Goal: Task Accomplishment & Management: Complete application form

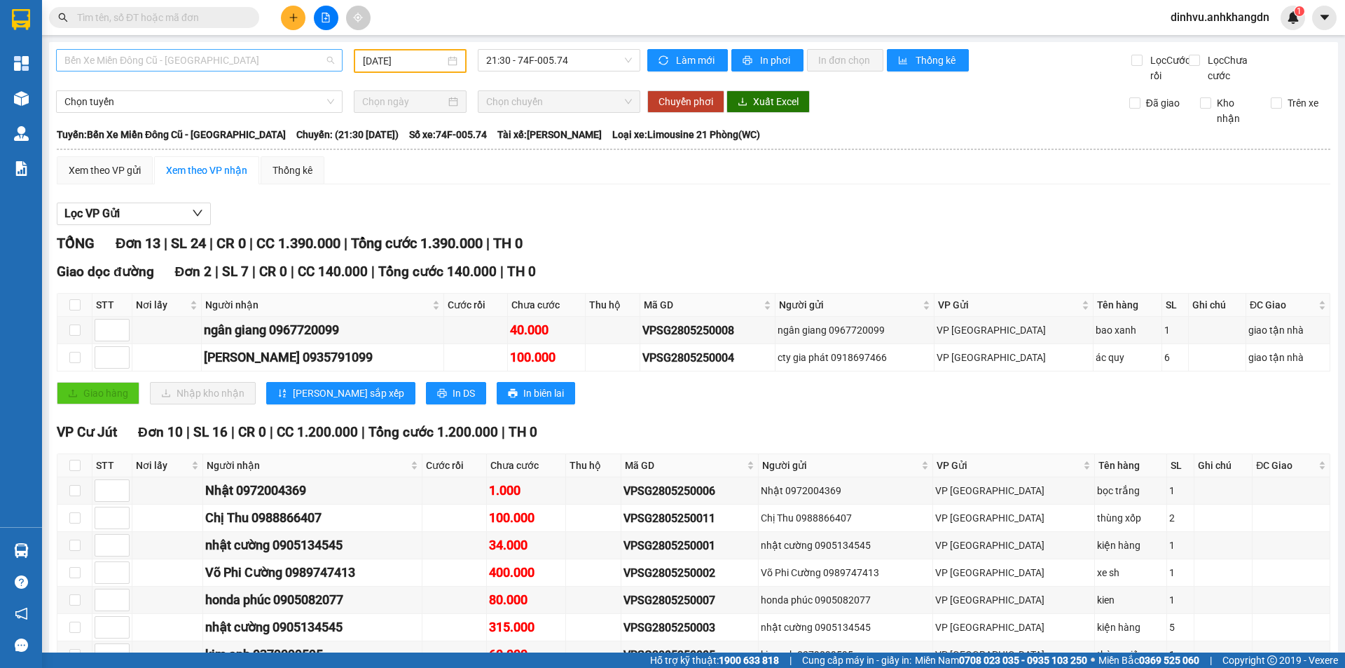
click at [327, 60] on span "Bến Xe Miền Đông Cũ - [GEOGRAPHIC_DATA]" at bounding box center [199, 60] width 270 height 21
click at [213, 135] on div "Bến Xe Miền Đông Cũ - [GEOGRAPHIC_DATA]" at bounding box center [198, 132] width 268 height 15
click at [443, 61] on div "[DATE]" at bounding box center [410, 60] width 95 height 15
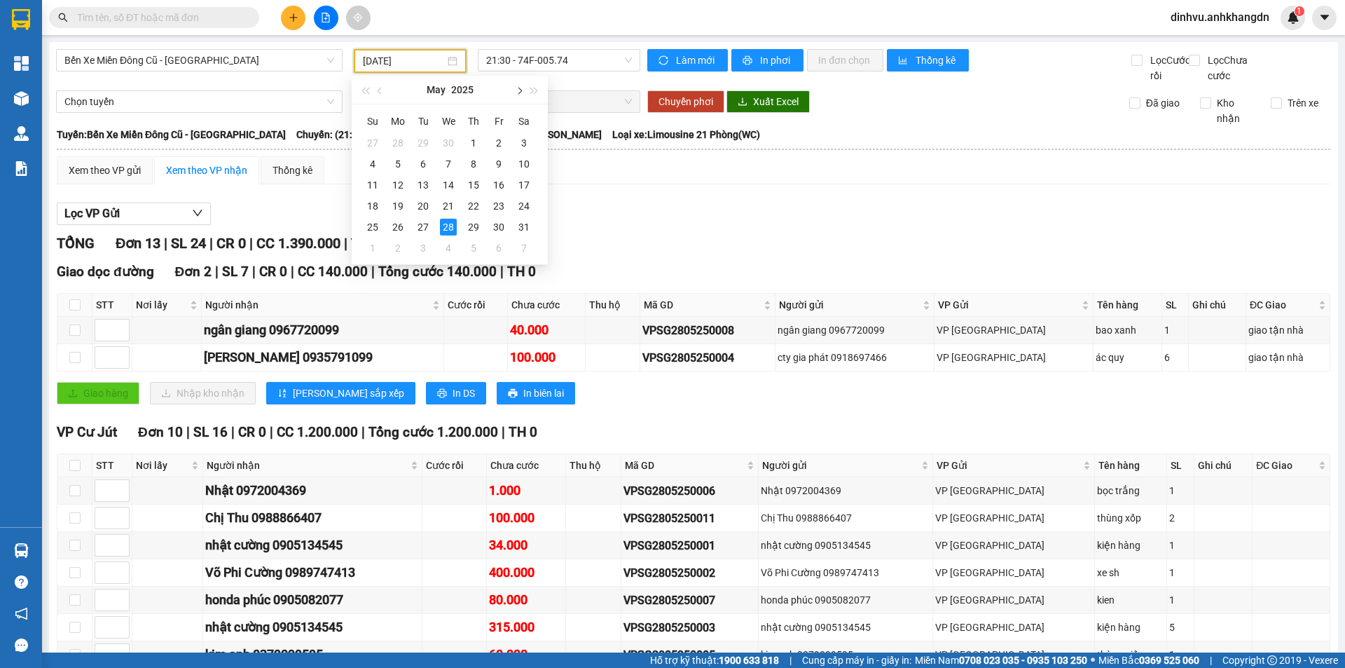
click at [519, 92] on span "button" at bounding box center [518, 91] width 7 height 7
click at [519, 89] on span "button" at bounding box center [518, 91] width 7 height 7
click at [472, 163] on div "11" at bounding box center [473, 164] width 17 height 17
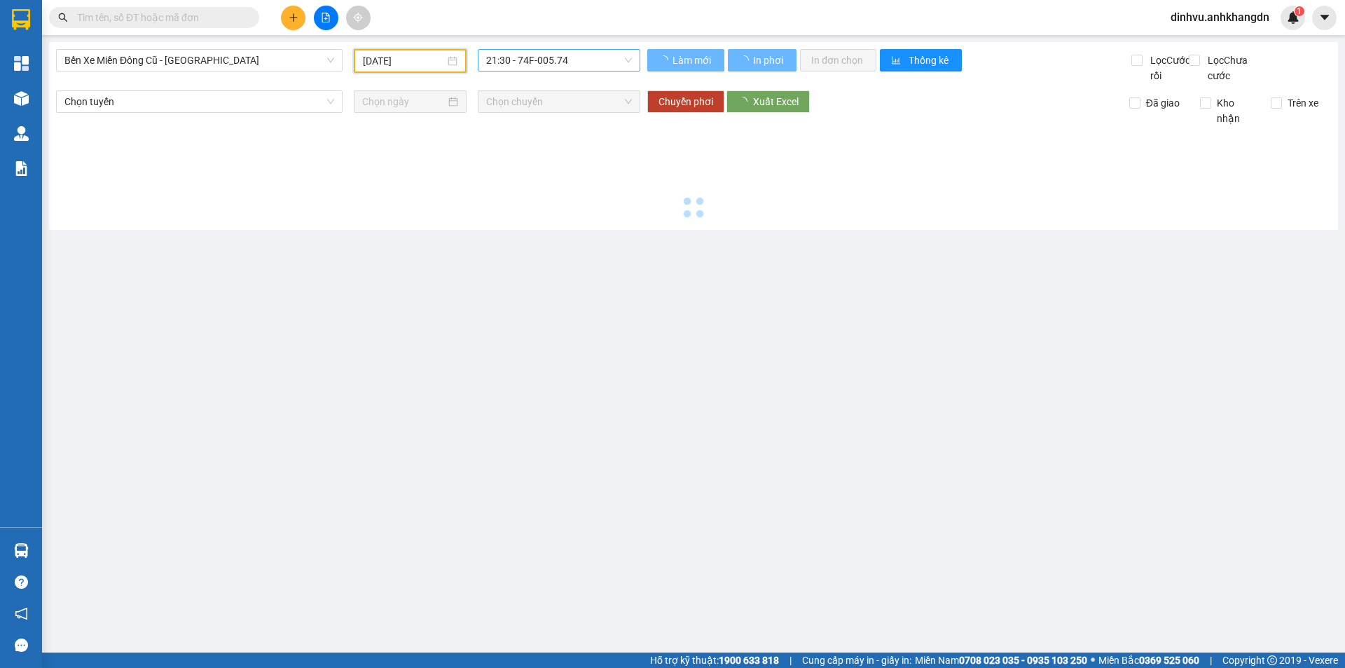
type input "11/09/2025"
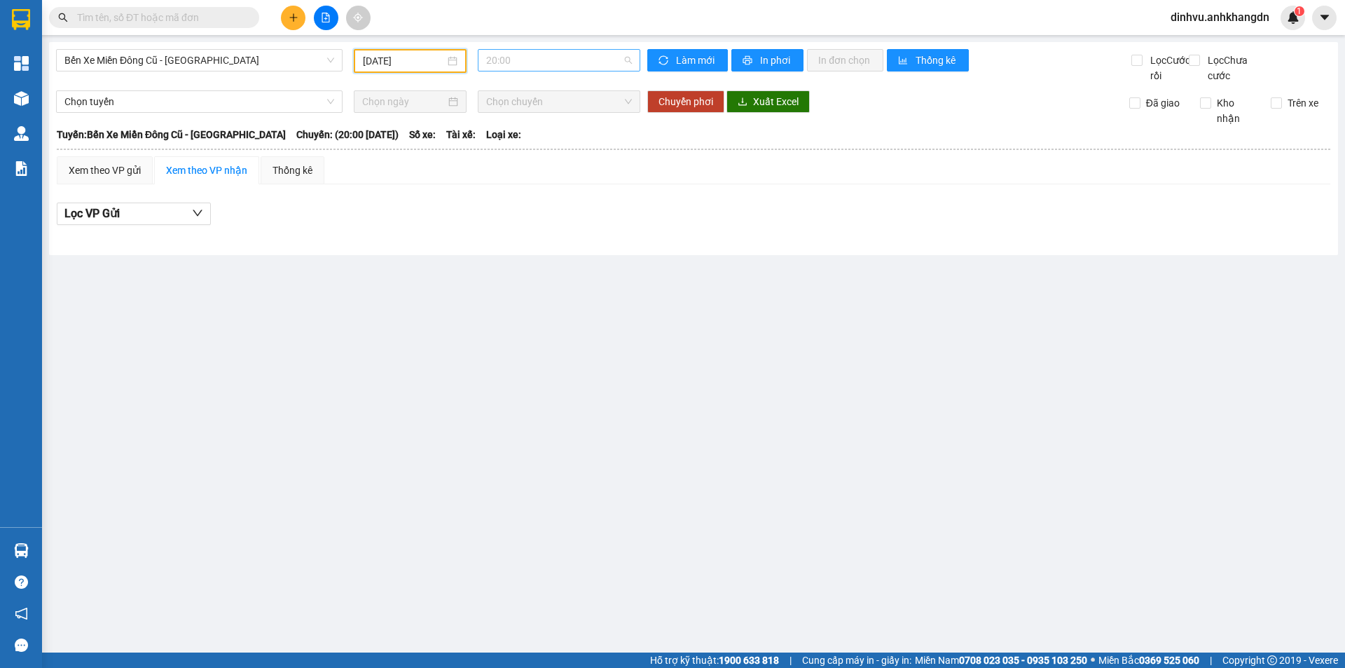
click at [626, 58] on span "20:00" at bounding box center [559, 60] width 146 height 21
click at [549, 132] on div "21:30 - 74F-005.97" at bounding box center [540, 132] width 109 height 15
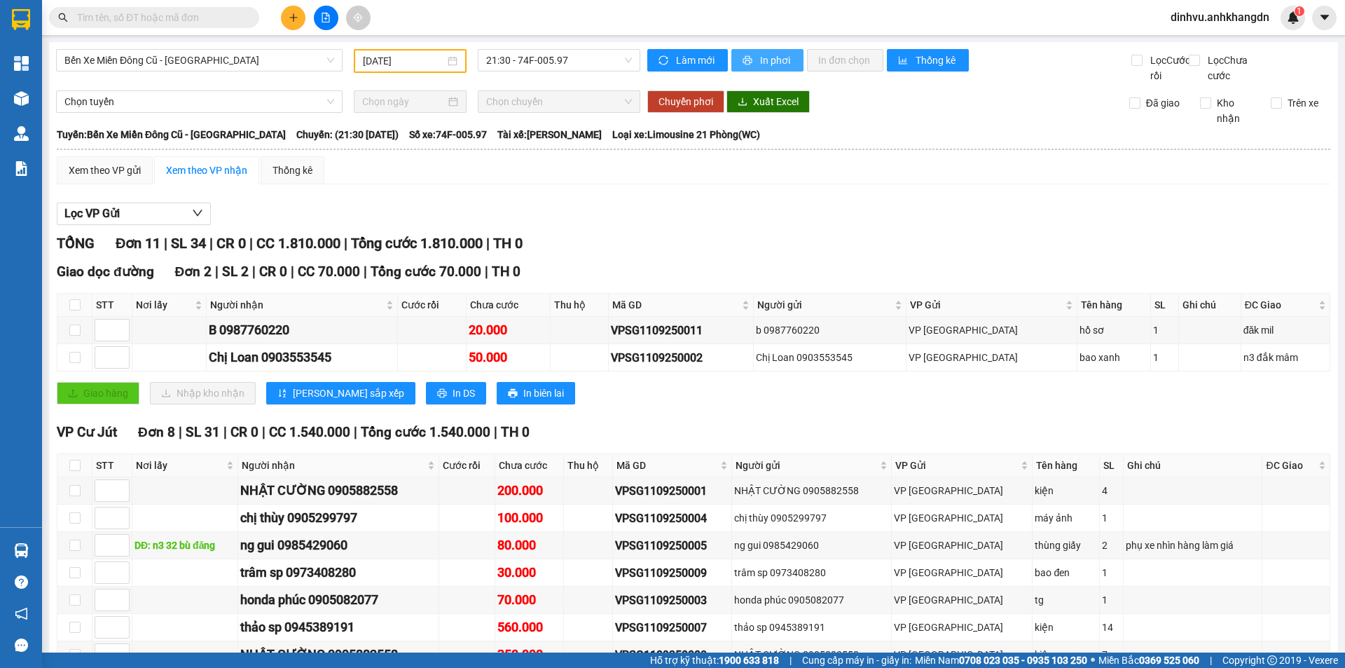
click at [767, 63] on span "In phơi" at bounding box center [776, 60] width 32 height 15
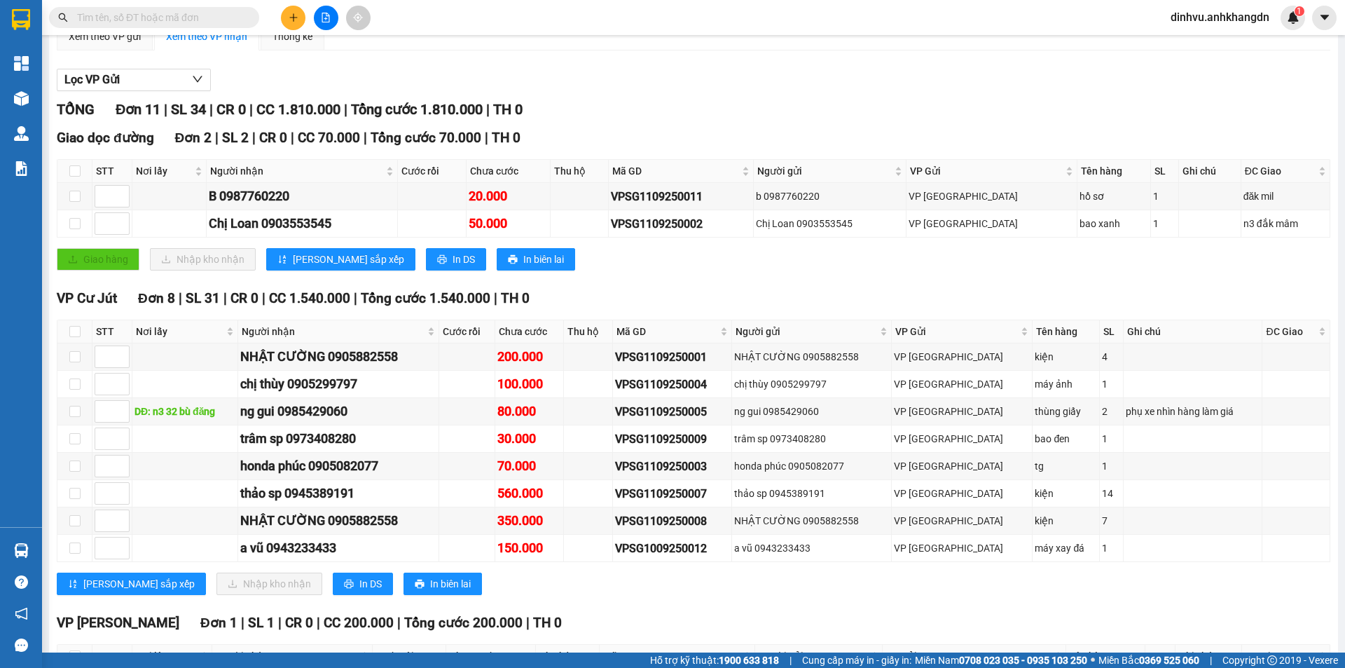
scroll to position [194, 0]
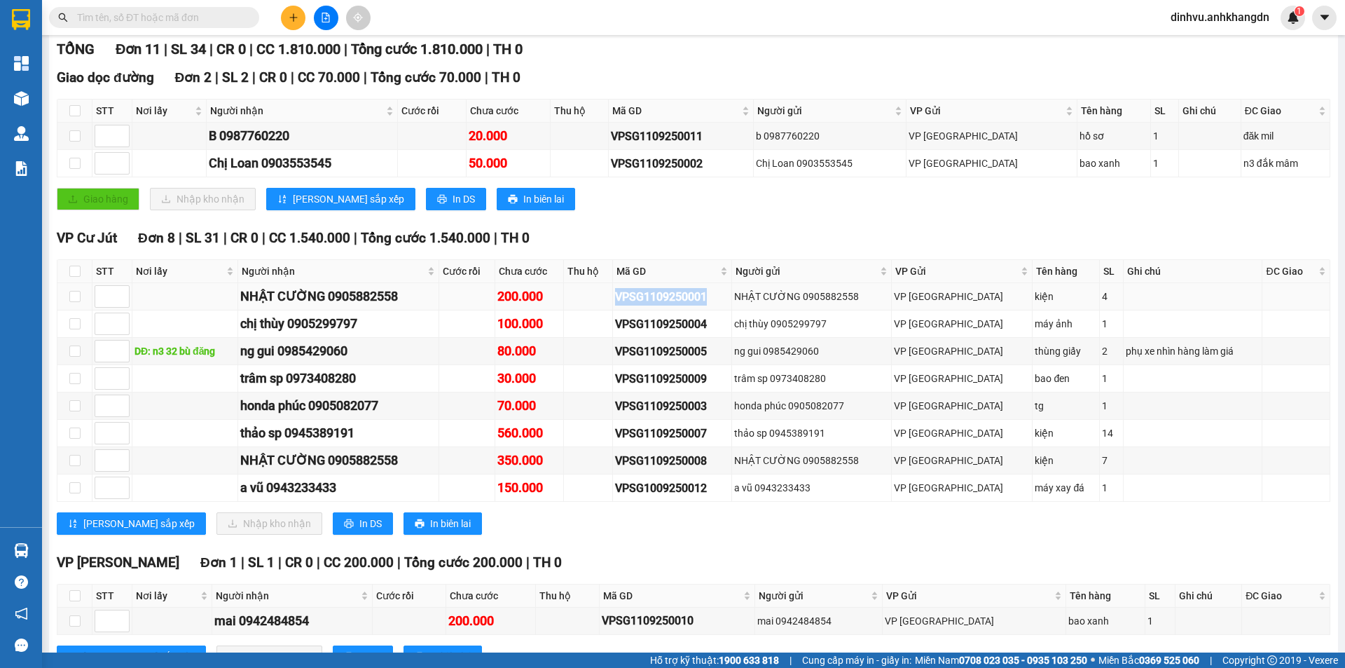
drag, startPoint x: 748, startPoint y: 313, endPoint x: 647, endPoint y: 323, distance: 101.4
click at [647, 310] on td "VPSG1109250001" at bounding box center [672, 296] width 119 height 27
copy div "VPSG1109250001"
click at [207, 18] on input "text" at bounding box center [159, 17] width 165 height 15
paste input "VPSG1109250001"
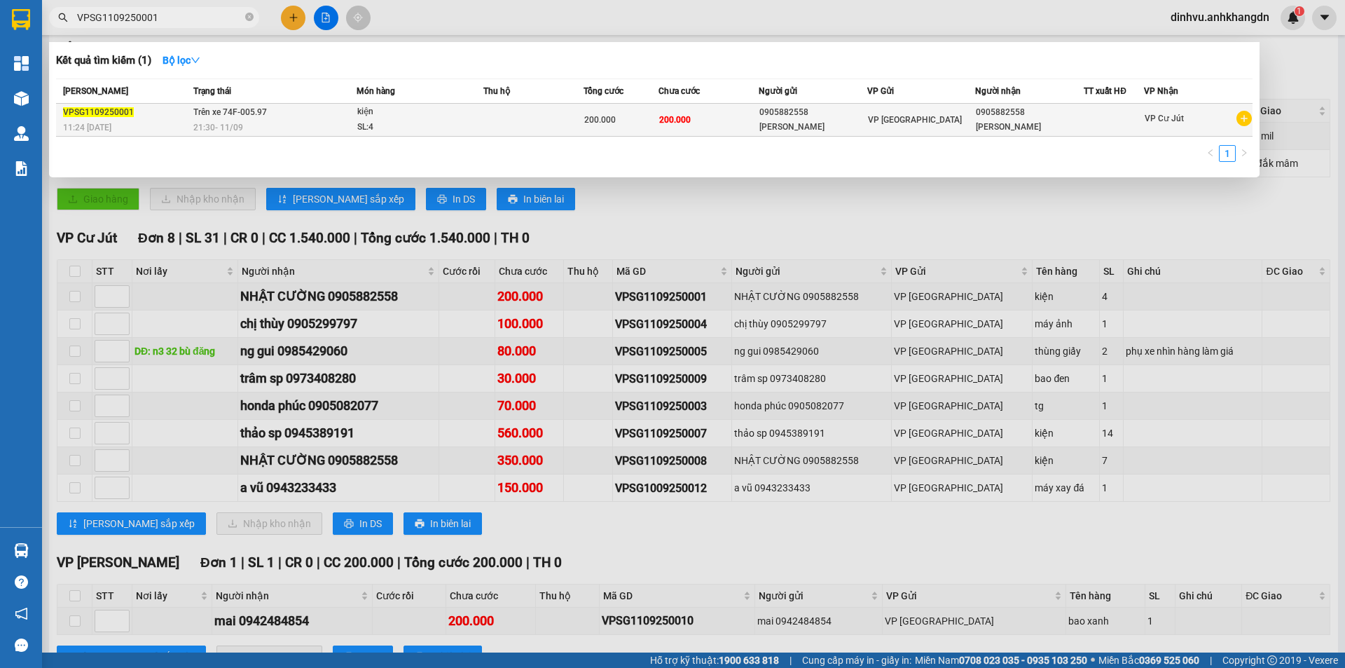
type input "VPSG1109250001"
click at [519, 116] on td at bounding box center [533, 120] width 100 height 33
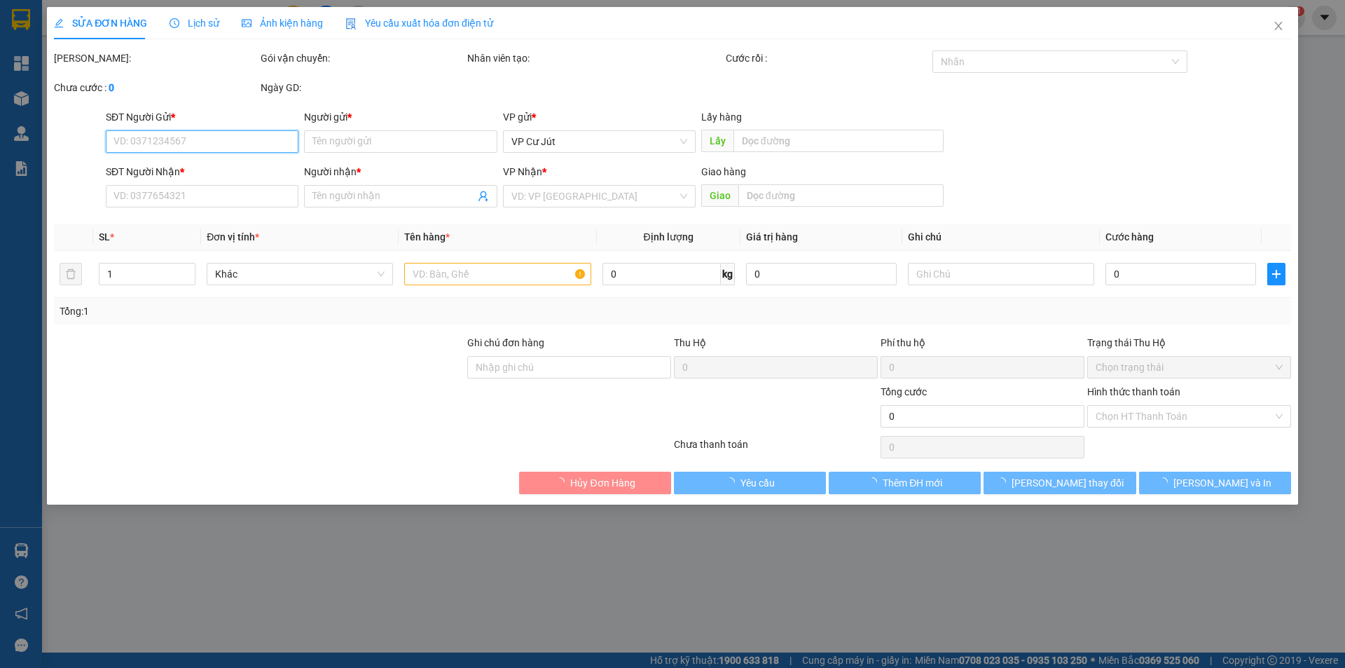
type input "0905882558"
type input "NHẬT CƯỜNG"
type input "0905882558"
type input "NHẬT CƯỜNG"
type input "200.000"
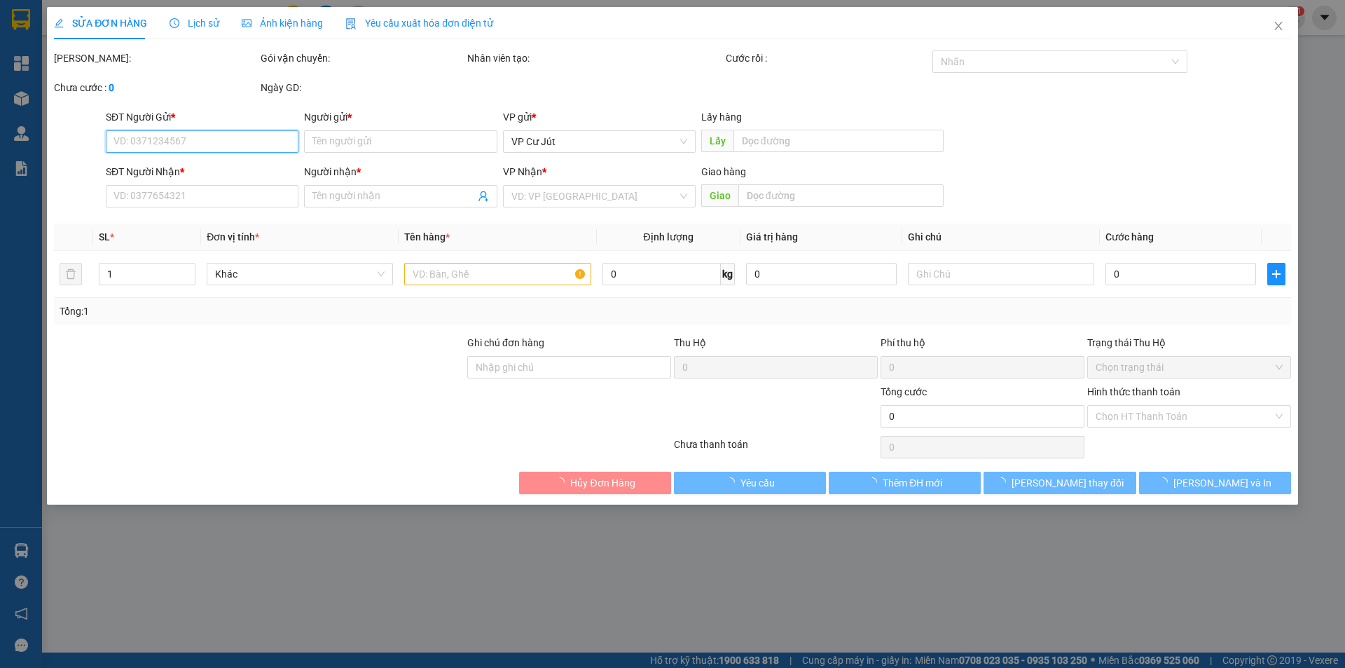
type input "200.000"
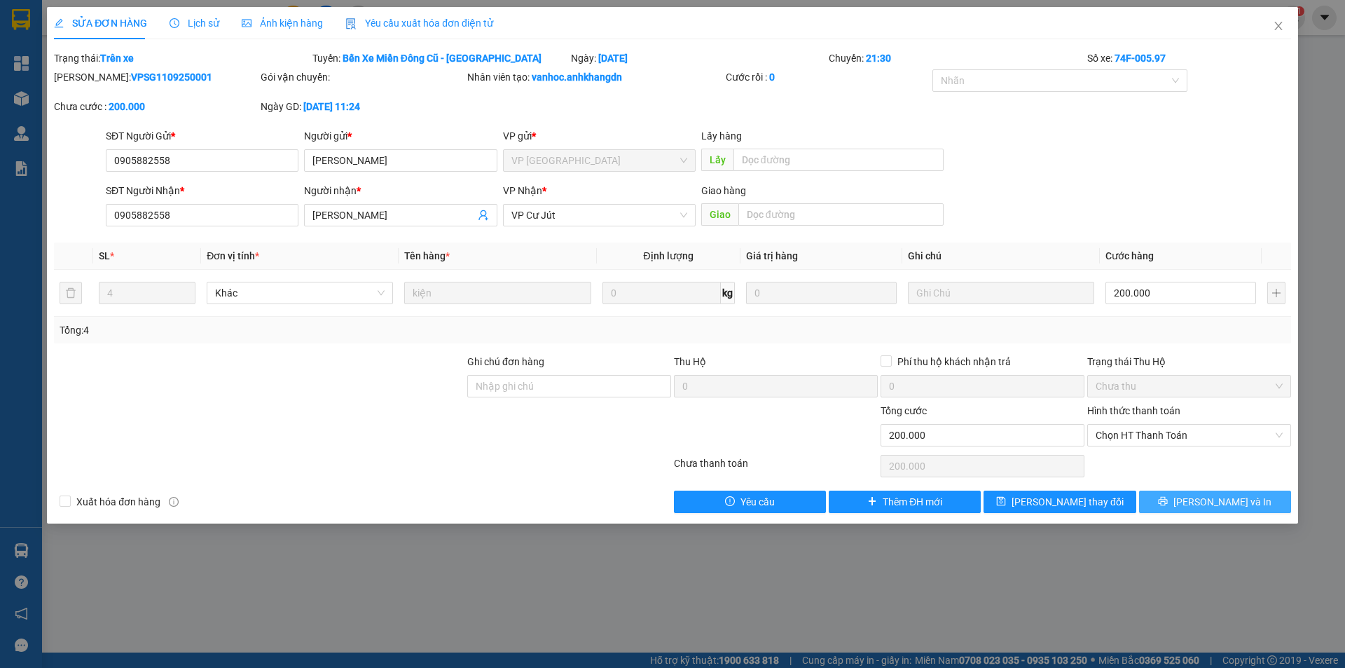
click at [1228, 500] on span "Lưu và In" at bounding box center [1223, 501] width 98 height 15
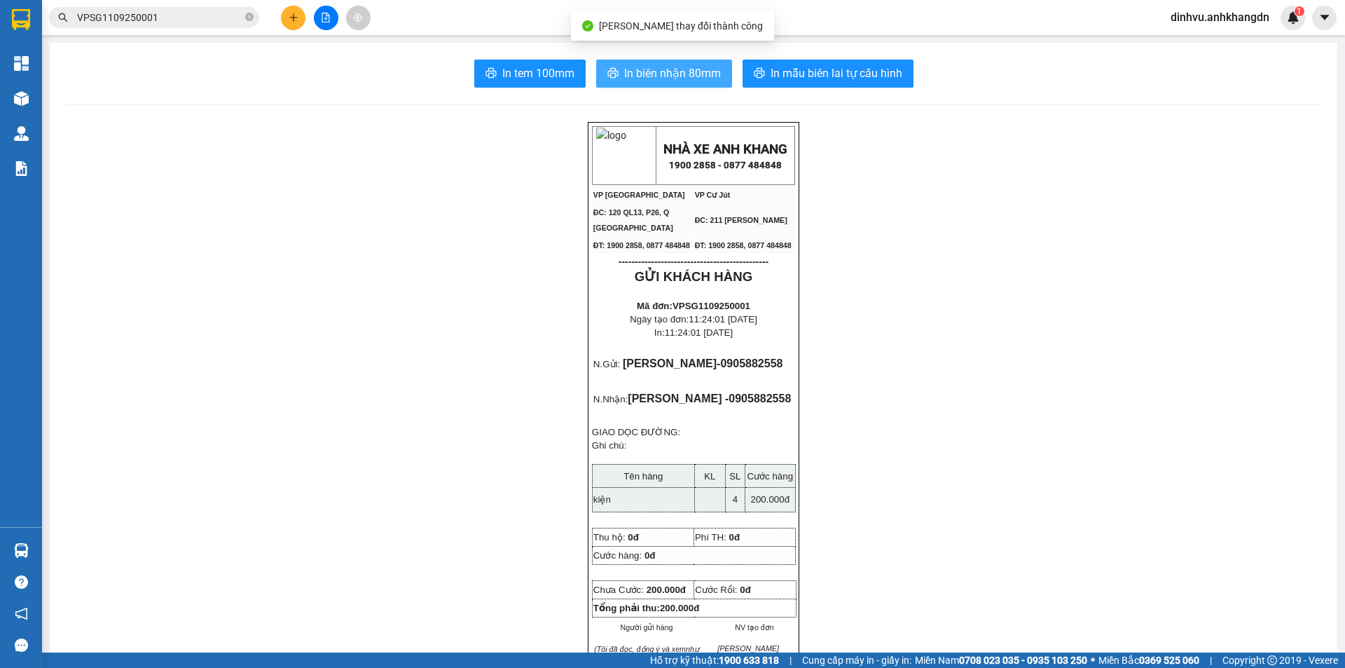
click at [653, 76] on span "In biên nhận 80mm" at bounding box center [672, 73] width 97 height 18
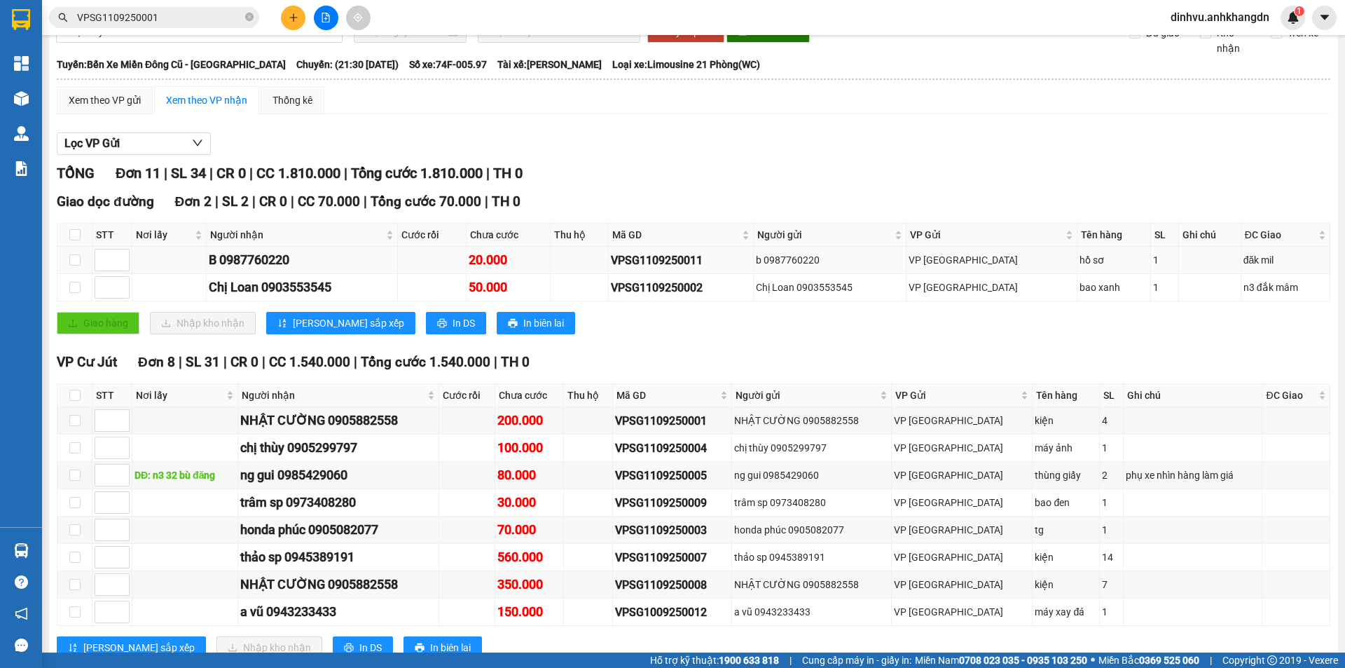
scroll to position [140, 0]
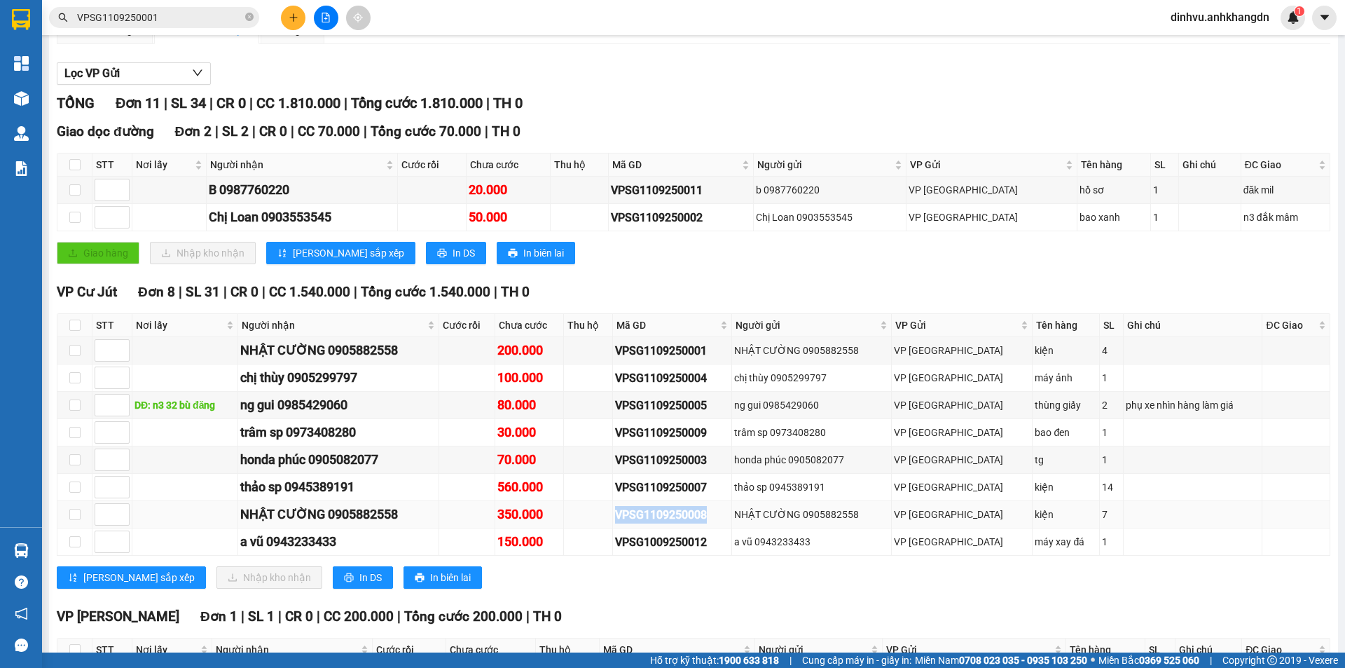
drag, startPoint x: 720, startPoint y: 535, endPoint x: 647, endPoint y: 533, distance: 72.2
click at [647, 528] on td "VPSG1109250008" at bounding box center [672, 514] width 119 height 27
copy div "VPSG1109250008"
click at [250, 18] on icon "close-circle" at bounding box center [249, 17] width 8 height 8
click at [224, 17] on input "text" at bounding box center [159, 17] width 165 height 15
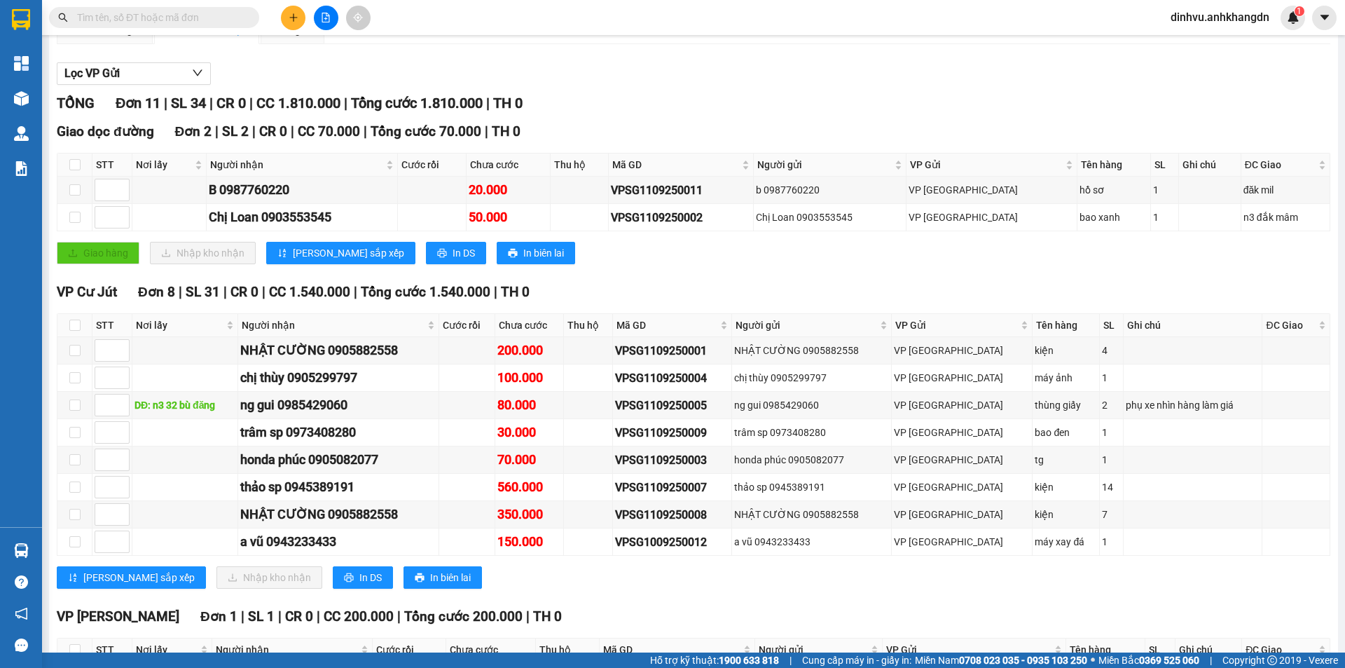
paste input "VPSG1109250008"
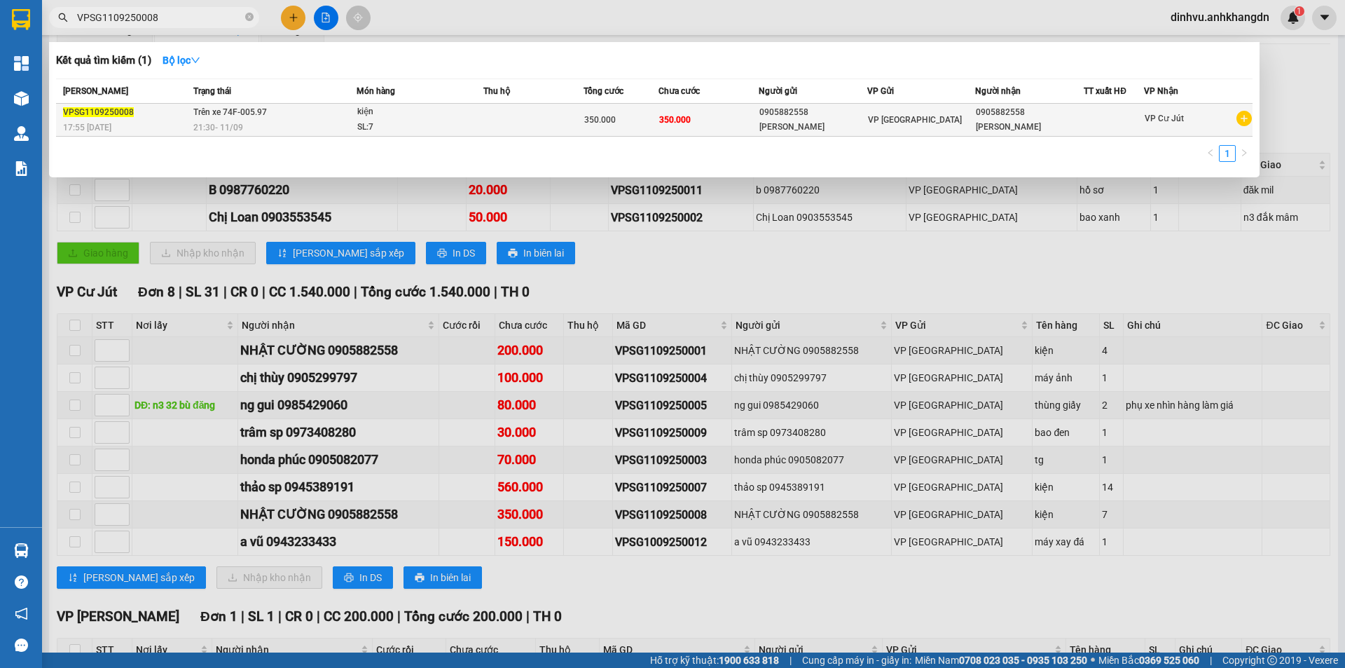
type input "VPSG1109250008"
click at [574, 112] on td at bounding box center [533, 120] width 100 height 33
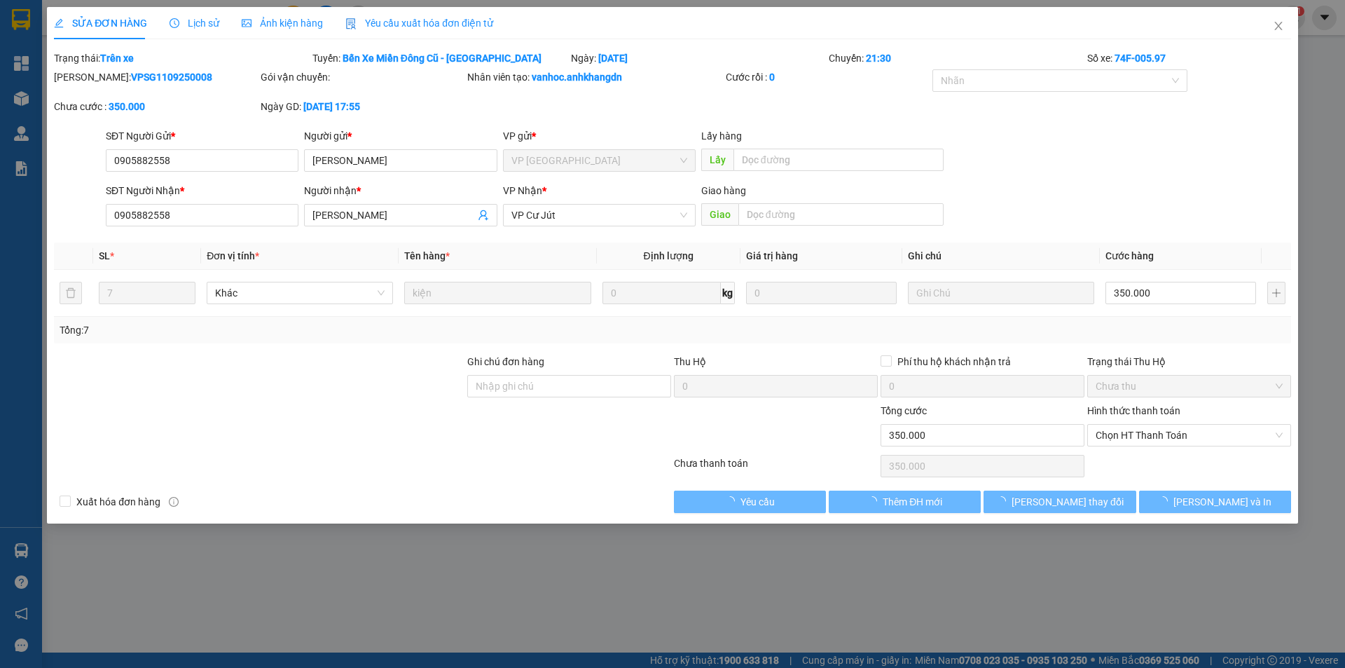
type input "0905882558"
type input "NHẬT CƯỜNG"
type input "0905882558"
type input "NHẬT CƯỜNG"
type input "350.000"
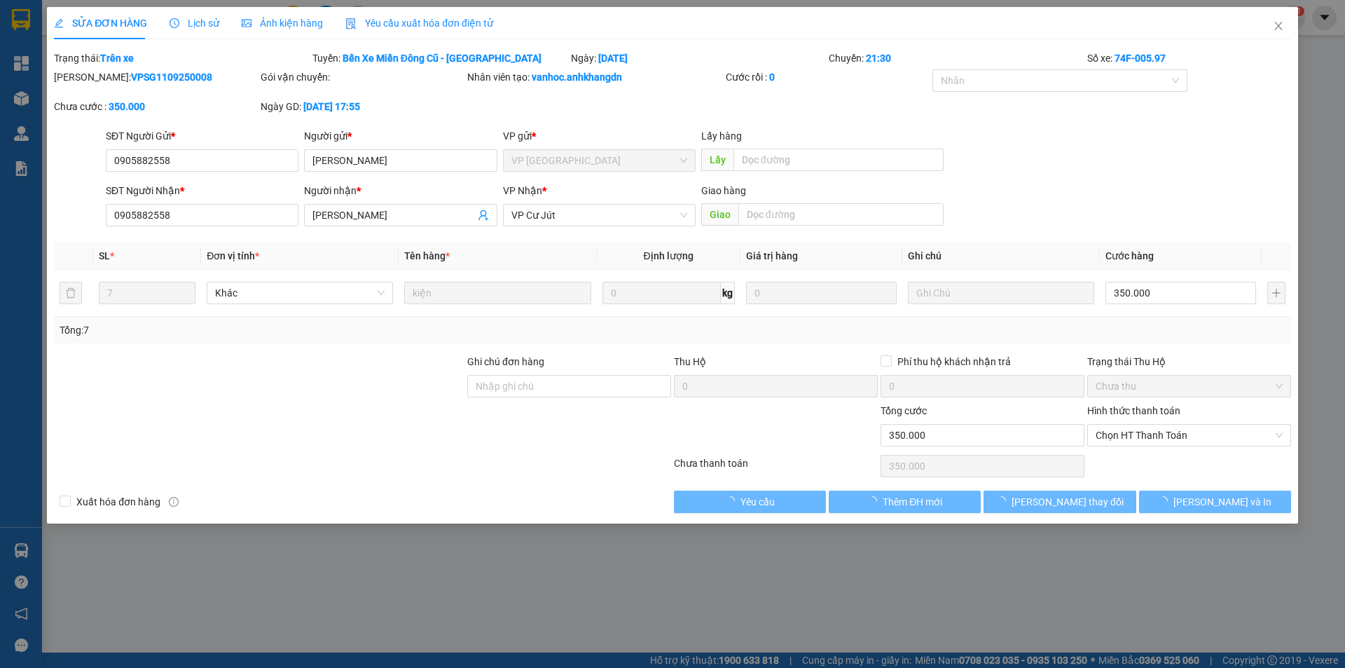
type input "350.000"
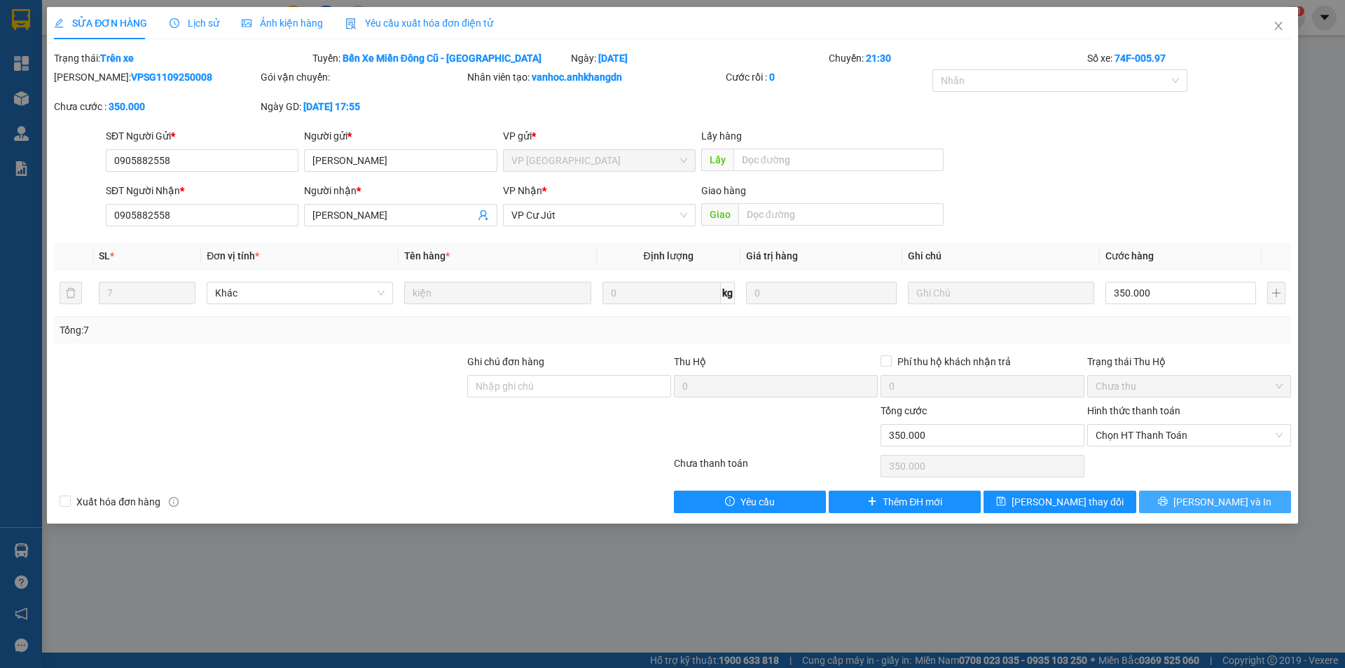
click at [1254, 496] on button "Lưu và In" at bounding box center [1215, 501] width 152 height 22
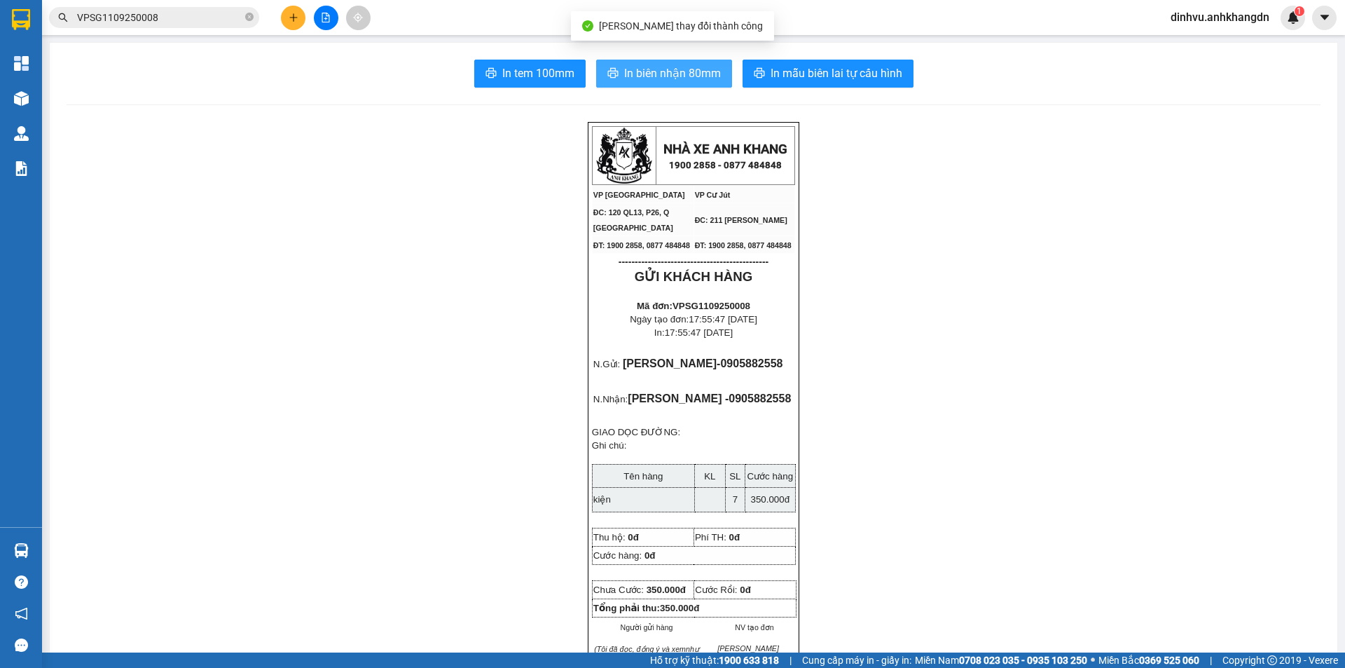
click at [656, 72] on span "In biên nhận 80mm" at bounding box center [672, 73] width 97 height 18
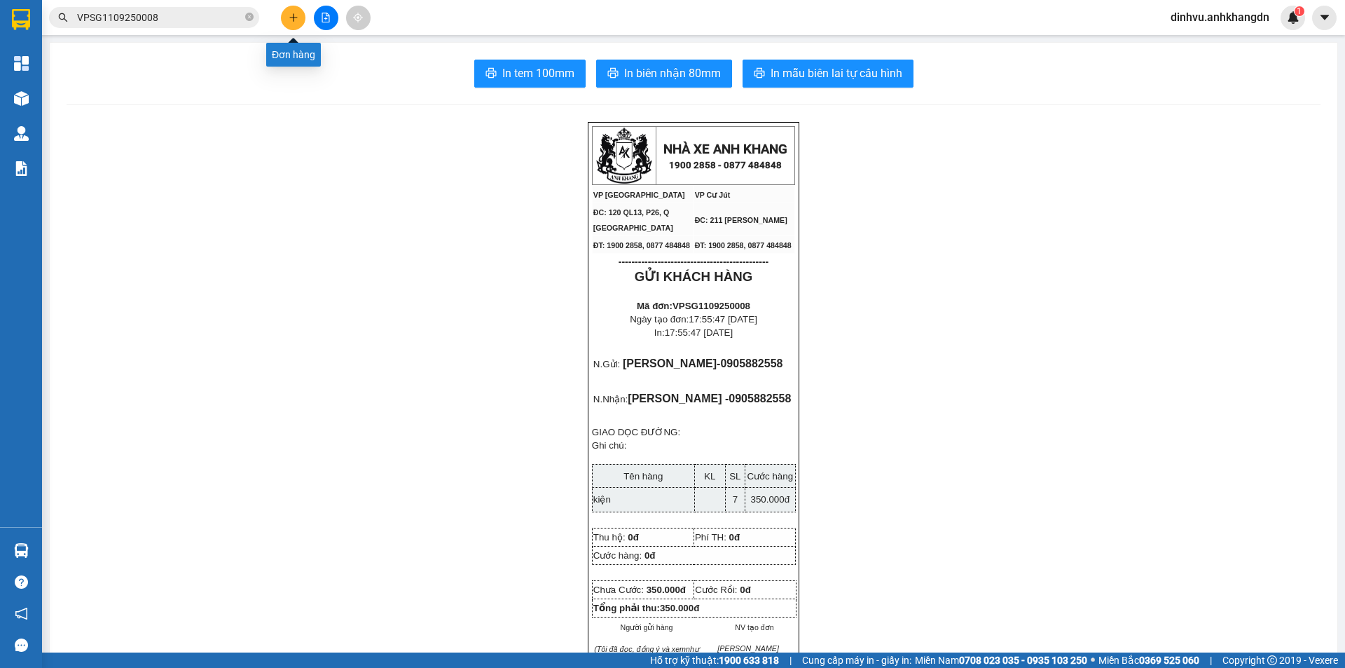
click at [288, 26] on button at bounding box center [293, 18] width 25 height 25
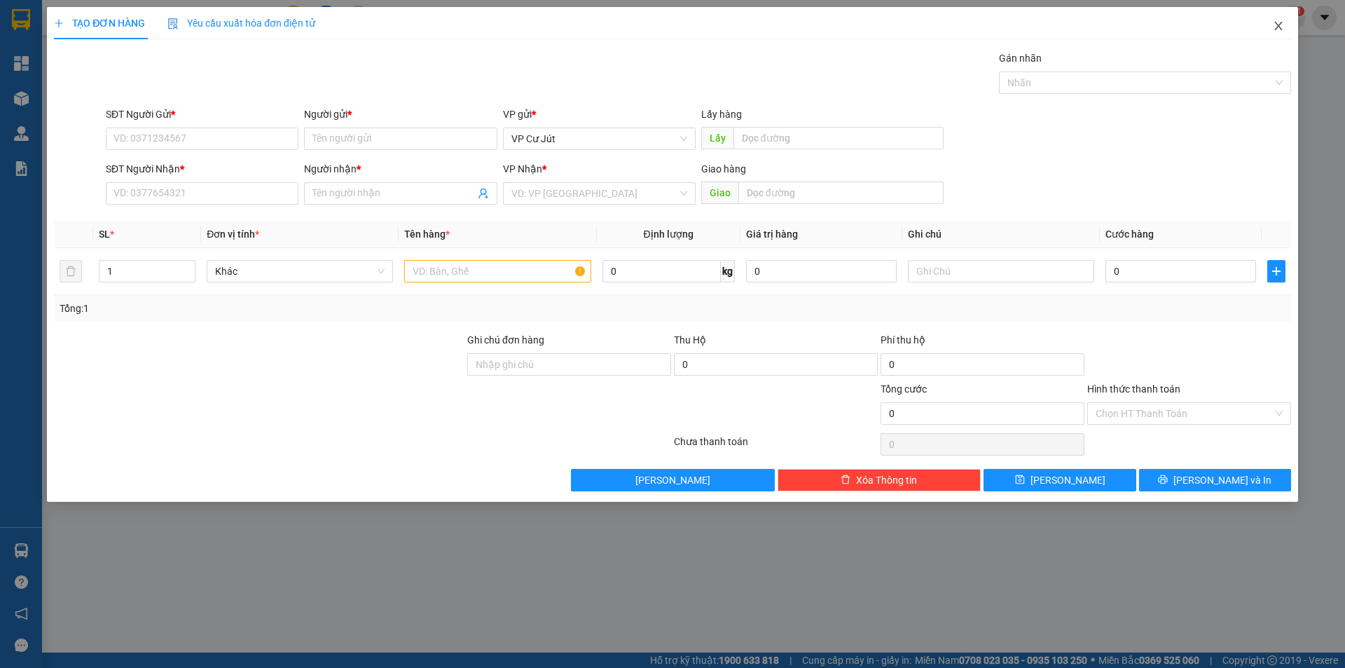
click at [1284, 18] on span "Close" at bounding box center [1278, 26] width 39 height 39
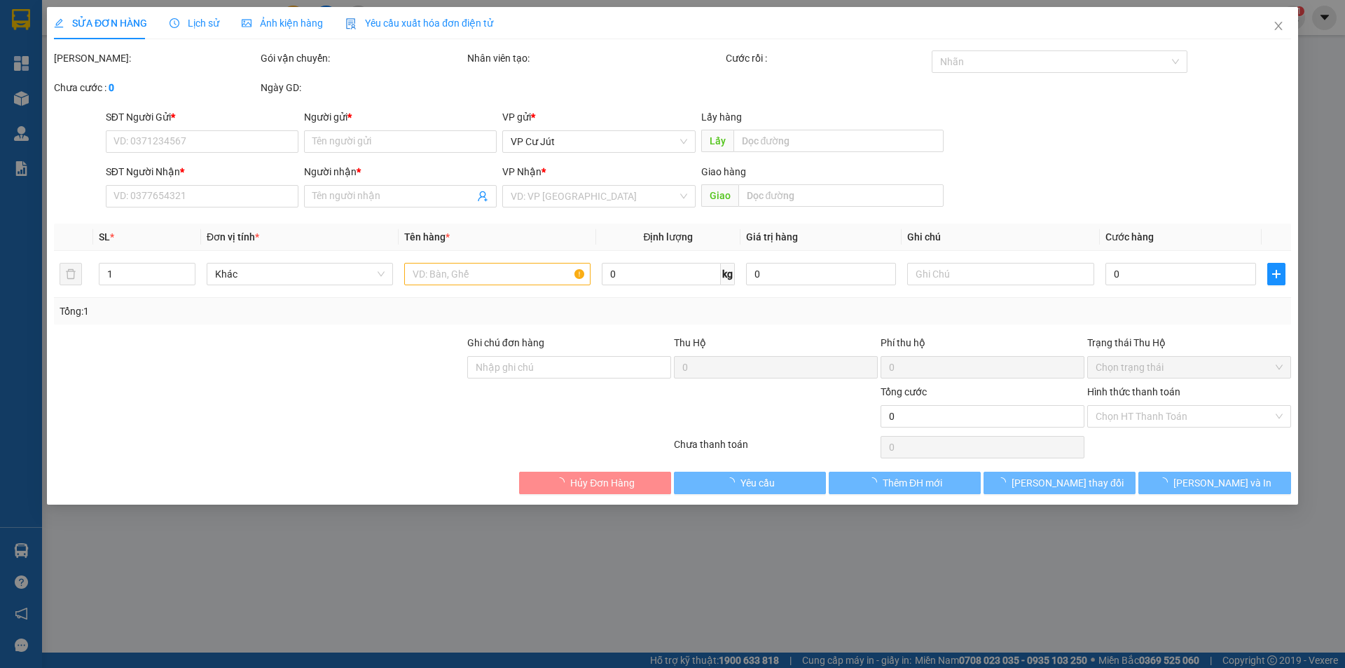
type input "0905882558"
type input "NHẬT CƯỜNG"
type input "0905882558"
type input "NHẬT CƯỜNG"
type input "350.000"
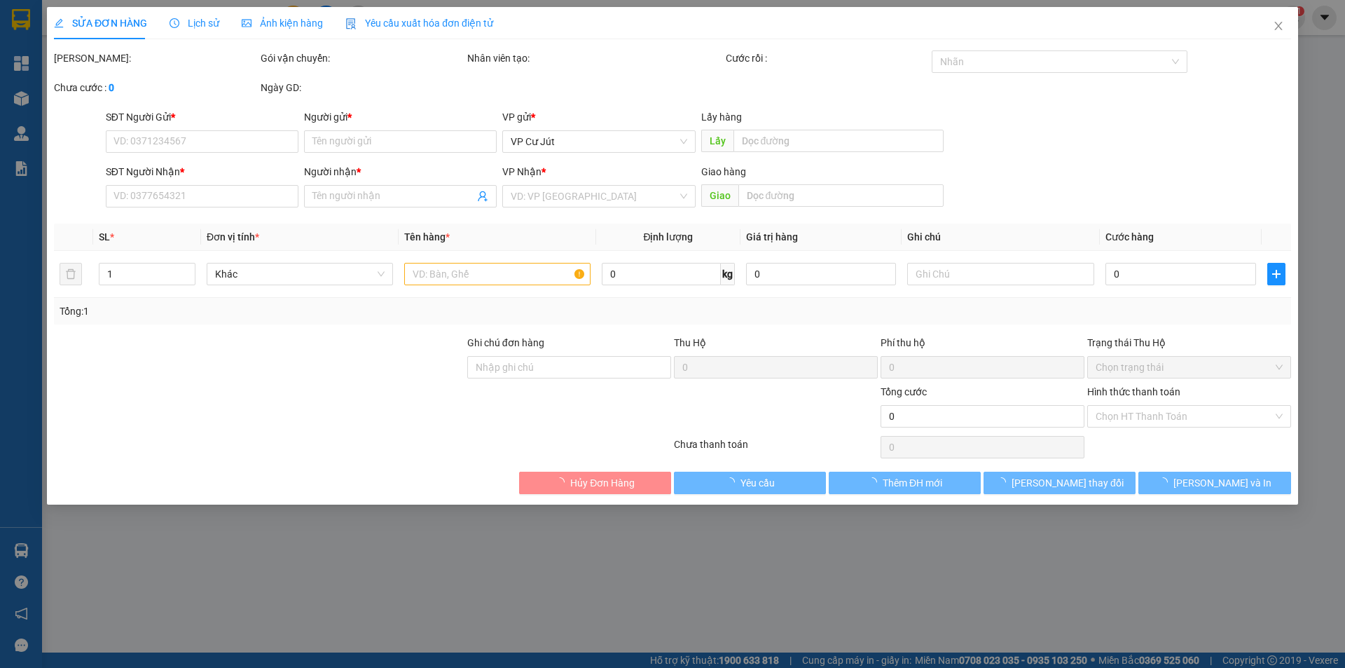
type input "350.000"
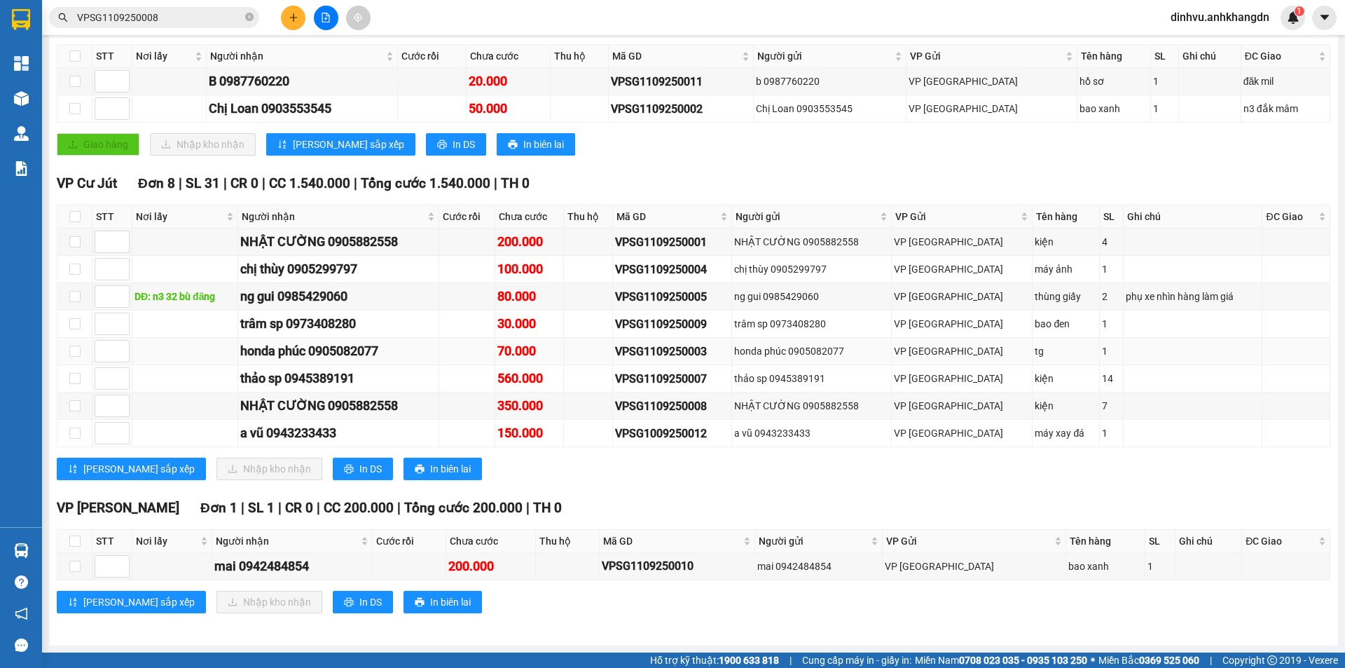
scroll to position [124, 0]
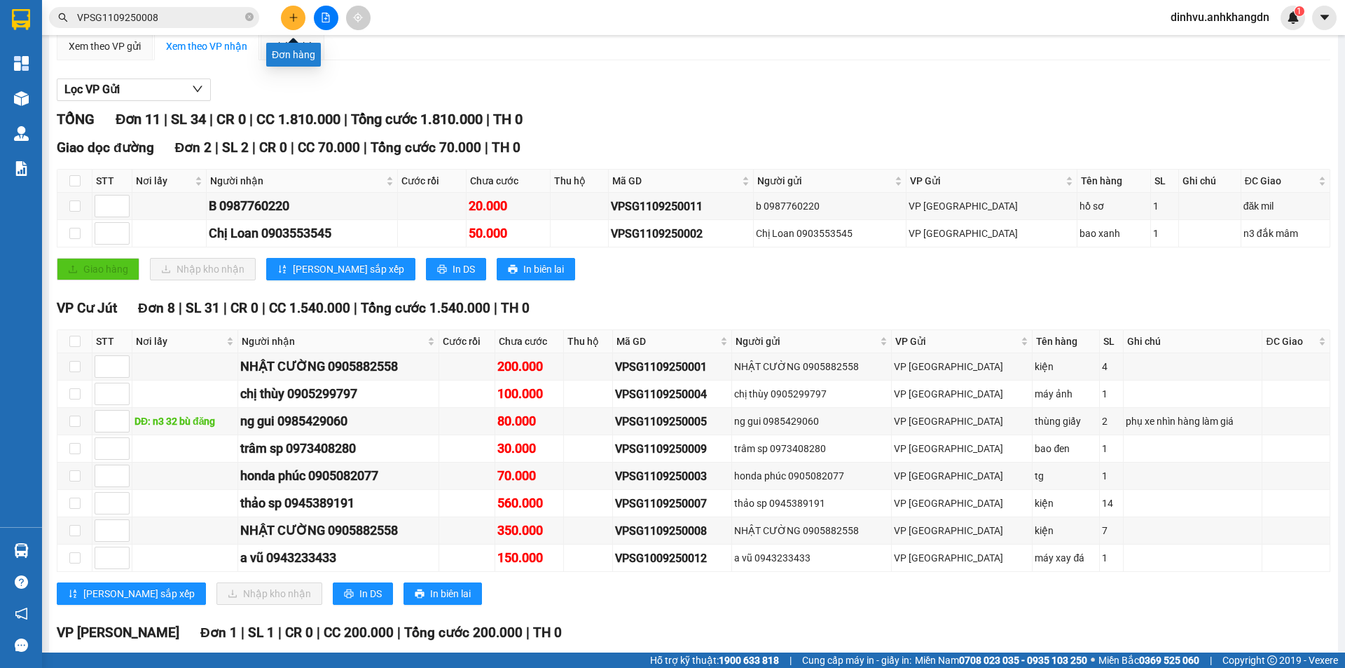
click at [301, 20] on button at bounding box center [293, 18] width 25 height 25
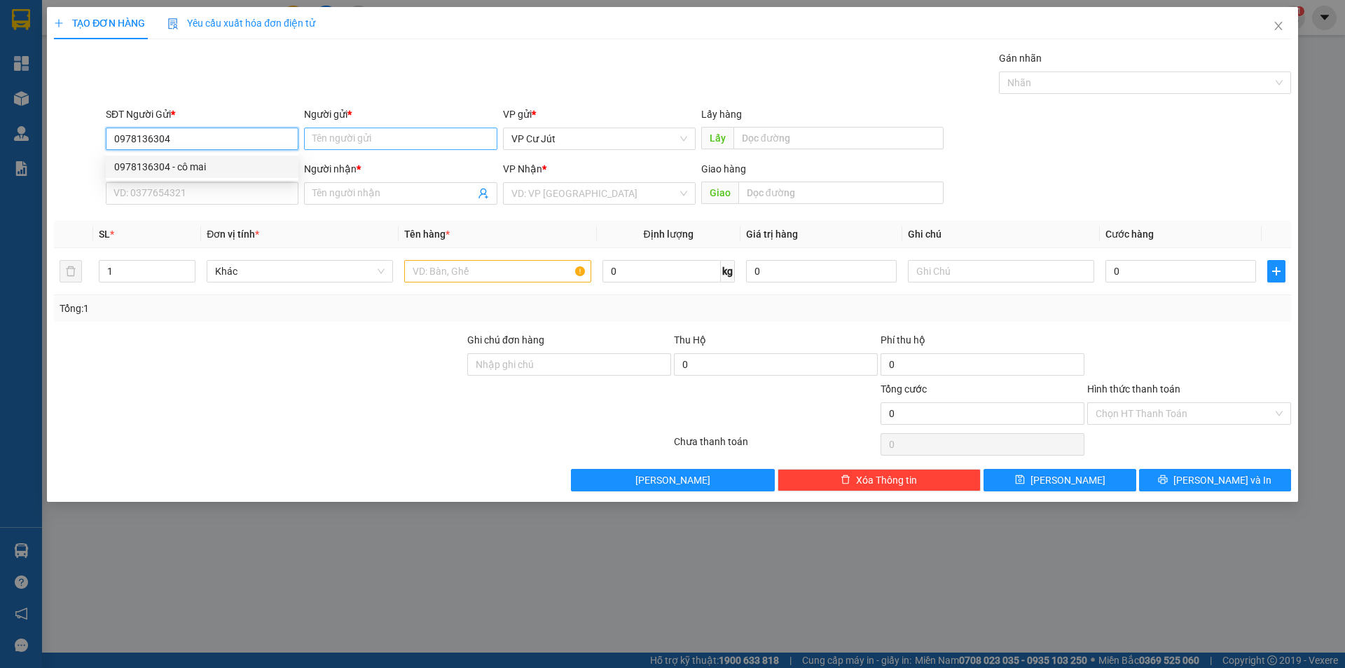
type input "0978136304"
click at [352, 137] on input "Người gửi *" at bounding box center [400, 139] width 193 height 22
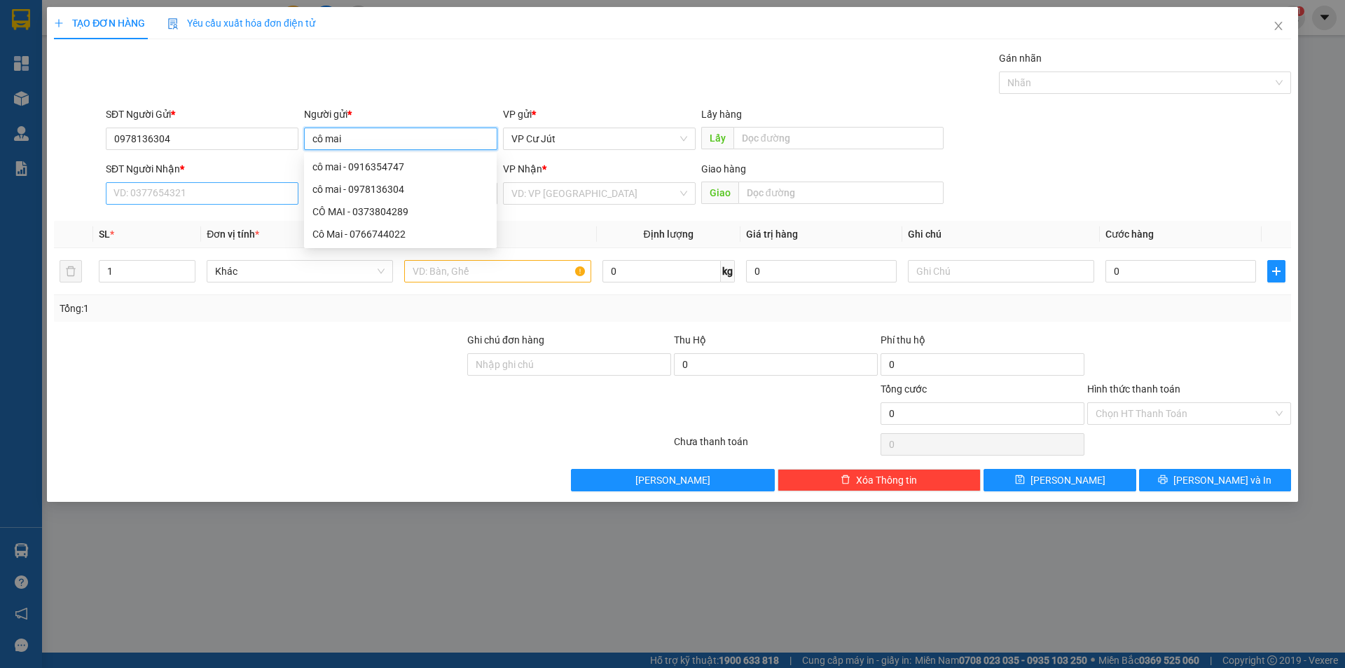
type input "cô mai"
click at [165, 195] on input "SĐT Người Nhận *" at bounding box center [202, 193] width 193 height 22
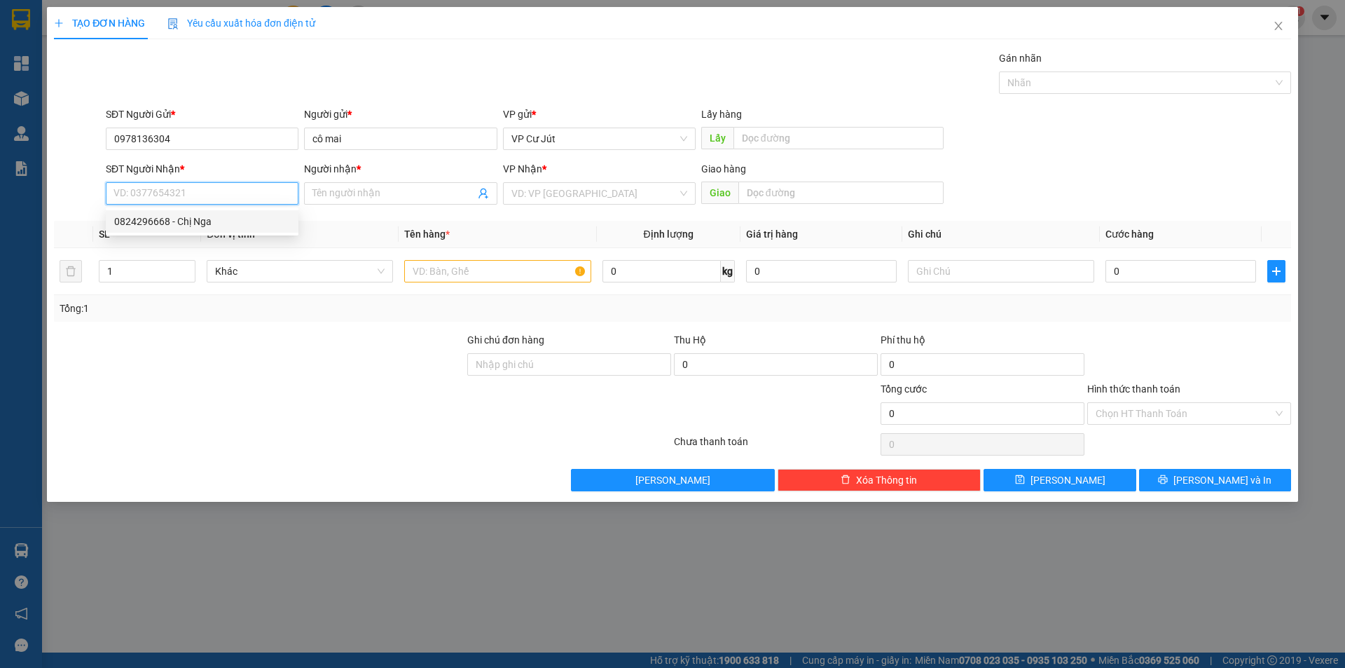
click at [174, 221] on div "0824296668 - Chị Nga" at bounding box center [202, 221] width 176 height 15
type input "0824296668"
type input "Chị Nga"
type input "BOOK GRAB hộ"
type input "50.000"
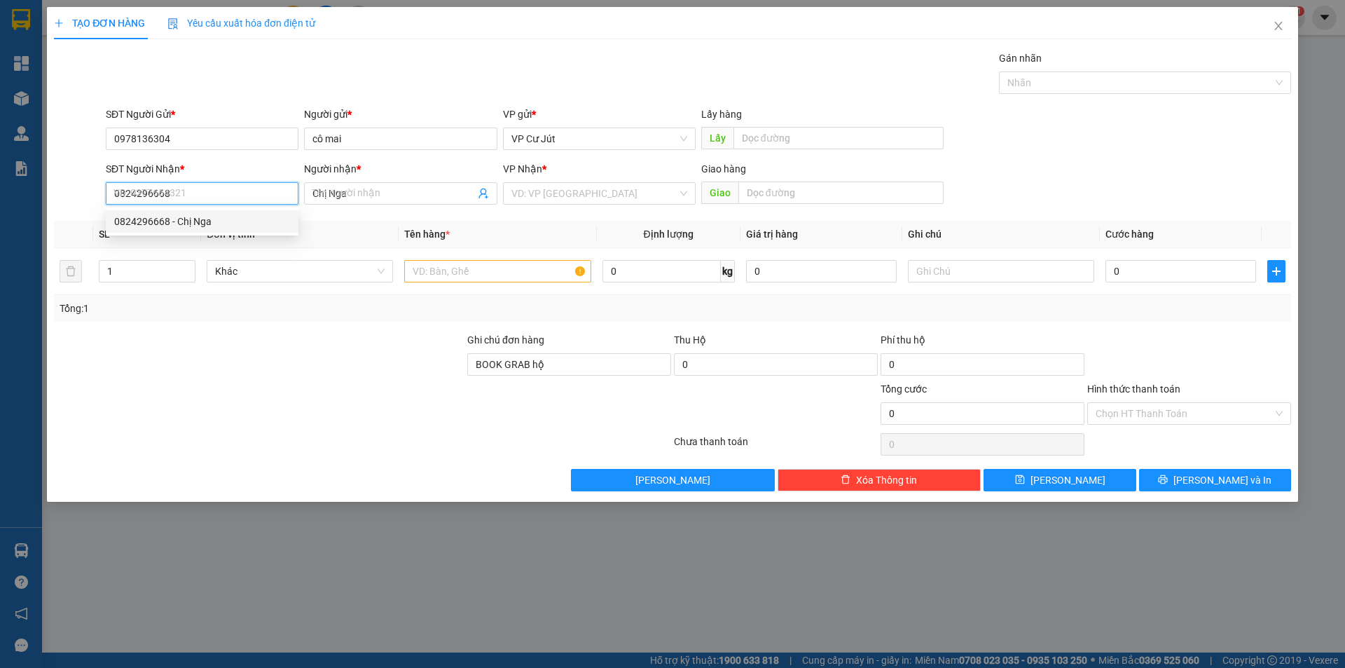
type input "50.000"
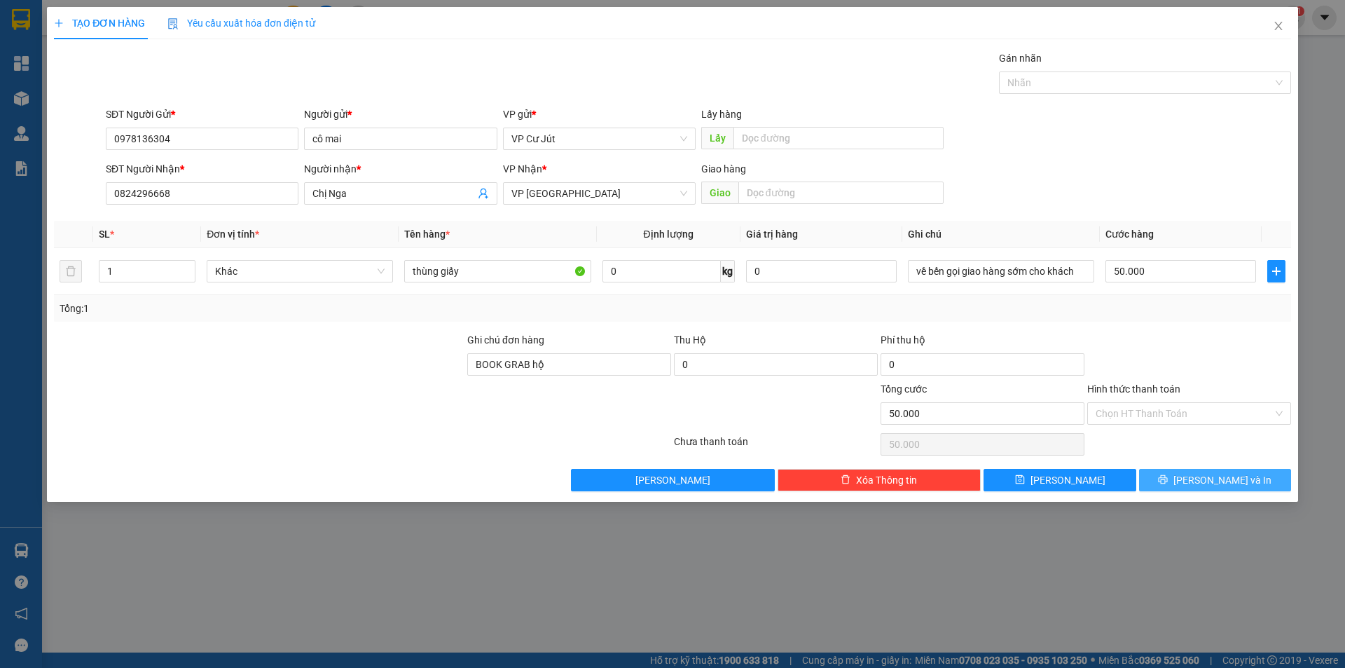
click at [1199, 482] on button "Lưu và In" at bounding box center [1215, 480] width 152 height 22
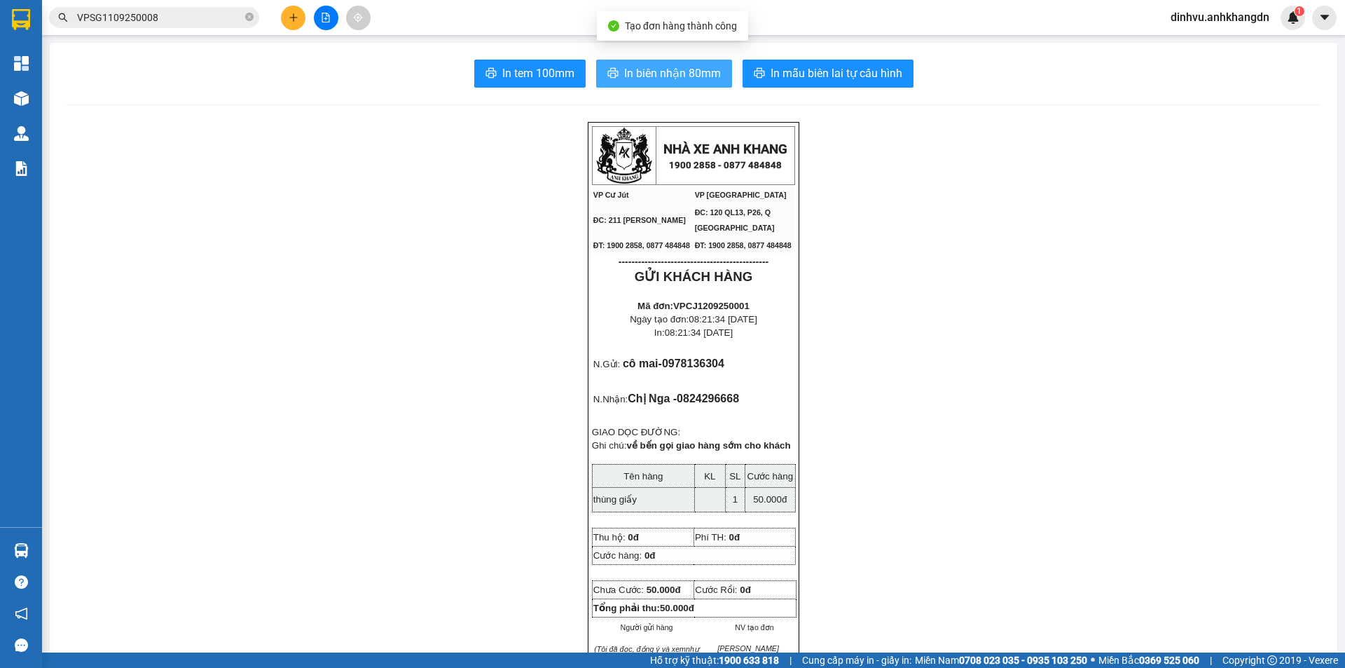
click at [675, 74] on span "In biên nhận 80mm" at bounding box center [672, 73] width 97 height 18
click at [642, 69] on span "In biên nhận 80mm" at bounding box center [672, 73] width 97 height 18
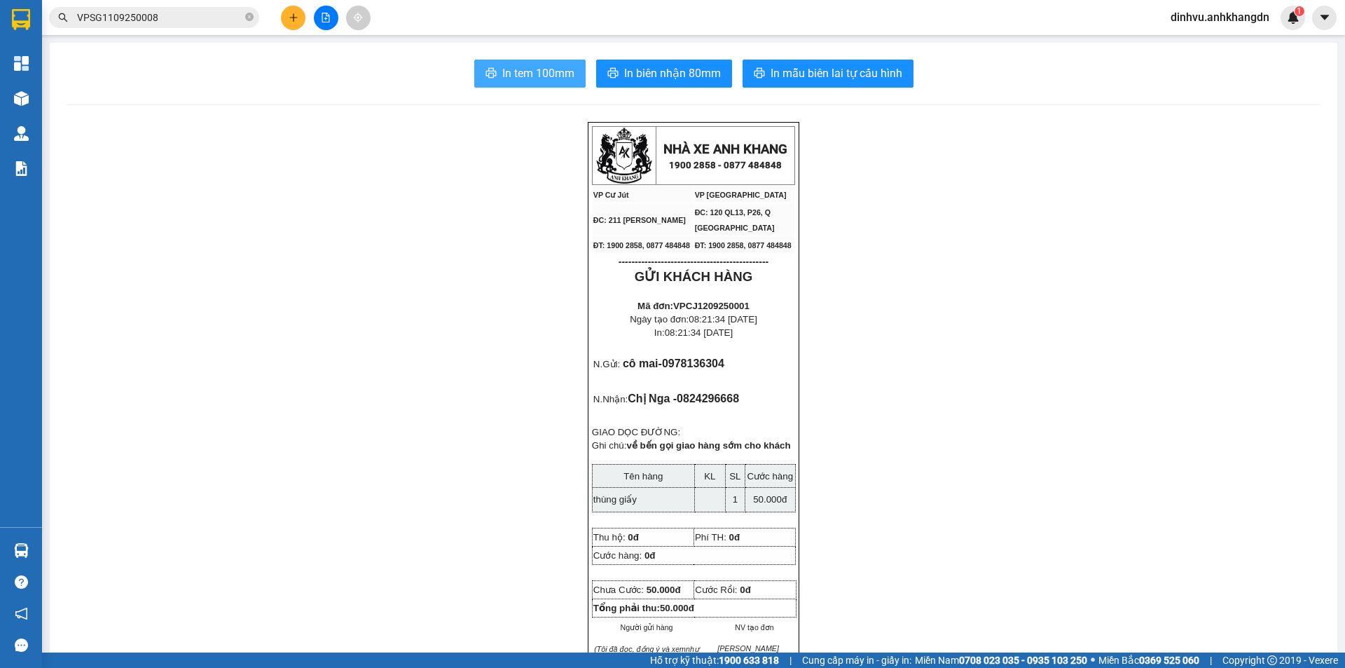
click at [524, 76] on span "In tem 100mm" at bounding box center [538, 73] width 72 height 18
click at [292, 22] on icon "plus" at bounding box center [294, 18] width 10 height 10
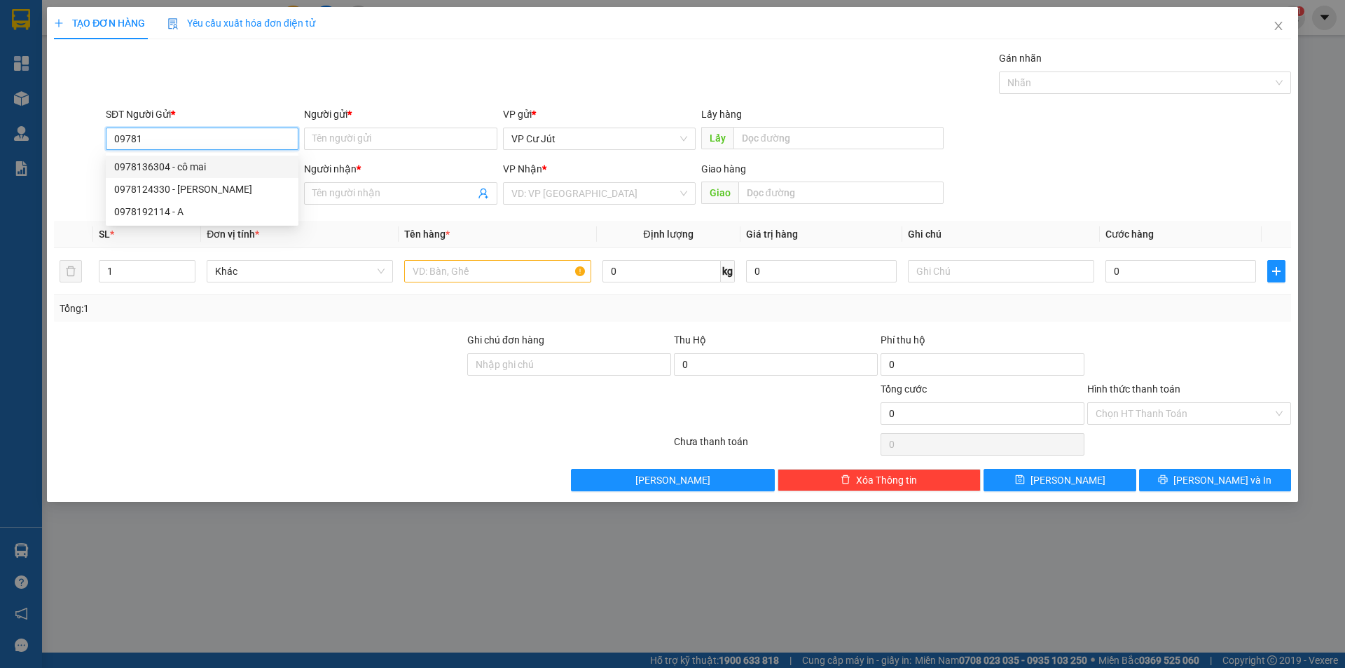
click at [212, 168] on div "0978136304 - cô mai" at bounding box center [202, 166] width 176 height 15
type input "0978136304"
type input "cô mai"
type input "0824296668"
type input "Chị Nga"
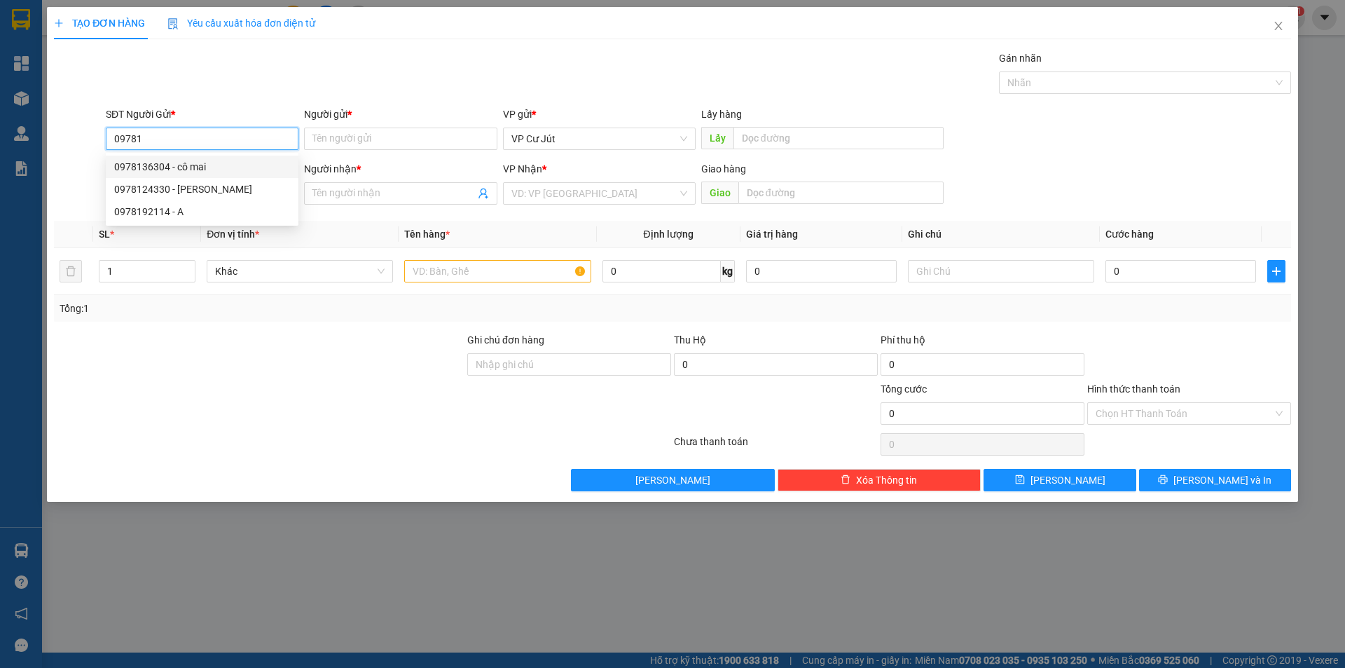
type input "BOOK GRAB hộ"
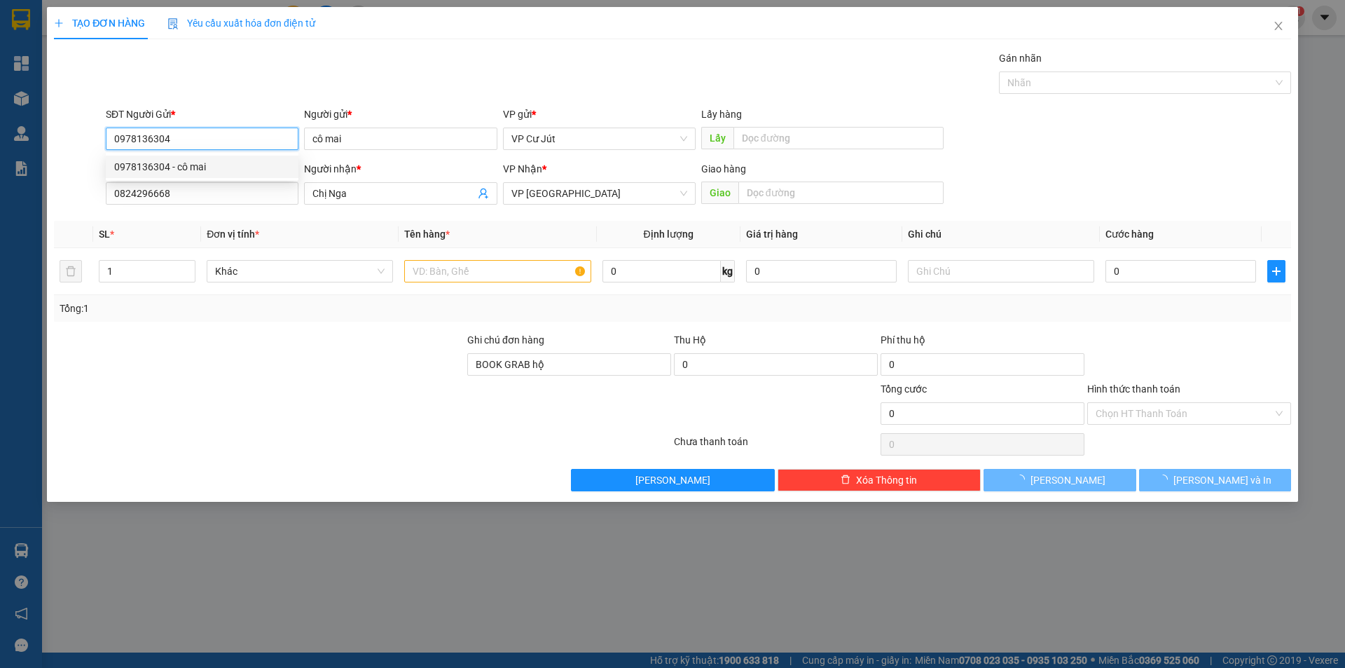
type input "50.000"
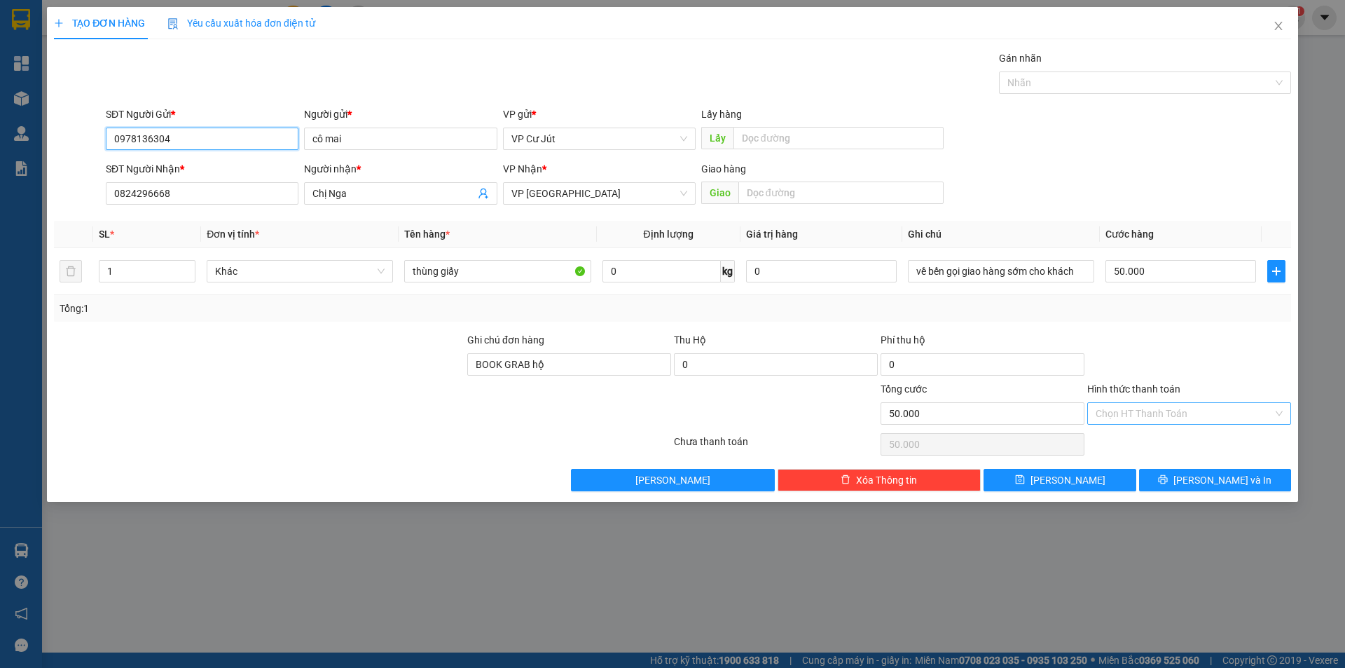
click at [1282, 414] on div "Chọn HT Thanh Toán" at bounding box center [1189, 413] width 204 height 22
type input "0978136304"
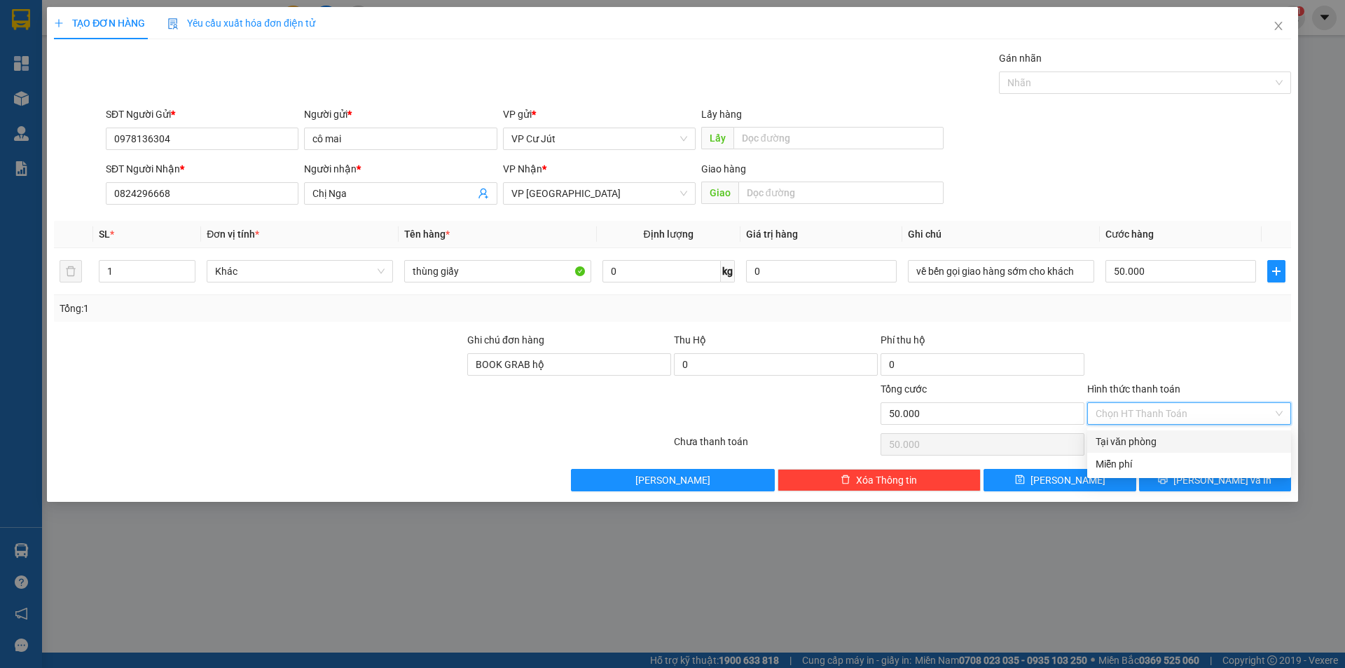
click at [1183, 443] on div "Tại văn phòng" at bounding box center [1189, 441] width 187 height 15
type input "0"
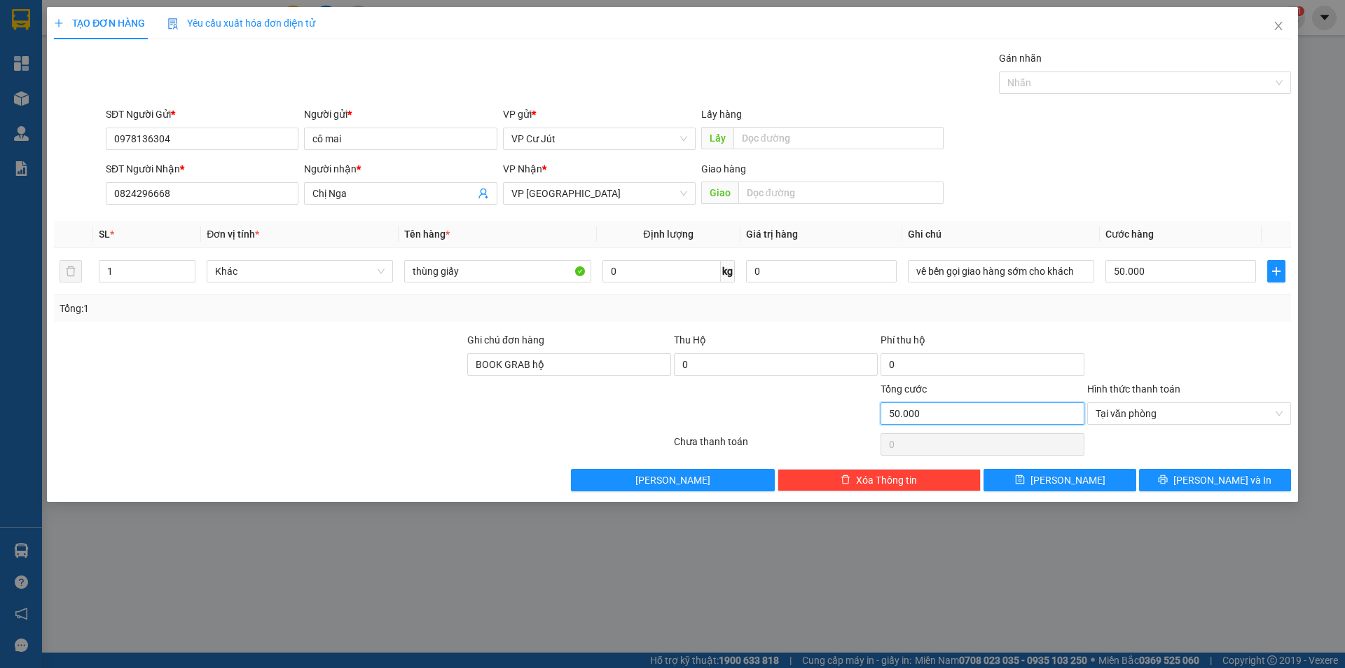
click at [939, 408] on input "50.000" at bounding box center [983, 413] width 204 height 22
type input "0"
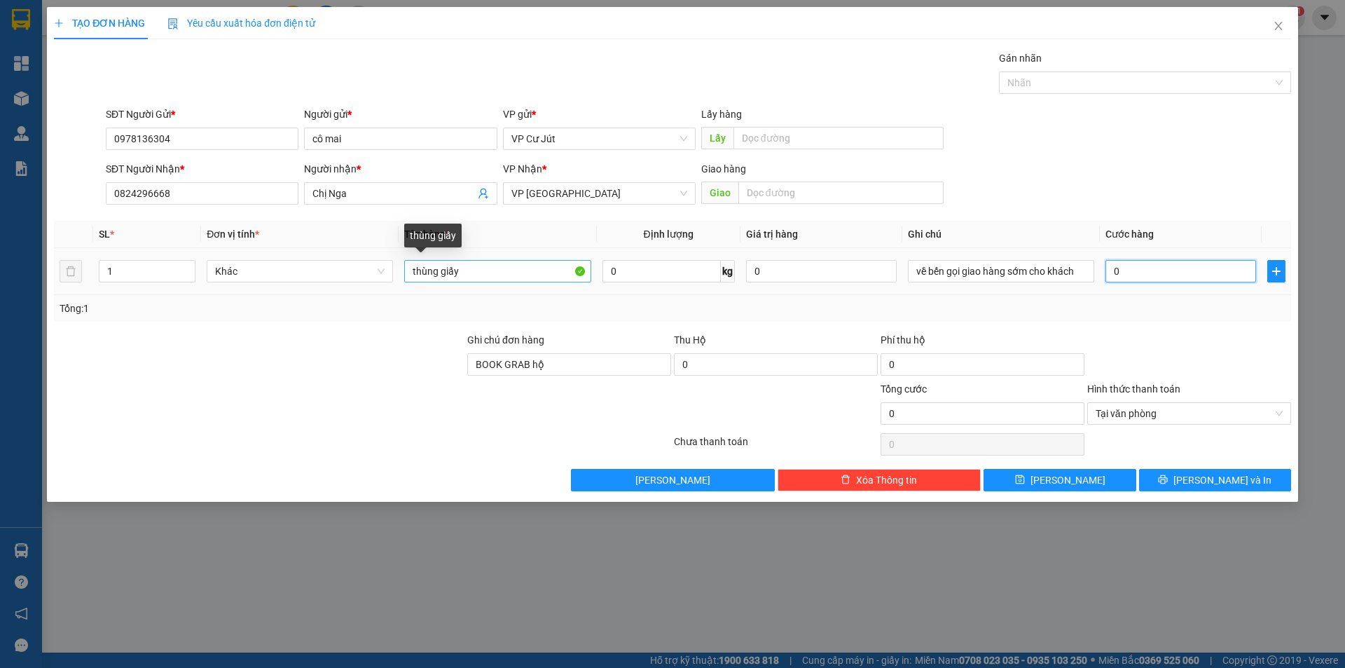
type input "0"
click at [482, 277] on input "thùng giấy" at bounding box center [497, 271] width 186 height 22
type input "thùng sầu riêng"
click at [1277, 28] on icon "close" at bounding box center [1278, 25] width 11 height 11
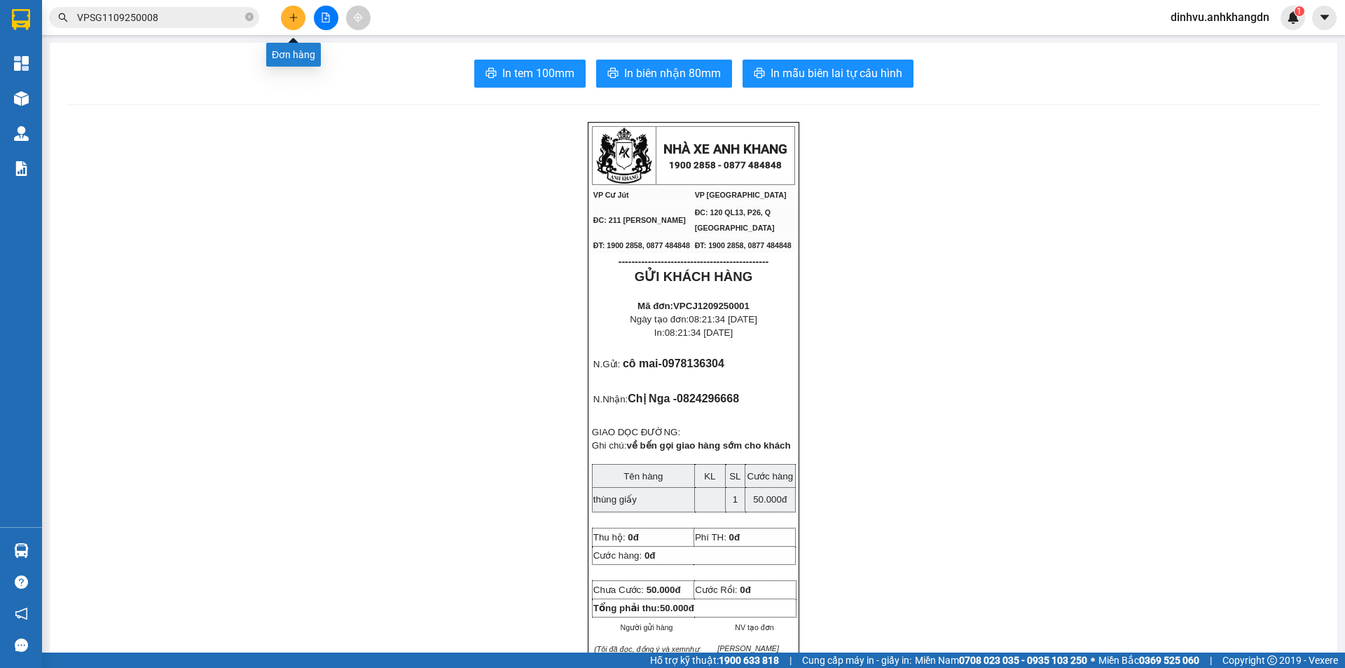
click at [295, 21] on icon "plus" at bounding box center [294, 18] width 10 height 10
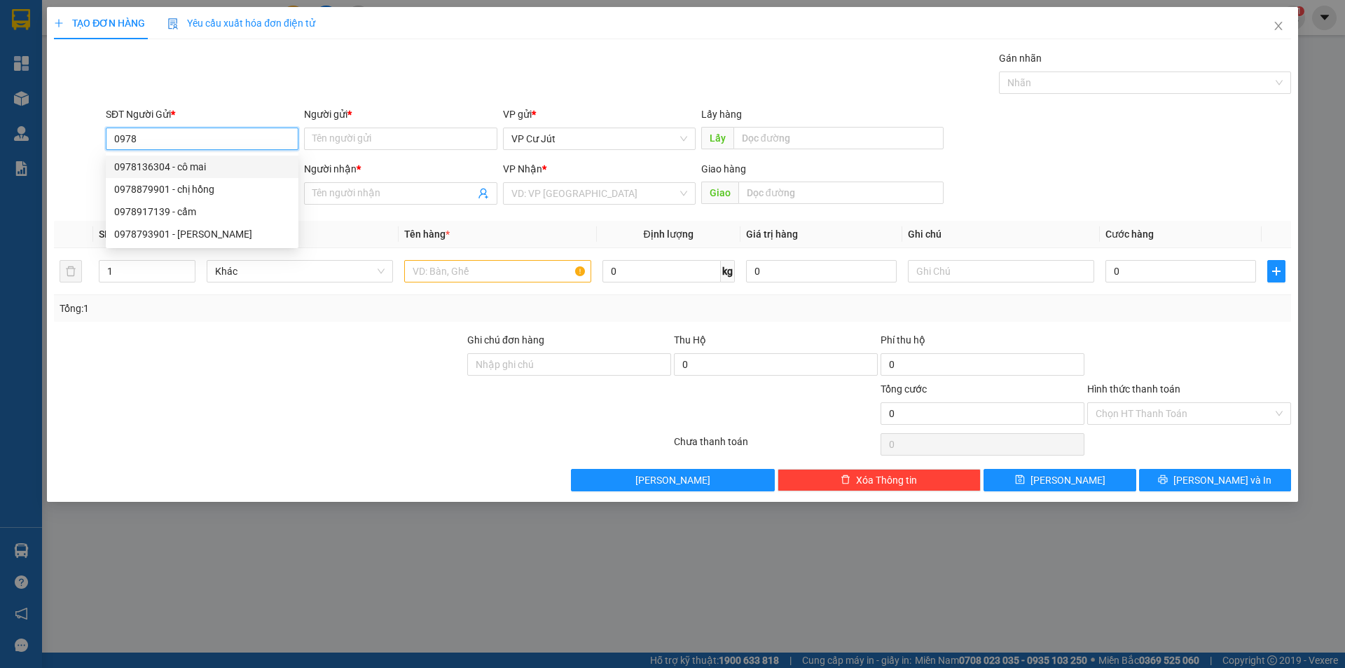
click at [202, 163] on div "0978136304 - cô mai" at bounding box center [202, 166] width 176 height 15
type input "0978136304"
type input "cô mai"
type input "0824296668"
type input "Chị Nga"
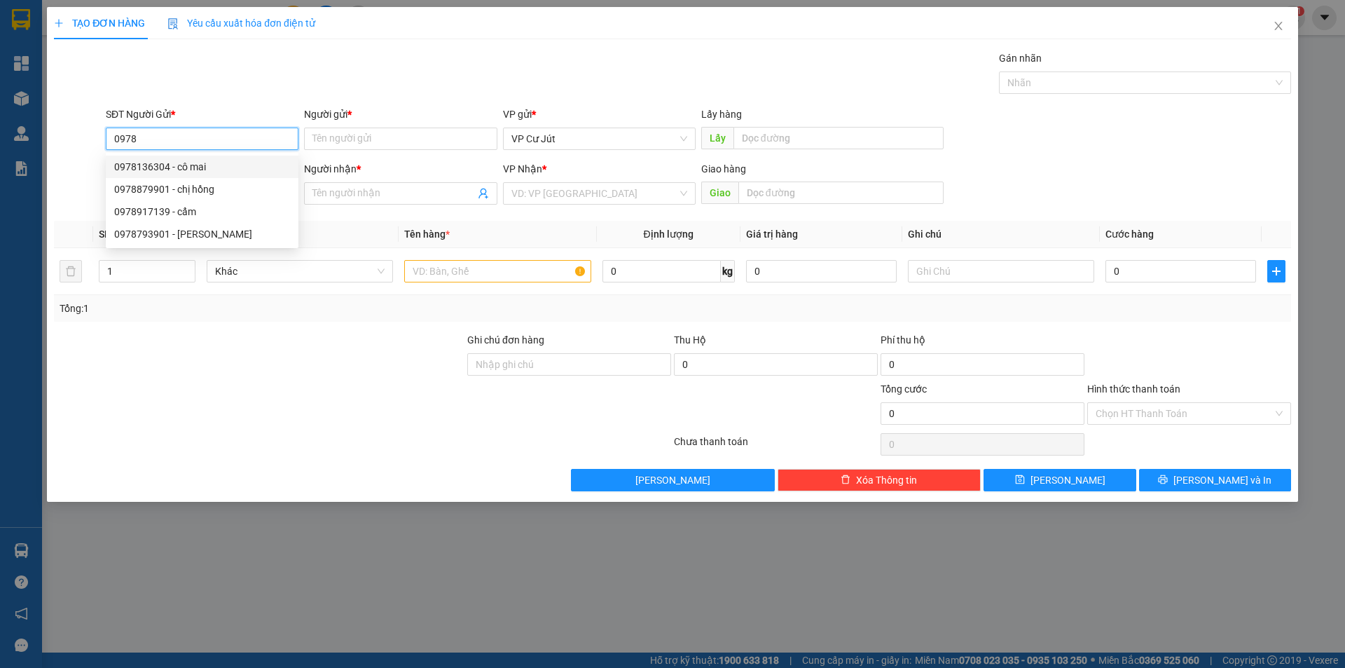
type input "BOOK GRAB hộ"
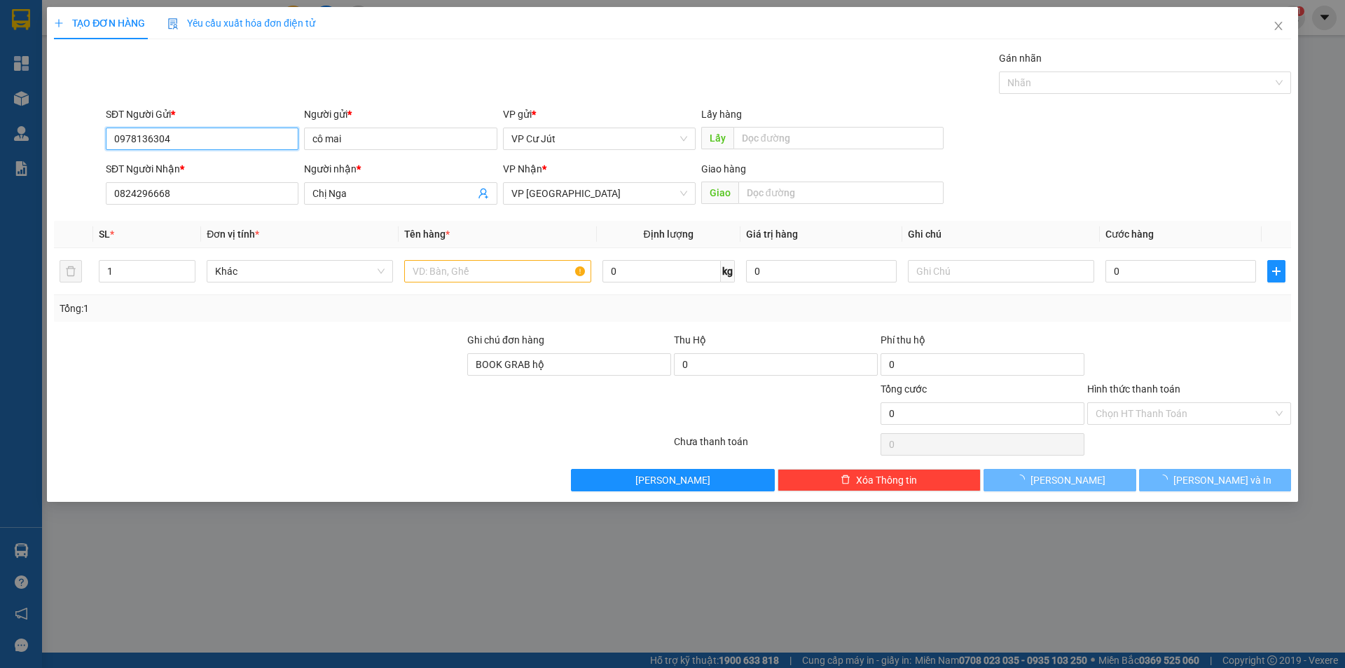
type input "50.000"
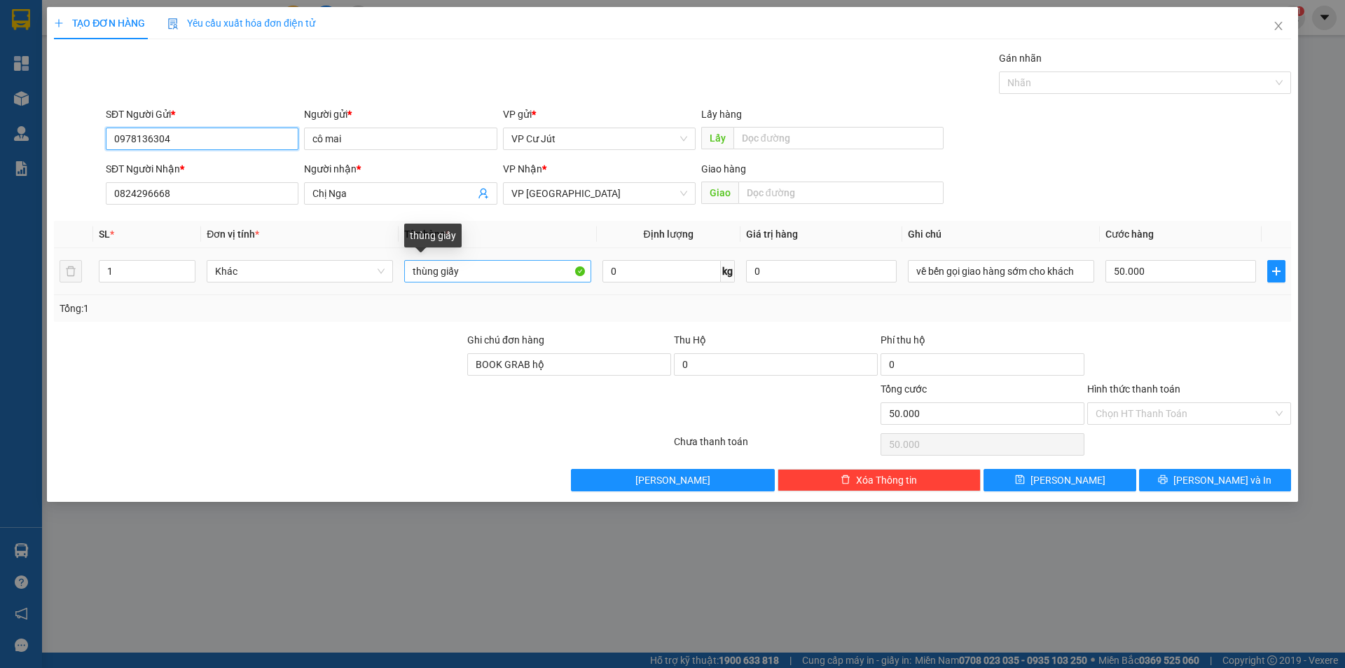
type input "0978136304"
click at [483, 275] on input "thùng giấy" at bounding box center [497, 271] width 186 height 22
click at [1281, 25] on icon "close" at bounding box center [1279, 26] width 8 height 8
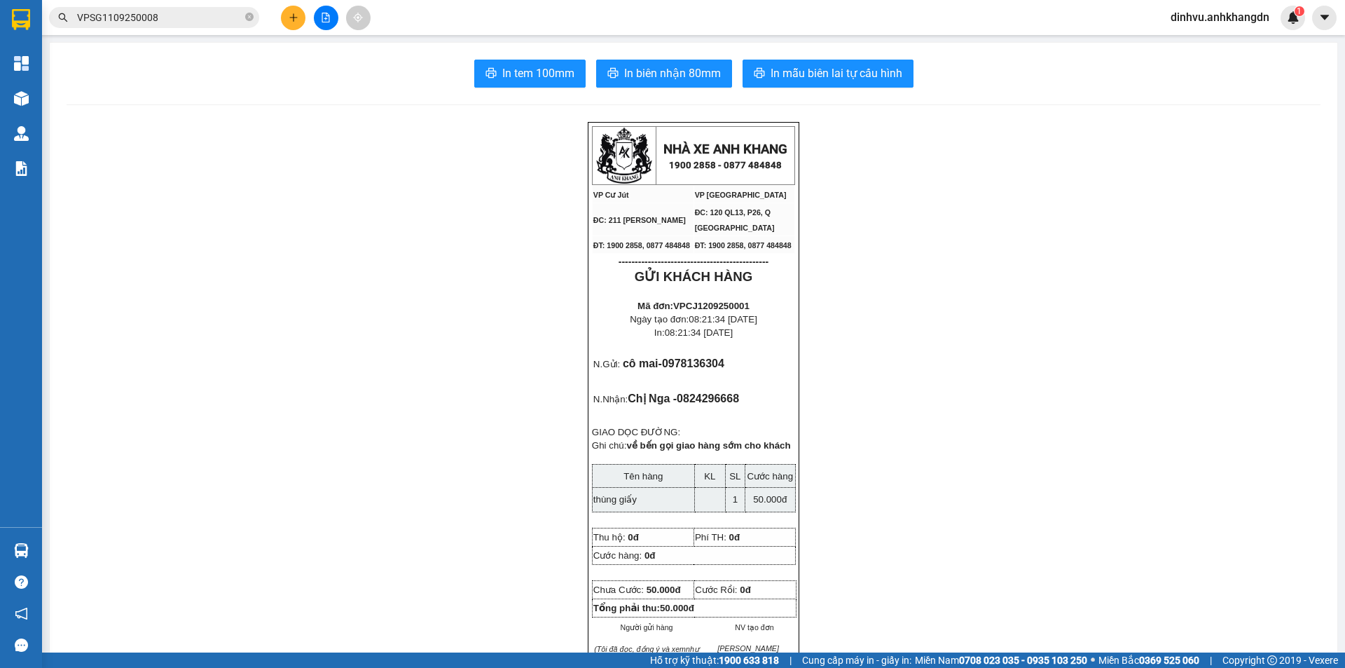
click at [287, 15] on button at bounding box center [293, 18] width 25 height 25
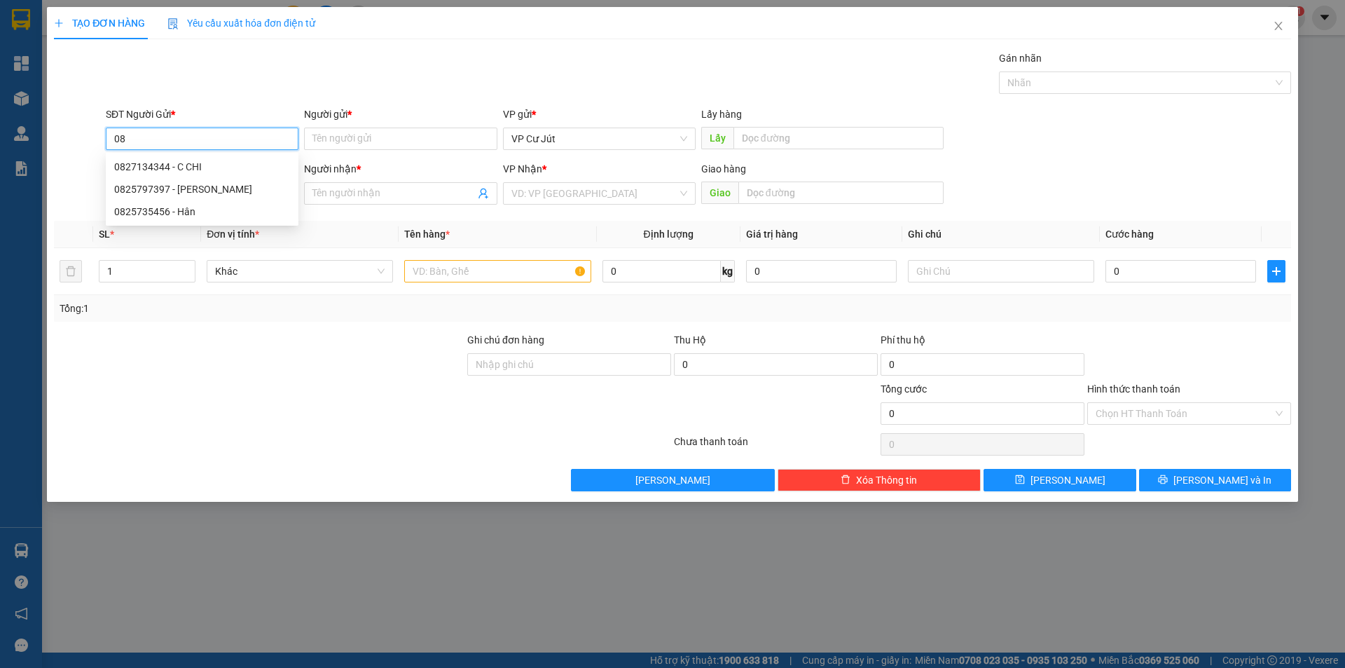
type input "0"
click at [162, 165] on div "0978136304 - cô mai" at bounding box center [202, 166] width 176 height 15
type input "0978136304"
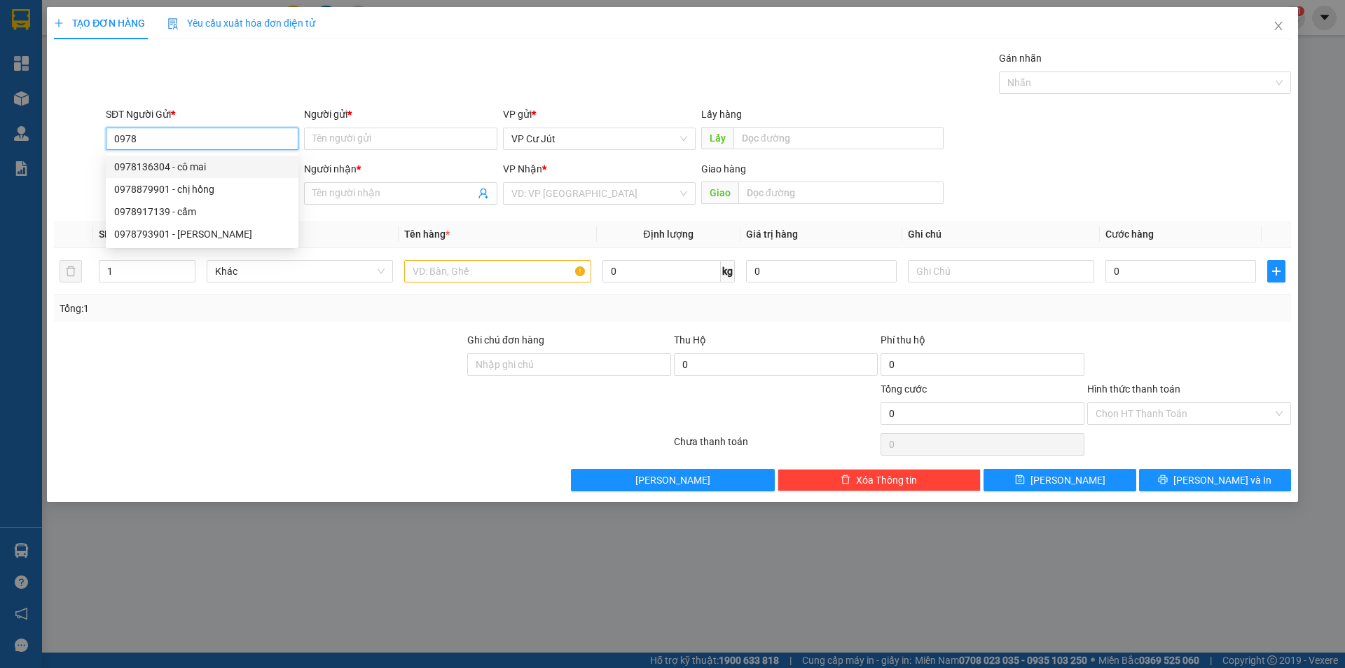
type input "cô mai"
type input "0824296668"
type input "Chị Nga"
type input "BOOK GRAB hộ"
type input "50.000"
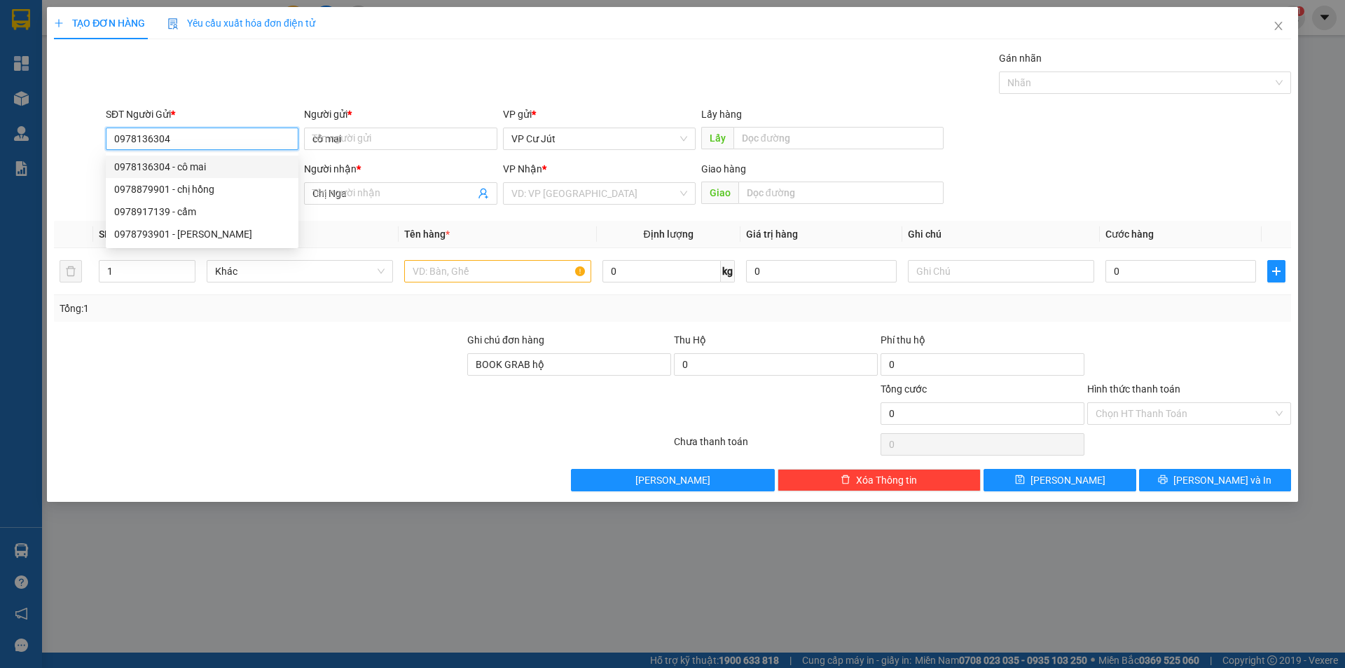
type input "50.000"
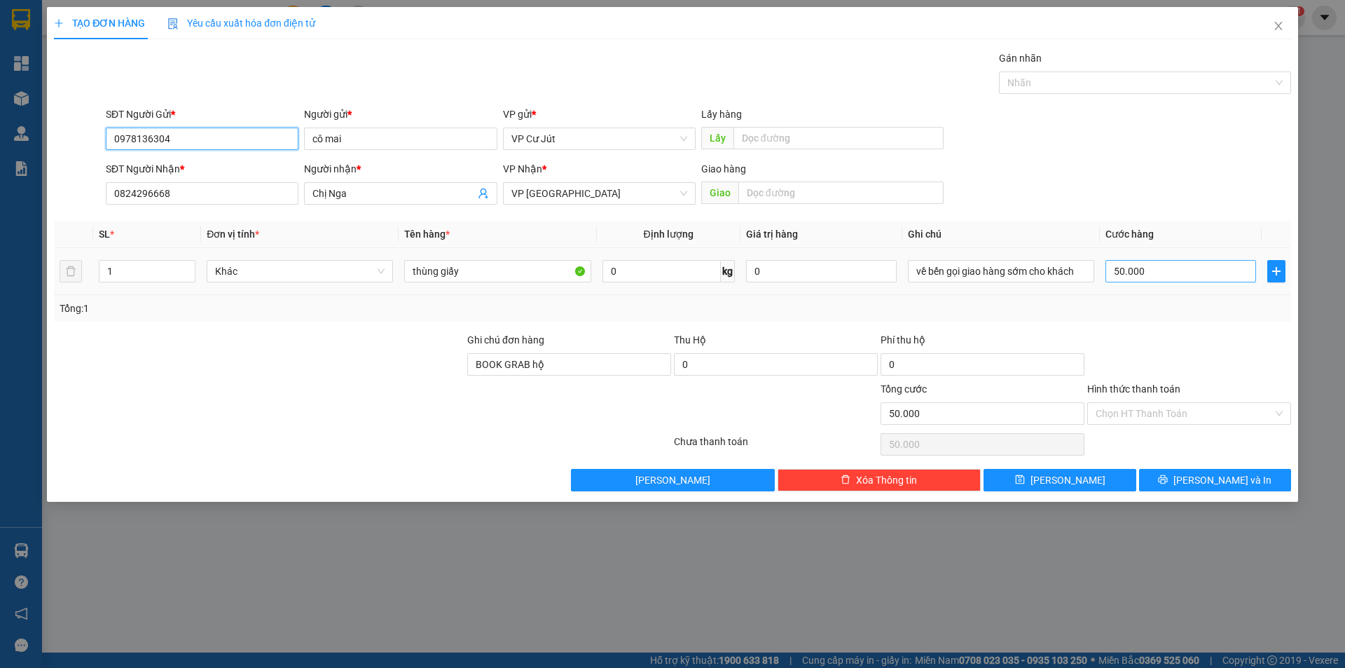
type input "0978136304"
type input "0"
click at [1285, 413] on div "Chọn HT Thanh Toán" at bounding box center [1189, 413] width 204 height 22
type input "0"
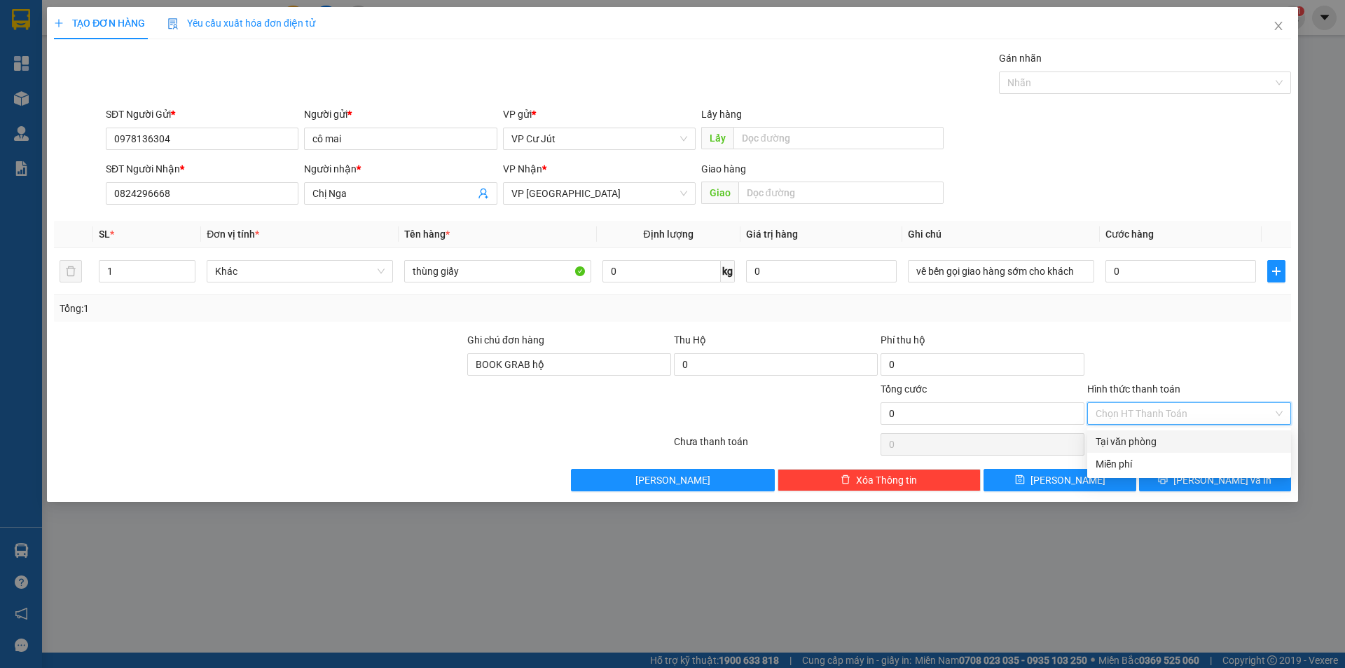
click at [1184, 443] on div "Tại văn phòng" at bounding box center [1189, 441] width 187 height 15
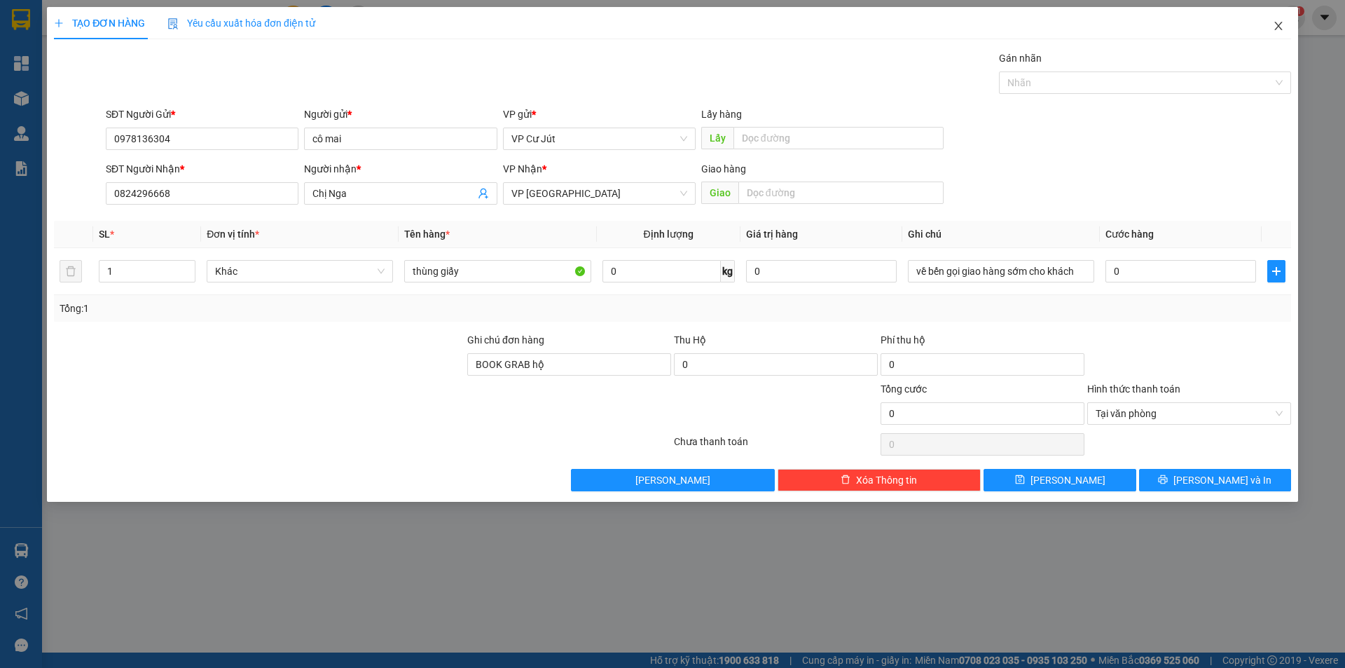
click at [1276, 31] on icon "close" at bounding box center [1278, 25] width 11 height 11
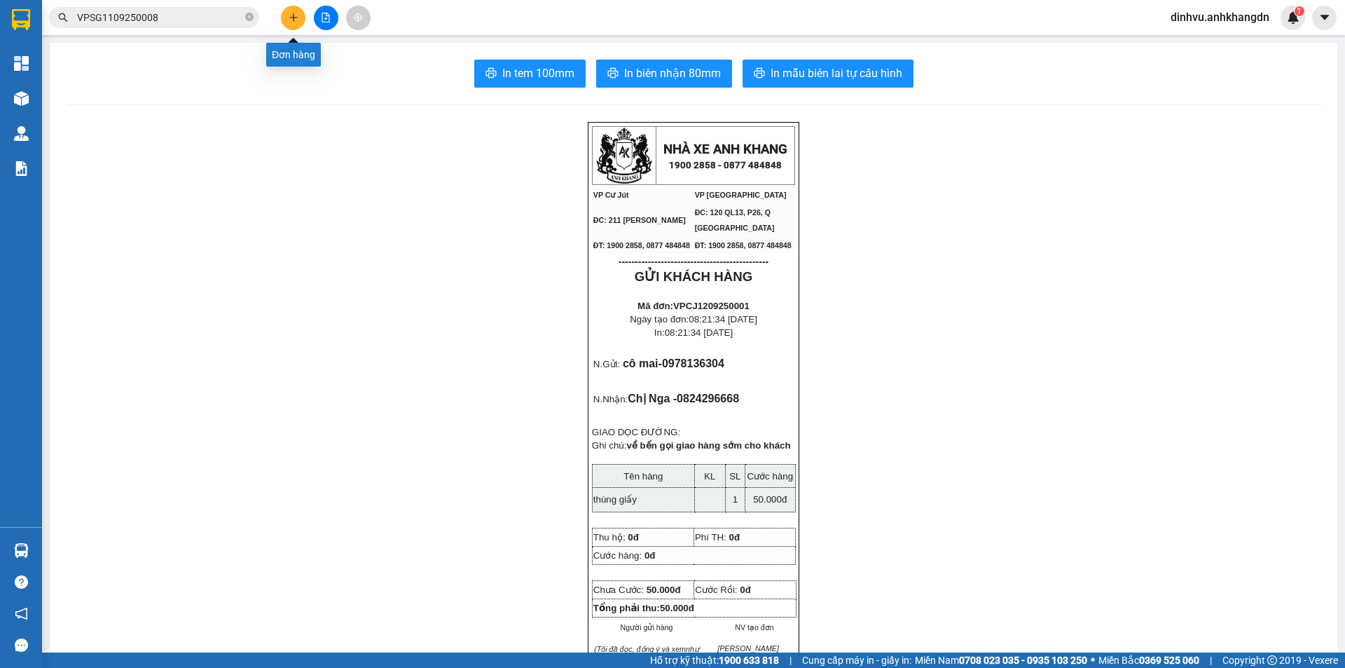
click at [300, 11] on button at bounding box center [293, 18] width 25 height 25
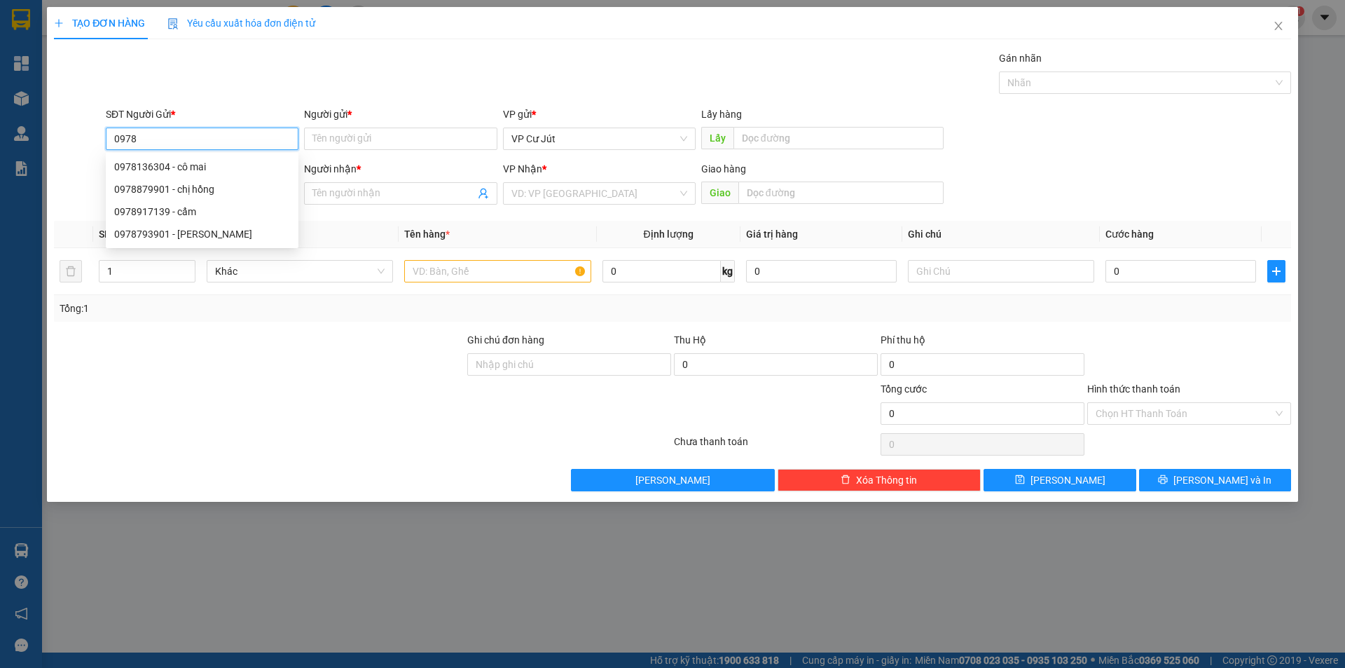
type input "0978"
click at [98, 84] on div at bounding box center [79, 74] width 52 height 49
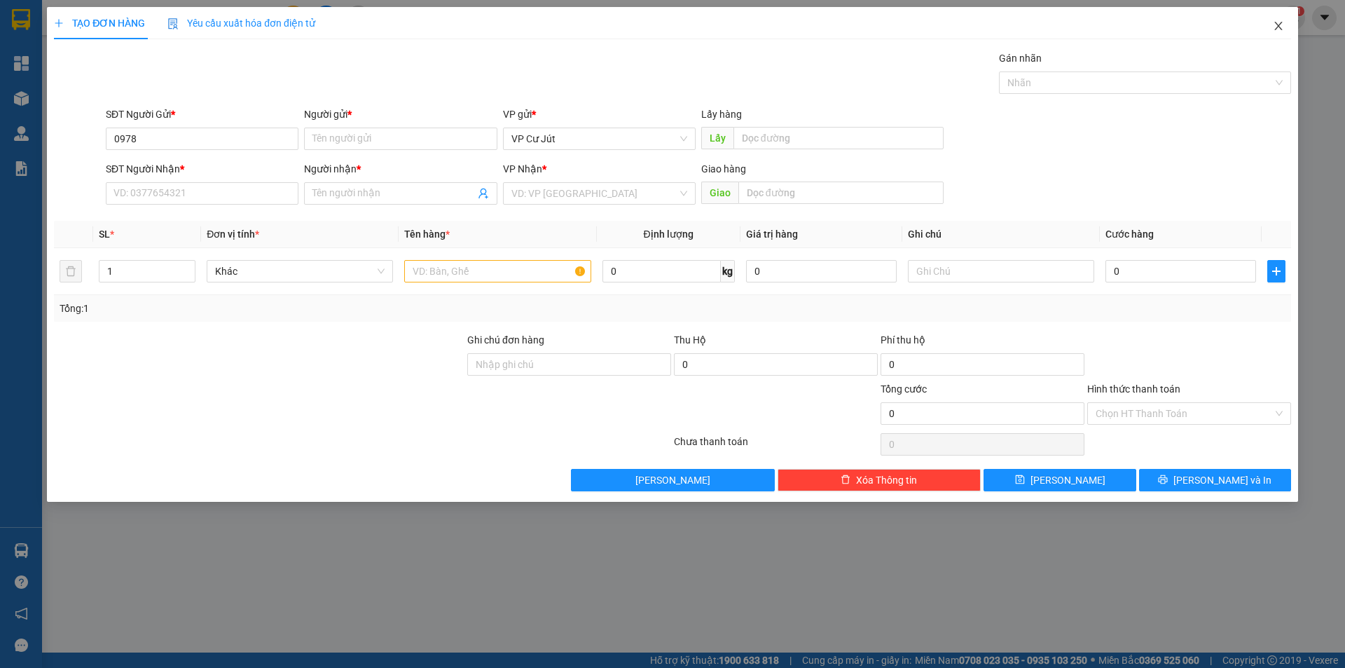
click at [1276, 31] on icon "close" at bounding box center [1278, 25] width 11 height 11
click at [1277, 27] on icon "close" at bounding box center [1278, 25] width 11 height 11
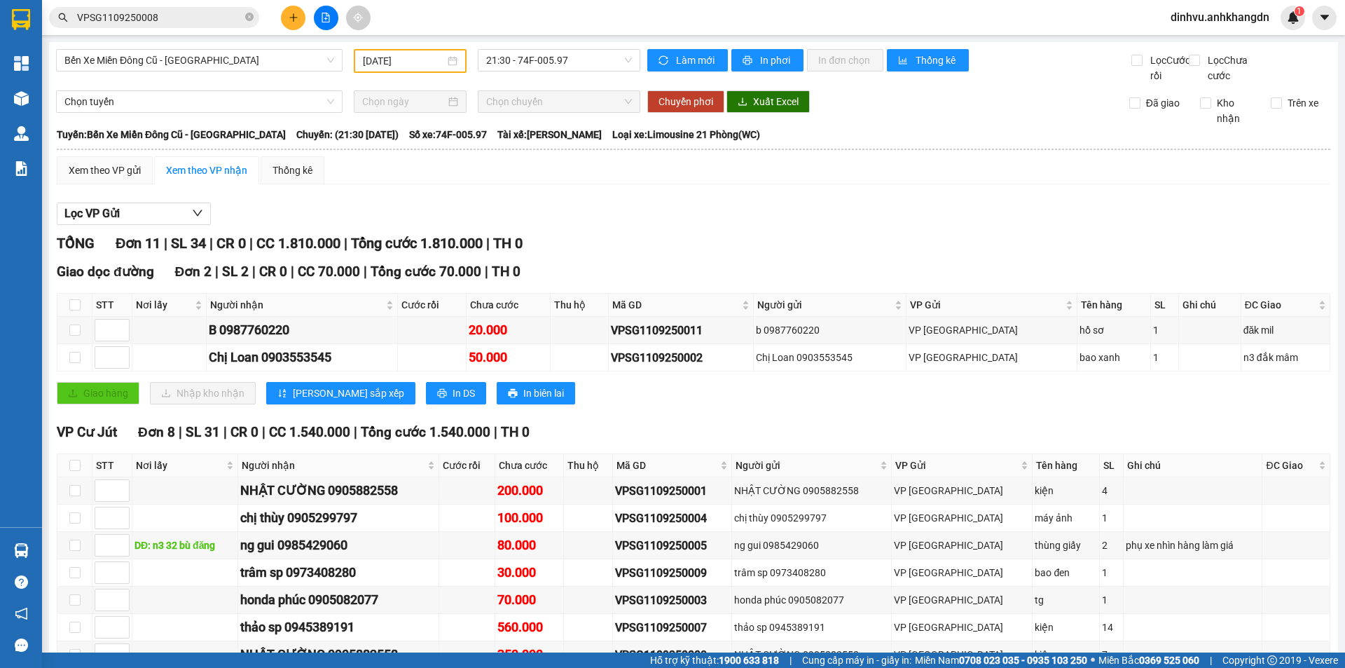
click at [289, 25] on button at bounding box center [293, 18] width 25 height 25
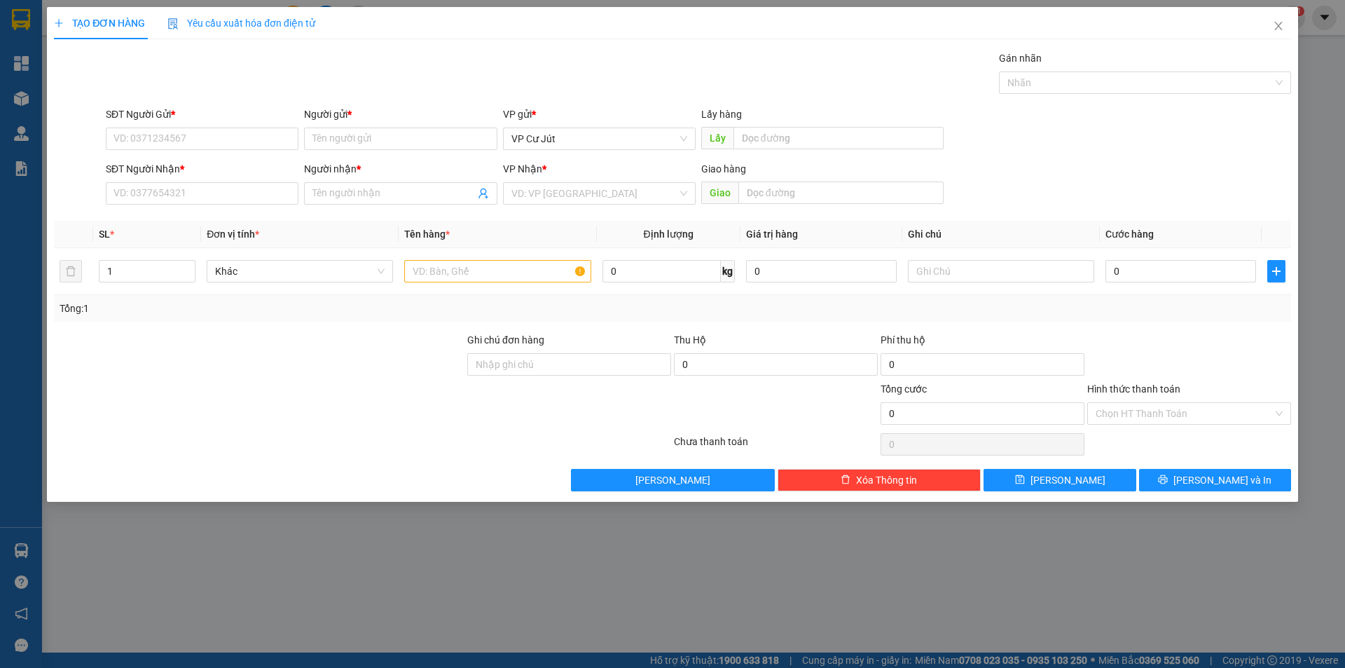
click at [252, 25] on span "Yêu cầu xuất hóa đơn điện tử" at bounding box center [241, 23] width 148 height 11
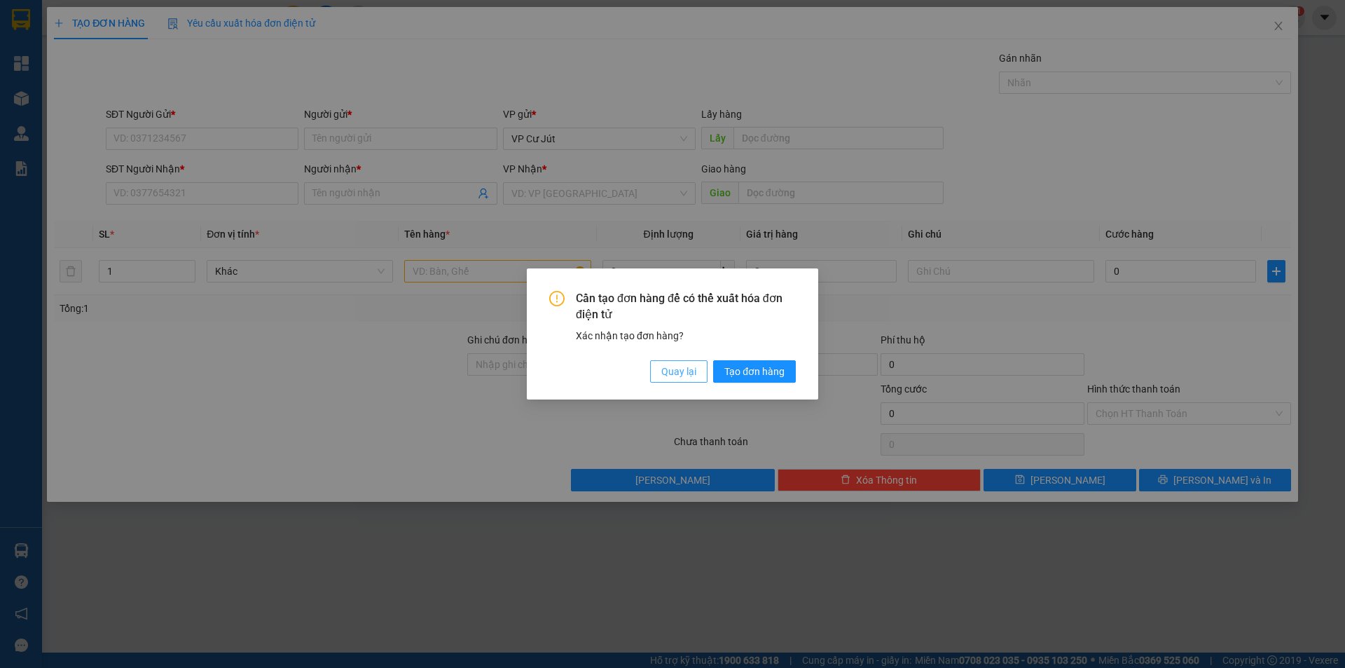
click at [672, 369] on span "Quay lại" at bounding box center [678, 371] width 35 height 15
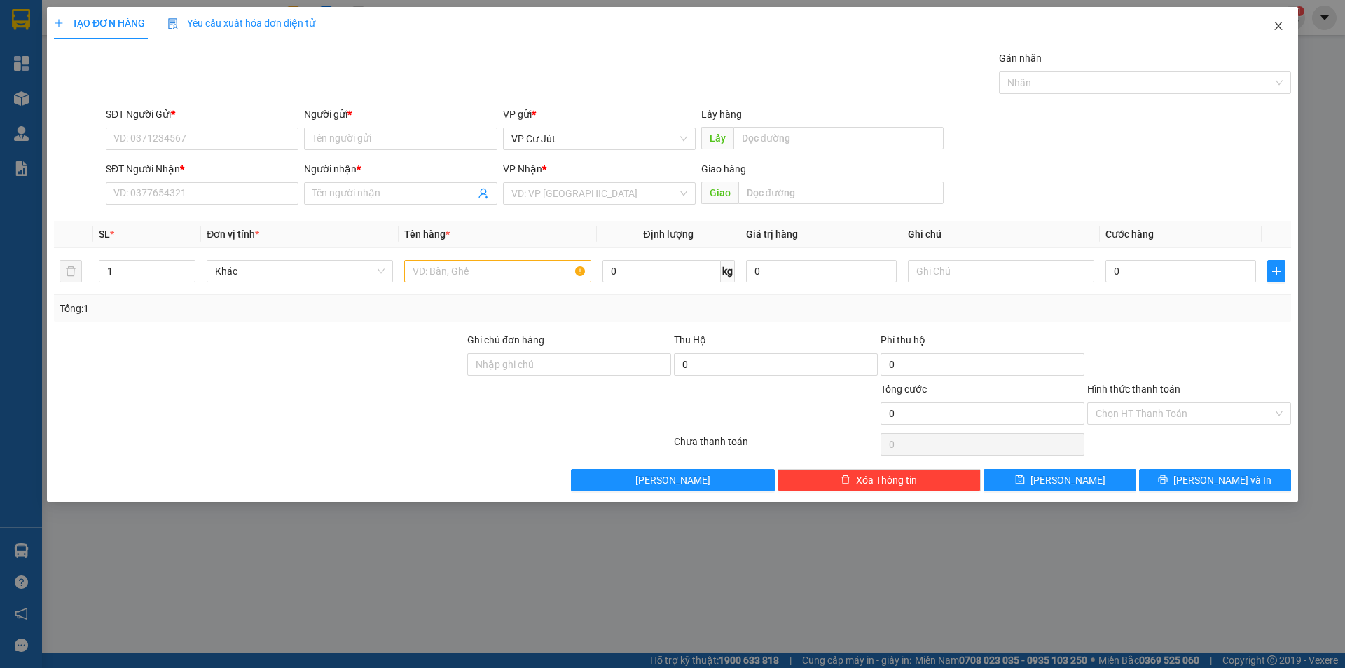
click at [1280, 27] on icon "close" at bounding box center [1278, 25] width 11 height 11
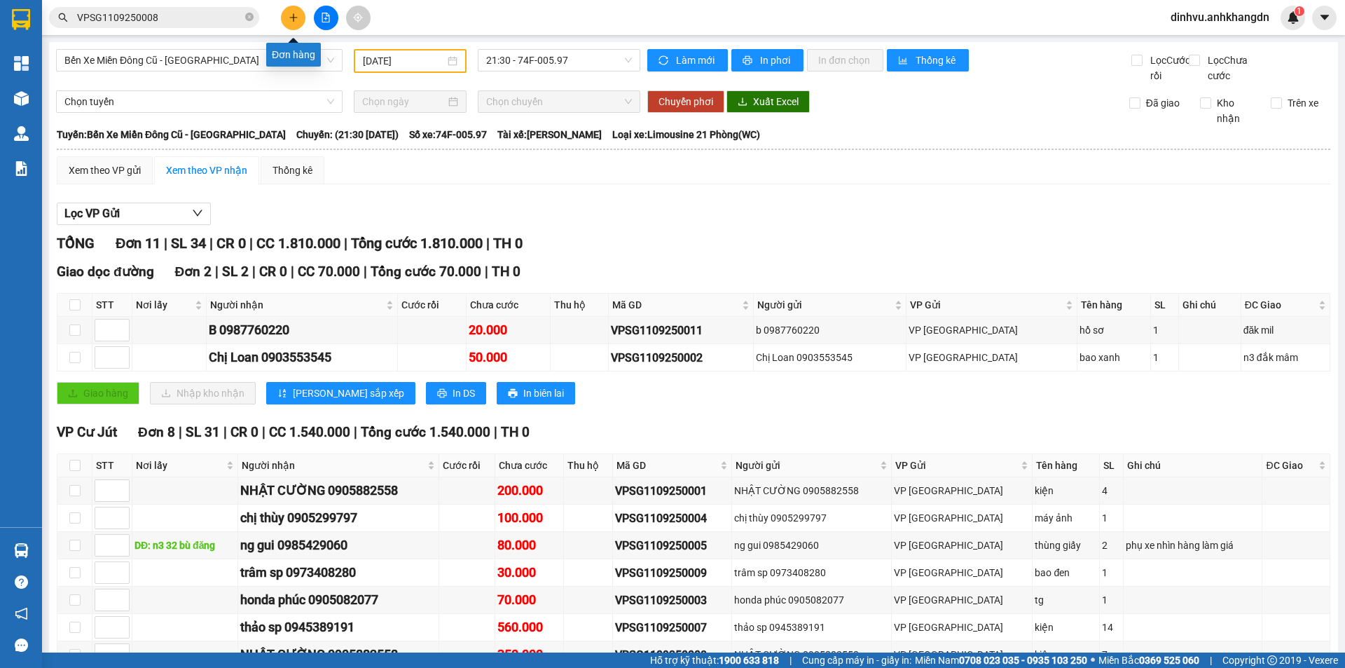
click at [292, 14] on icon "plus" at bounding box center [294, 18] width 10 height 10
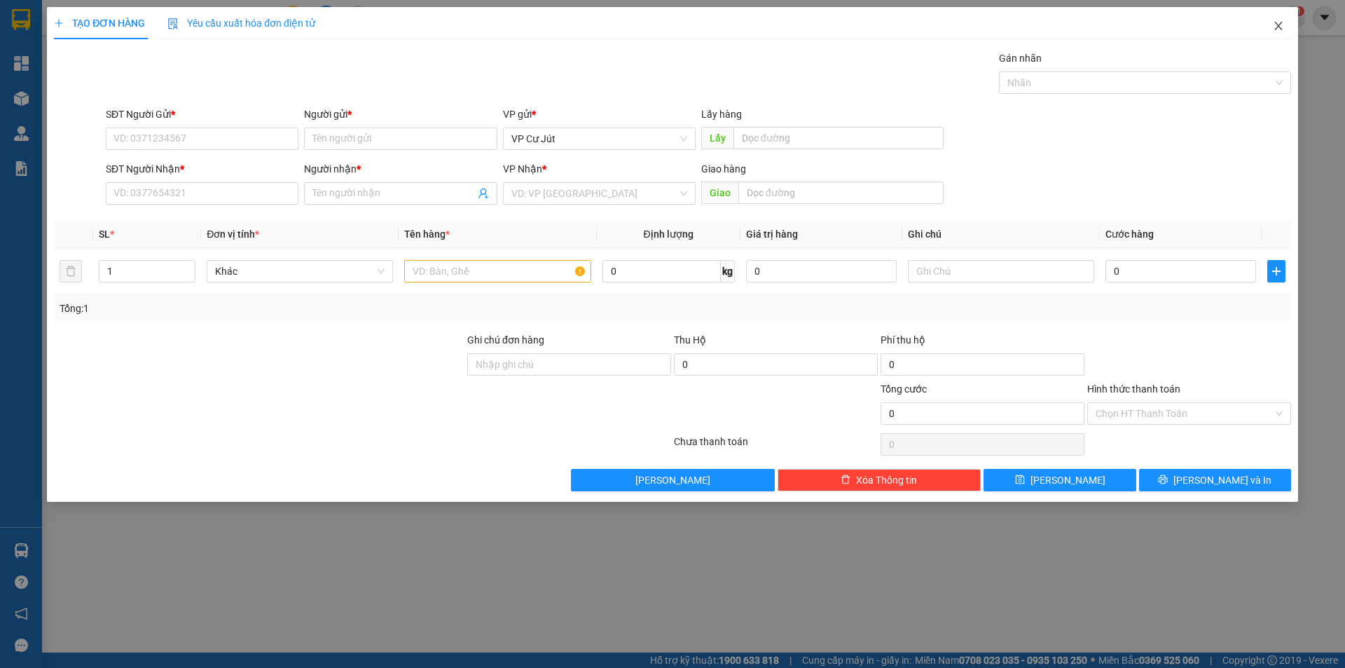
click at [1268, 26] on span "Close" at bounding box center [1278, 26] width 39 height 39
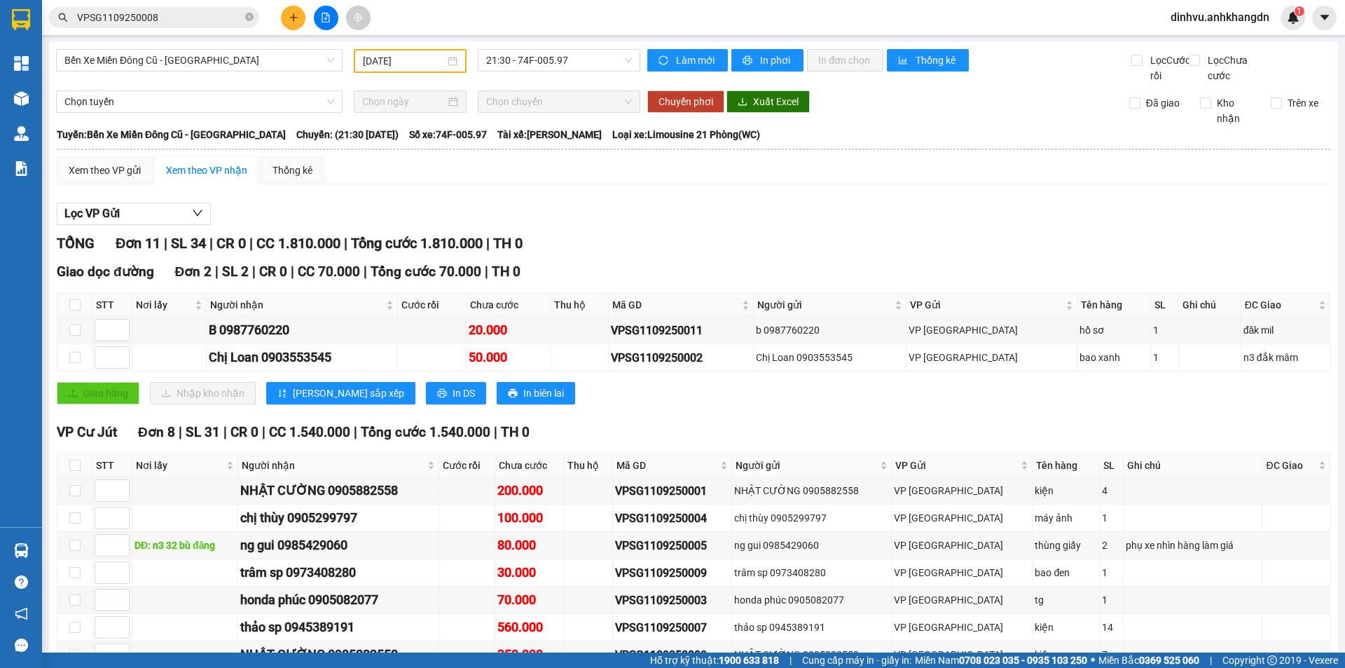
click at [1277, 25] on span "dinhvu.anhkhangdn" at bounding box center [1220, 17] width 121 height 18
click at [332, 59] on div "Bến Xe Miền Đông Cũ - Đắk Nông" at bounding box center [199, 60] width 287 height 22
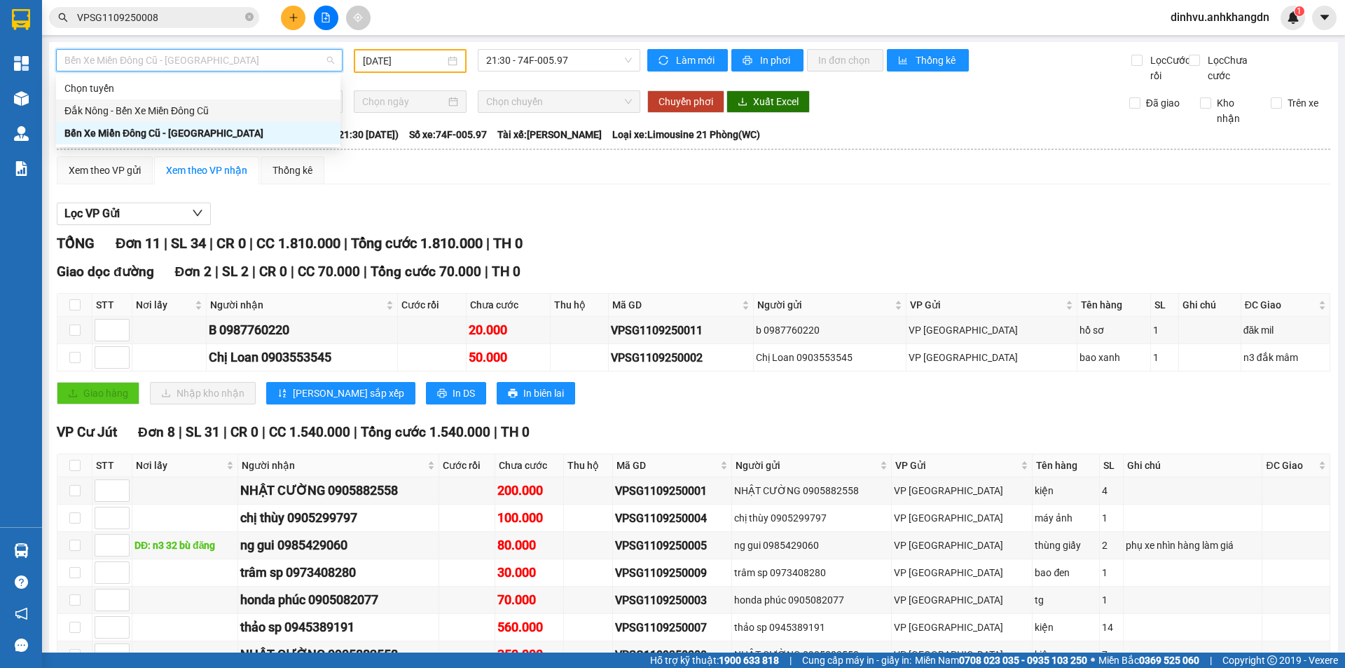
click at [186, 111] on div "Đắk Nông - Bến Xe Miền Đông Cũ" at bounding box center [198, 110] width 268 height 15
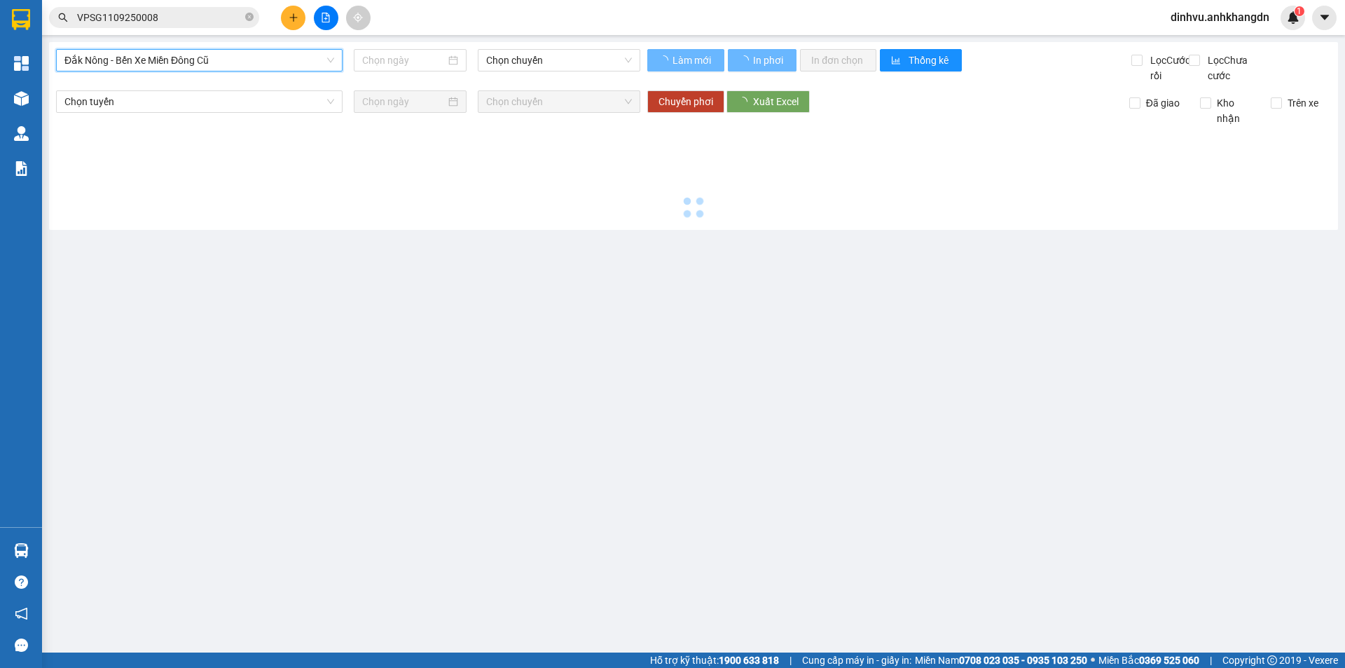
type input "12/09/2025"
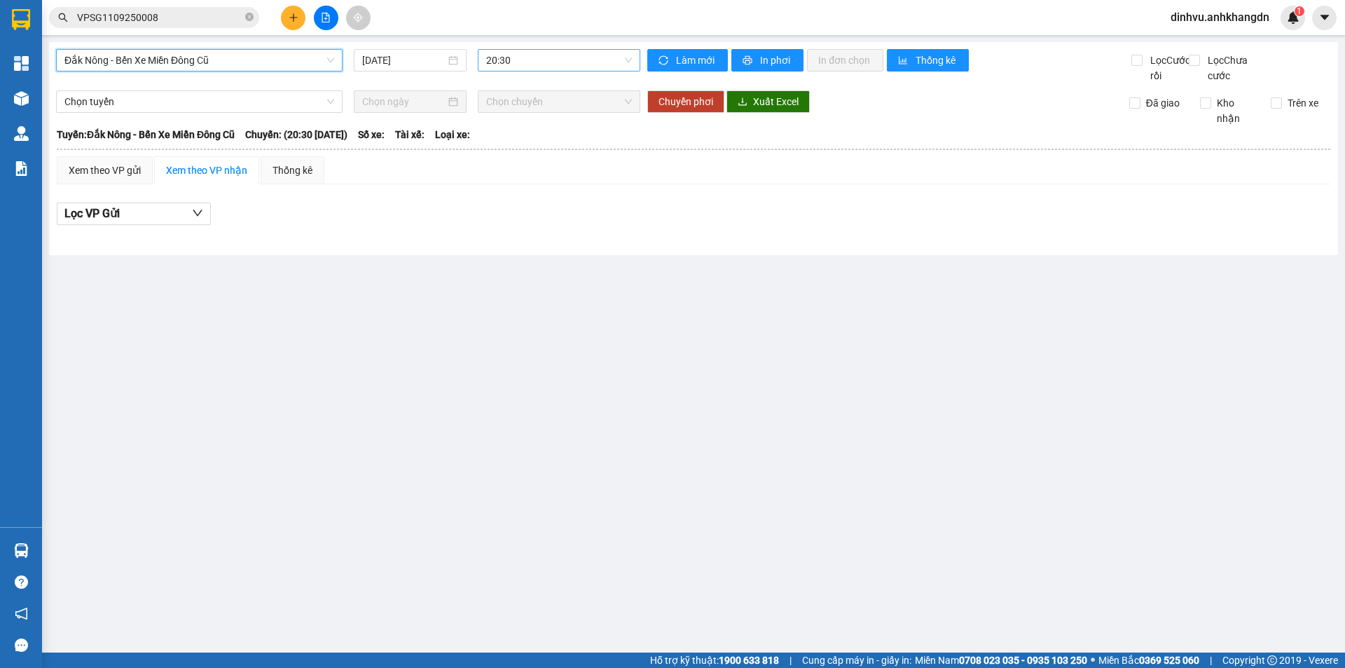
click at [633, 59] on div "20:30" at bounding box center [559, 60] width 163 height 22
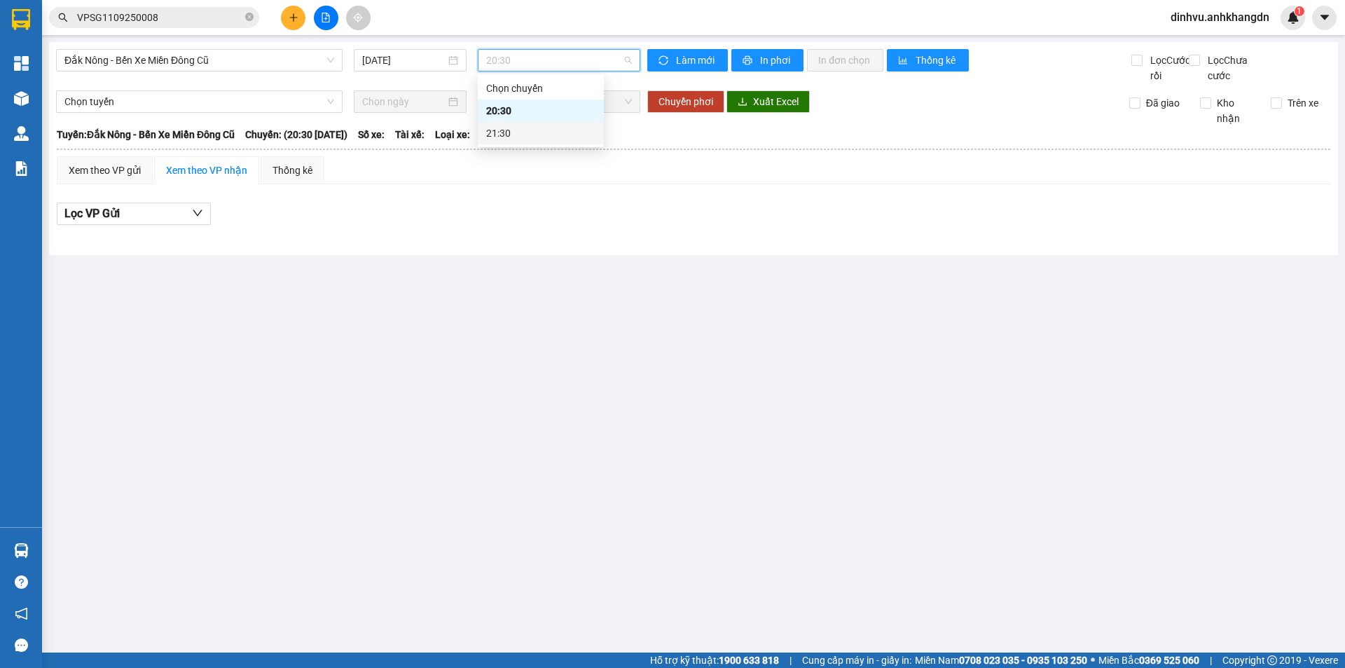
click at [575, 132] on div "21:30" at bounding box center [540, 132] width 109 height 15
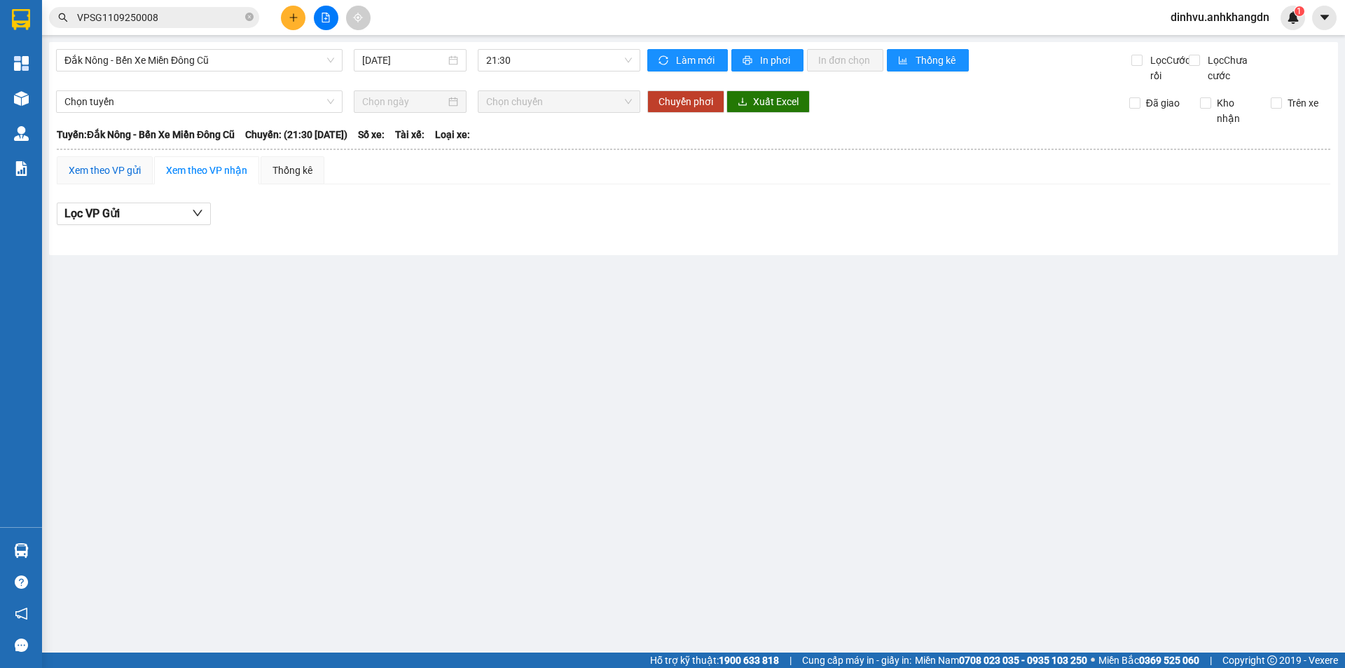
click at [111, 178] on div "Xem theo VP gửi" at bounding box center [105, 170] width 72 height 15
click at [201, 178] on div "Xem theo VP nhận" at bounding box center [206, 170] width 81 height 15
click at [301, 19] on button at bounding box center [293, 18] width 25 height 25
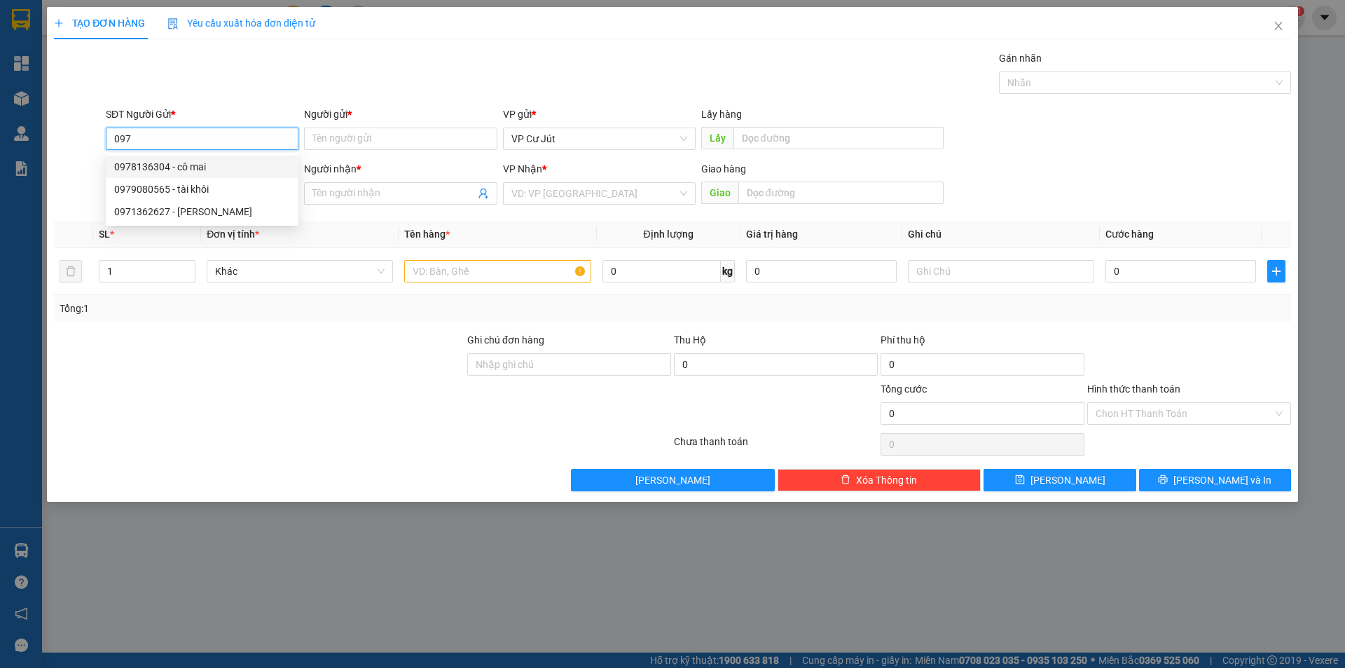
click at [175, 164] on div "0978136304 - cô mai" at bounding box center [202, 166] width 176 height 15
type input "0978136304"
type input "cô mai"
type input "0824296668"
type input "Chị Nga"
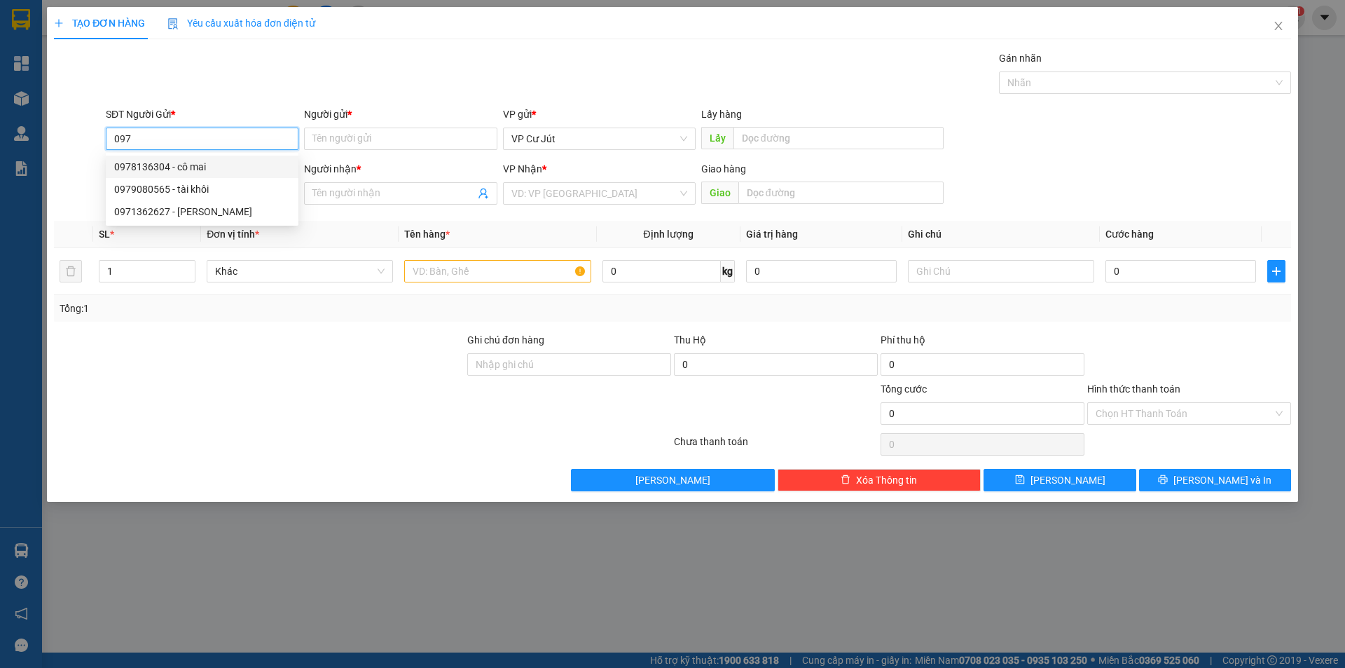
type input "BOOK GRAB hộ"
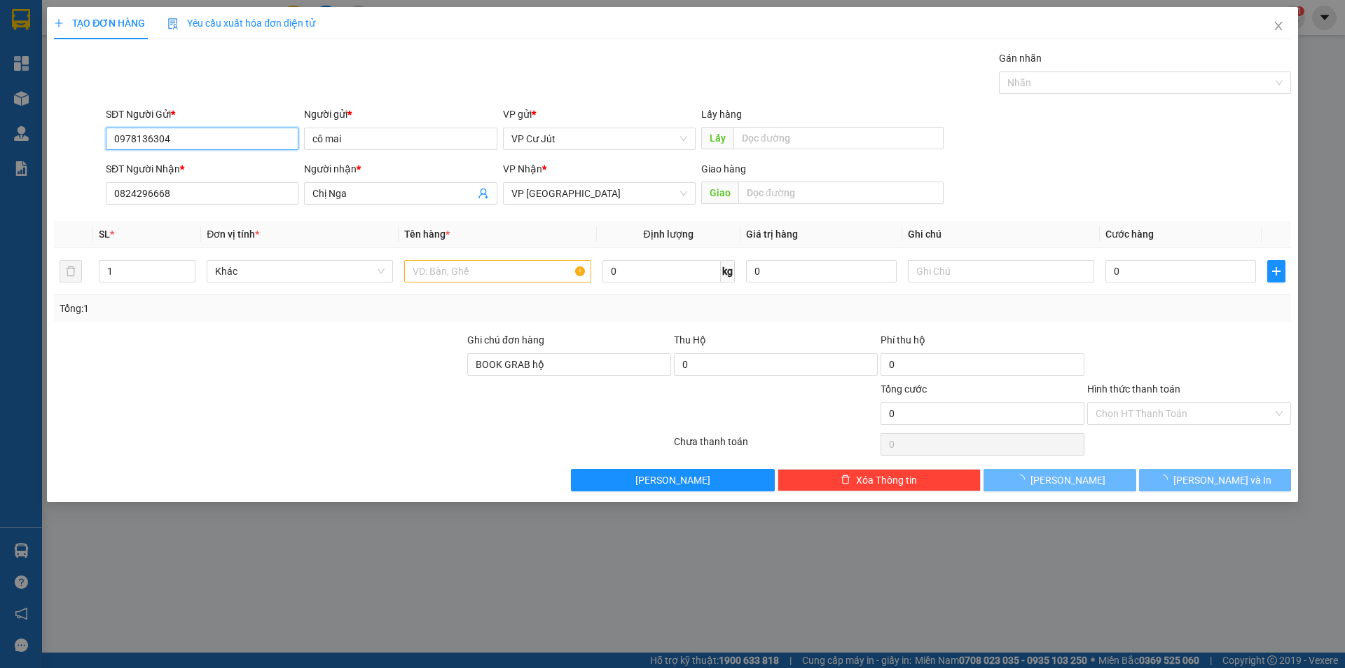
type input "50.000"
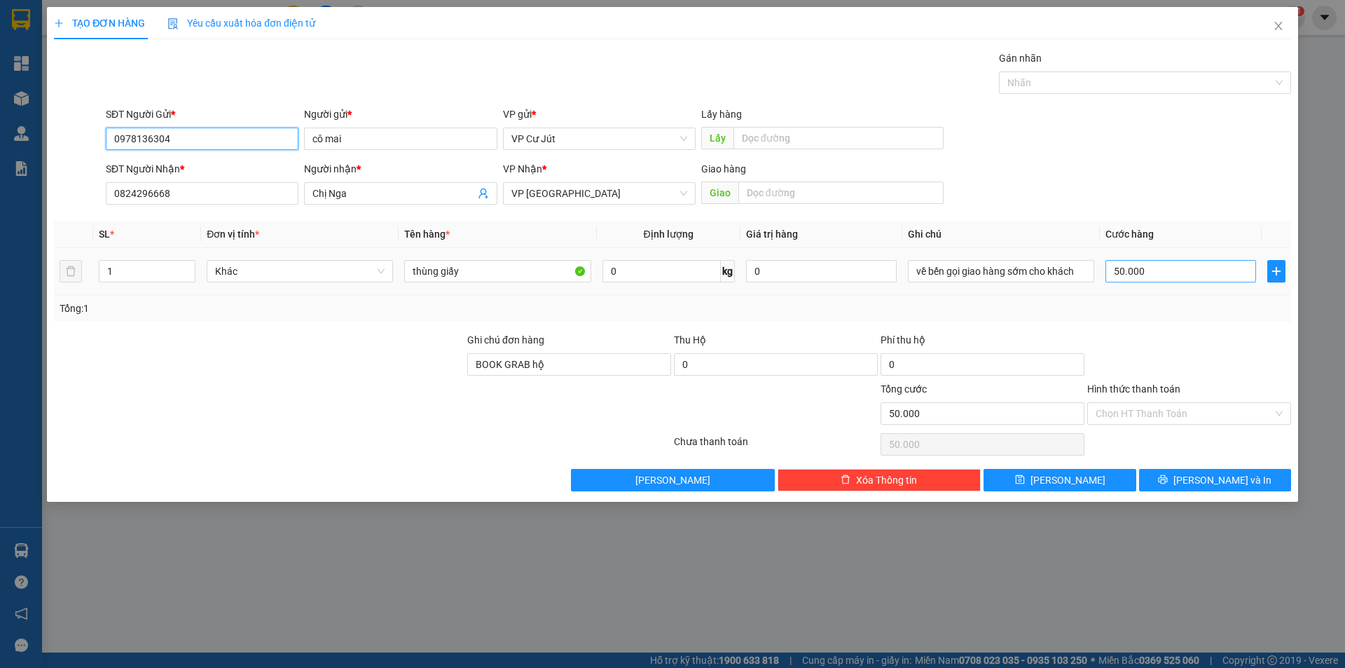
type input "0978136304"
type input "0"
click at [1275, 411] on div "Chọn HT Thanh Toán" at bounding box center [1189, 413] width 204 height 22
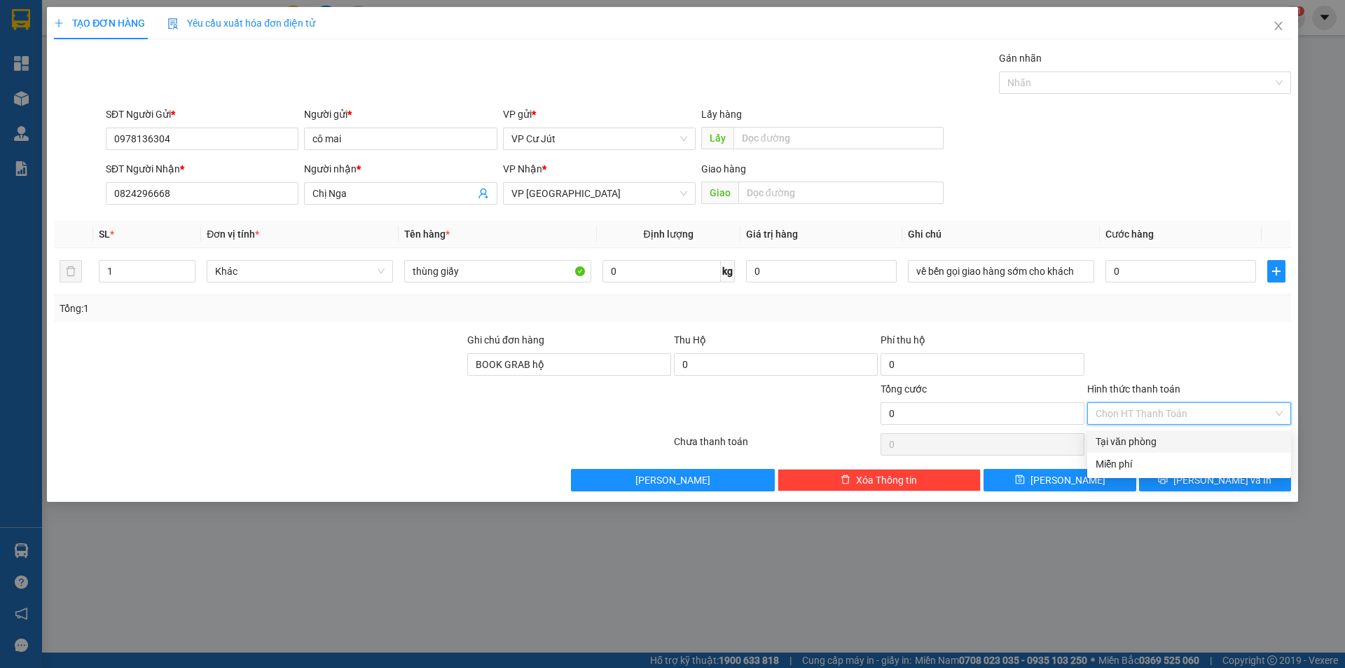
click at [1190, 446] on div "Tại văn phòng" at bounding box center [1189, 441] width 187 height 15
click at [1188, 482] on button "Lưu và In" at bounding box center [1215, 480] width 152 height 22
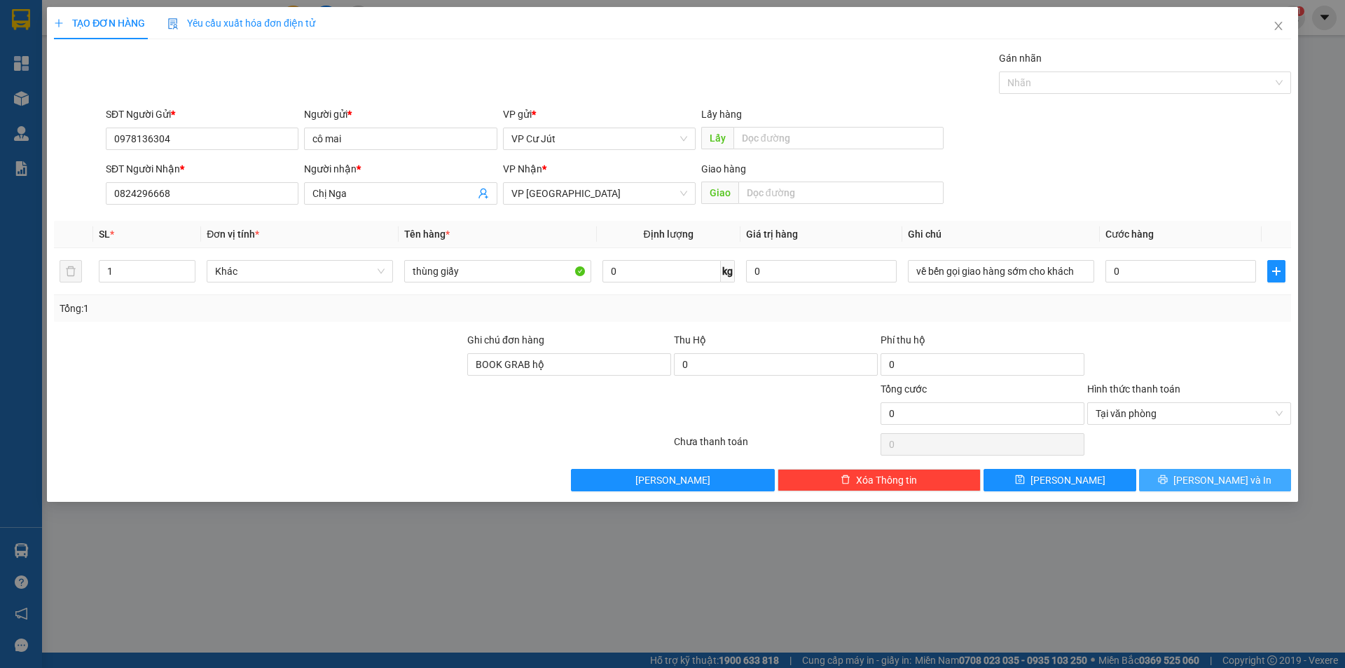
click at [1215, 476] on span "Lưu và In" at bounding box center [1223, 479] width 98 height 15
type input "5"
type input "50"
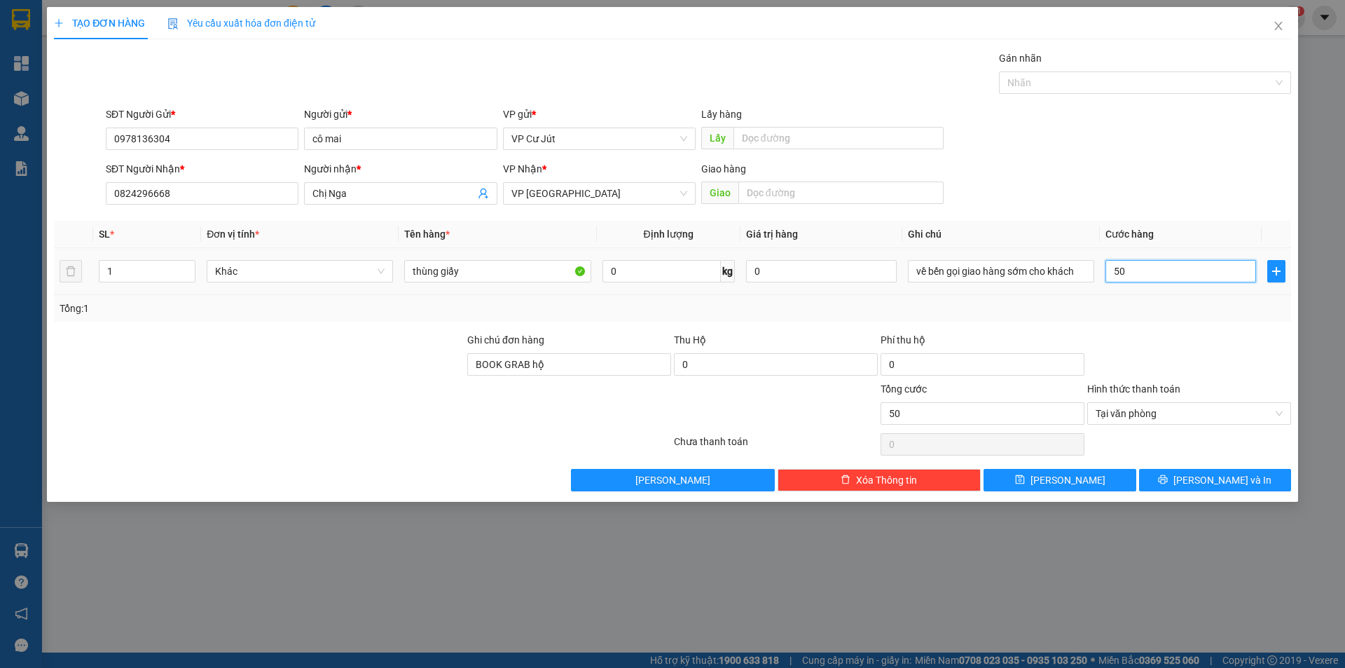
type input "500"
type input "5.000"
type input "50.000"
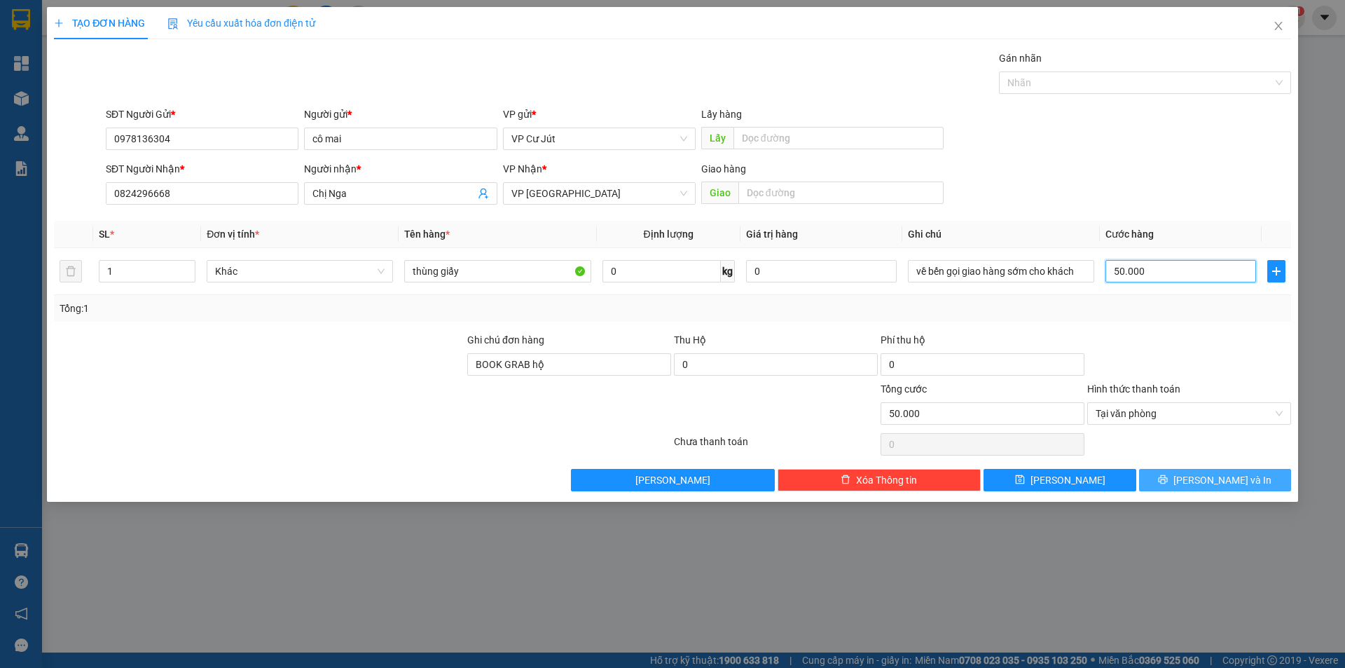
type input "50.000"
click at [1217, 479] on span "Lưu và In" at bounding box center [1223, 479] width 98 height 15
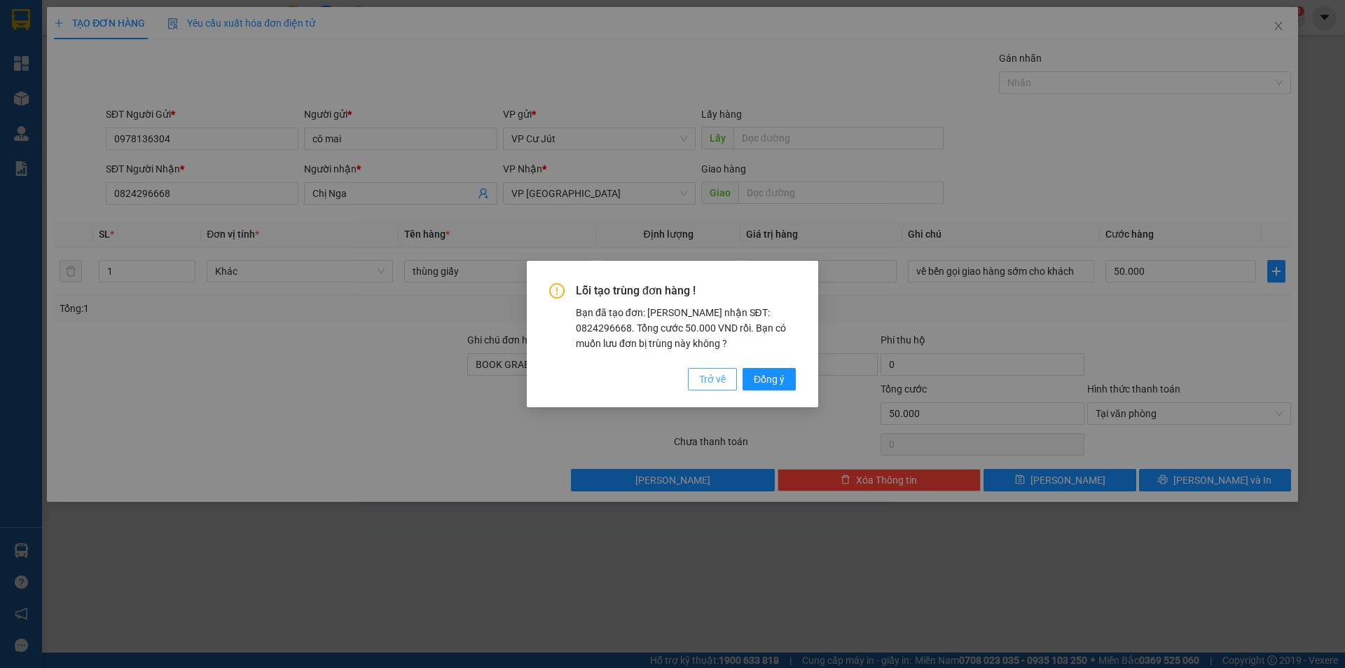
click at [722, 375] on span "Trở về" at bounding box center [712, 378] width 27 height 15
type input "0"
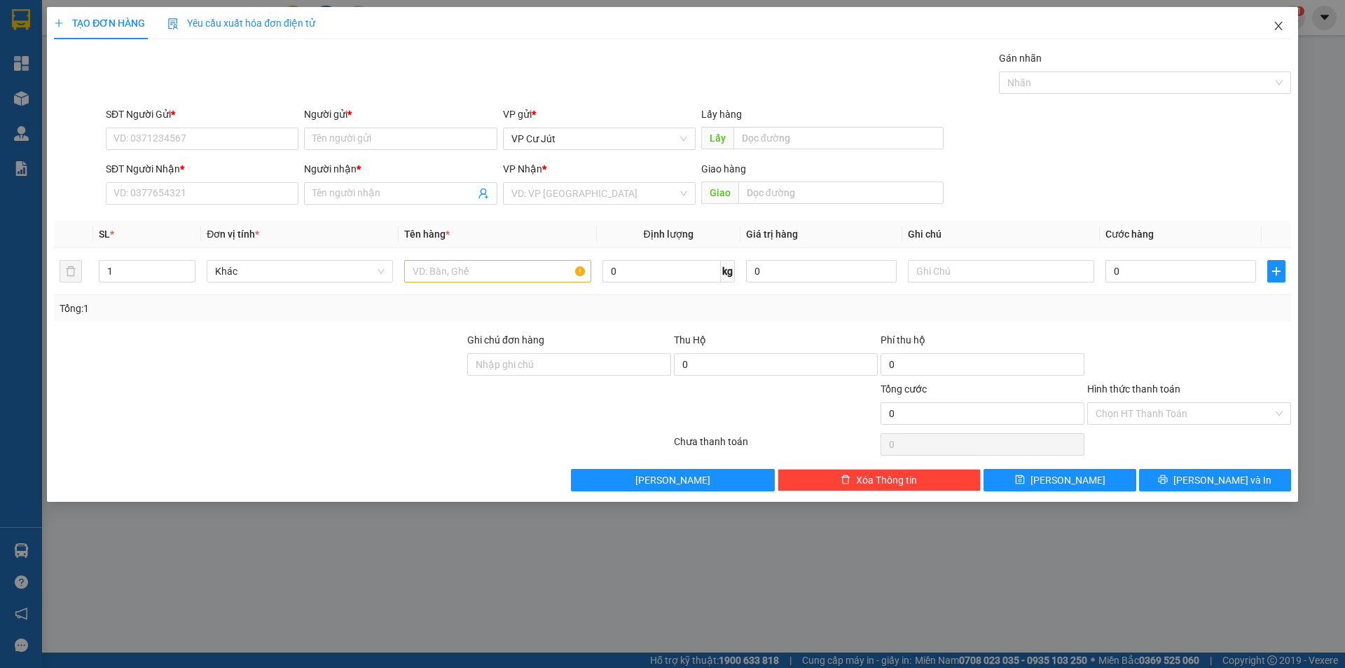
click at [1282, 25] on icon "close" at bounding box center [1278, 25] width 11 height 11
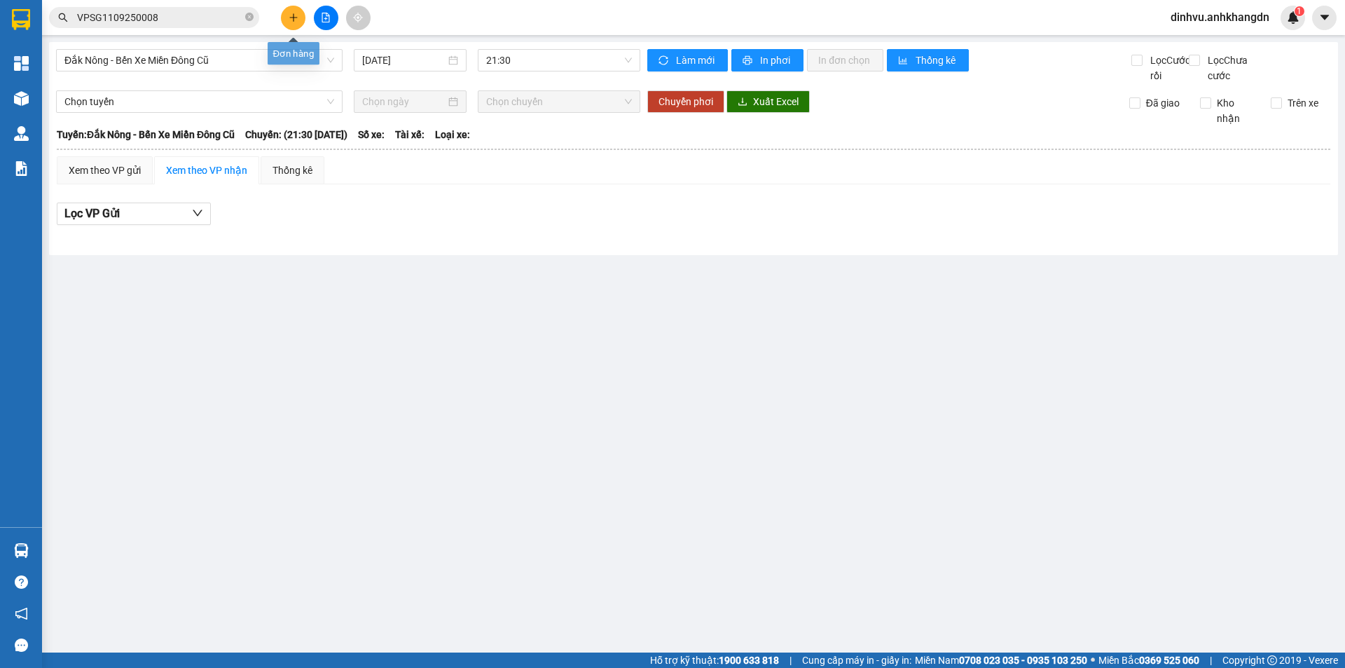
click at [295, 18] on icon "plus" at bounding box center [293, 17] width 8 height 1
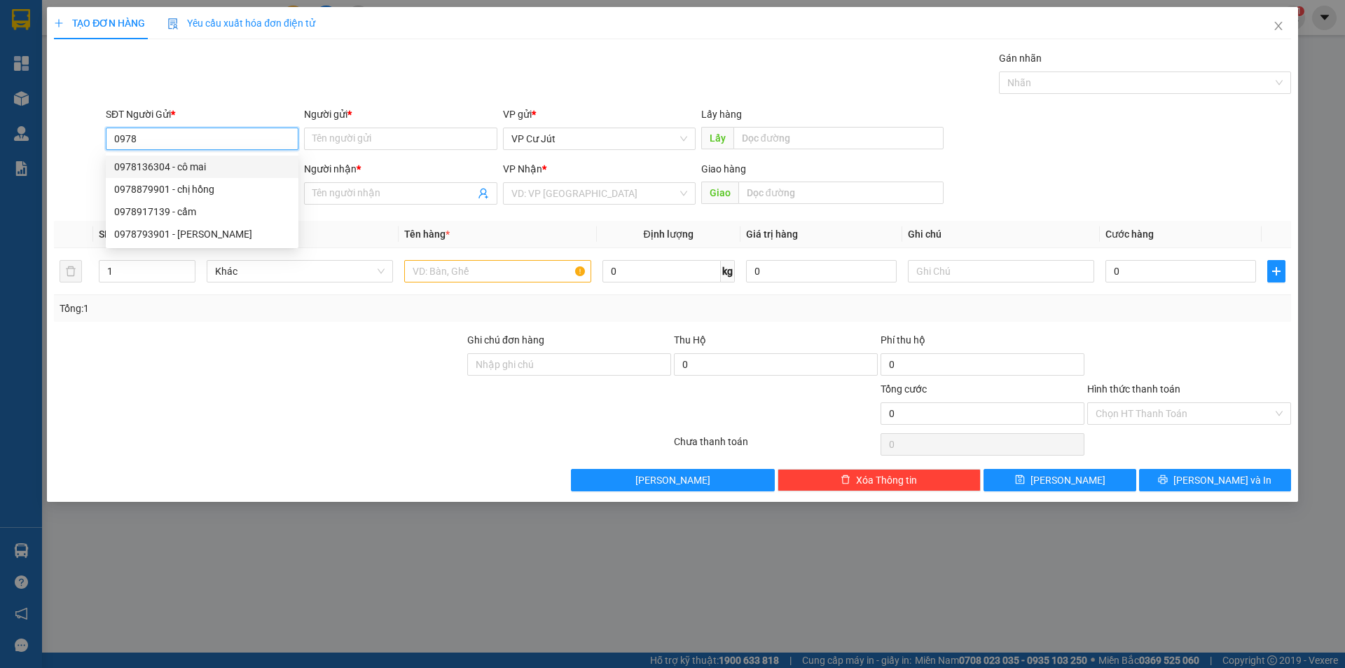
click at [172, 169] on div "0978136304 - cô mai" at bounding box center [202, 166] width 176 height 15
type input "0978136304"
type input "cô mai"
type input "0824296668"
type input "Chị Nga"
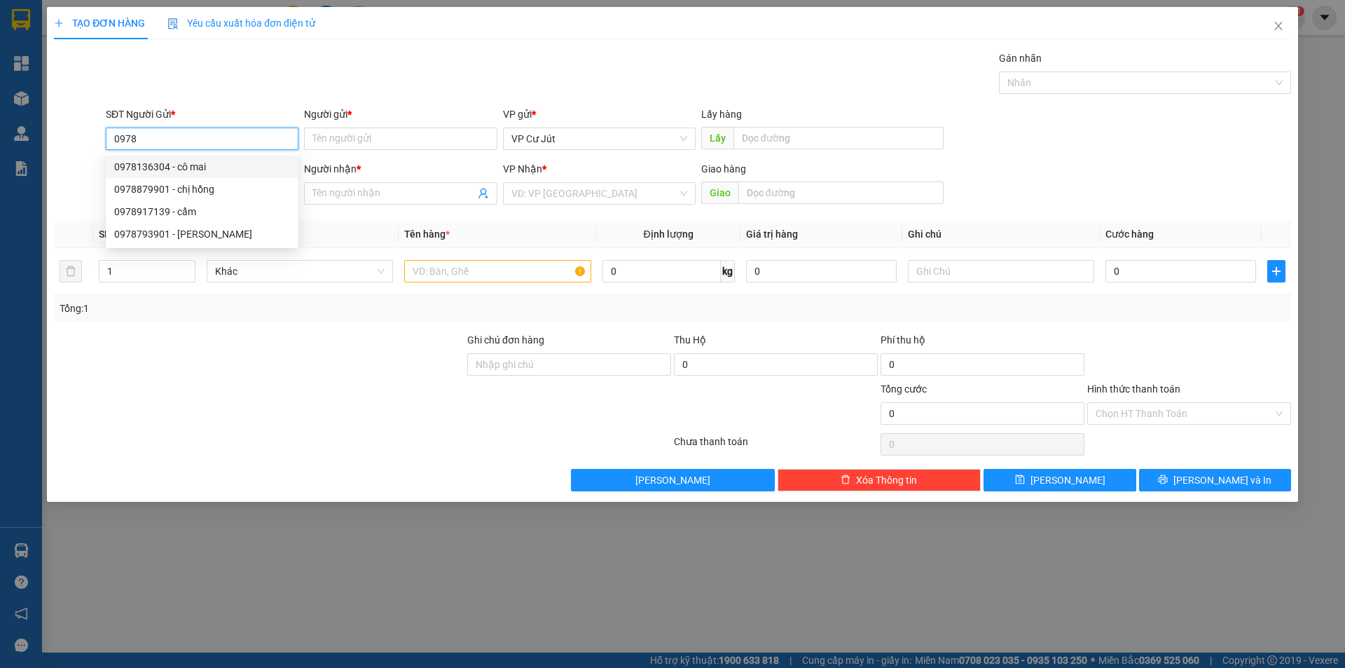
type input "BOOK GRAB hộ"
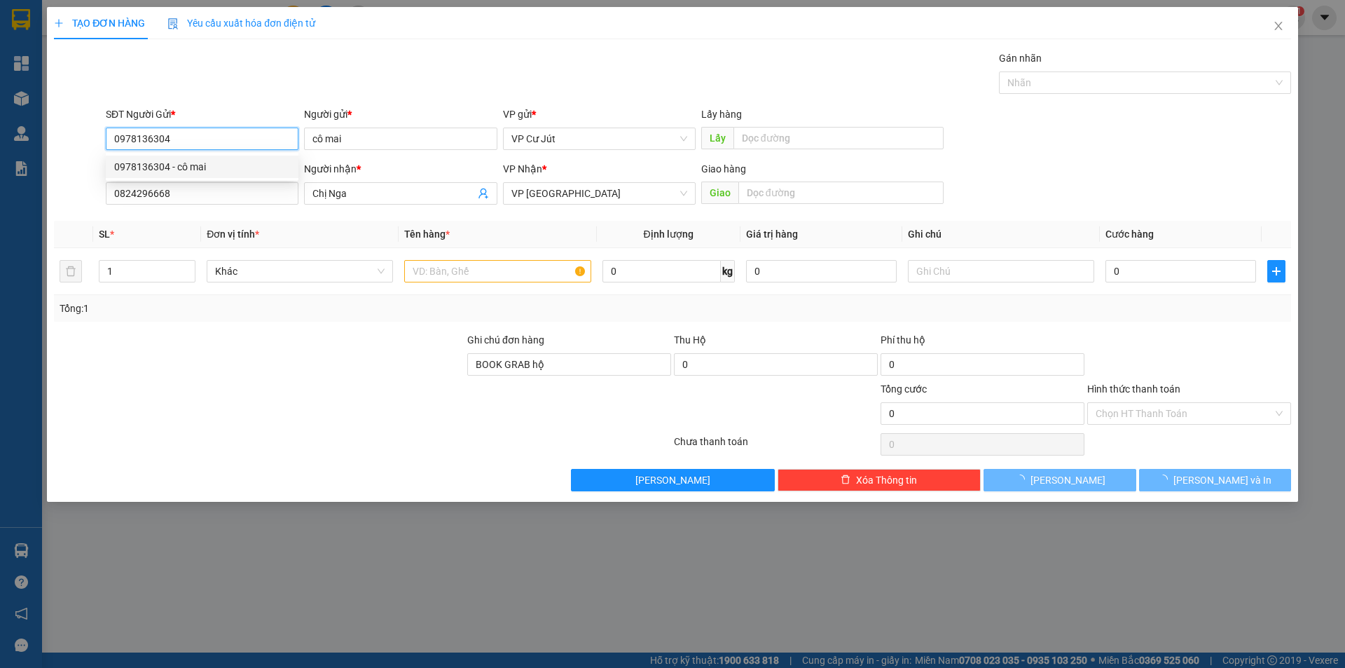
type input "50.000"
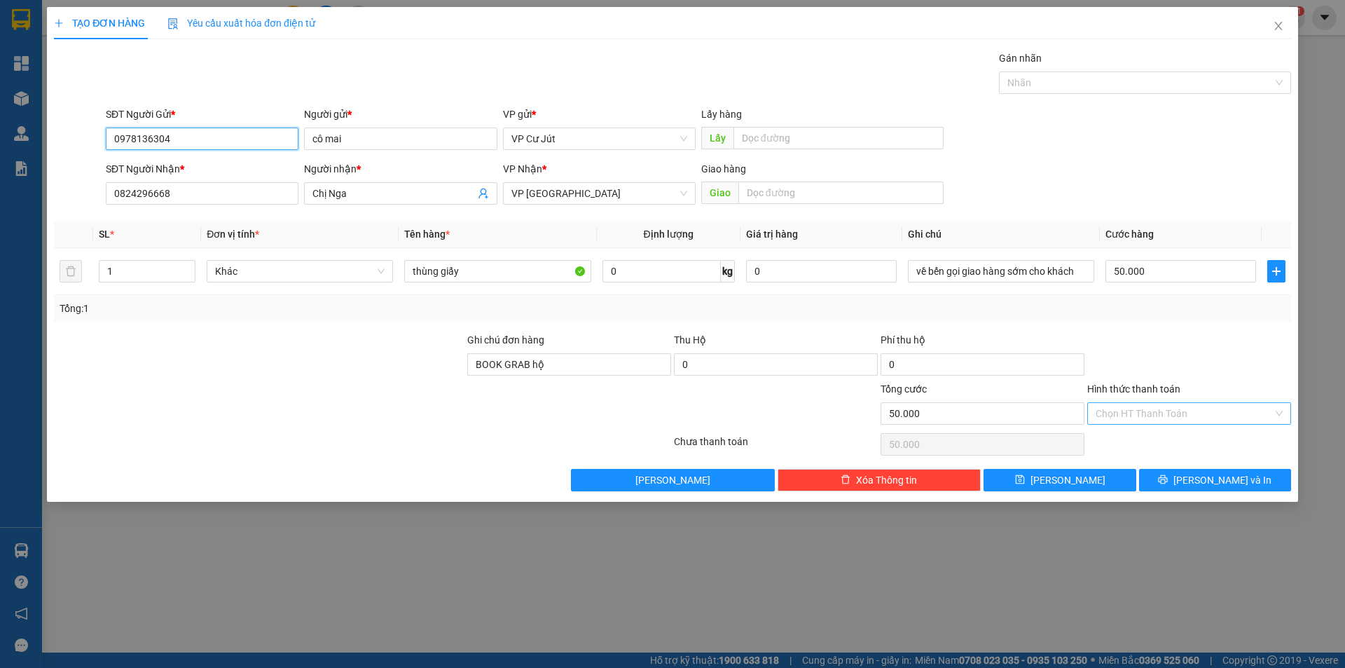
click at [1279, 409] on div "Chọn HT Thanh Toán" at bounding box center [1189, 413] width 204 height 22
type input "0978136304"
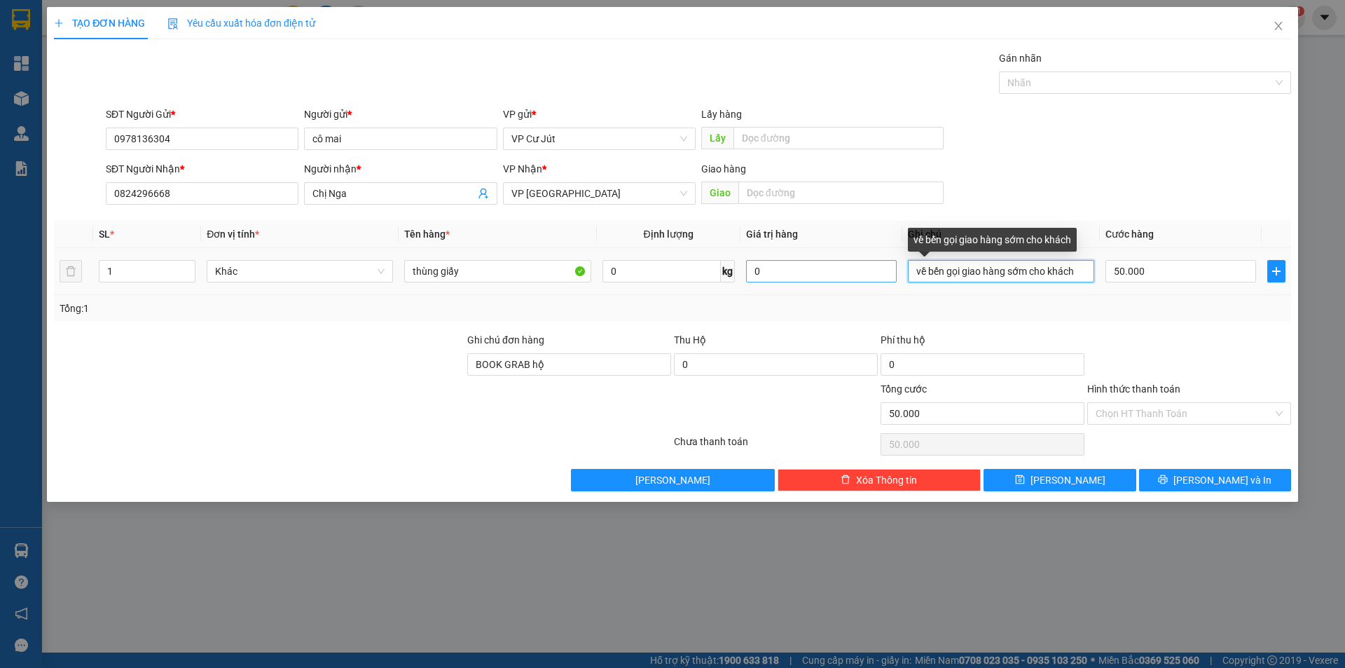
drag, startPoint x: 1080, startPoint y: 274, endPoint x: 845, endPoint y: 270, distance: 234.8
click at [845, 270] on tr "1 Khác thùng giấy 0 kg 0 về bến gọi giao hàng sớm cho khách 50.000" at bounding box center [672, 271] width 1237 height 47
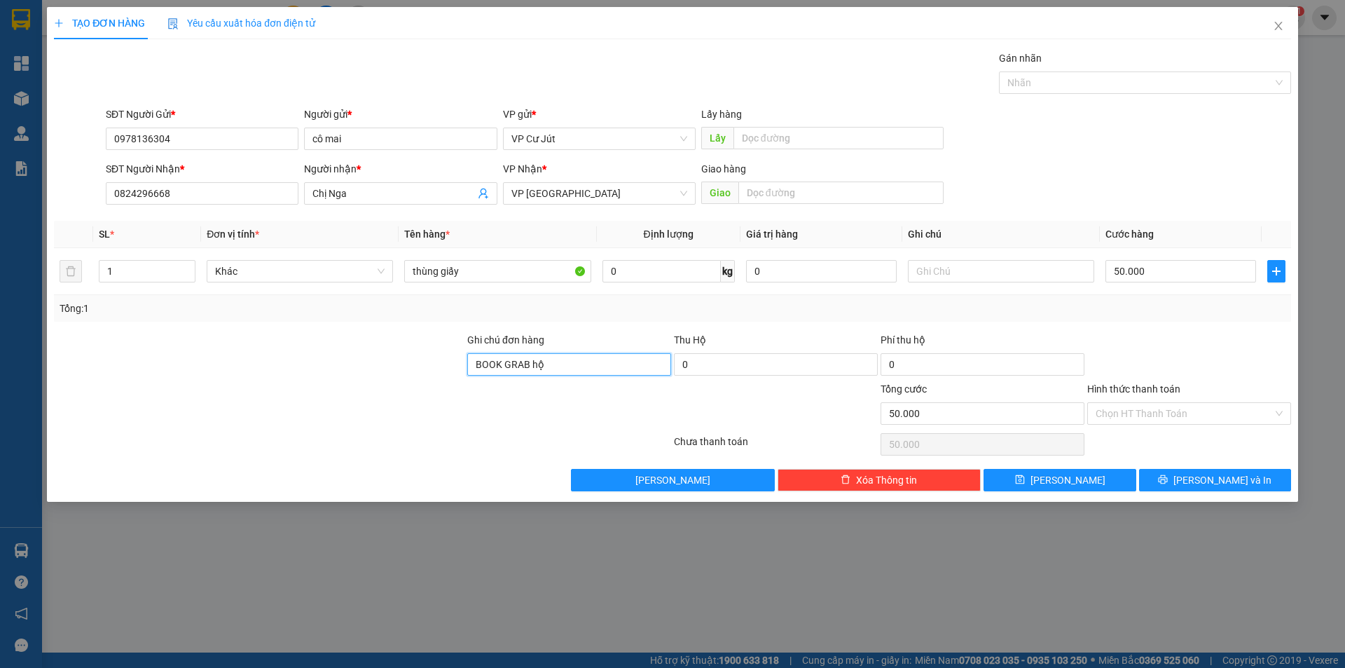
drag, startPoint x: 578, startPoint y: 364, endPoint x: 417, endPoint y: 369, distance: 161.2
click at [417, 369] on div "Ghi chú đơn hàng BOOK GRAB hộ Thu Hộ 0 Phí thu hộ 0" at bounding box center [673, 356] width 1240 height 49
click at [982, 263] on input "text" at bounding box center [1001, 271] width 186 height 22
type input "khi tới"
click at [758, 195] on input "text" at bounding box center [841, 192] width 205 height 22
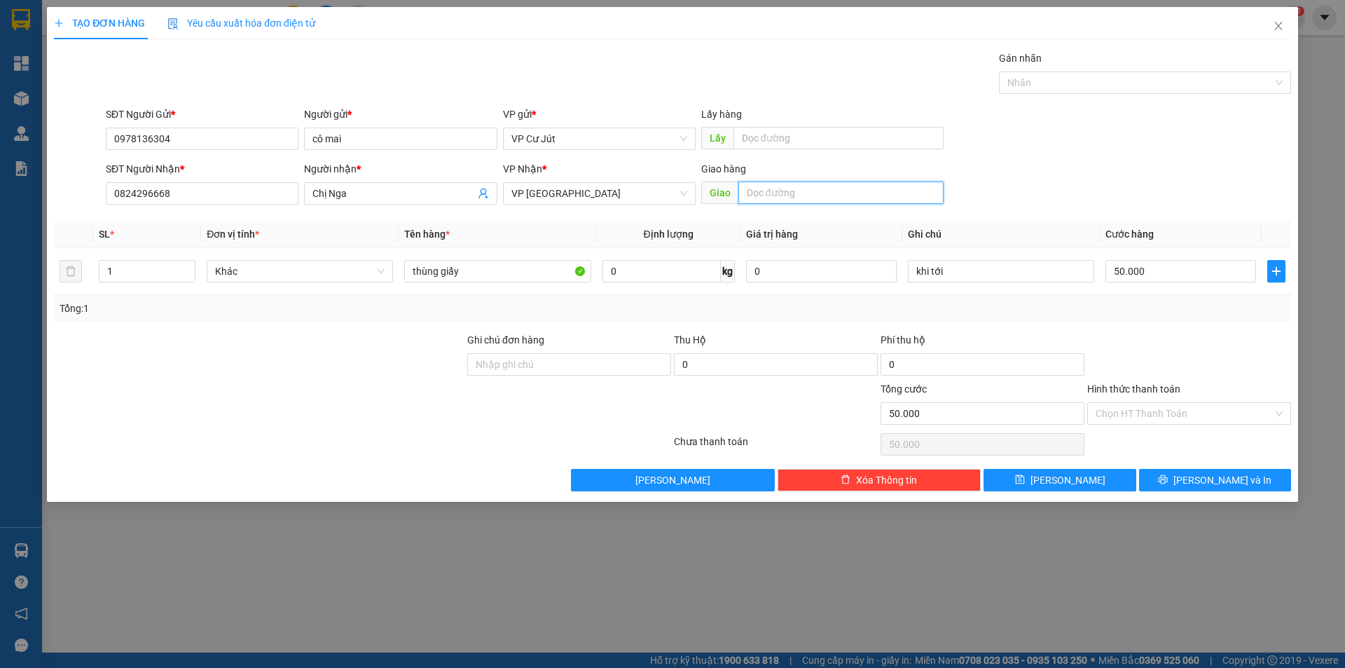
click at [757, 193] on input "text" at bounding box center [841, 192] width 205 height 22
type input "72a đường số 5 phường bình phú quận 11 tphcm"
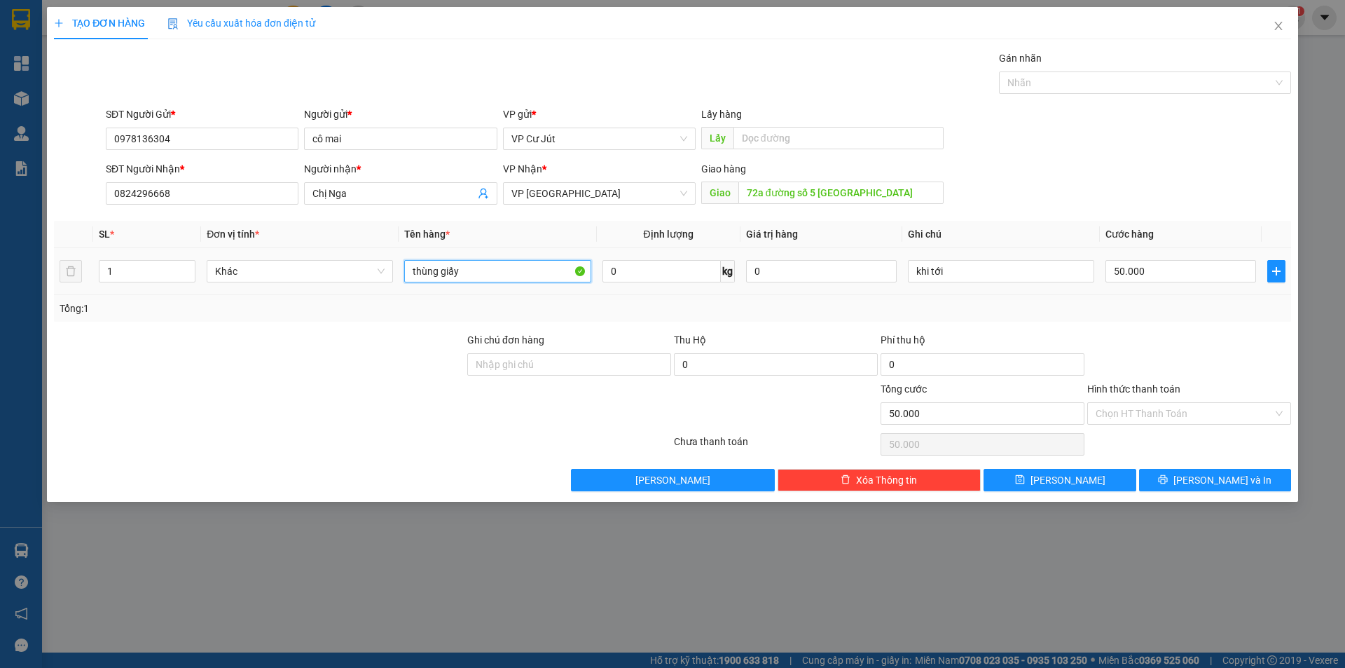
scroll to position [0, 0]
click at [492, 277] on input "thùng giấy" at bounding box center [497, 271] width 186 height 22
type input "thùng sầu"
drag, startPoint x: 949, startPoint y: 271, endPoint x: 788, endPoint y: 289, distance: 162.9
click at [800, 282] on tr "1 Khác thùng sầu 0 kg 0 khi tới 50.000" at bounding box center [672, 271] width 1237 height 47
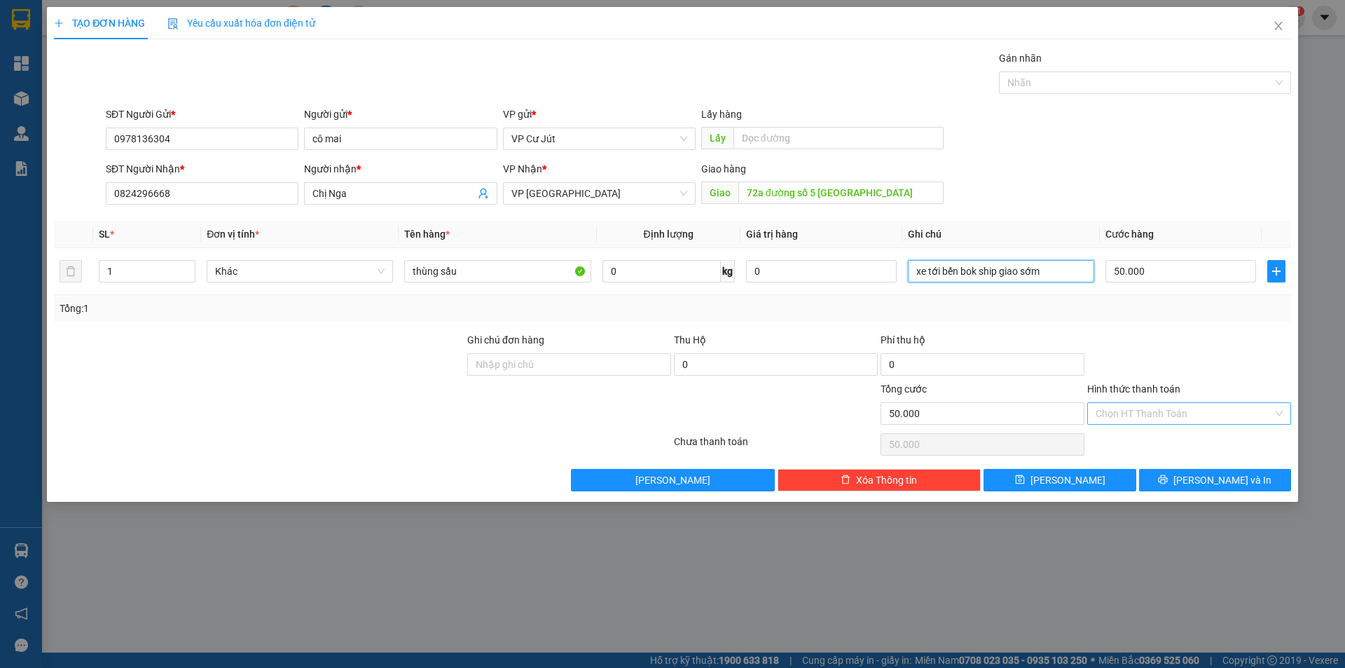
type input "xe tới bến bok ship giao sớm"
click at [1143, 418] on input "Hình thức thanh toán" at bounding box center [1184, 413] width 177 height 21
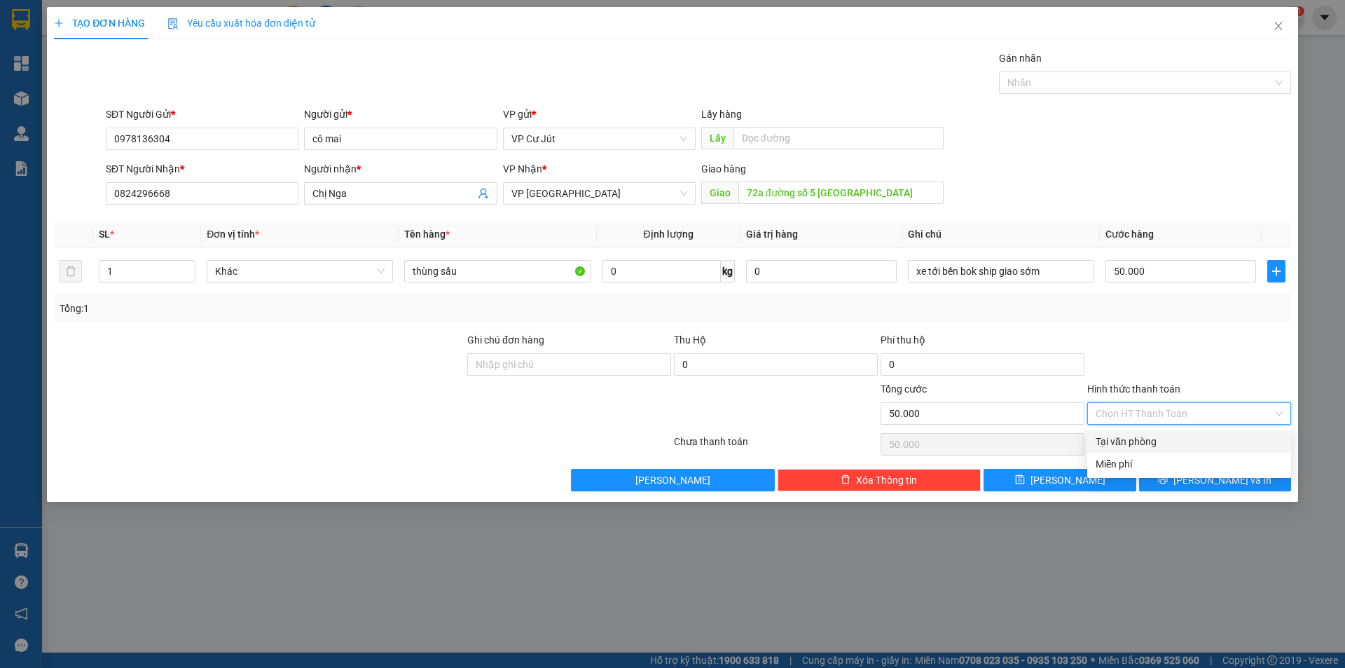
click at [1134, 437] on div "Tại văn phòng" at bounding box center [1189, 441] width 187 height 15
type input "0"
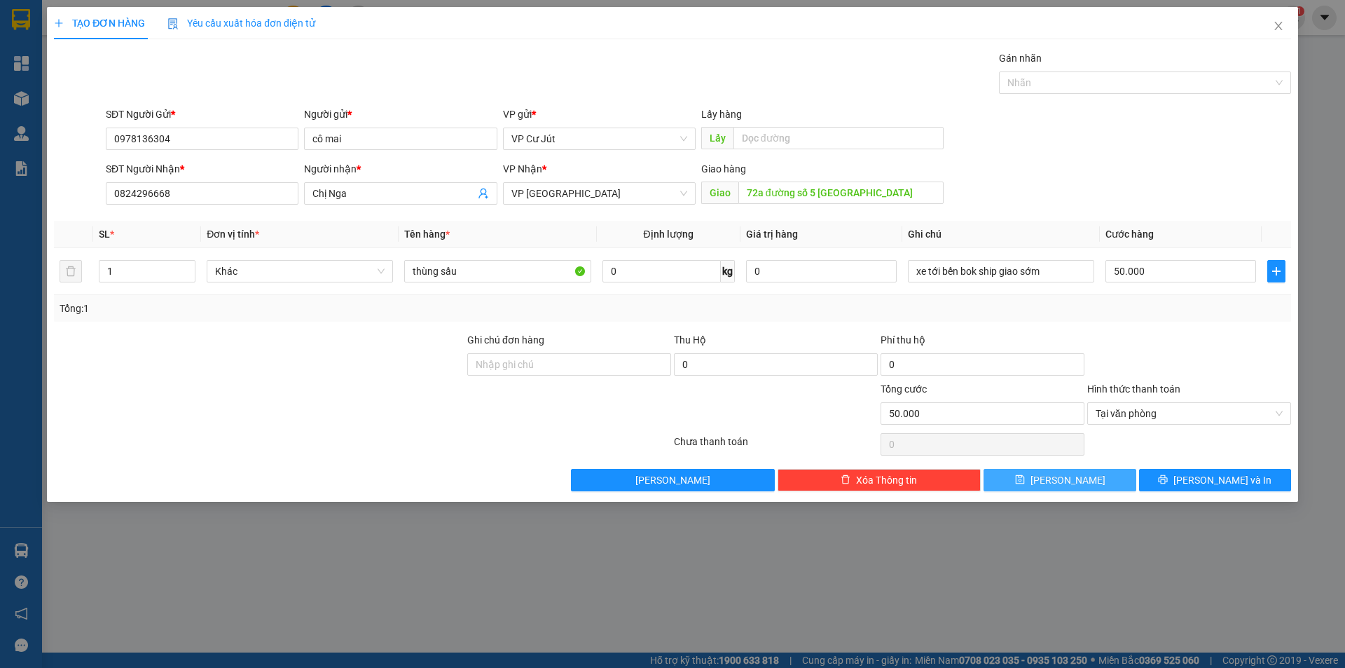
click at [1069, 479] on span "Lưu" at bounding box center [1068, 479] width 75 height 15
type input "0"
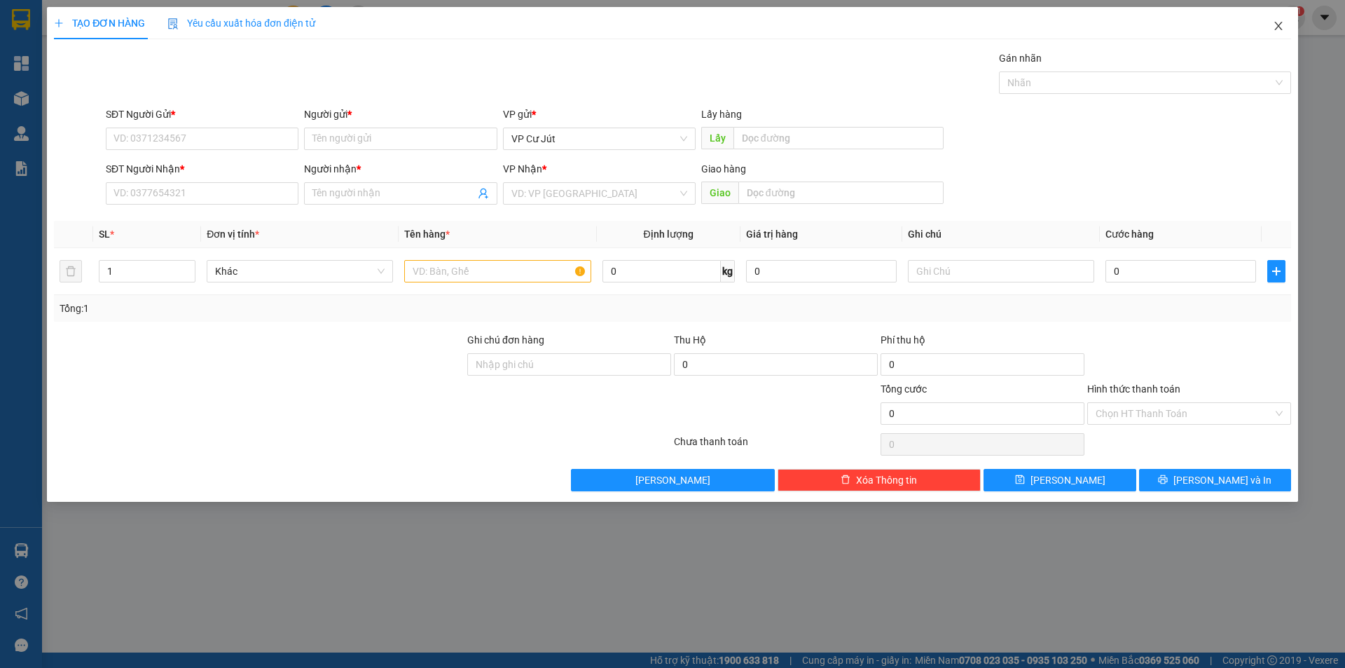
click at [1273, 23] on icon "close" at bounding box center [1278, 25] width 11 height 11
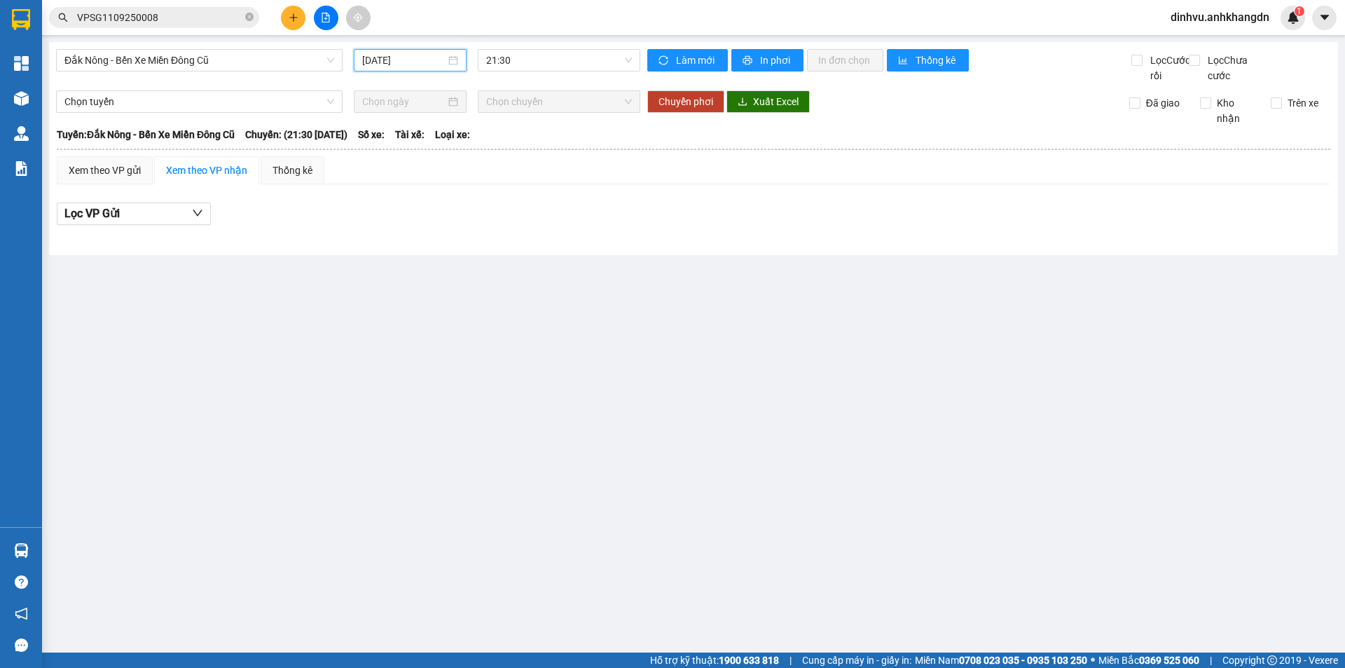
drag, startPoint x: 432, startPoint y: 60, endPoint x: 413, endPoint y: 74, distance: 24.5
click at [431, 60] on input "12/09/2025" at bounding box center [403, 60] width 83 height 15
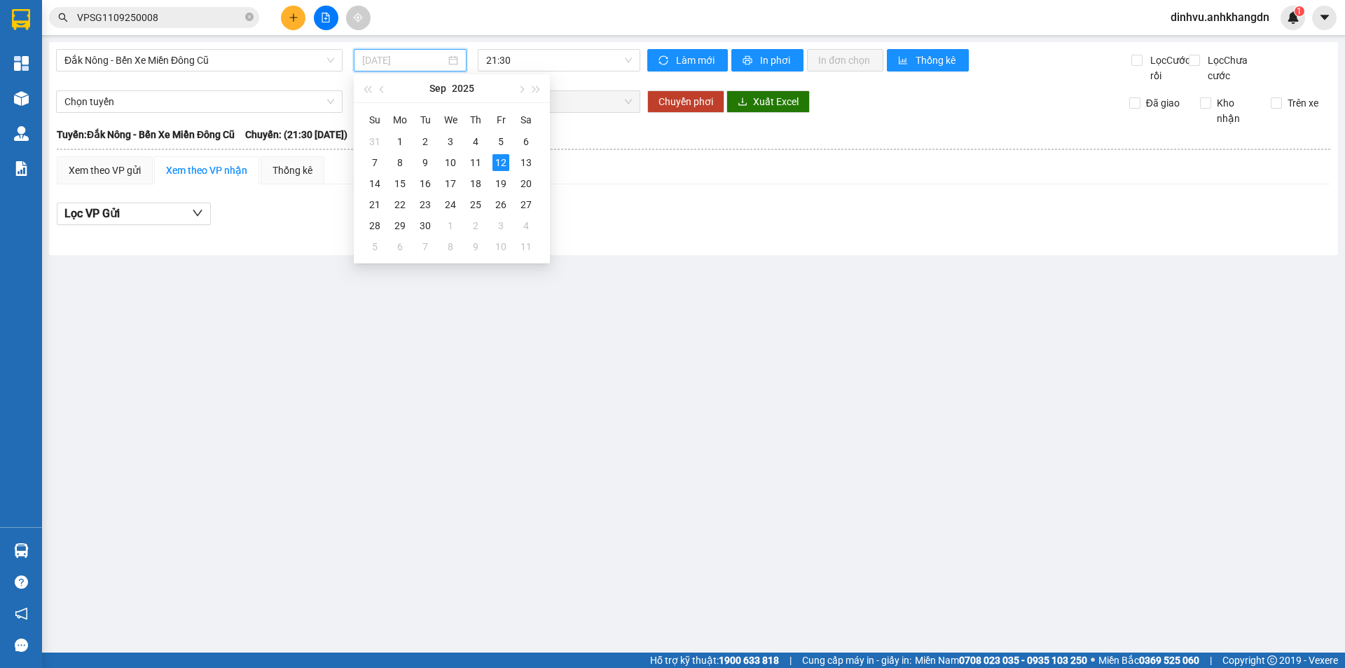
type input "12/09/2025"
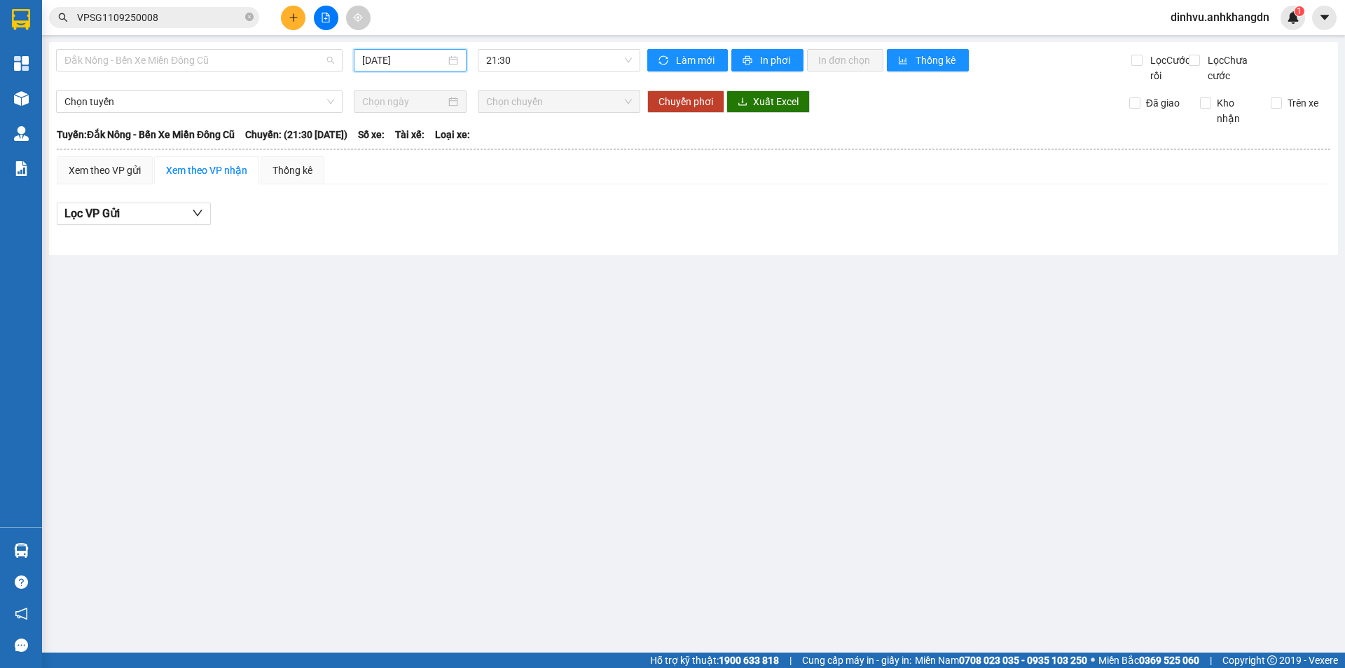
drag, startPoint x: 313, startPoint y: 64, endPoint x: 250, endPoint y: 104, distance: 74.1
click at [310, 63] on span "Đắk Nông - Bến Xe Miền Đông Cũ" at bounding box center [199, 60] width 270 height 21
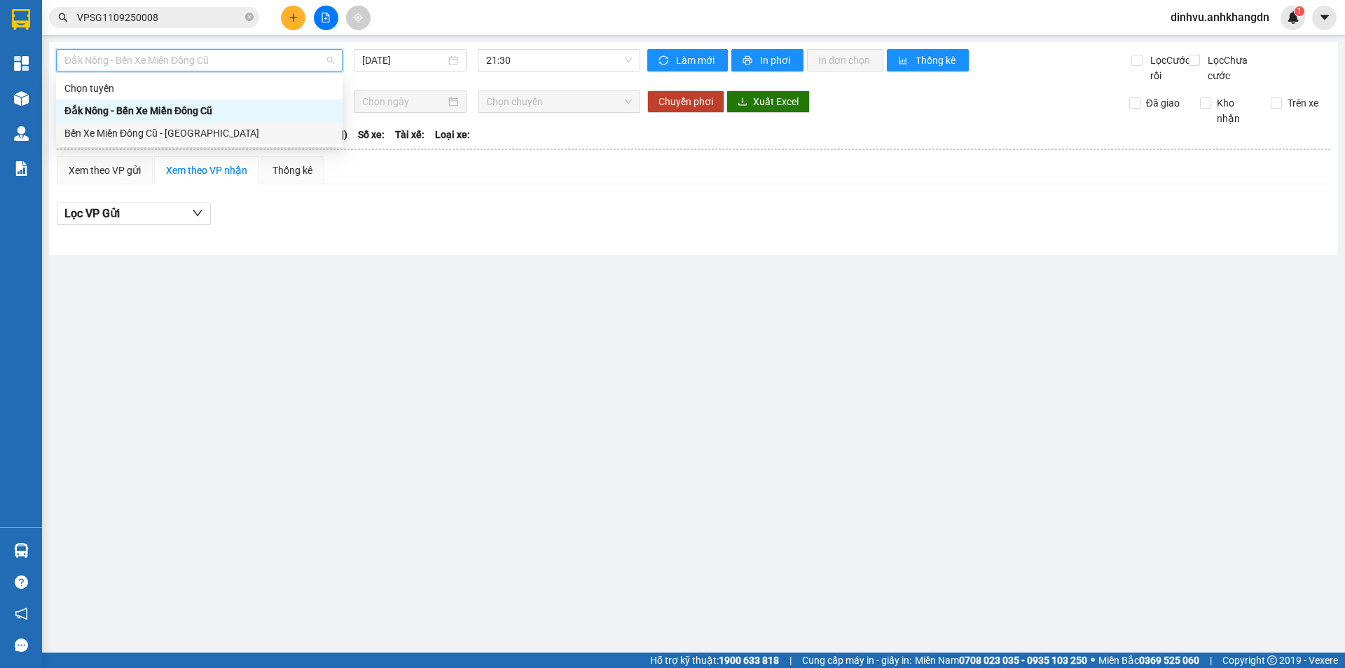
click at [184, 133] on div "Bến Xe Miền Đông Cũ - Đắk Nông" at bounding box center [199, 132] width 270 height 15
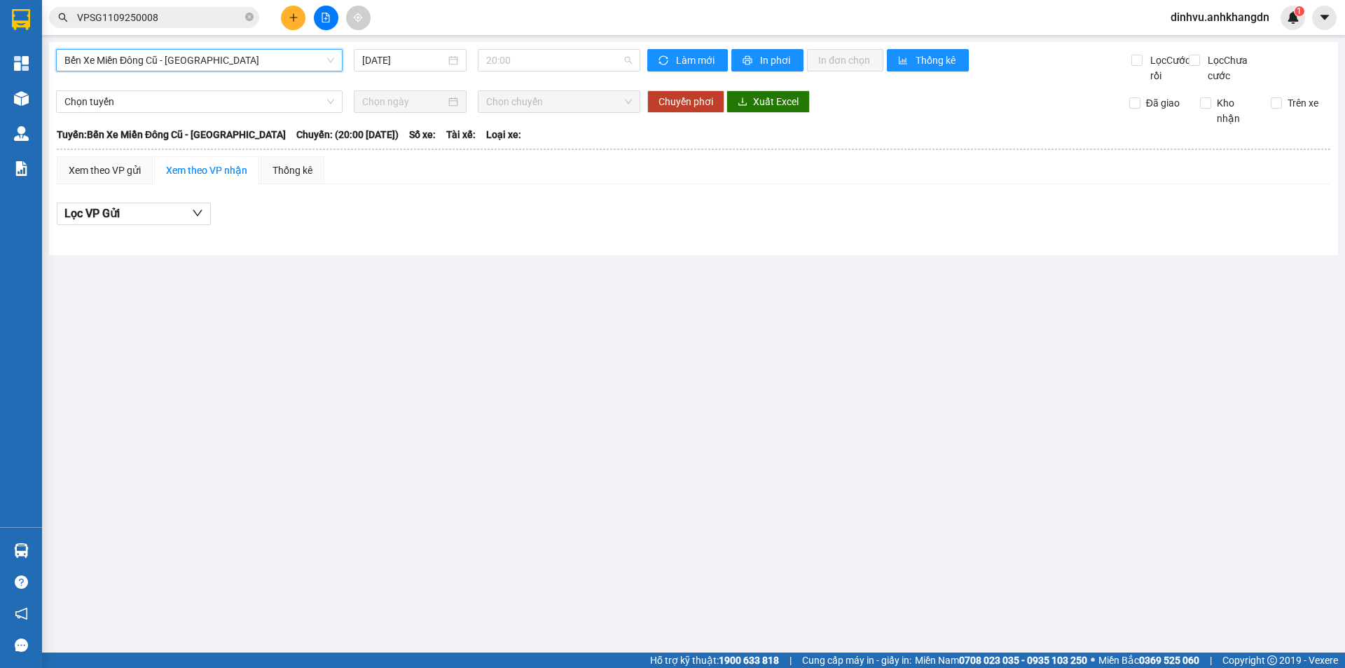
drag, startPoint x: 495, startPoint y: 62, endPoint x: 501, endPoint y: 93, distance: 32.2
click at [495, 62] on span "20:00" at bounding box center [559, 60] width 146 height 21
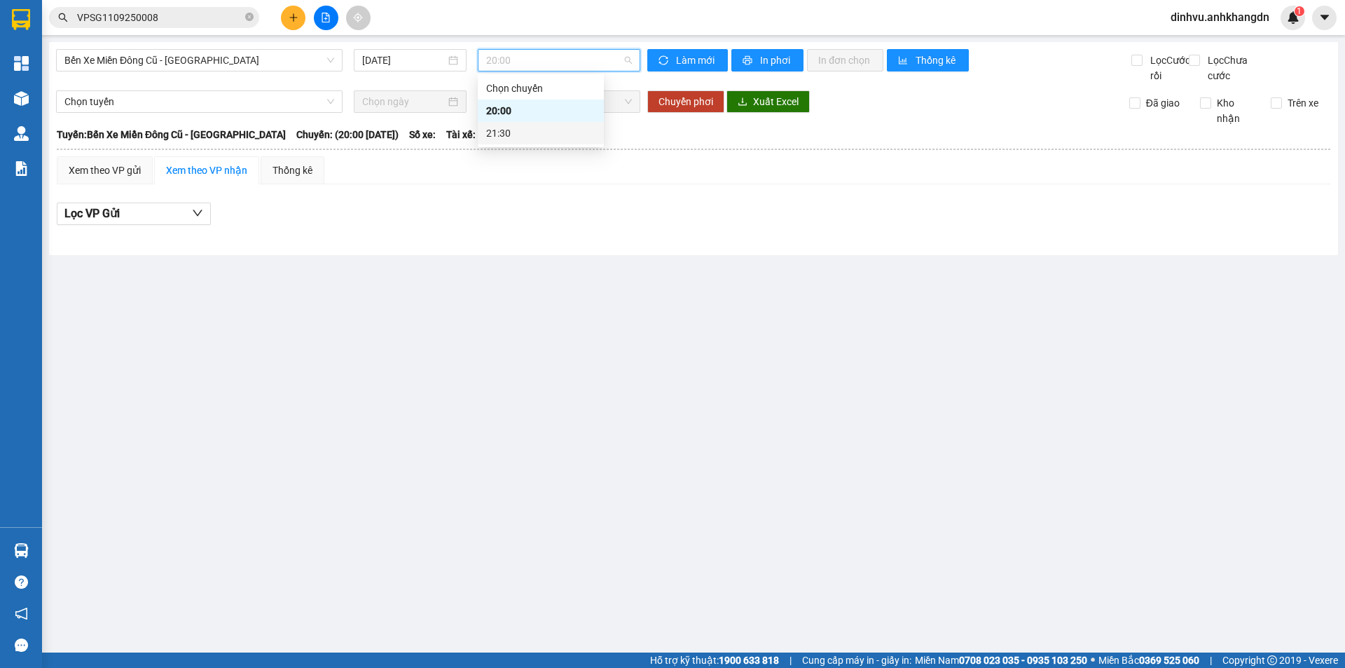
click at [498, 133] on div "21:30" at bounding box center [540, 132] width 109 height 15
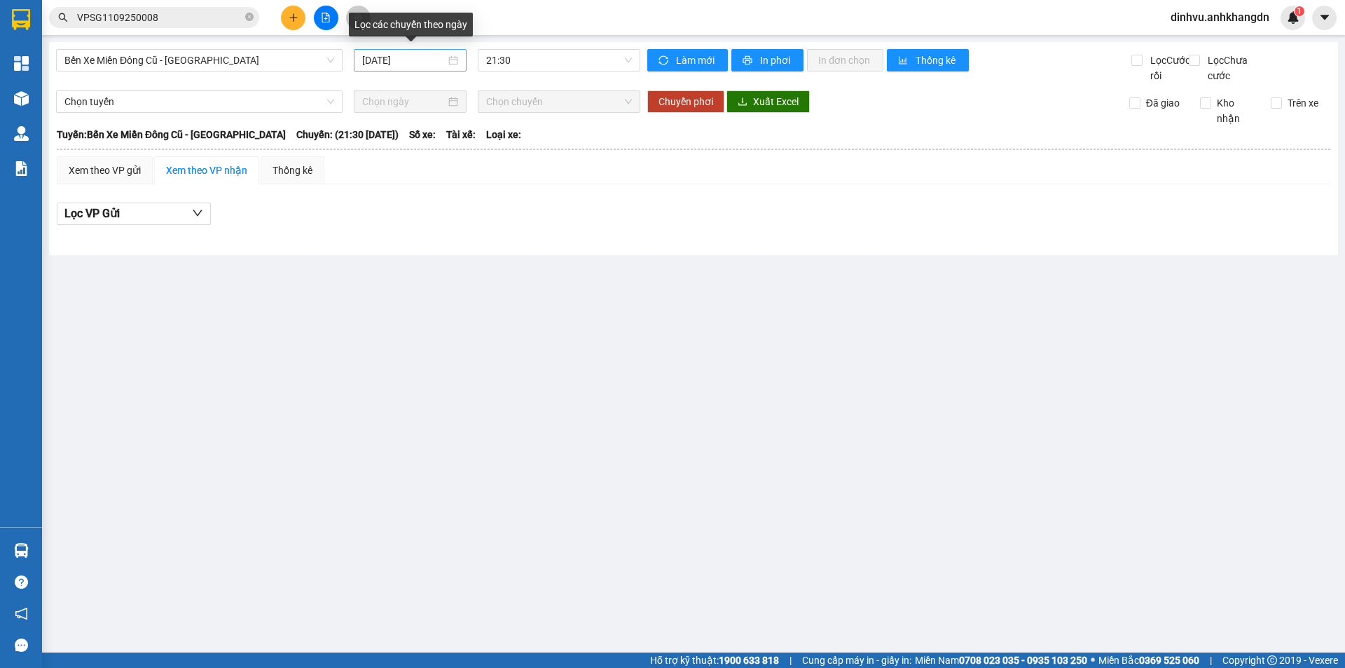
click at [452, 64] on div "12/09/2025" at bounding box center [410, 60] width 96 height 15
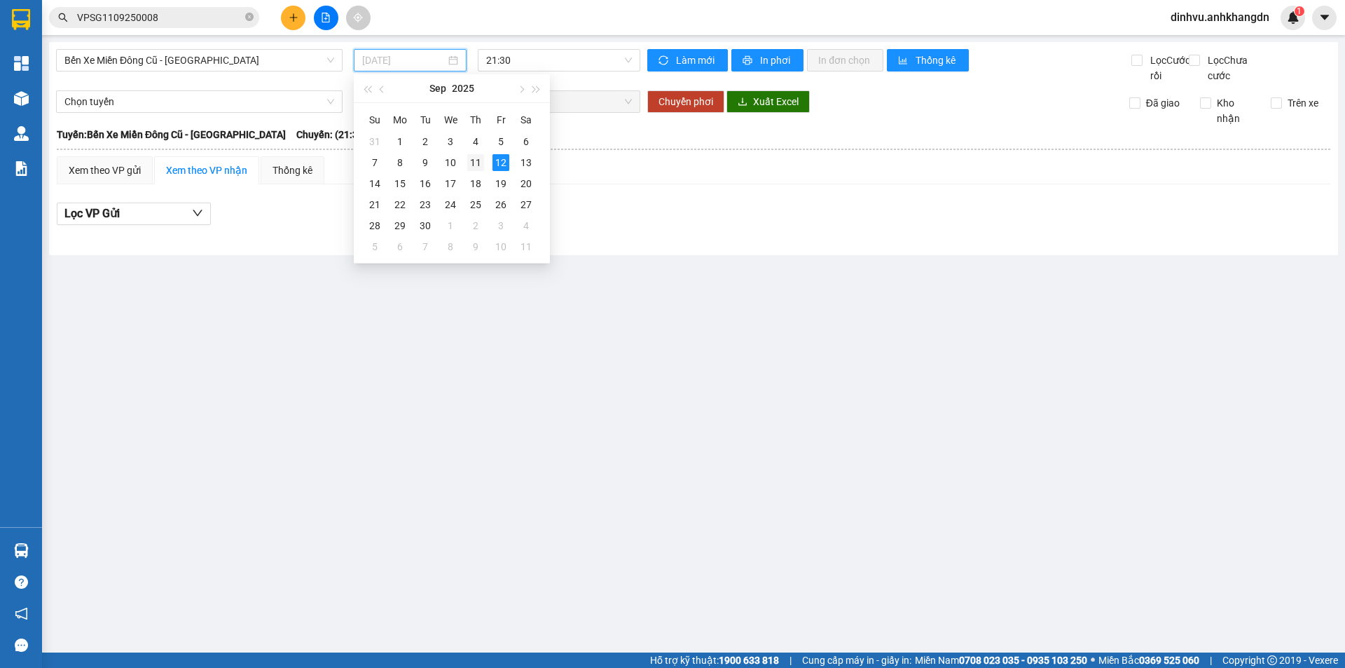
click at [473, 163] on div "11" at bounding box center [475, 162] width 17 height 17
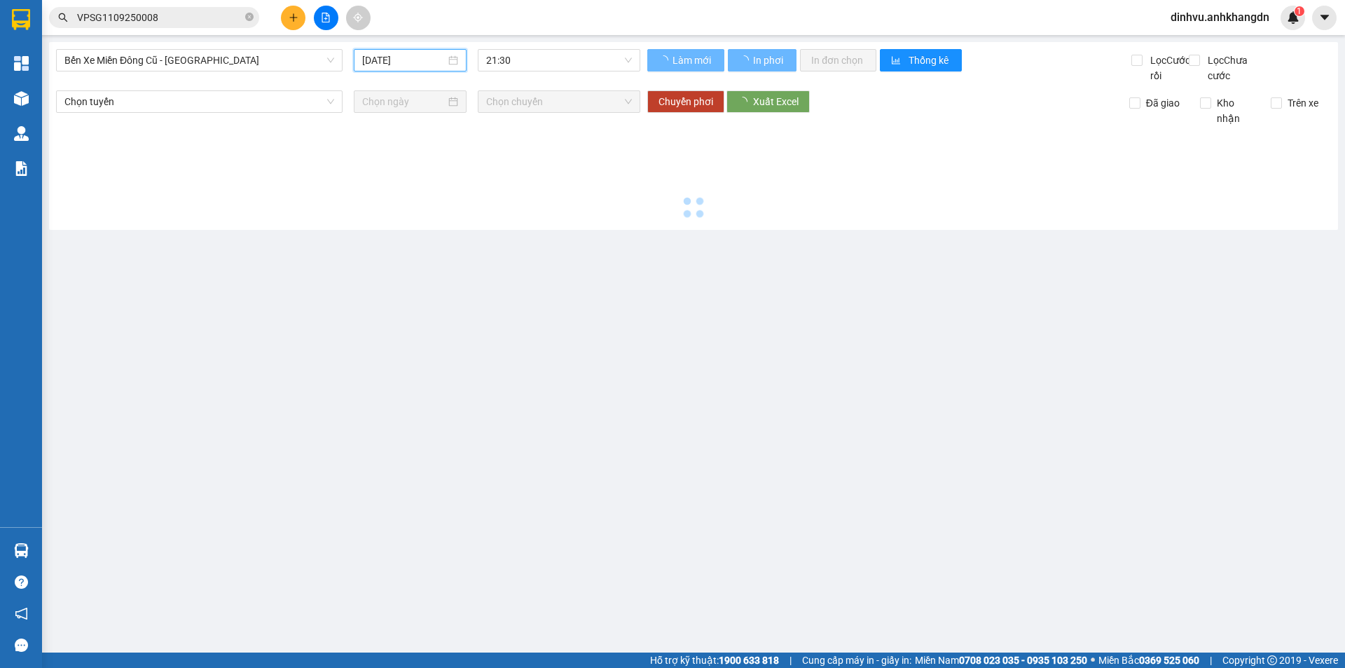
type input "11/09/2025"
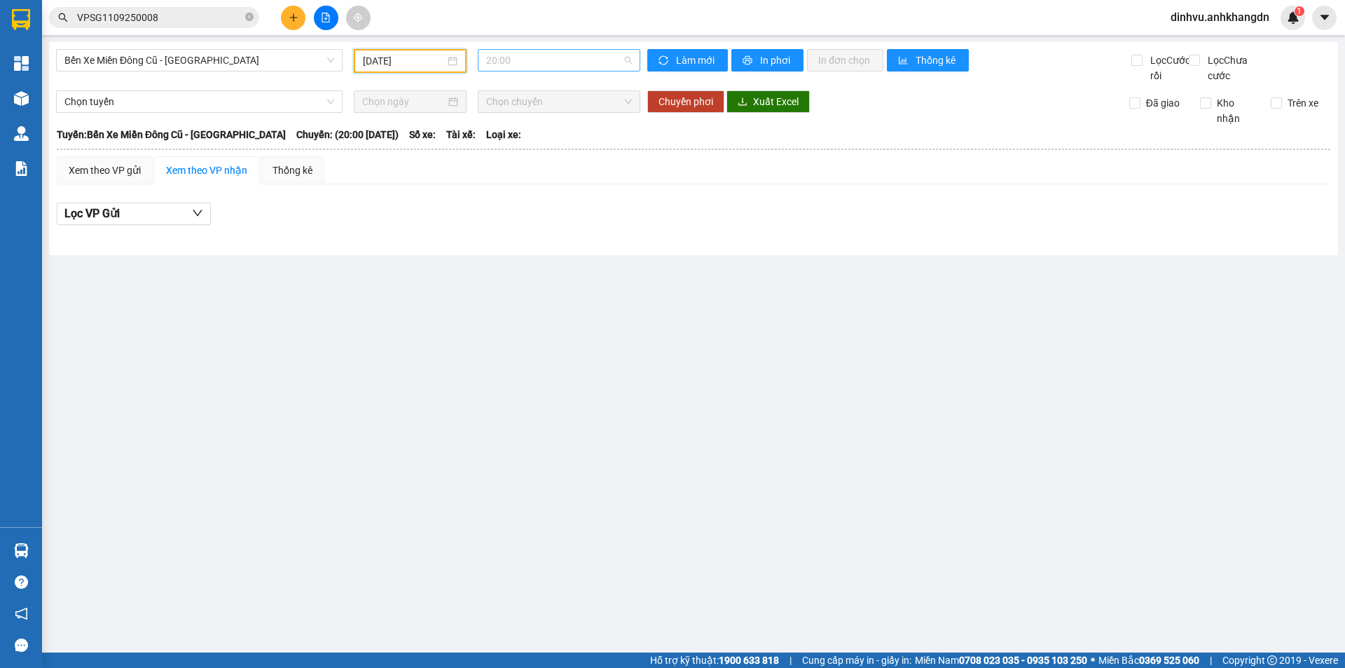
click at [544, 55] on span "20:00" at bounding box center [559, 60] width 146 height 21
click at [533, 132] on div "21:30 - 74F-005.97" at bounding box center [540, 132] width 109 height 15
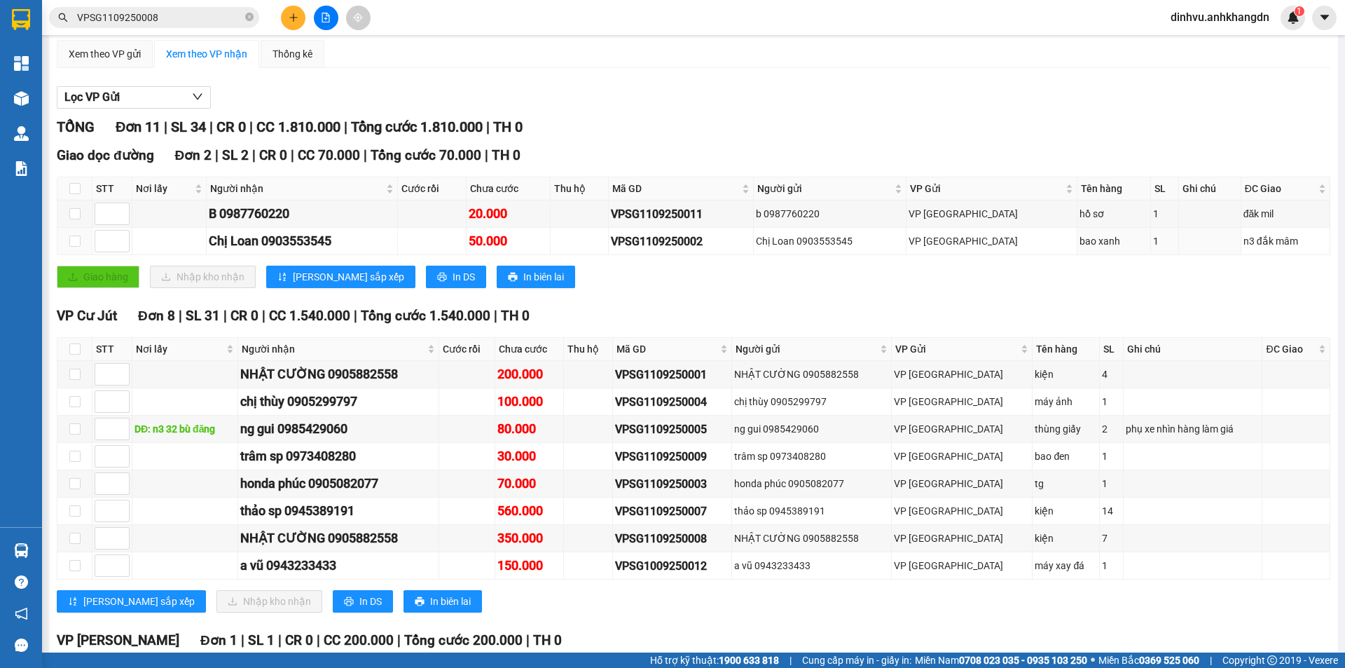
scroll to position [264, 0]
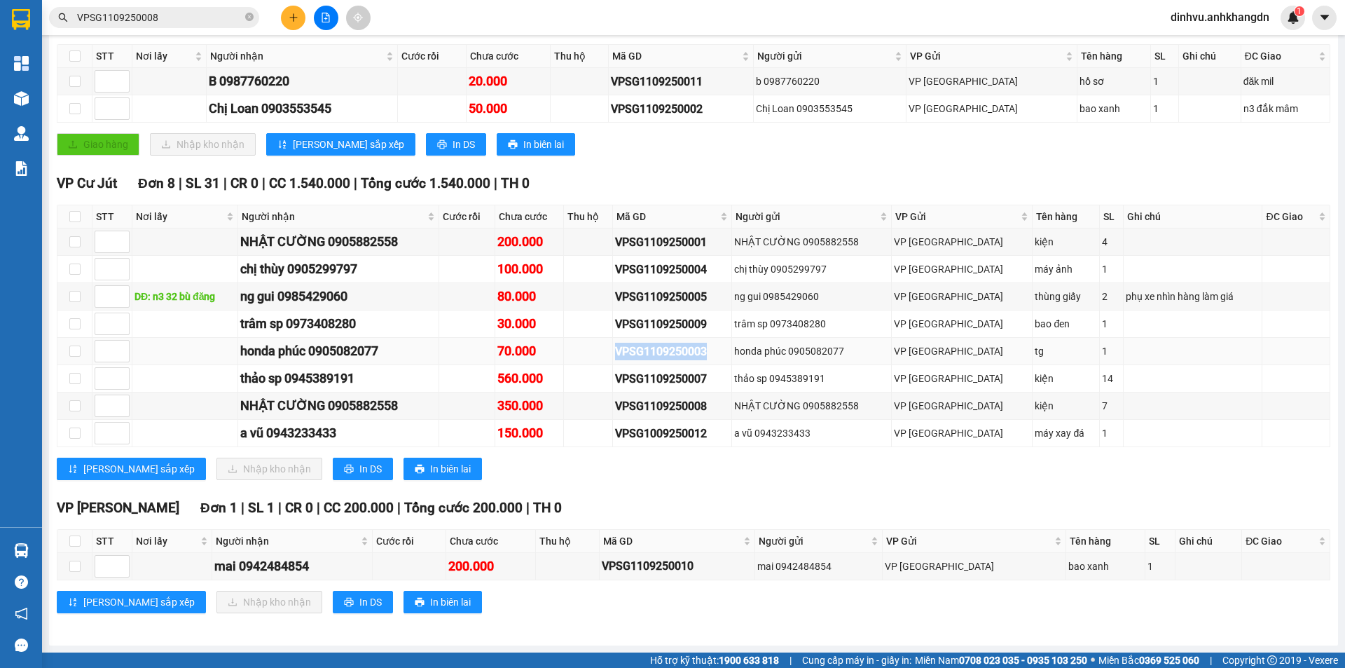
drag, startPoint x: 652, startPoint y: 350, endPoint x: 747, endPoint y: 356, distance: 94.8
click at [729, 356] on div "VPSG1109250003" at bounding box center [672, 352] width 114 height 18
copy div "VPSG1109250003"
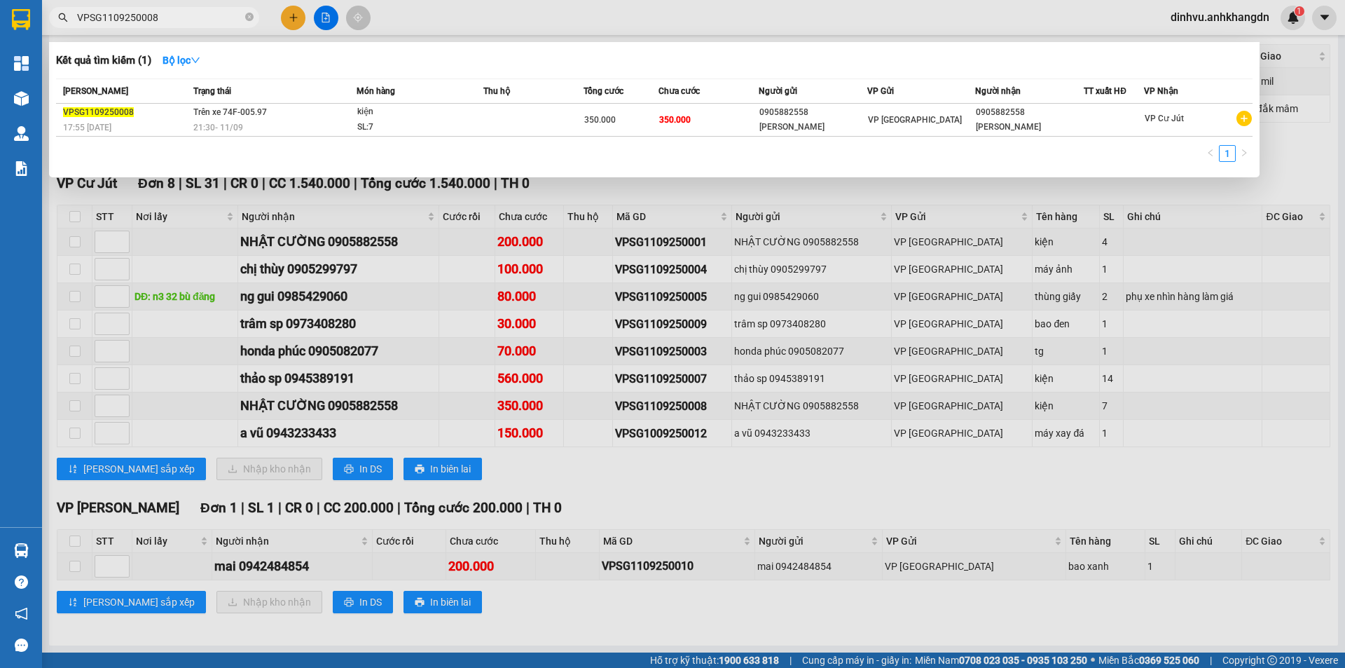
paste input "VPSG1109250003"
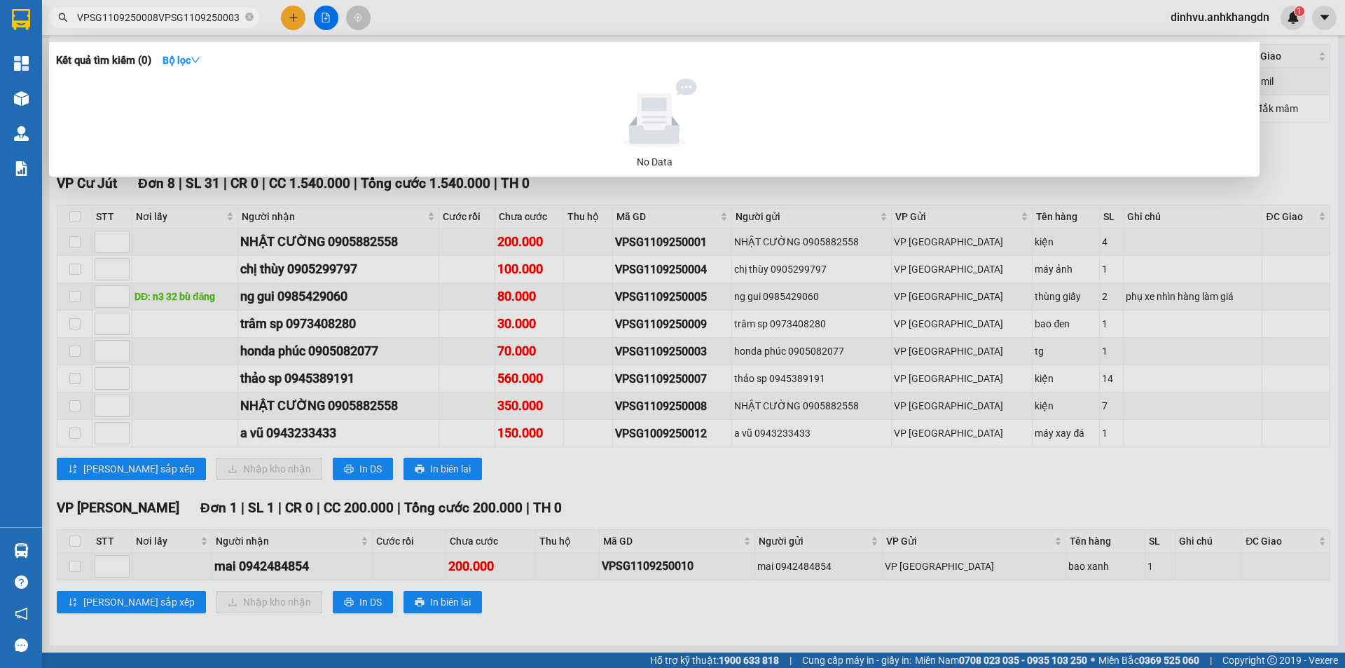
click at [155, 16] on input "VPSG1109250008VPSG1109250003" at bounding box center [159, 17] width 165 height 15
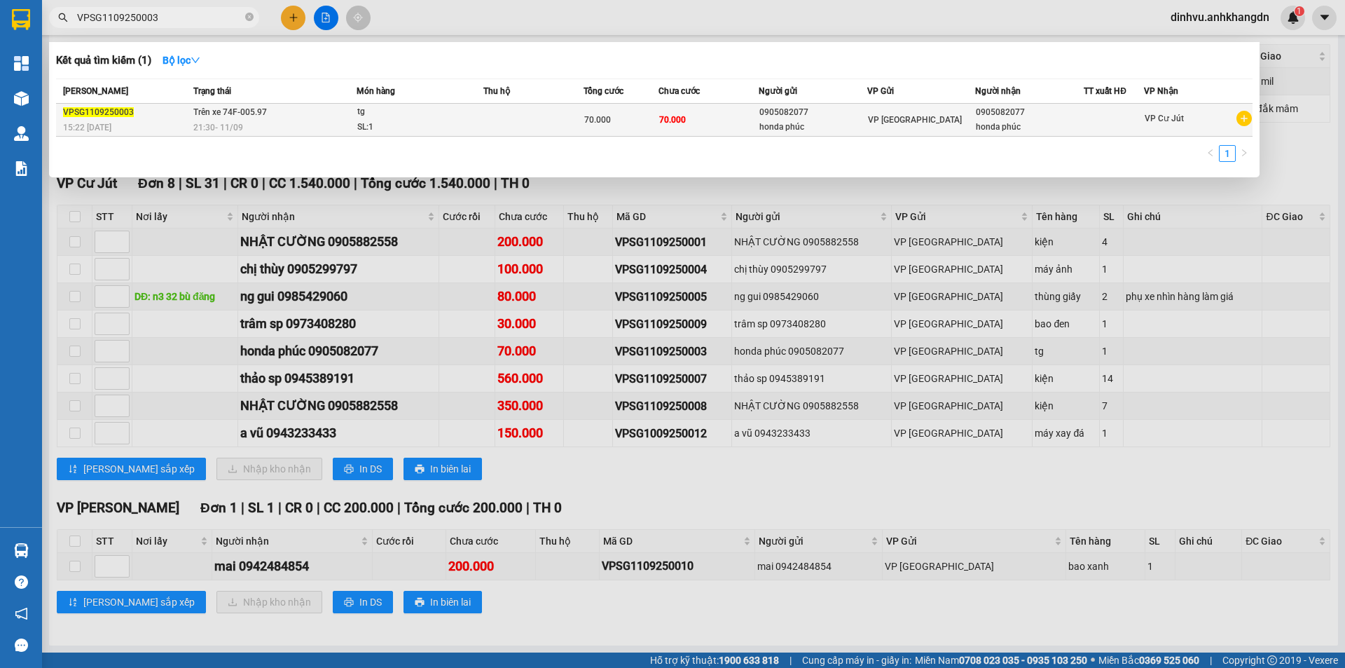
type input "VPSG1109250003"
click at [682, 121] on span "70.000" at bounding box center [672, 120] width 27 height 10
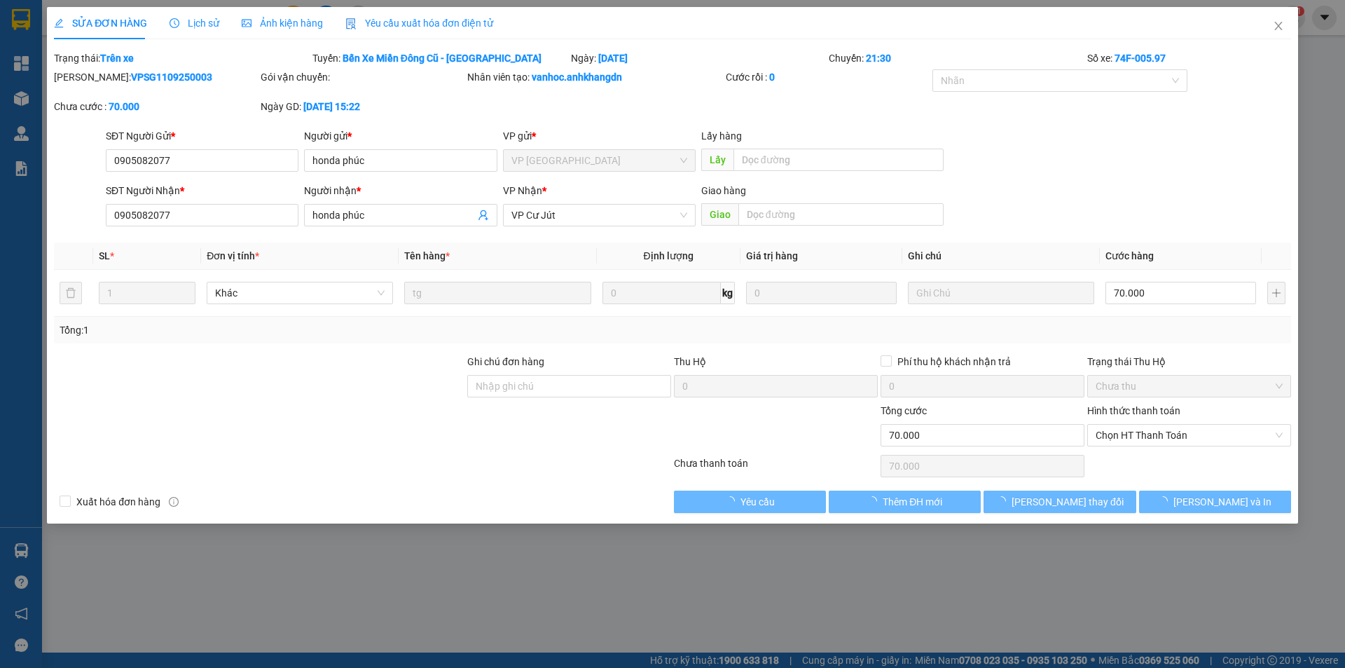
type input "0905082077"
type input "honda phúc"
type input "0905082077"
type input "honda phúc"
type input "70.000"
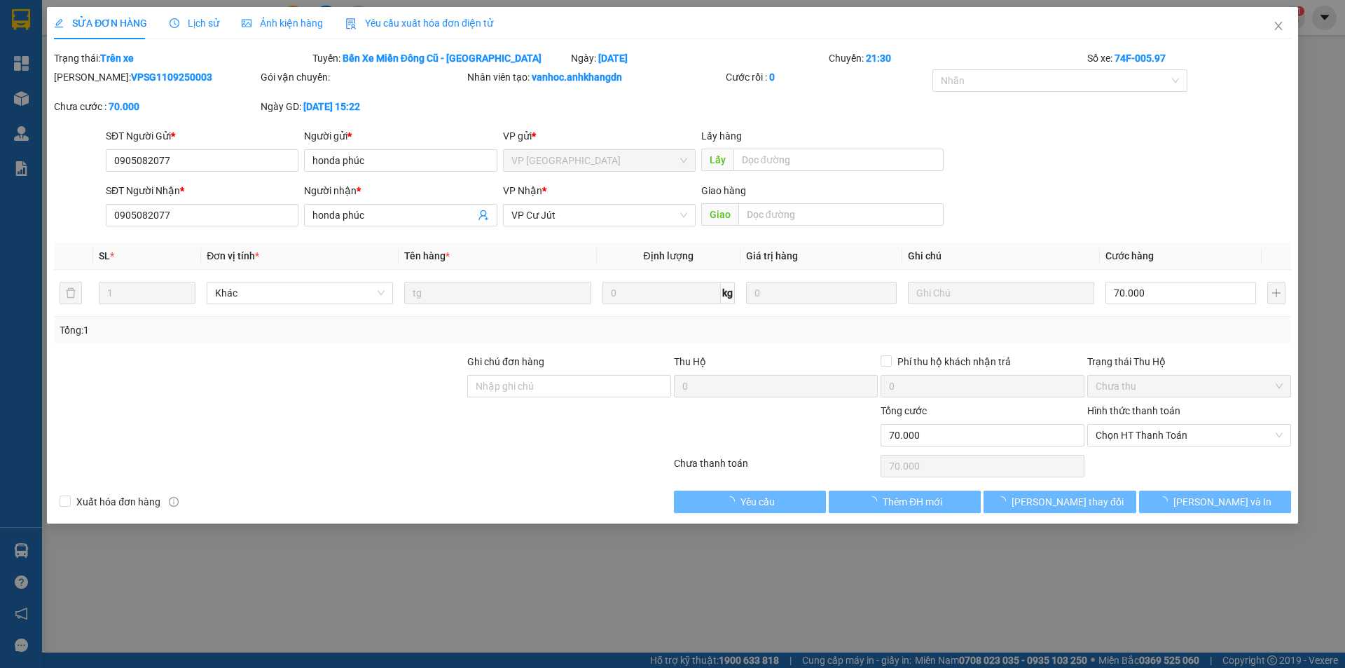
type input "70.000"
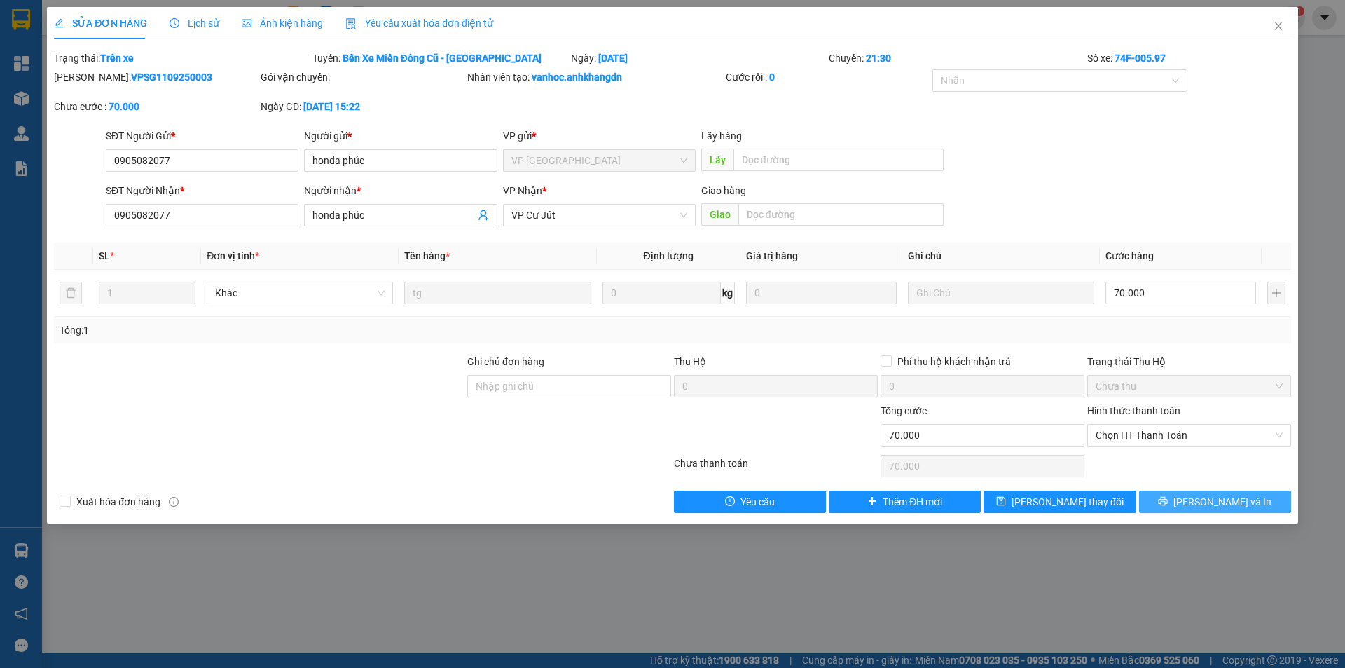
click at [1202, 502] on button "Lưu và In" at bounding box center [1215, 501] width 152 height 22
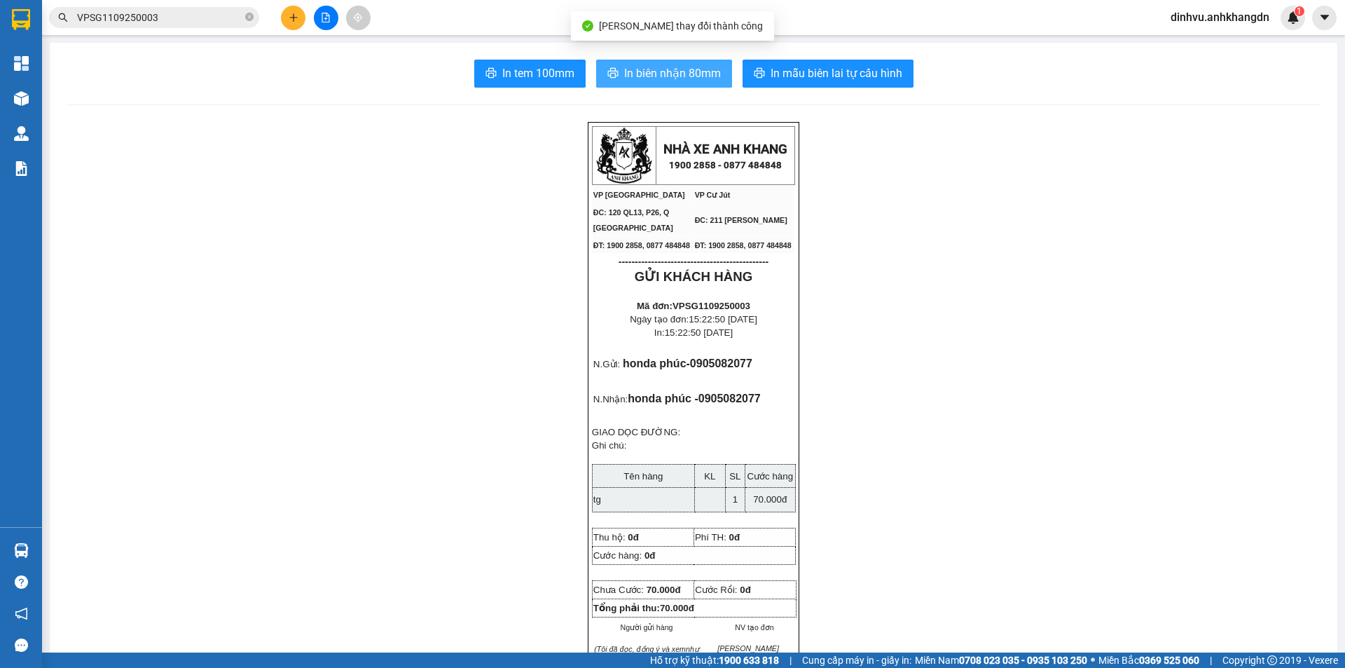
click at [636, 75] on span "In biên nhận 80mm" at bounding box center [672, 73] width 97 height 18
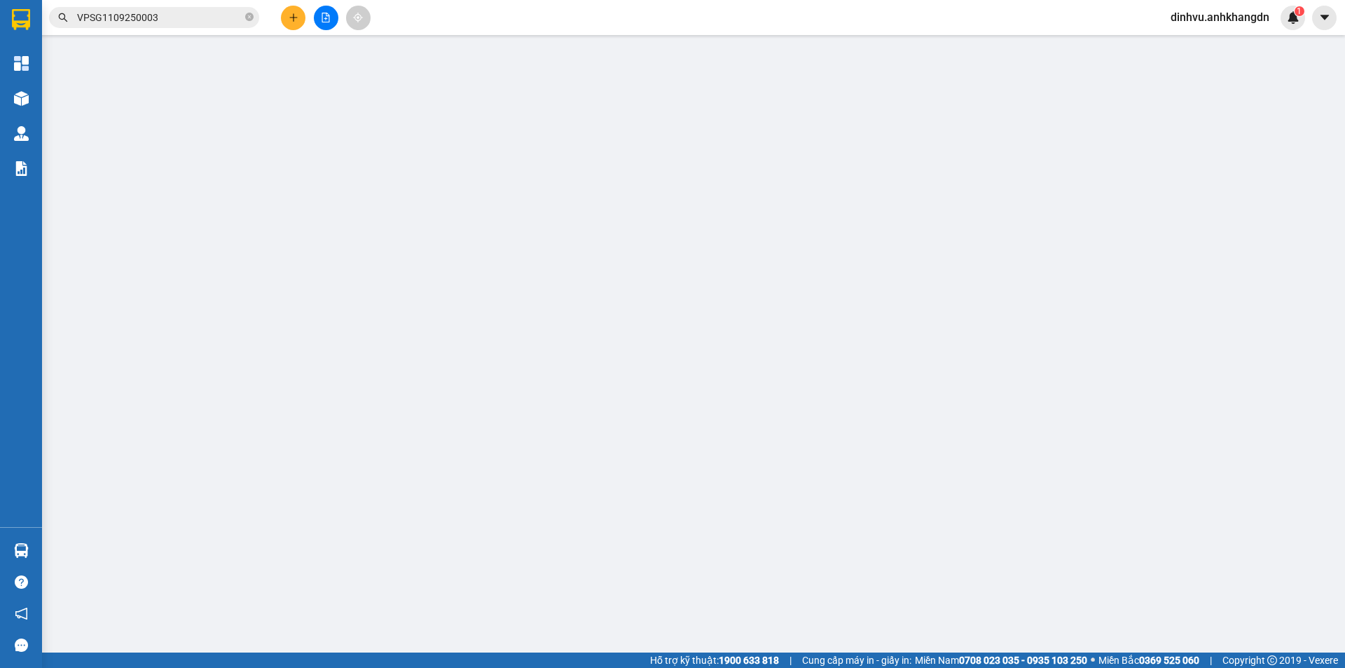
type input "0905082077"
type input "honda phúc"
type input "0905082077"
type input "honda phúc"
type input "70.000"
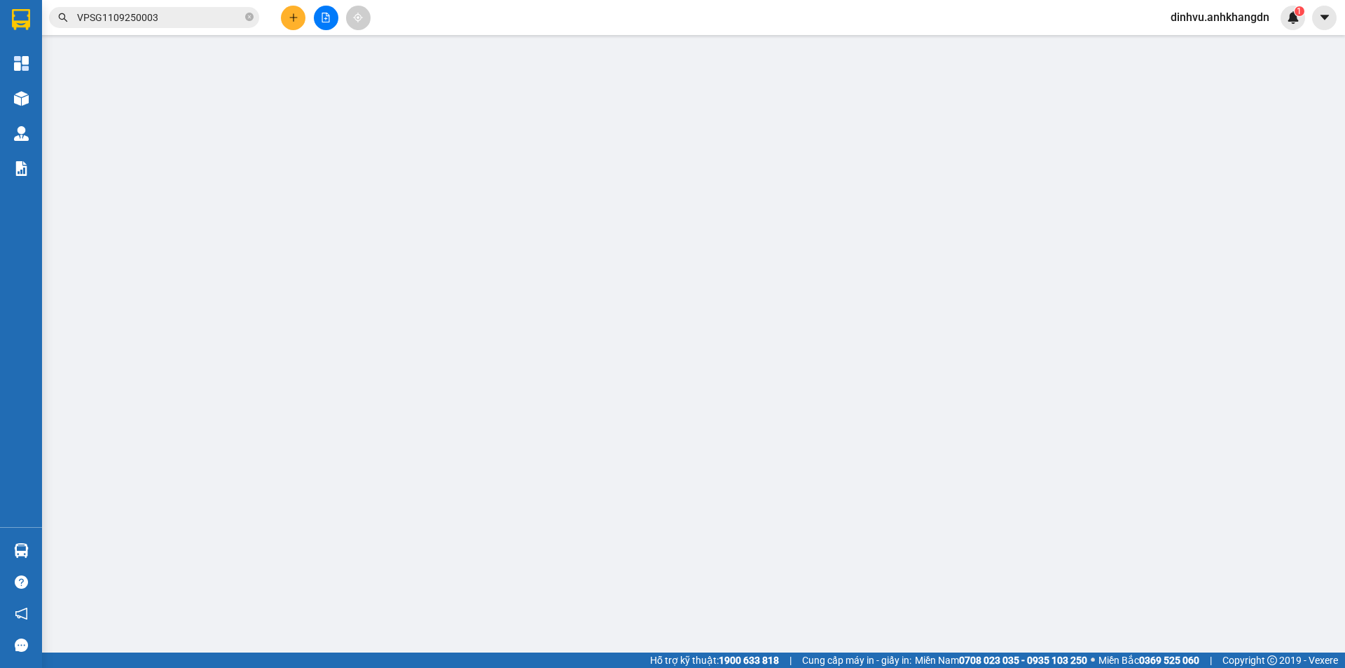
type input "70.000"
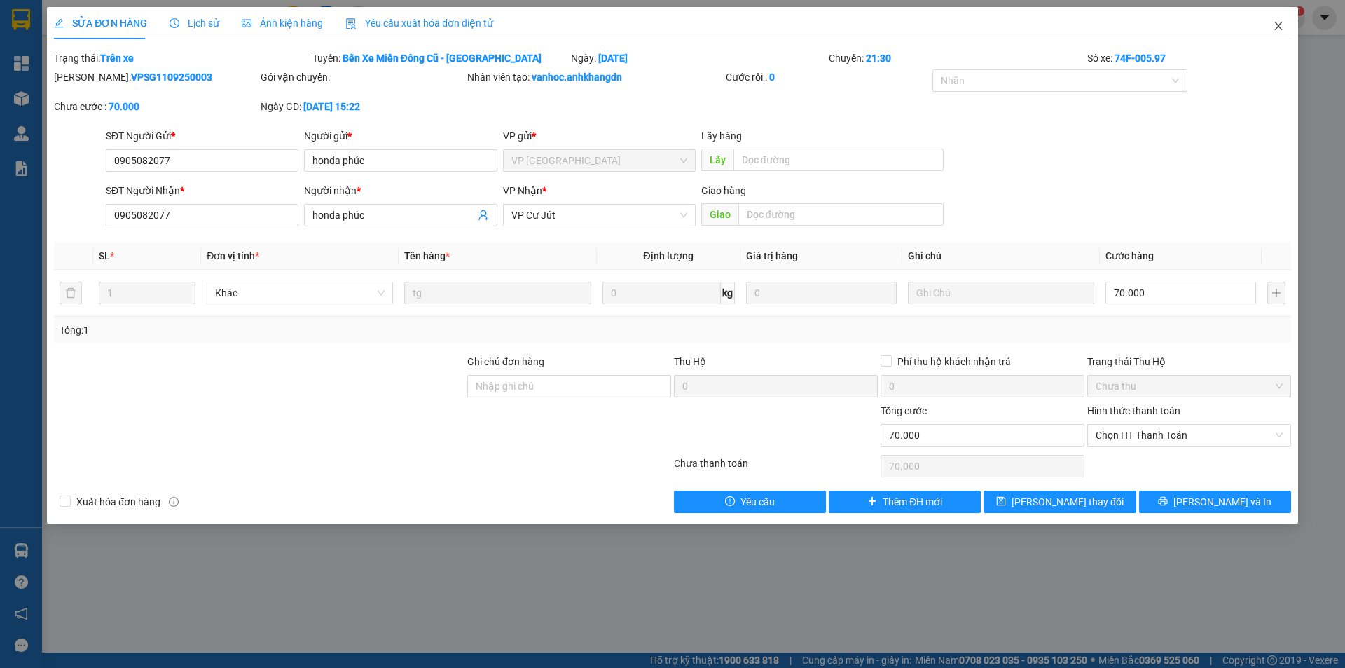
click at [1278, 27] on icon "close" at bounding box center [1279, 26] width 8 height 8
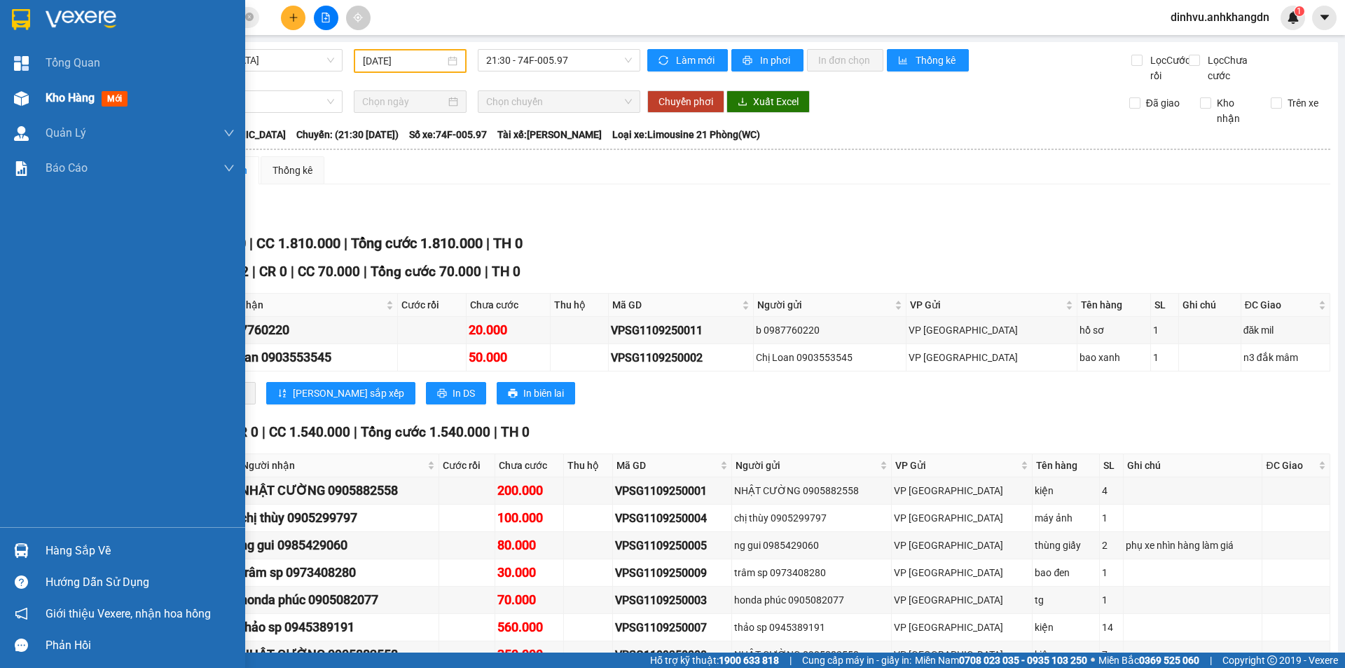
click at [61, 94] on span "Kho hàng" at bounding box center [70, 97] width 49 height 13
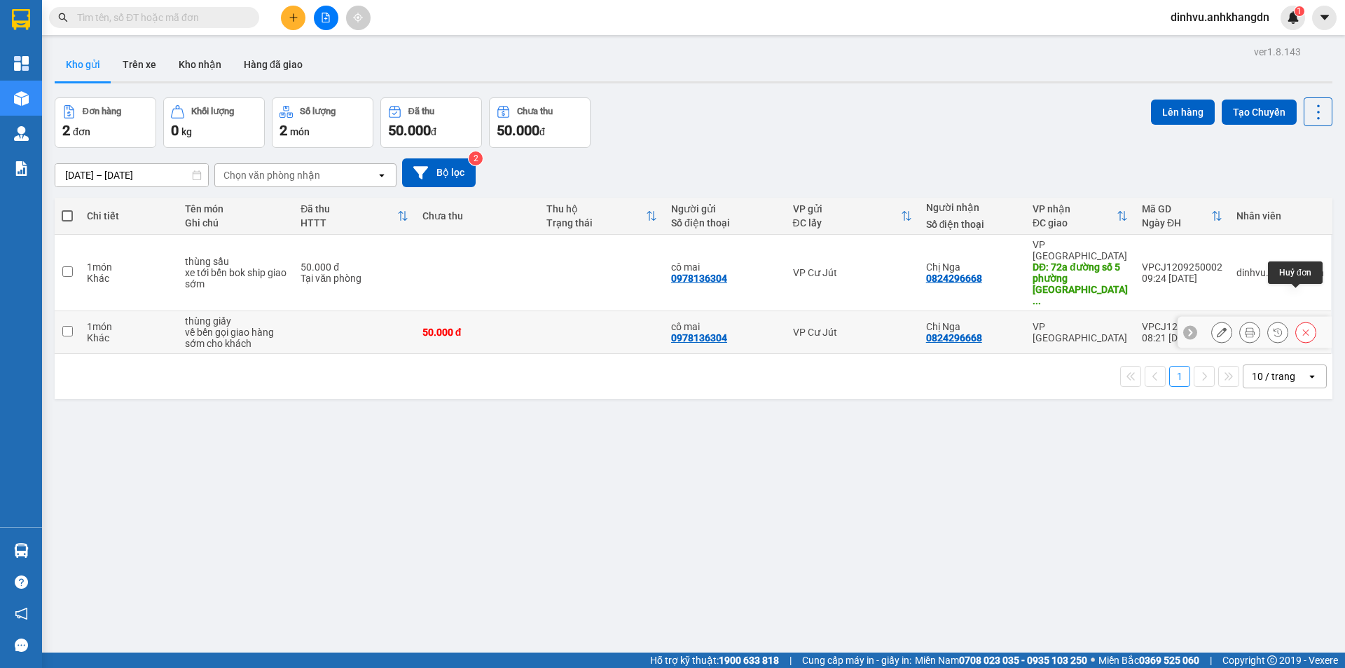
click at [1301, 327] on icon at bounding box center [1306, 332] width 10 height 10
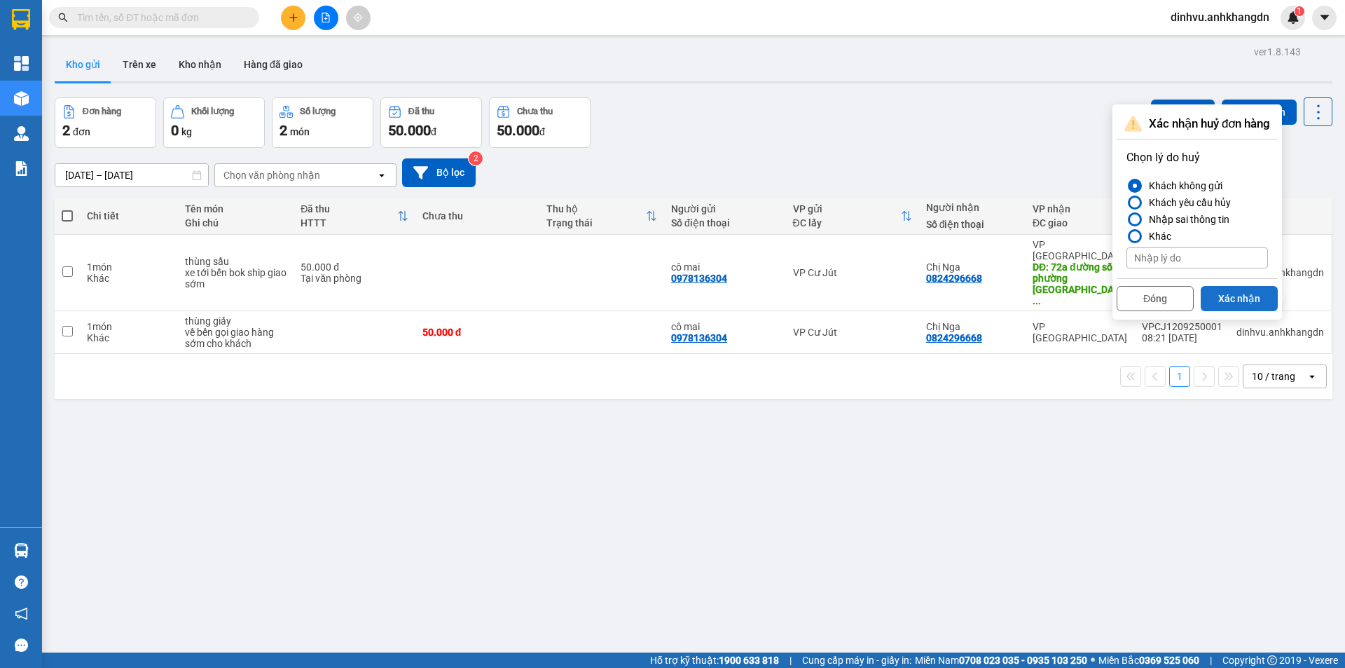
click at [1228, 296] on button "Xác nhận" at bounding box center [1239, 298] width 77 height 25
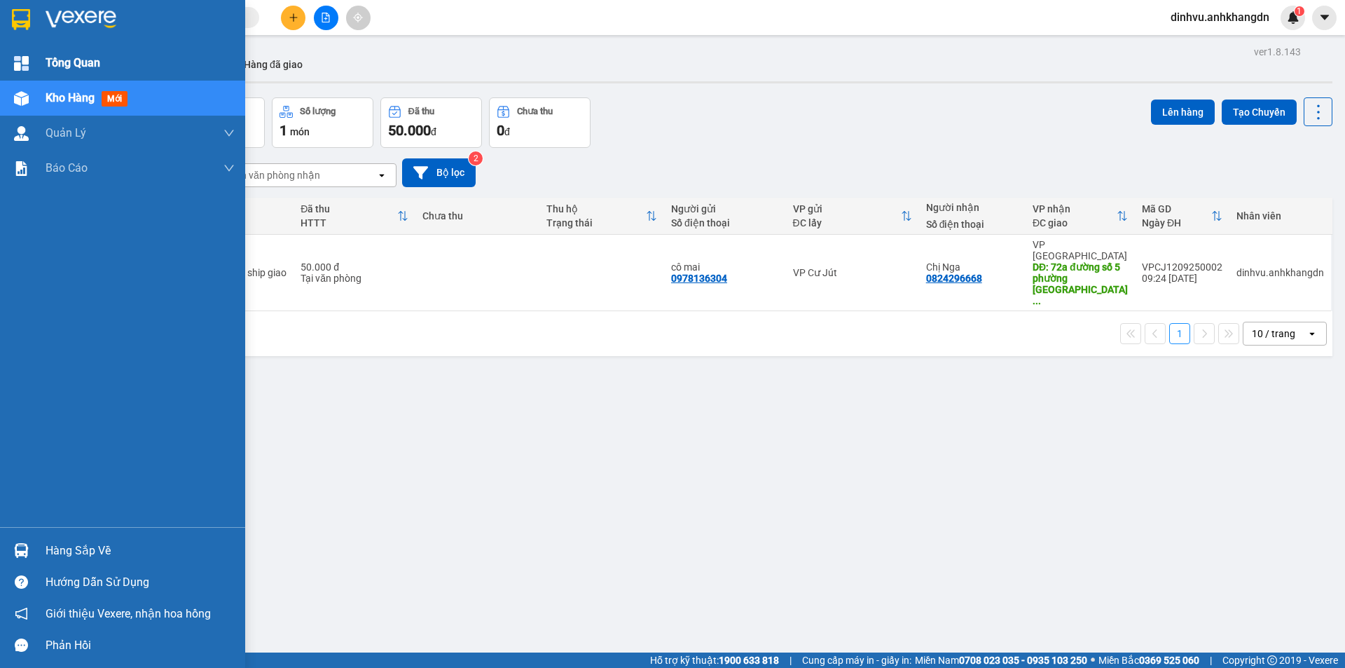
click at [54, 69] on span "Tổng Quan" at bounding box center [73, 63] width 55 height 18
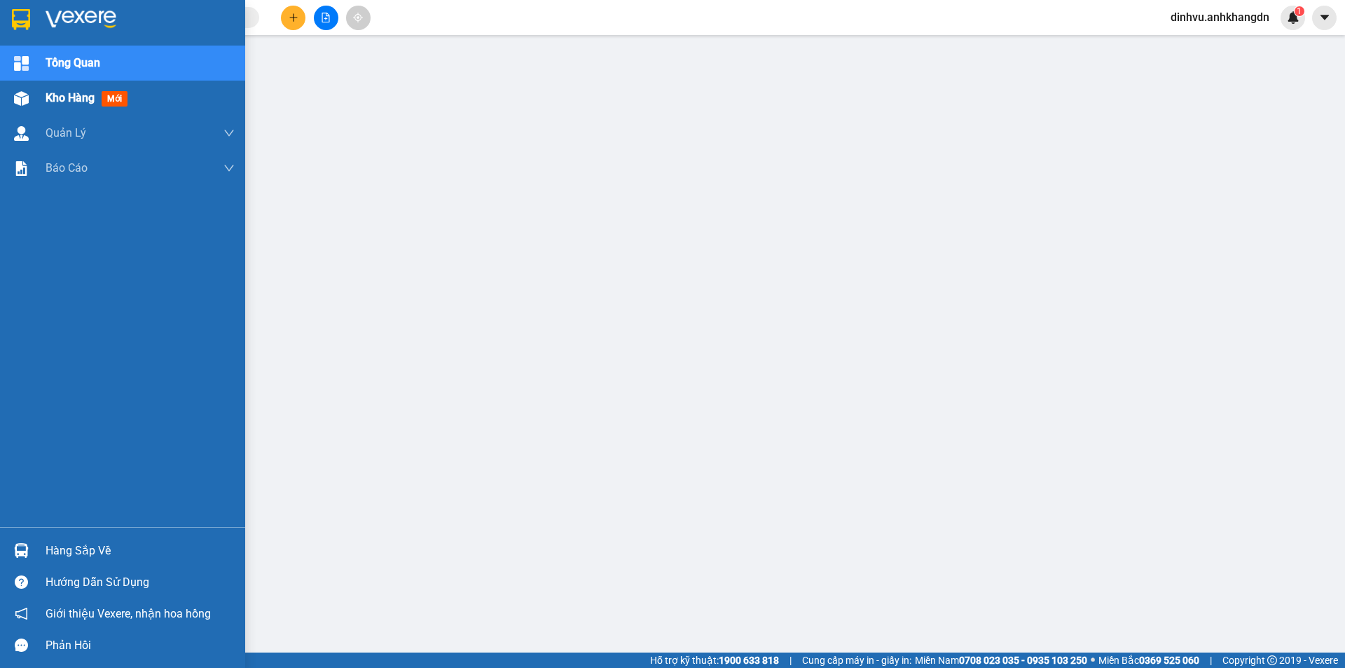
click at [88, 103] on span "Kho hàng" at bounding box center [70, 97] width 49 height 13
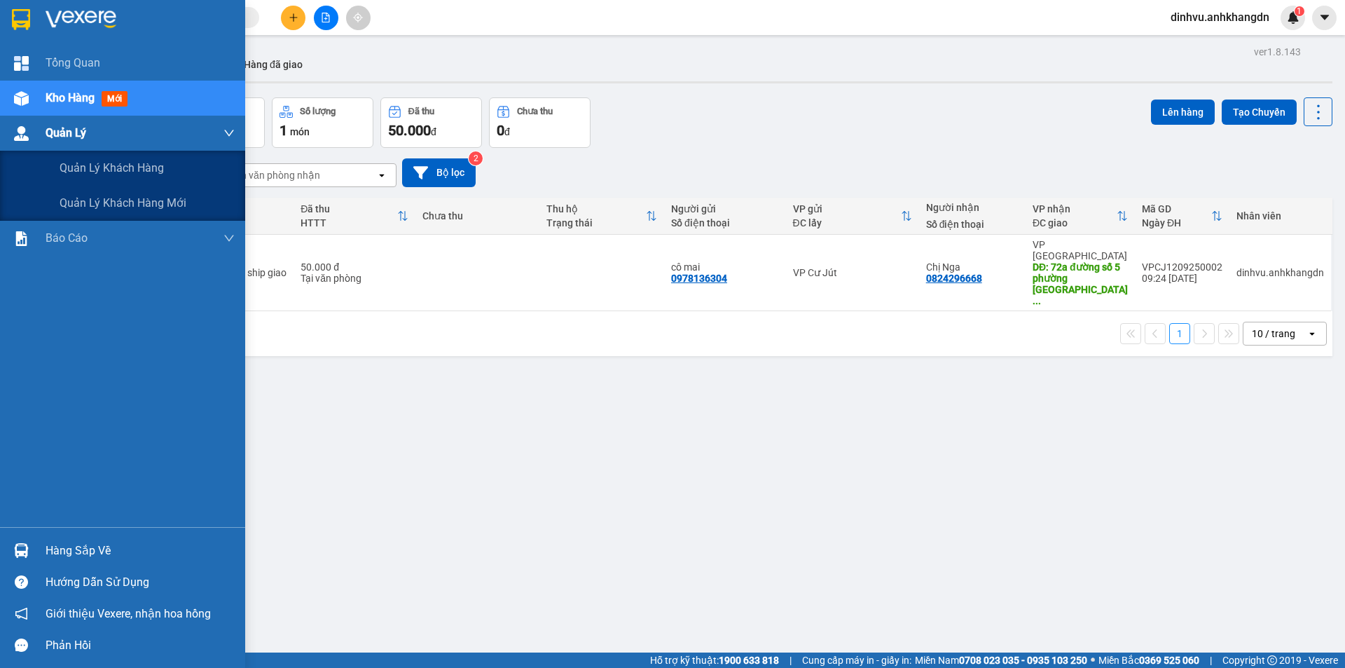
click at [39, 137] on div "Quản Lý" at bounding box center [122, 133] width 245 height 35
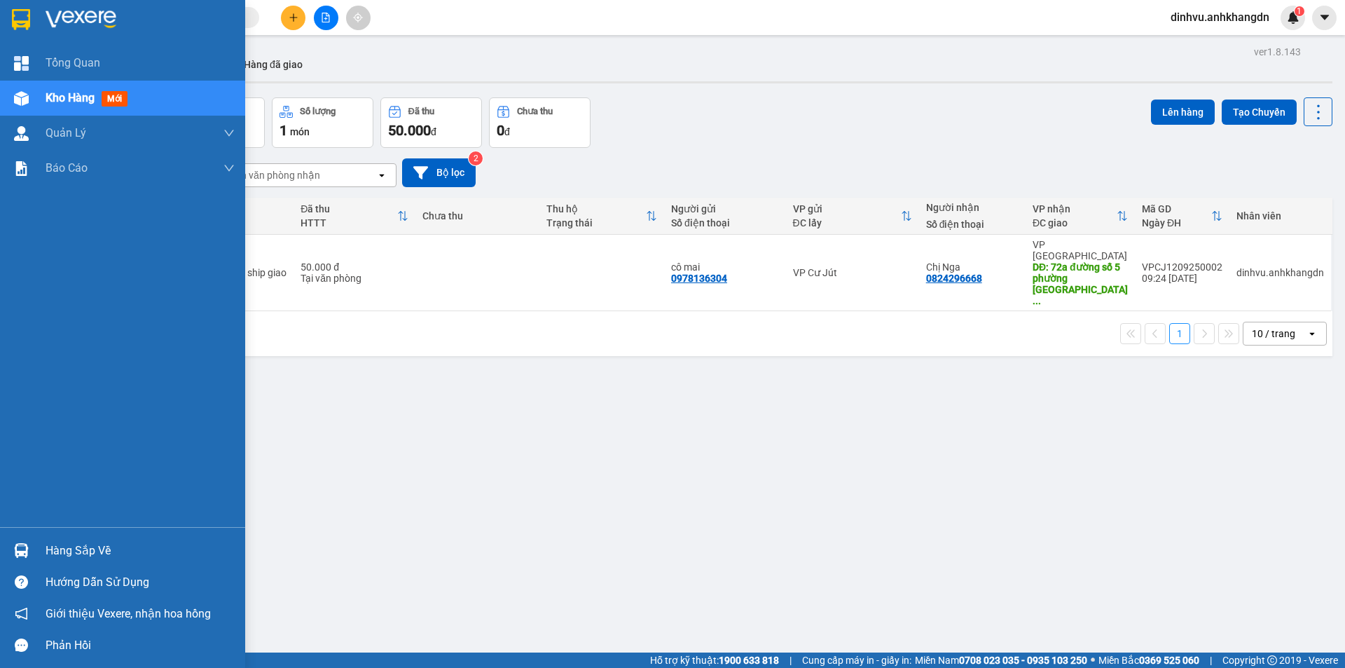
click at [34, 98] on div "Kho hàng mới" at bounding box center [122, 98] width 245 height 35
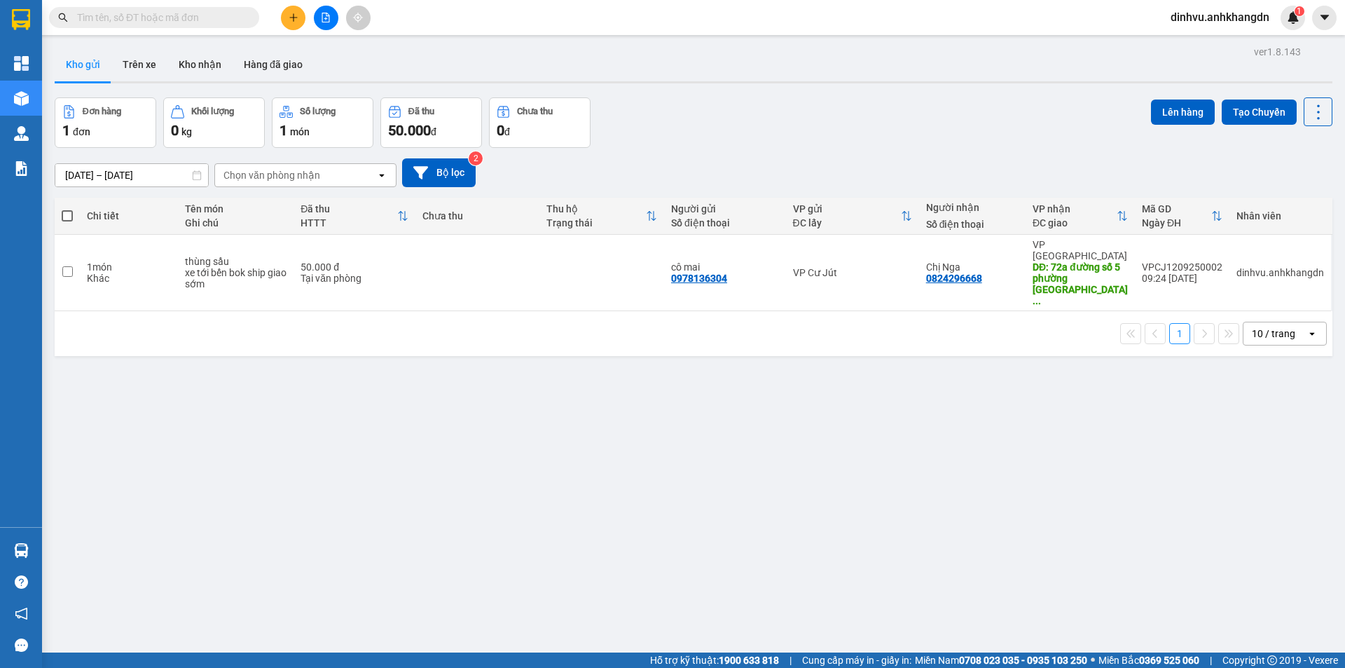
click at [139, 14] on input "text" at bounding box center [159, 17] width 165 height 15
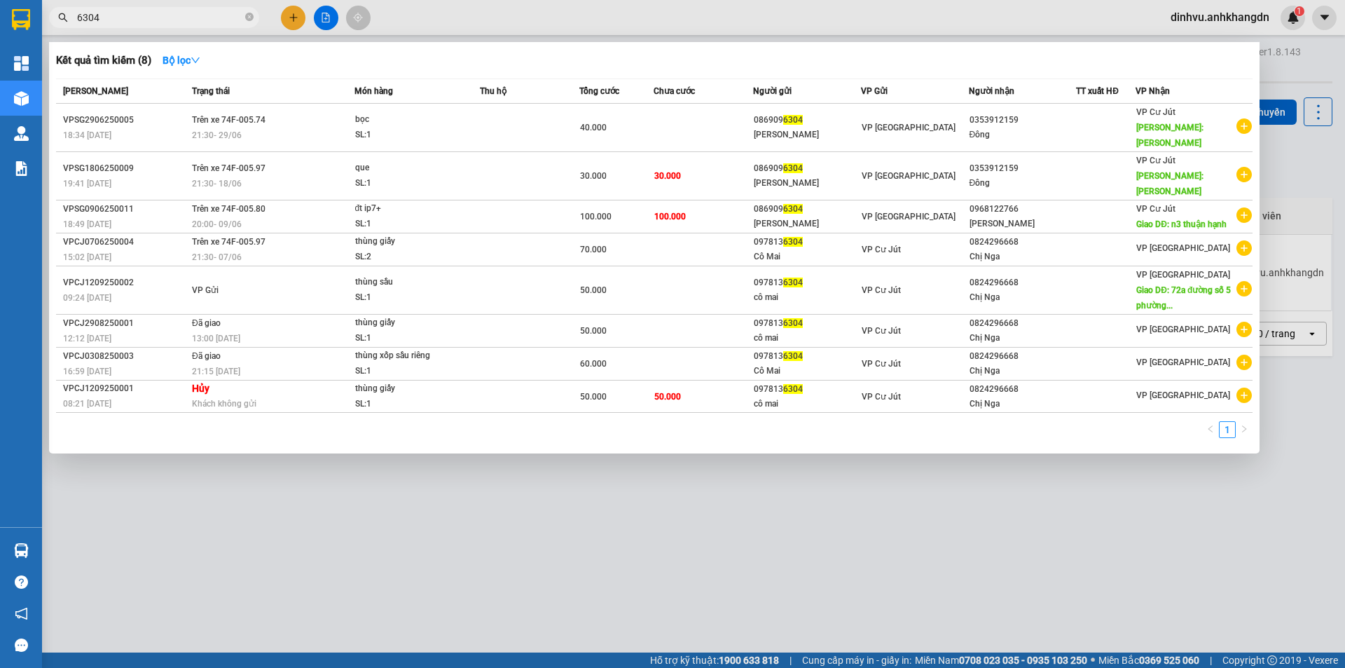
type input "6304"
drag, startPoint x: 1310, startPoint y: 534, endPoint x: 1235, endPoint y: 500, distance: 81.5
click at [1294, 535] on div at bounding box center [672, 334] width 1345 height 668
drag, startPoint x: 160, startPoint y: 22, endPoint x: 0, endPoint y: 7, distance: 160.5
click at [0, 8] on section "Kết quả tìm kiếm ( 8 ) Bộ lọc Mã ĐH Trạng thái Món hàng Thu hộ Tổng cước Chưa c…" at bounding box center [672, 334] width 1345 height 668
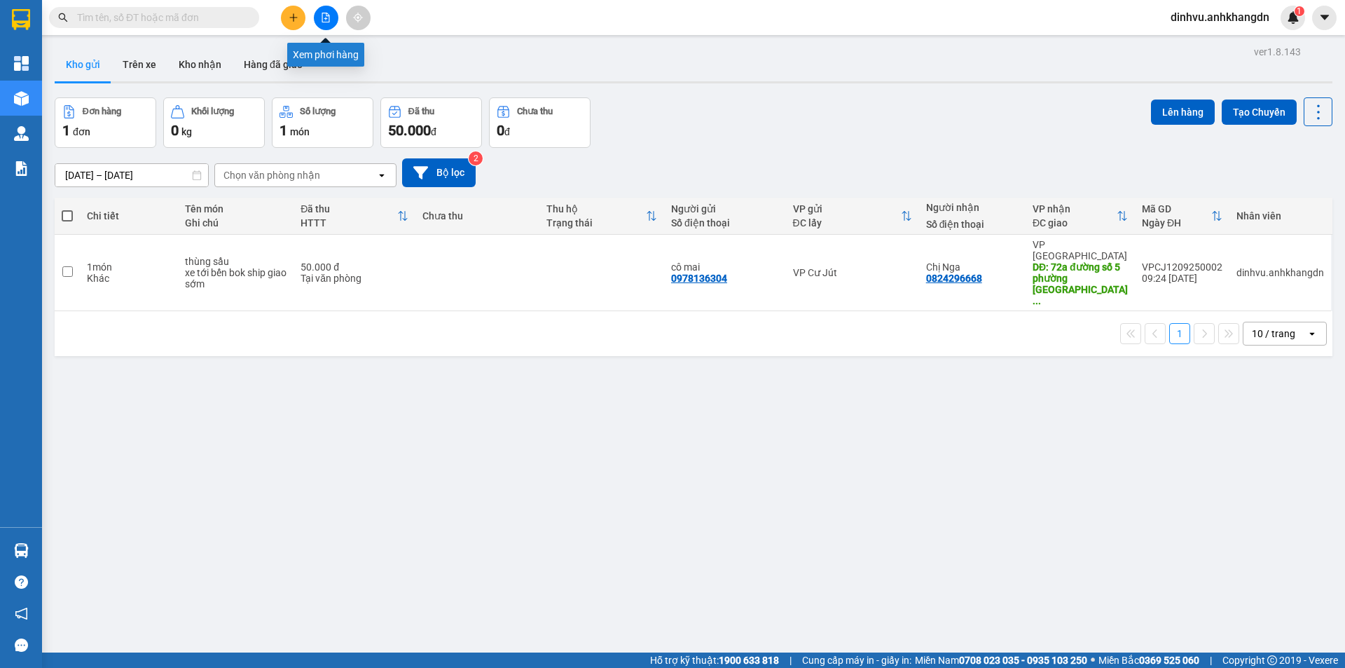
click at [327, 11] on button at bounding box center [326, 18] width 25 height 25
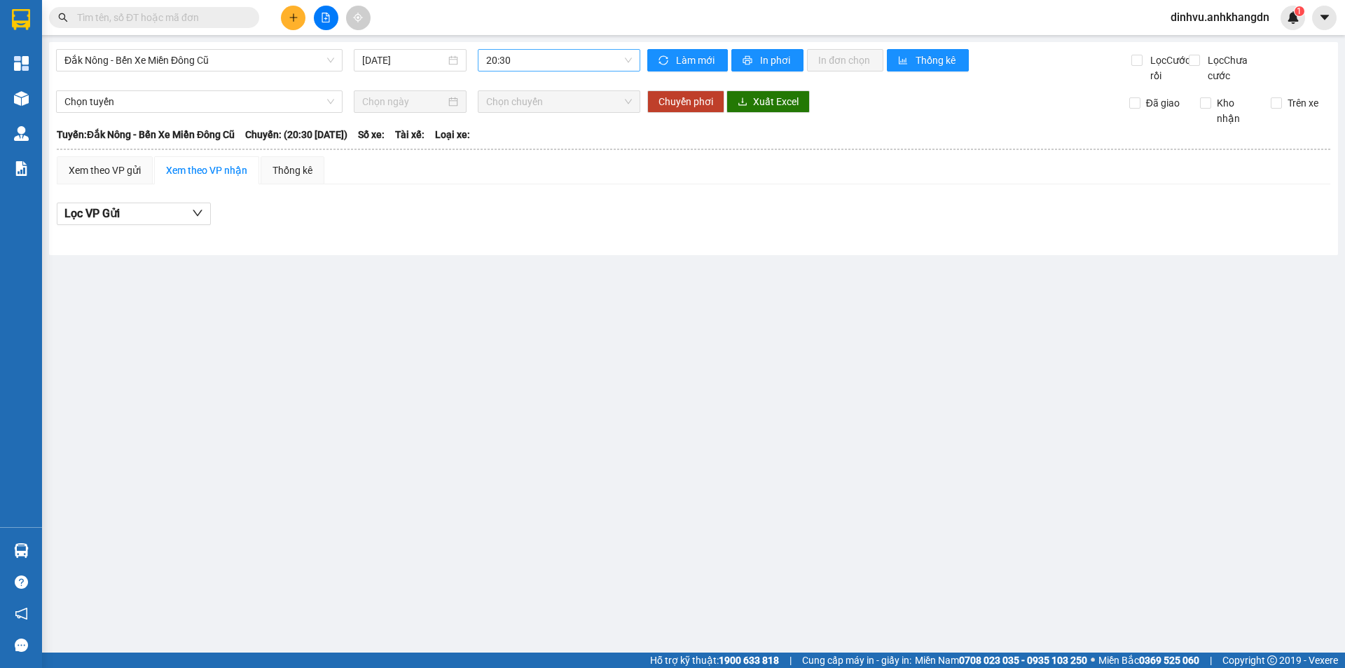
click at [540, 69] on span "20:30" at bounding box center [559, 60] width 146 height 21
click at [507, 130] on div "21:30" at bounding box center [540, 132] width 109 height 15
drag, startPoint x: 547, startPoint y: 55, endPoint x: 296, endPoint y: 90, distance: 254.1
click at [298, 83] on div "Đắk Nông - Bến Xe Miền Đông Cũ 12/09/2025 21:30" at bounding box center [348, 66] width 584 height 34
click at [196, 11] on input "text" at bounding box center [159, 17] width 165 height 15
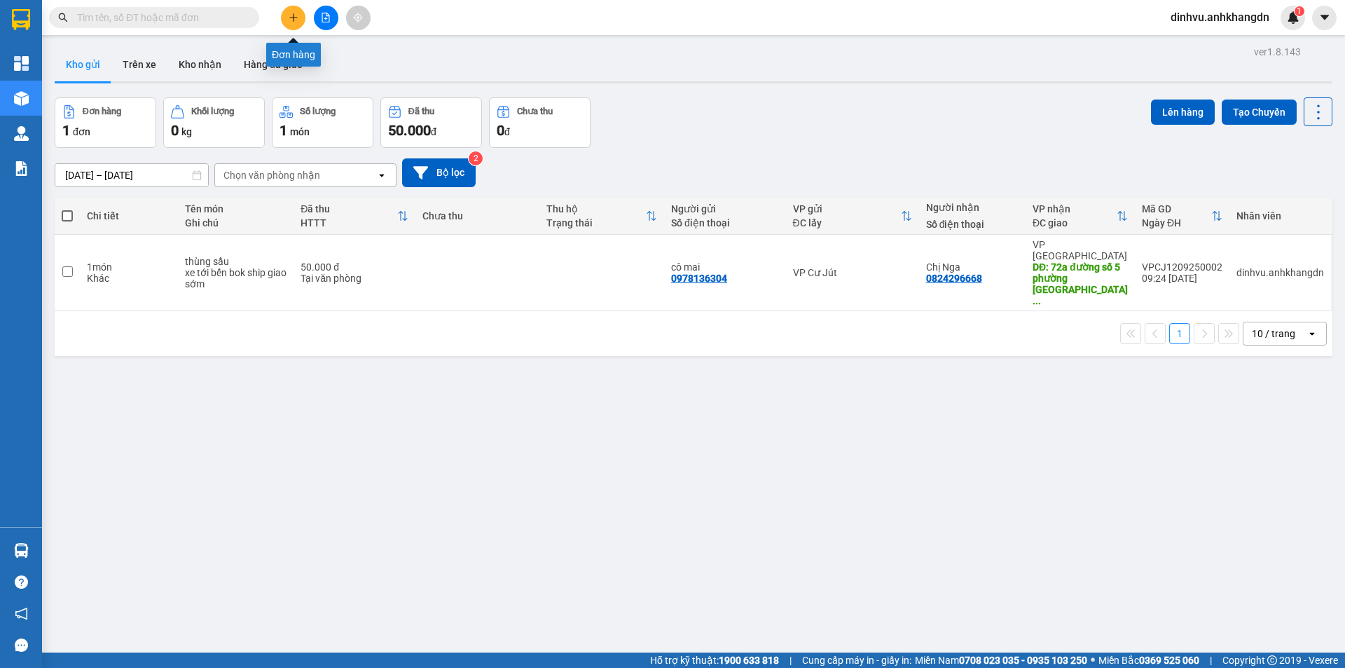
click at [294, 11] on button at bounding box center [293, 18] width 25 height 25
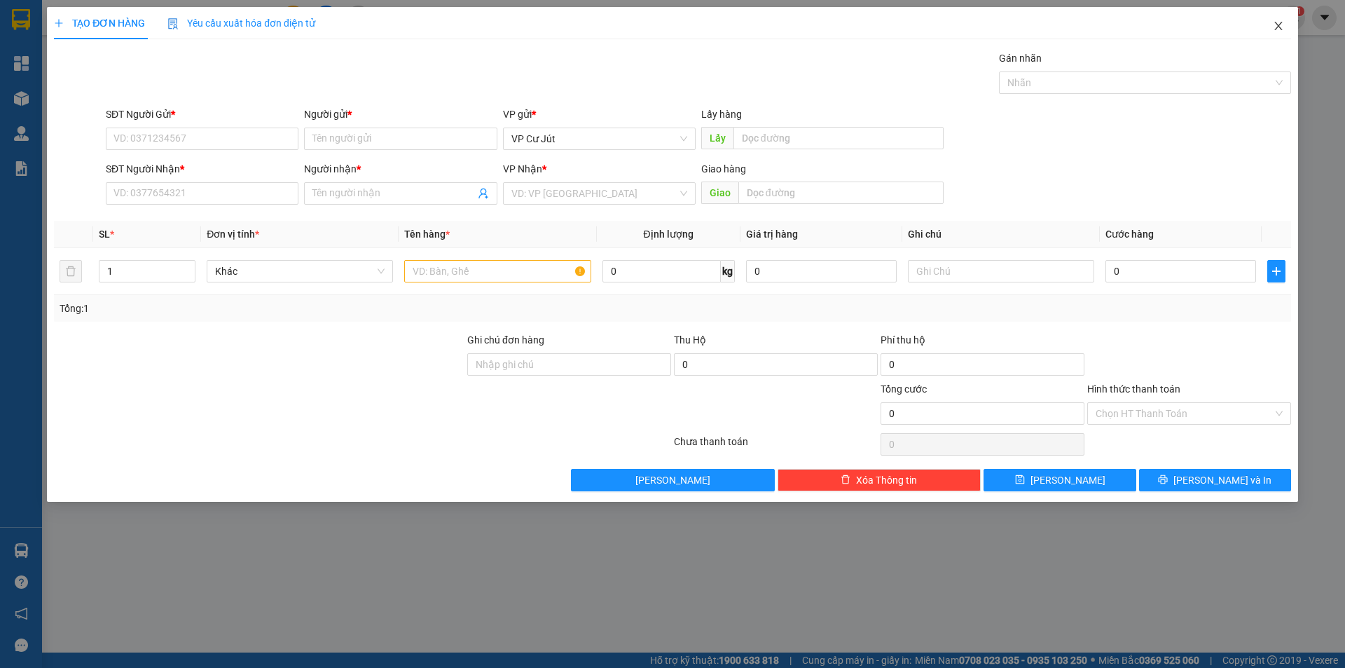
click at [1279, 27] on icon "close" at bounding box center [1279, 26] width 8 height 8
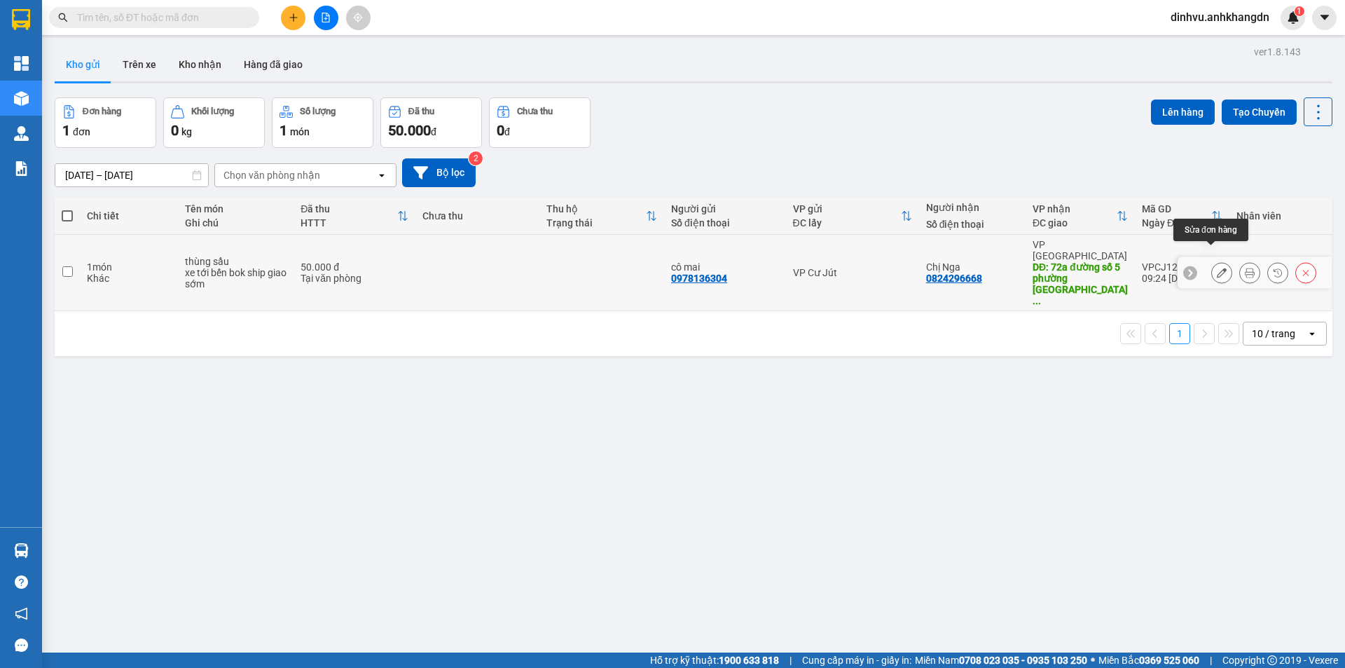
click at [1217, 268] on icon at bounding box center [1222, 273] width 10 height 10
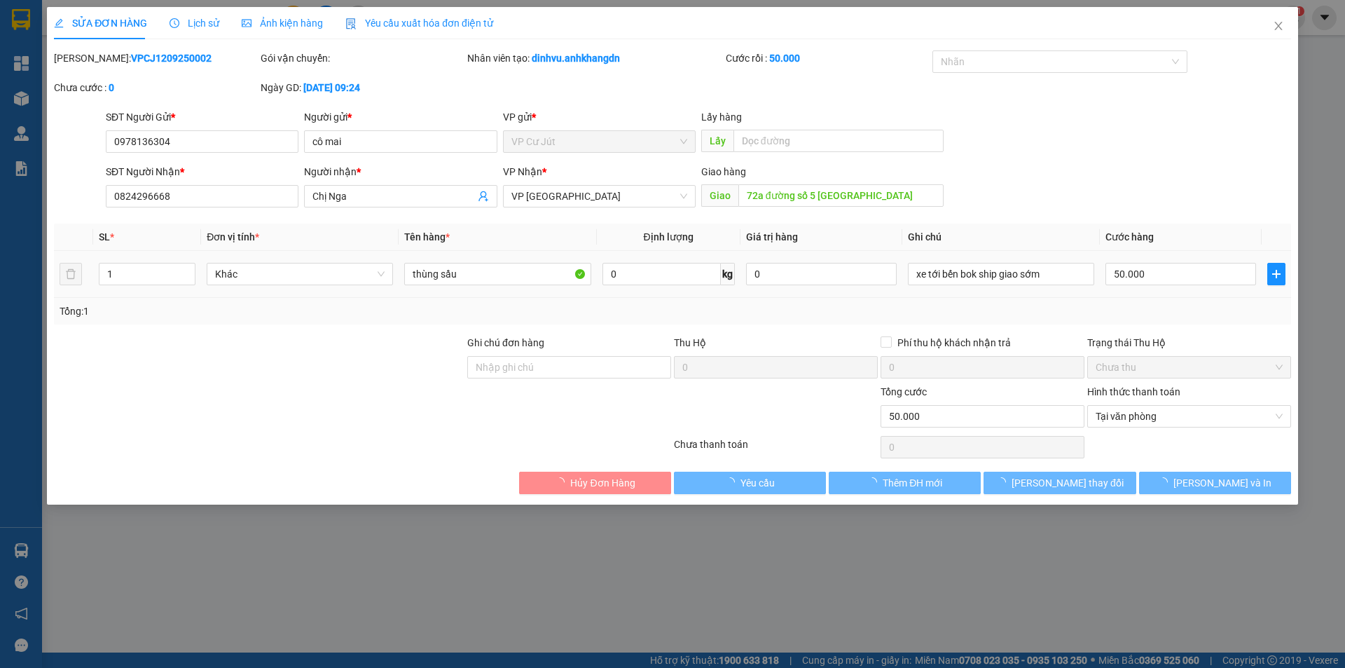
type input "0978136304"
type input "cô mai"
type input "0824296668"
type input "Chị Nga"
type input "72a đường số 5 phường bình phú quận 11 tphcm"
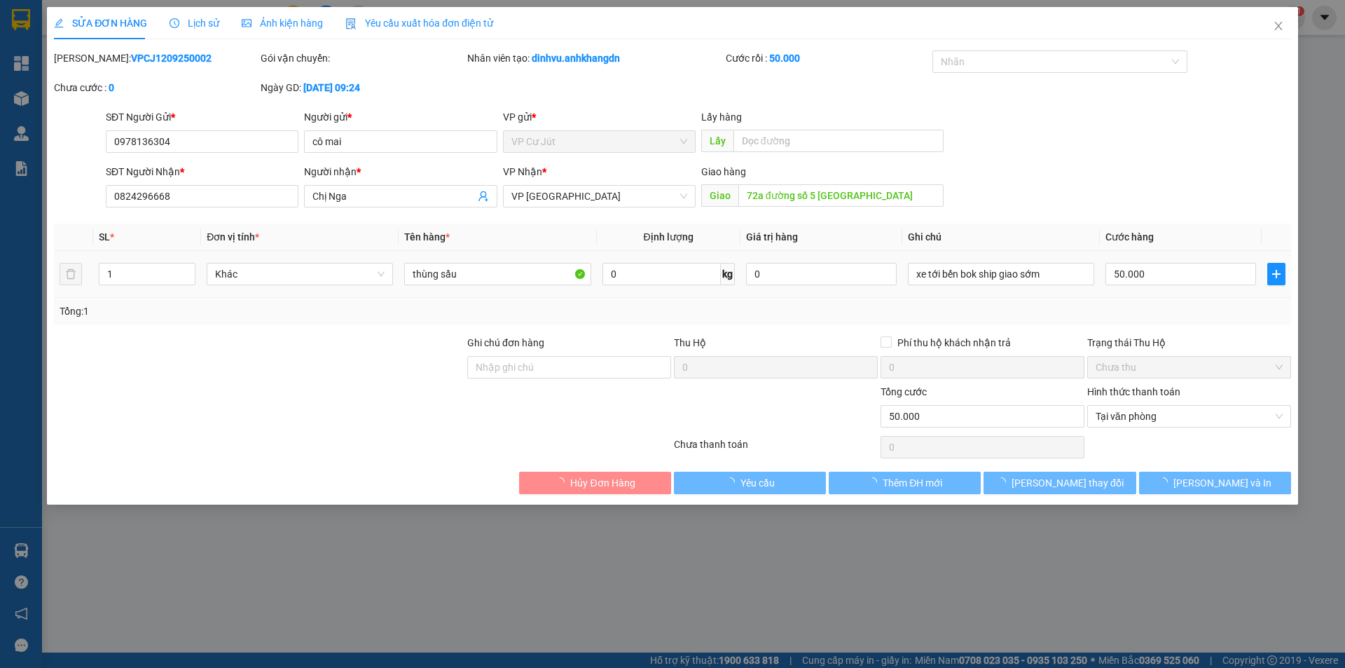
type input "50.000"
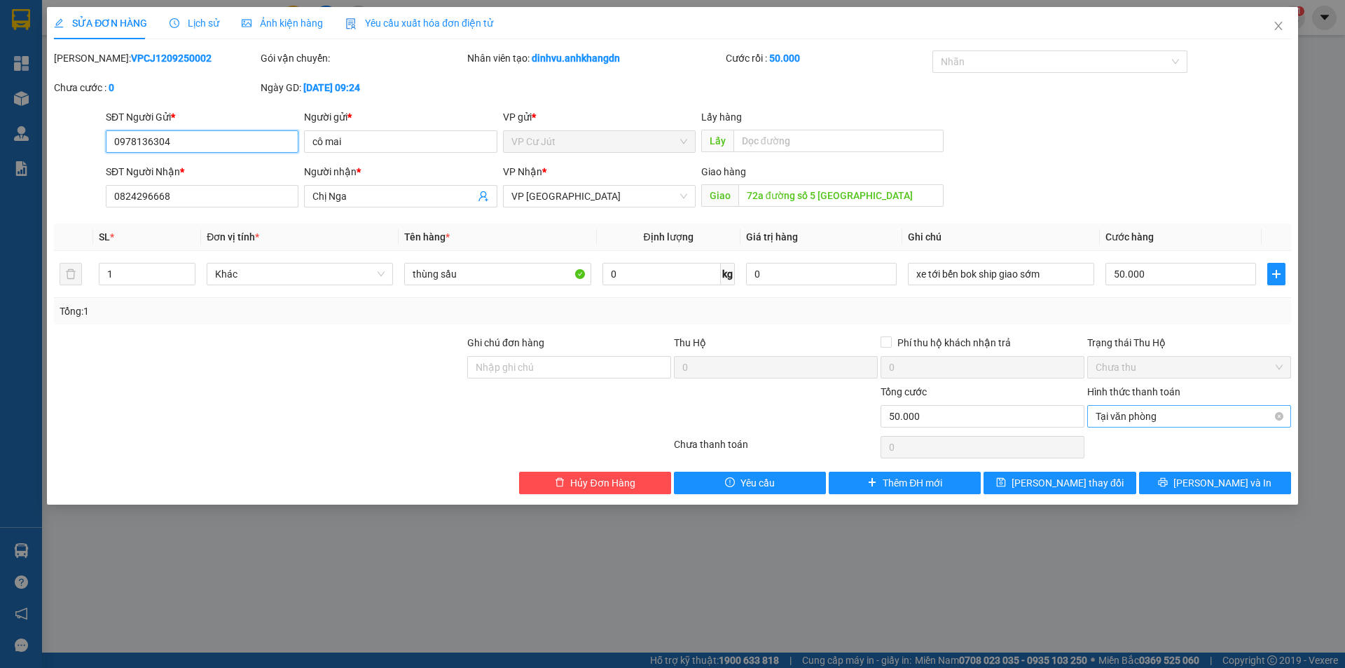
click at [1134, 416] on span "Tại văn phòng" at bounding box center [1189, 416] width 187 height 21
click at [1281, 33] on span "Close" at bounding box center [1278, 26] width 39 height 39
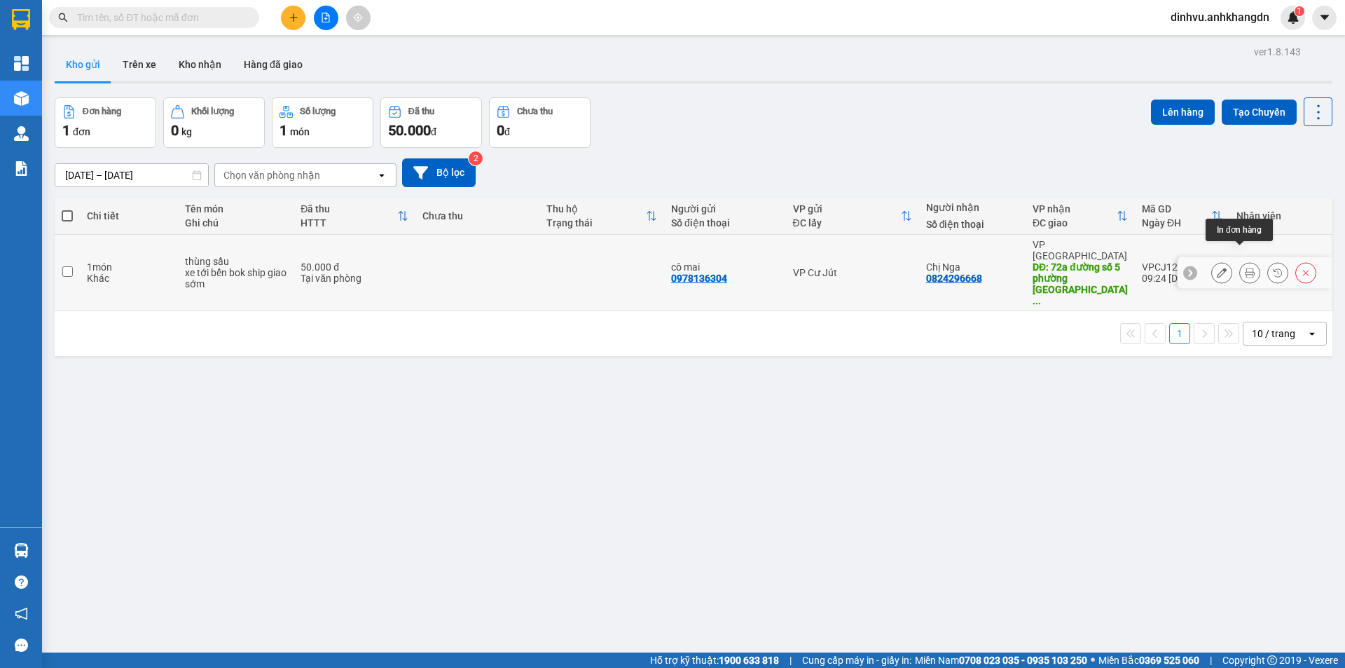
click at [1240, 261] on button at bounding box center [1250, 273] width 20 height 25
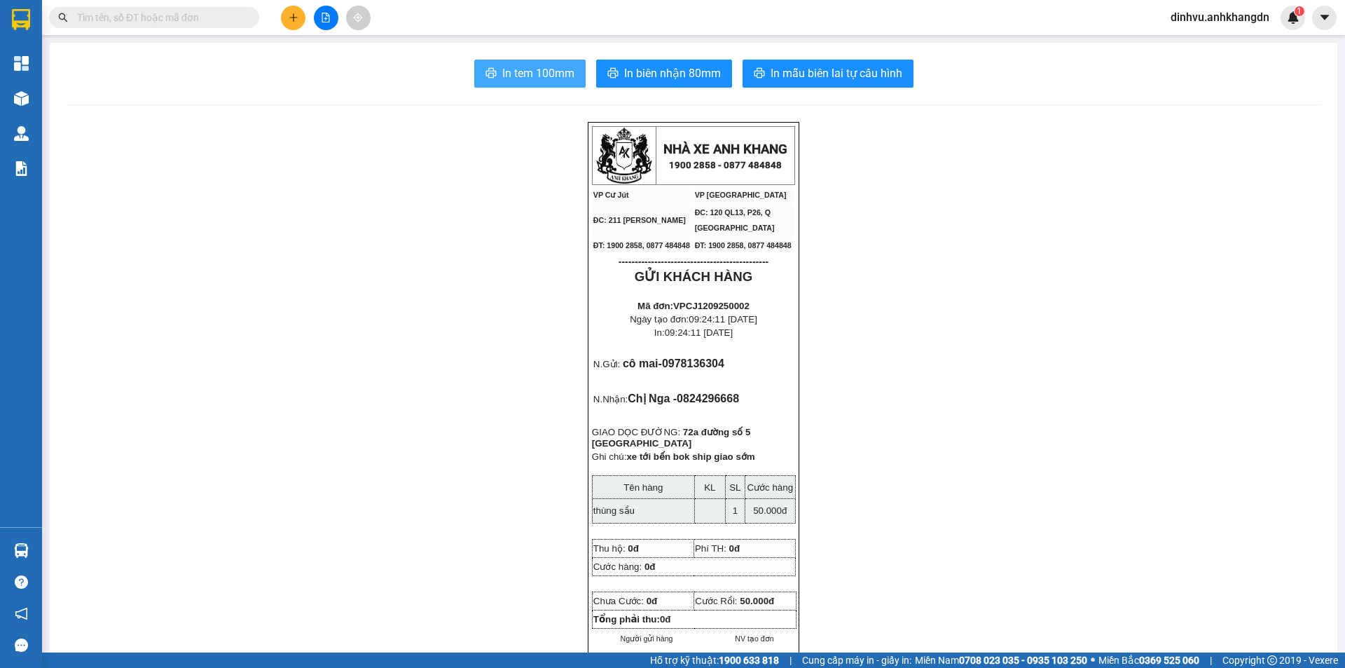
drag, startPoint x: 520, startPoint y: 77, endPoint x: 549, endPoint y: 84, distance: 29.6
click at [521, 77] on span "In tem 100mm" at bounding box center [538, 73] width 72 height 18
click at [653, 67] on span "In biên nhận 80mm" at bounding box center [672, 73] width 97 height 18
click at [535, 69] on span "In tem 100mm" at bounding box center [538, 73] width 72 height 18
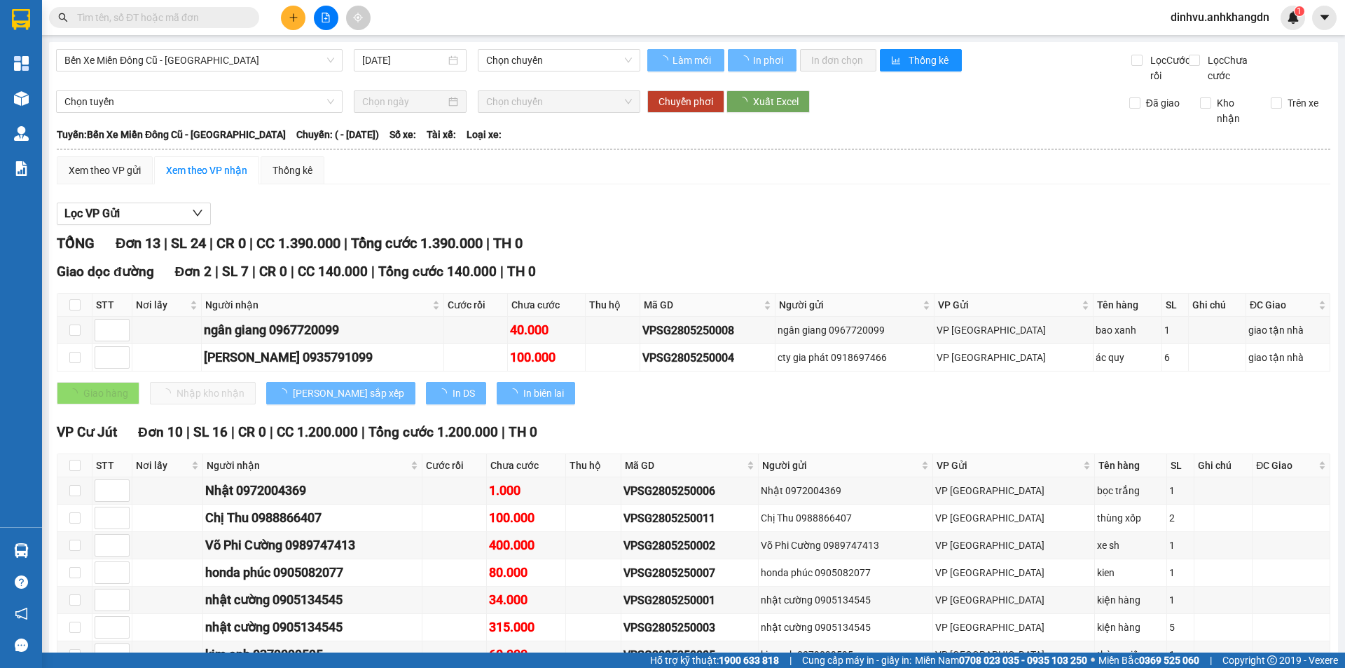
type input "[DATE]"
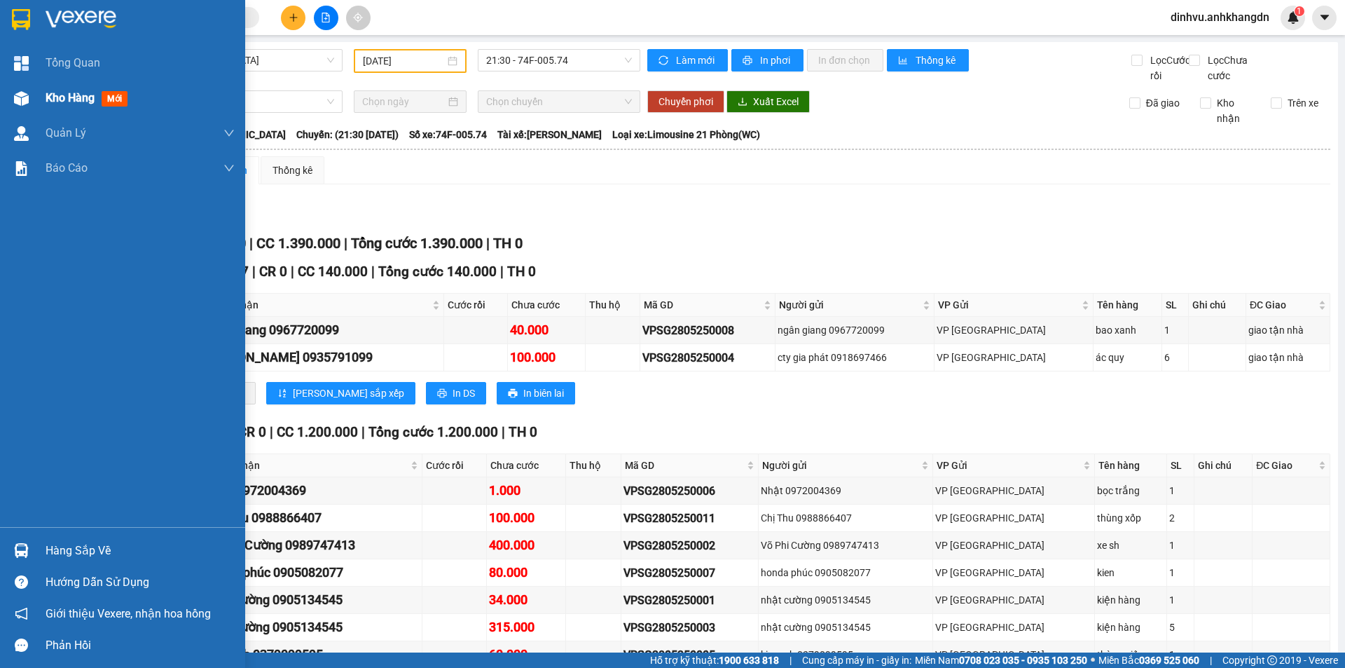
click at [62, 99] on span "Kho hàng" at bounding box center [70, 97] width 49 height 13
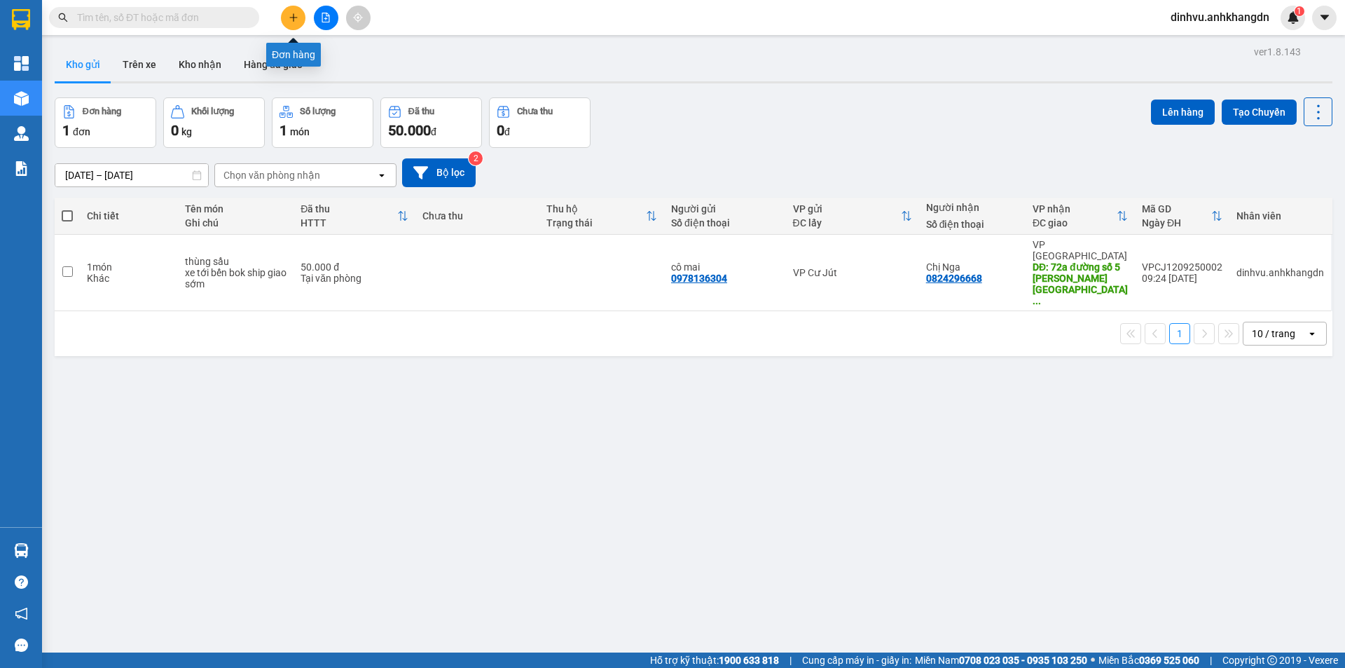
click at [296, 17] on icon "plus" at bounding box center [294, 18] width 10 height 10
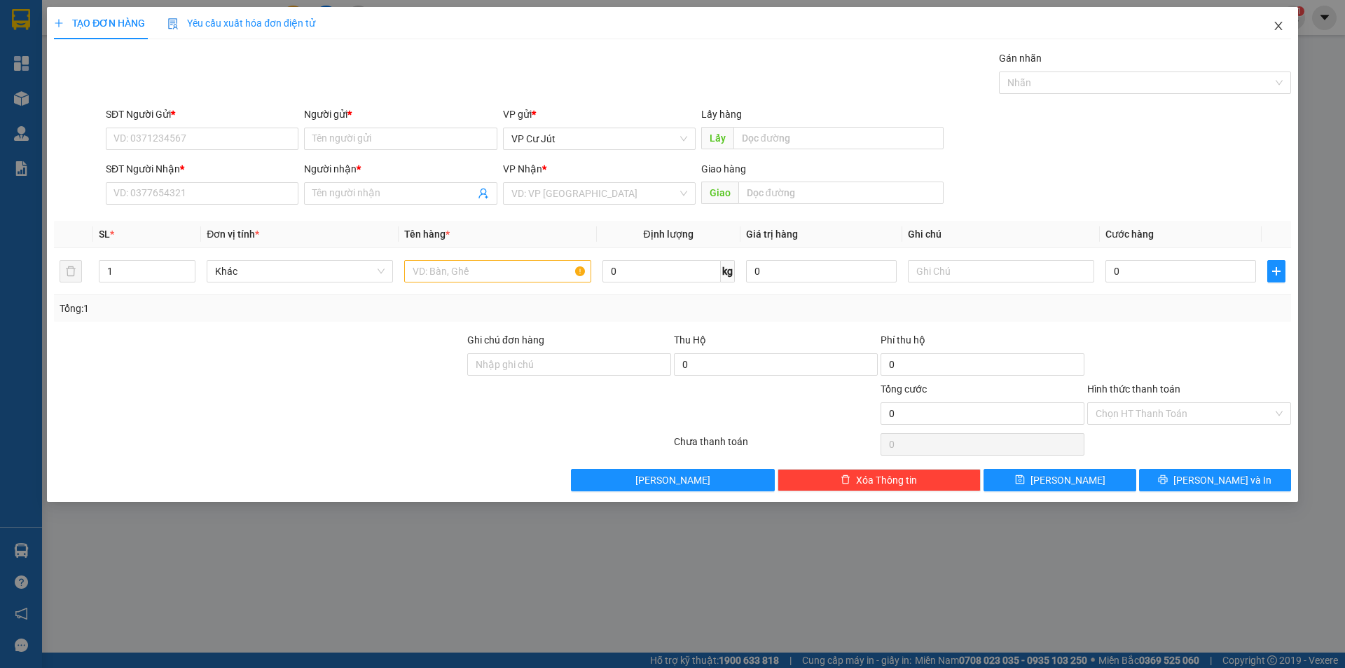
click at [1281, 20] on span "Close" at bounding box center [1278, 26] width 39 height 39
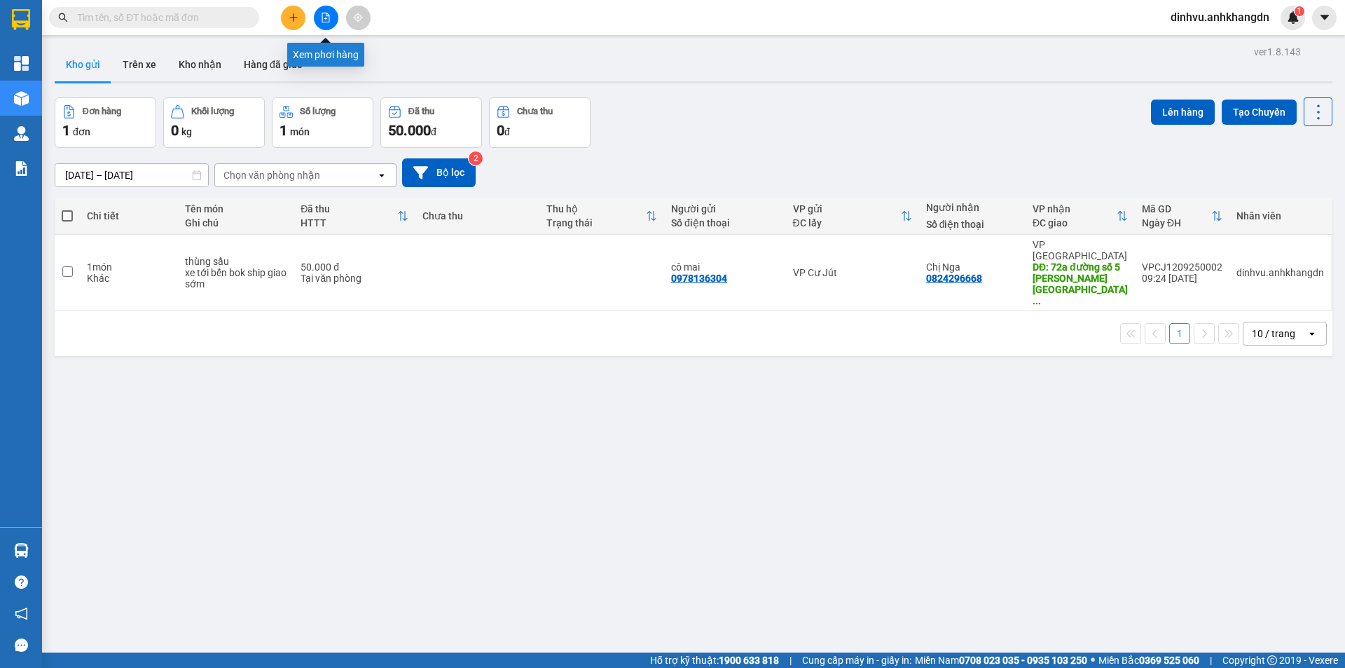
click at [330, 15] on icon "file-add" at bounding box center [326, 18] width 10 height 10
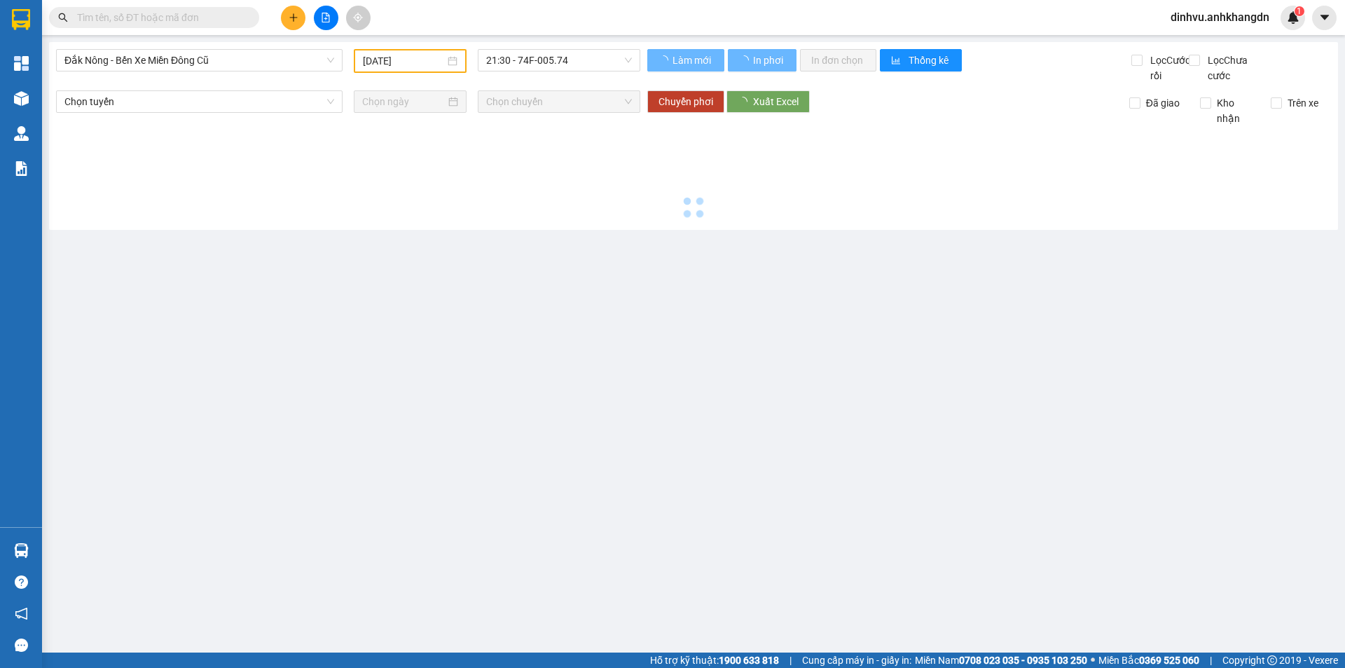
type input "[DATE]"
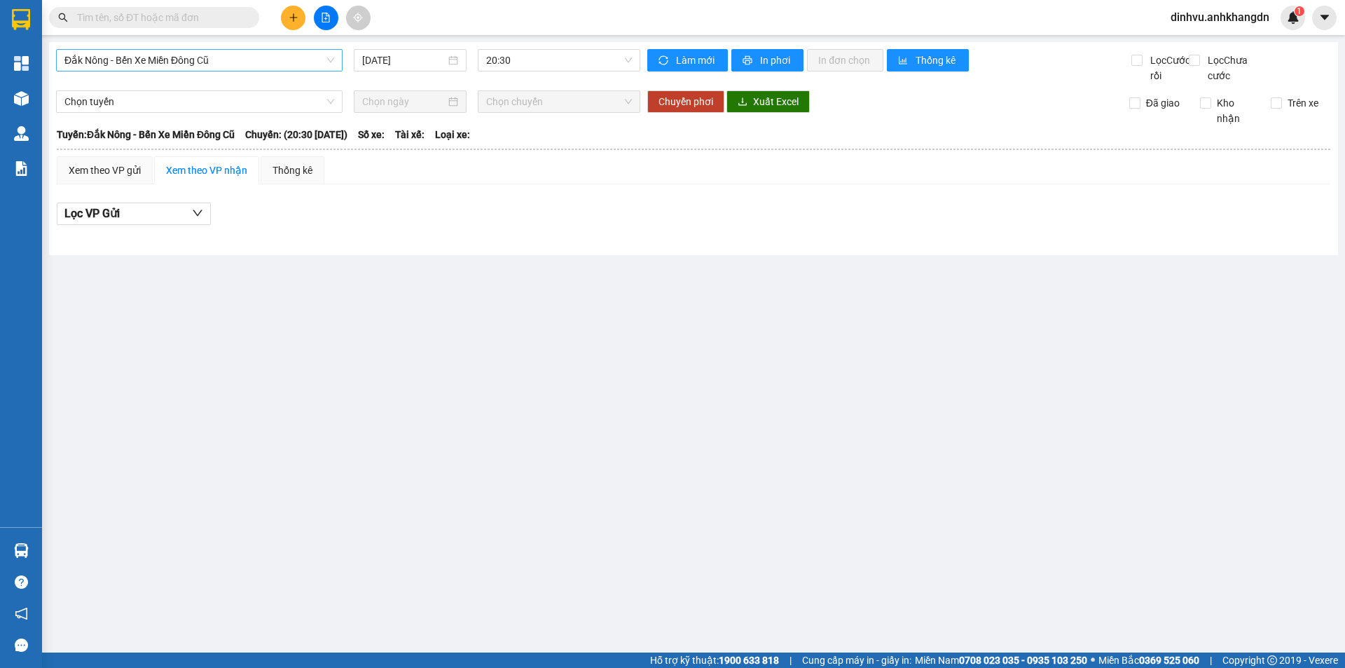
click at [330, 57] on span "Đắk Nông - Bến Xe Miền Đông Cũ" at bounding box center [199, 60] width 270 height 21
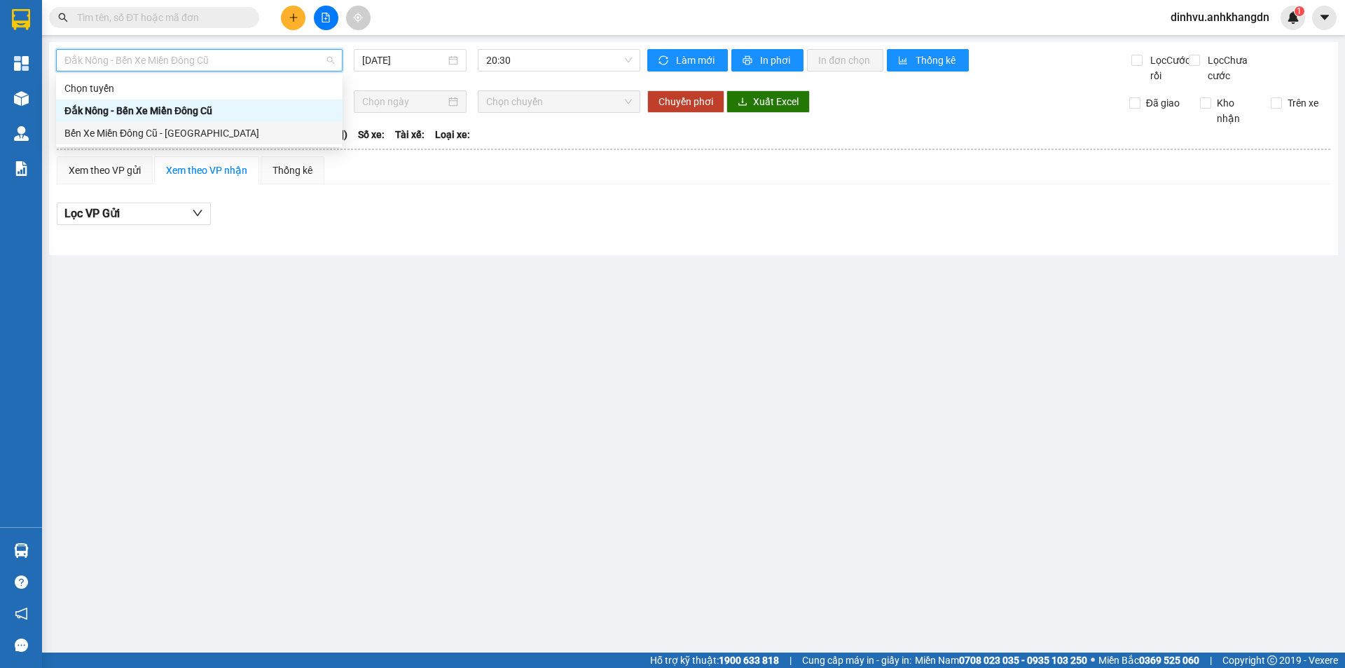
click at [210, 134] on div "Bến Xe Miền Đông Cũ - [GEOGRAPHIC_DATA]" at bounding box center [199, 132] width 270 height 15
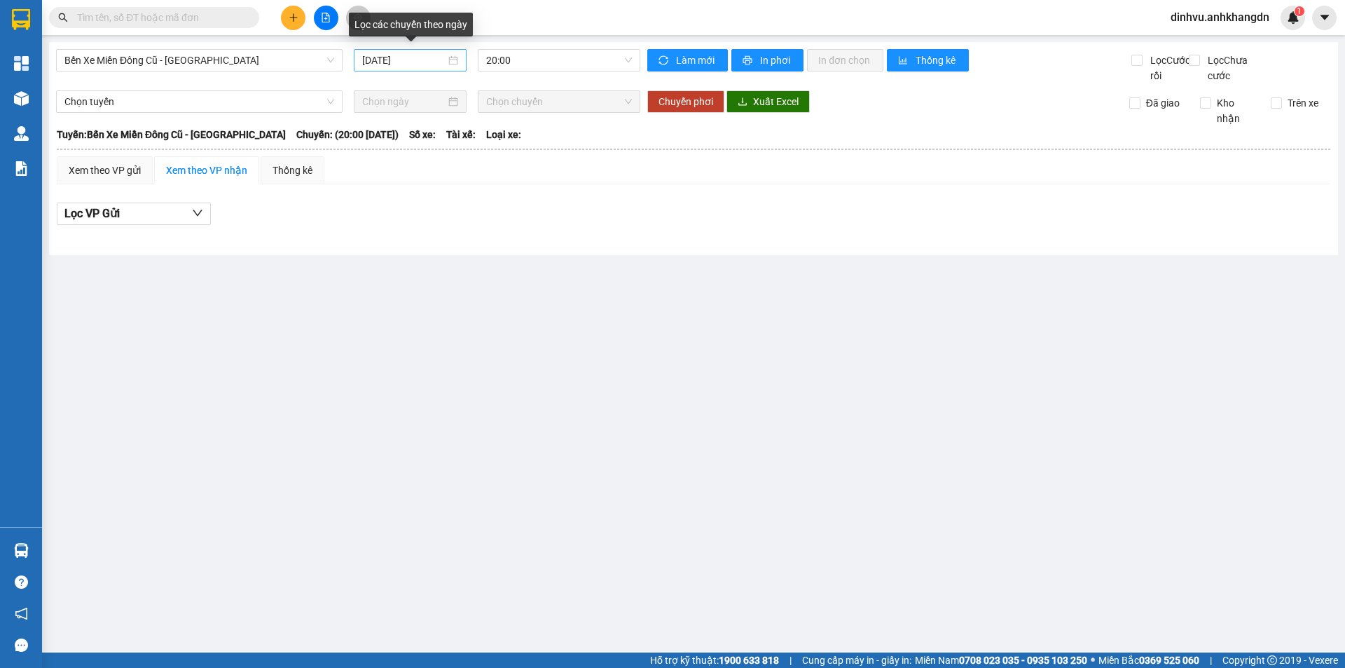
click at [453, 60] on div "[DATE]" at bounding box center [410, 60] width 96 height 15
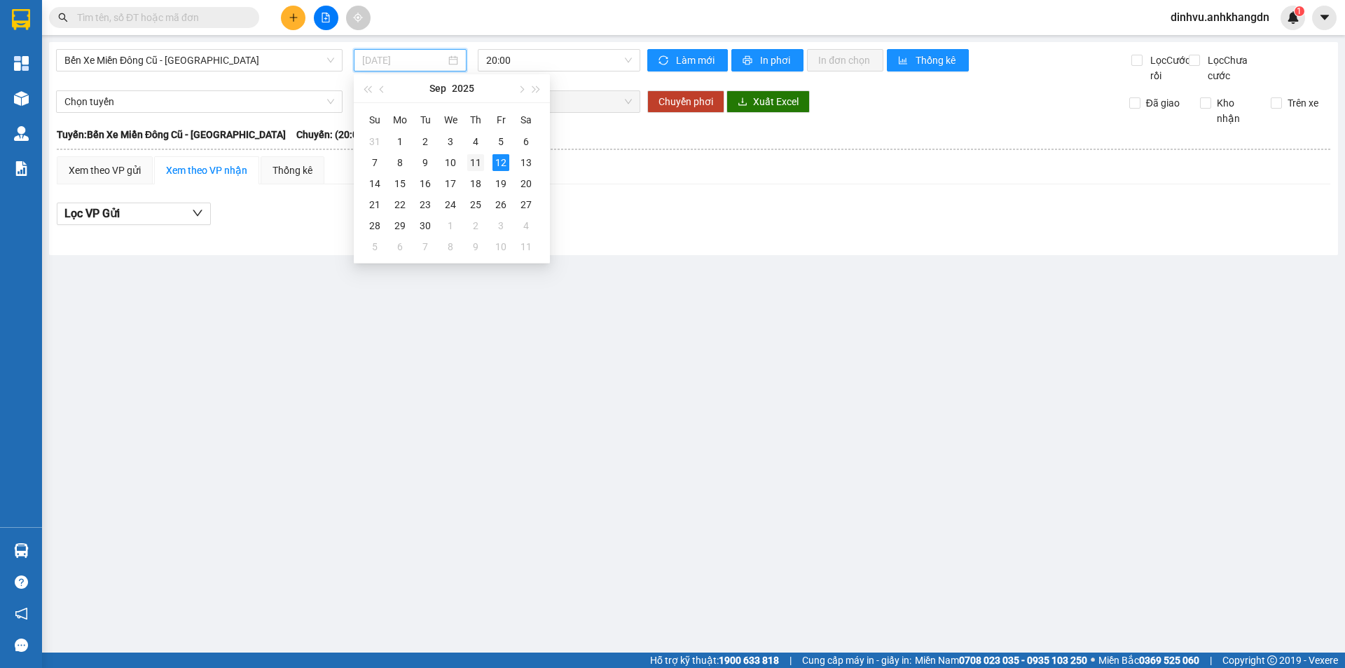
click at [469, 160] on div "11" at bounding box center [475, 162] width 17 height 17
type input "11/09/2025"
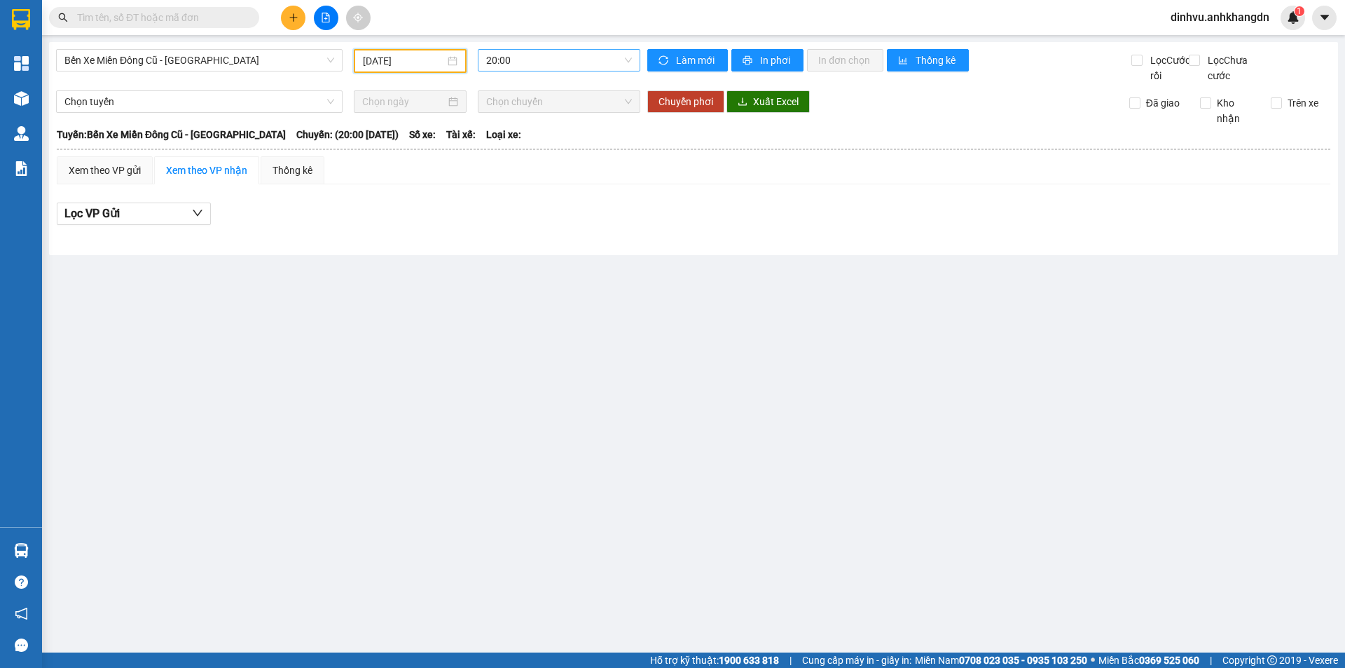
click at [632, 64] on span "20:00" at bounding box center [559, 60] width 146 height 21
click at [563, 137] on div "21:30 - 74F-005.97" at bounding box center [540, 132] width 109 height 15
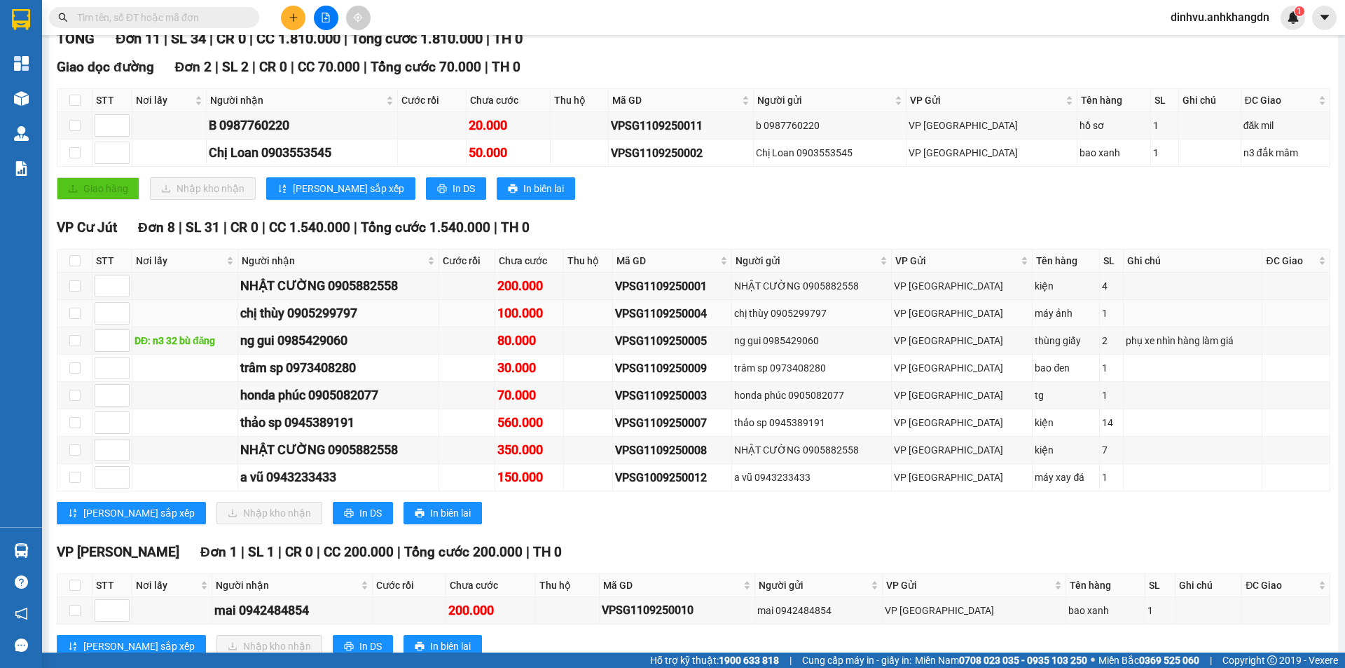
scroll to position [210, 0]
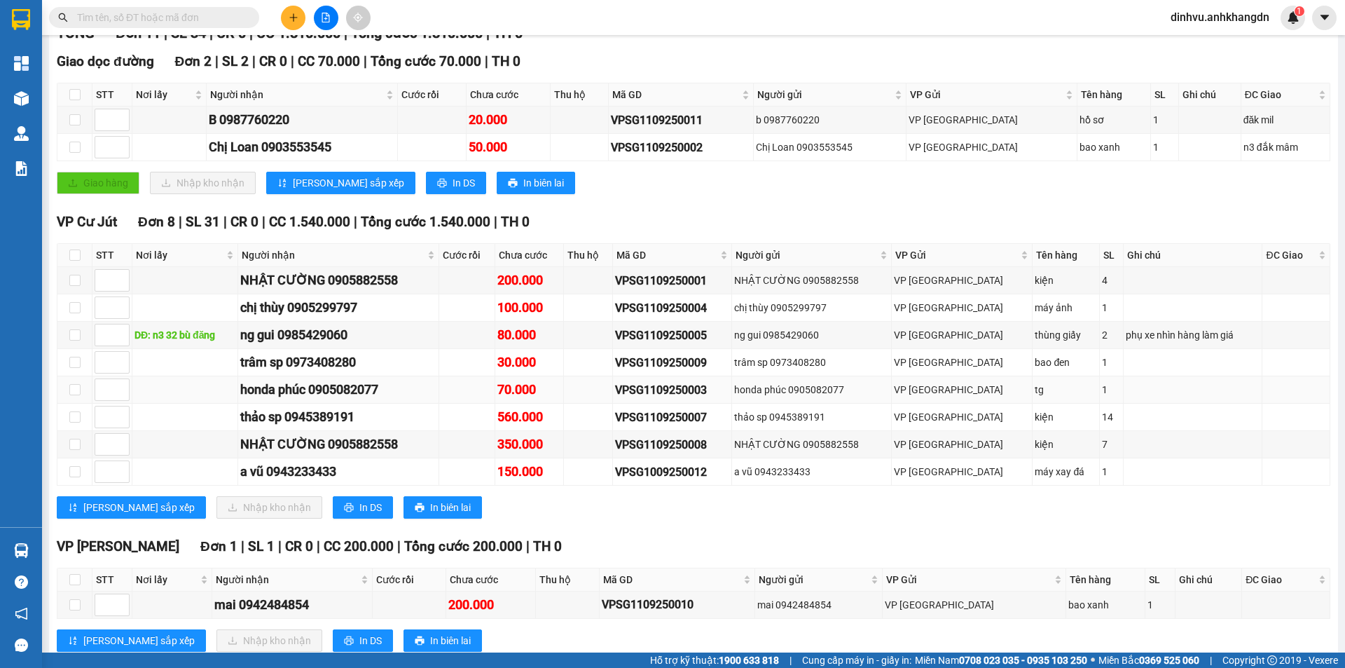
click at [729, 399] on div "VPSG1109250003" at bounding box center [672, 390] width 114 height 18
drag, startPoint x: 742, startPoint y: 405, endPoint x: 648, endPoint y: 404, distance: 93.9
click at [648, 404] on td "VPSG1109250003" at bounding box center [672, 389] width 119 height 27
copy div "VPSG1109250003"
click at [134, 16] on input "text" at bounding box center [159, 17] width 165 height 15
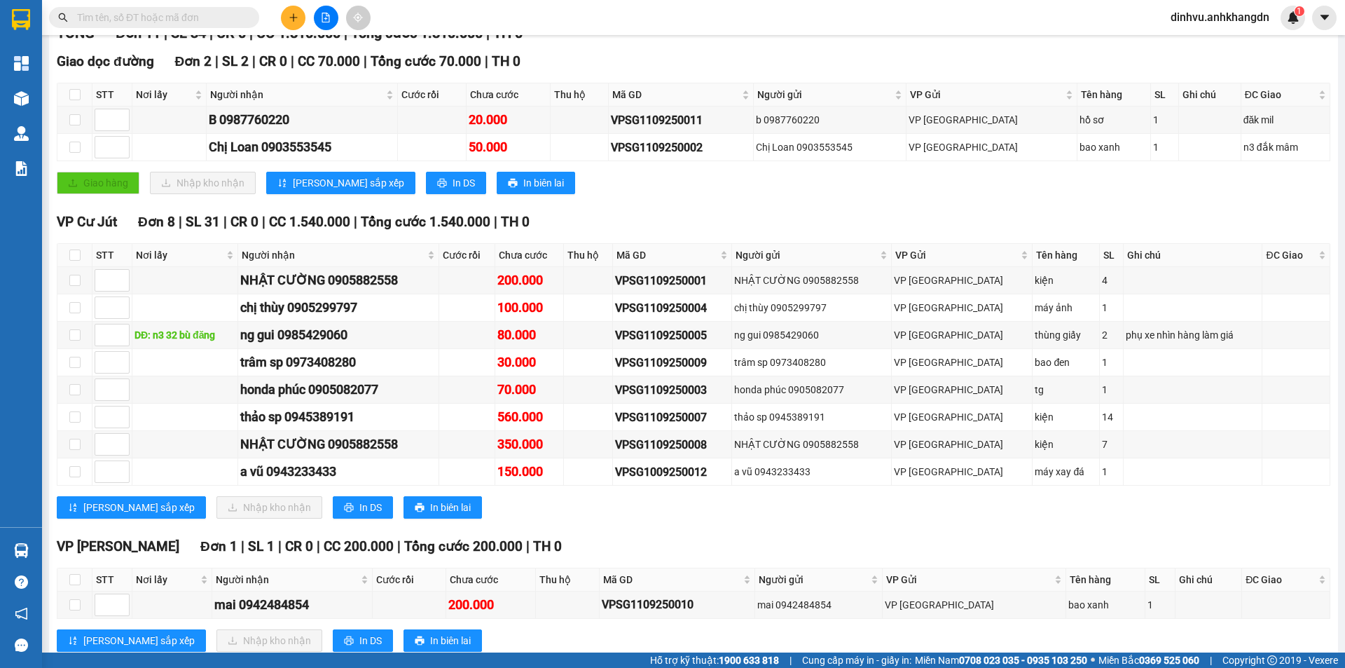
paste input "VPSG1109250003"
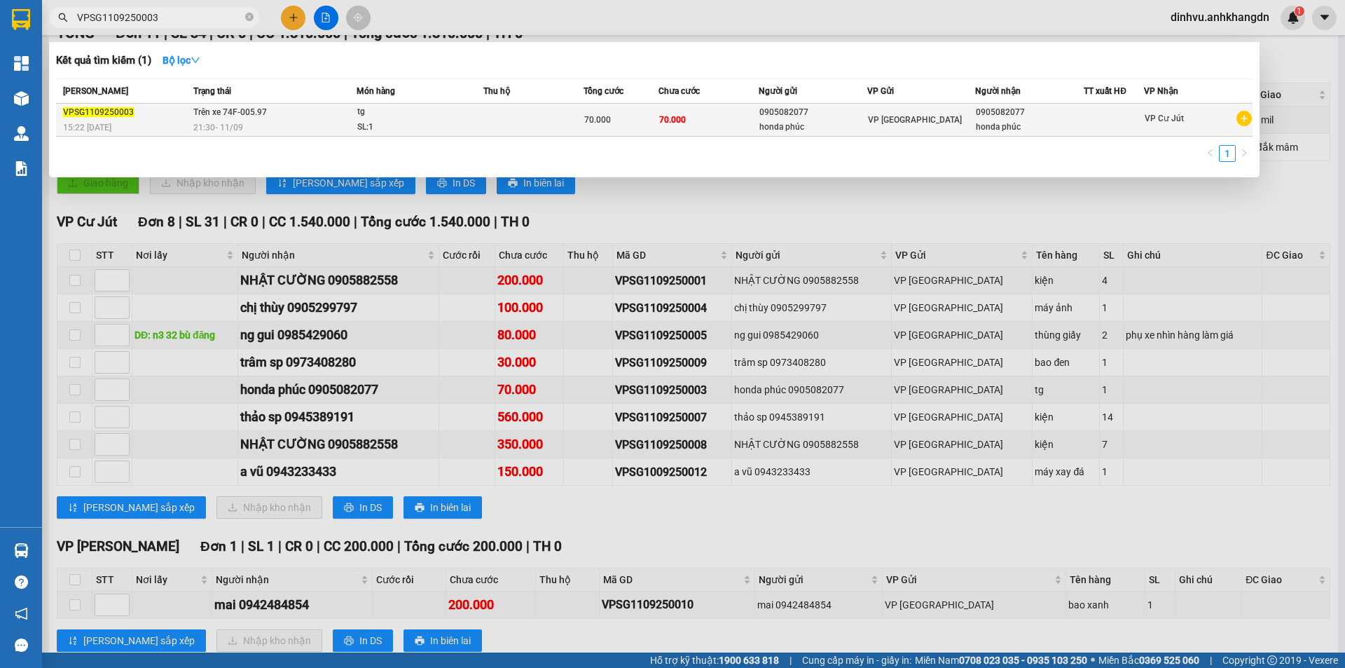
type input "VPSG1109250003"
click at [112, 109] on span "VPSG1109250003" at bounding box center [98, 112] width 71 height 10
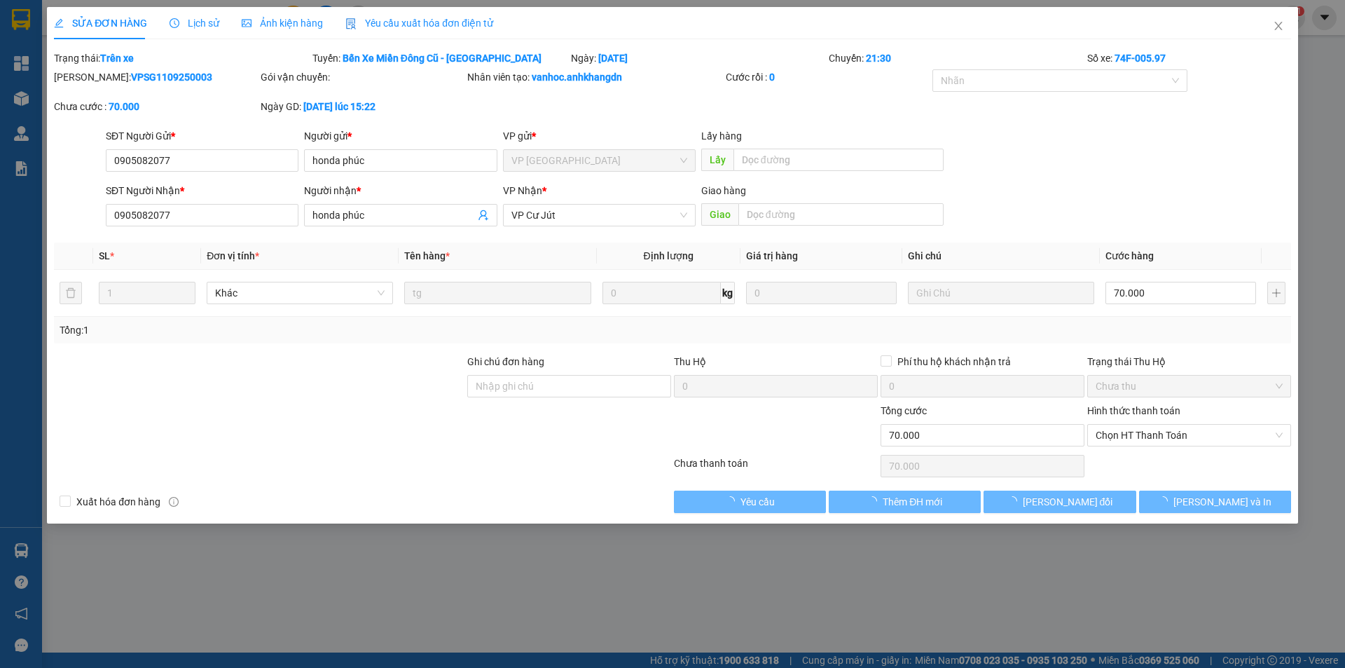
type input "0905082077"
type input "honda phúc"
type input "0905082077"
type input "honda phúc"
type input "70.000"
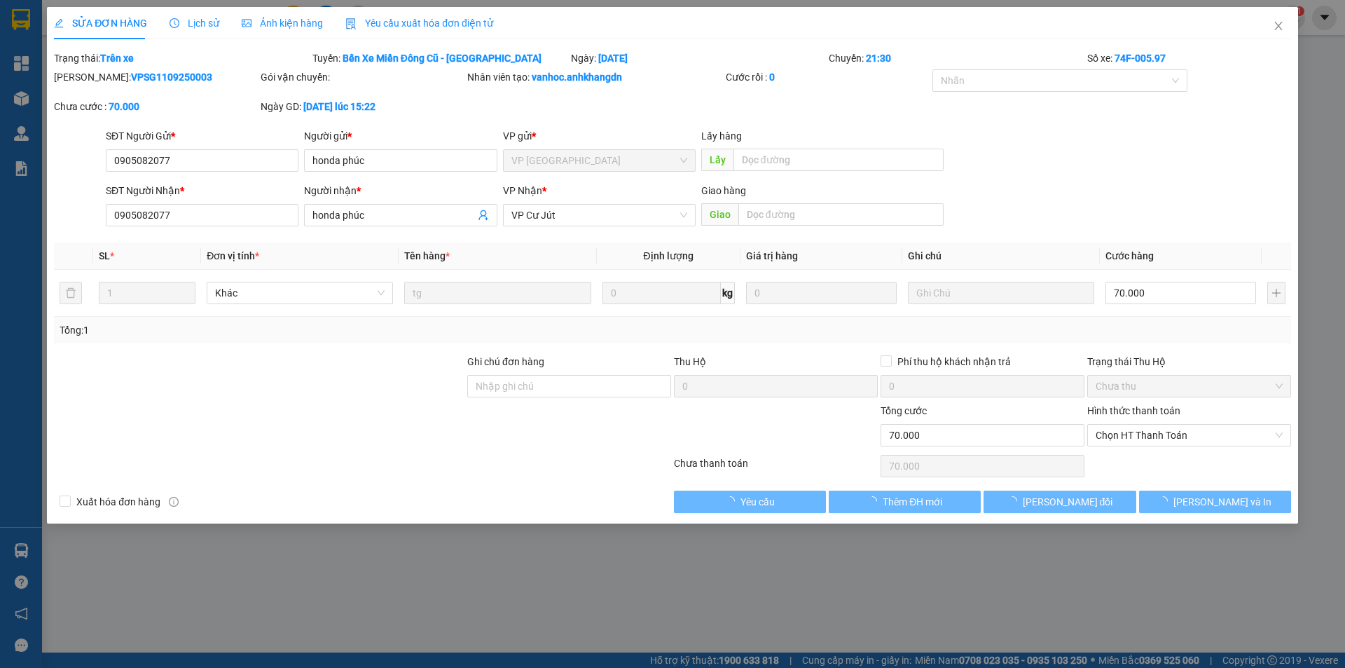
type input "70.000"
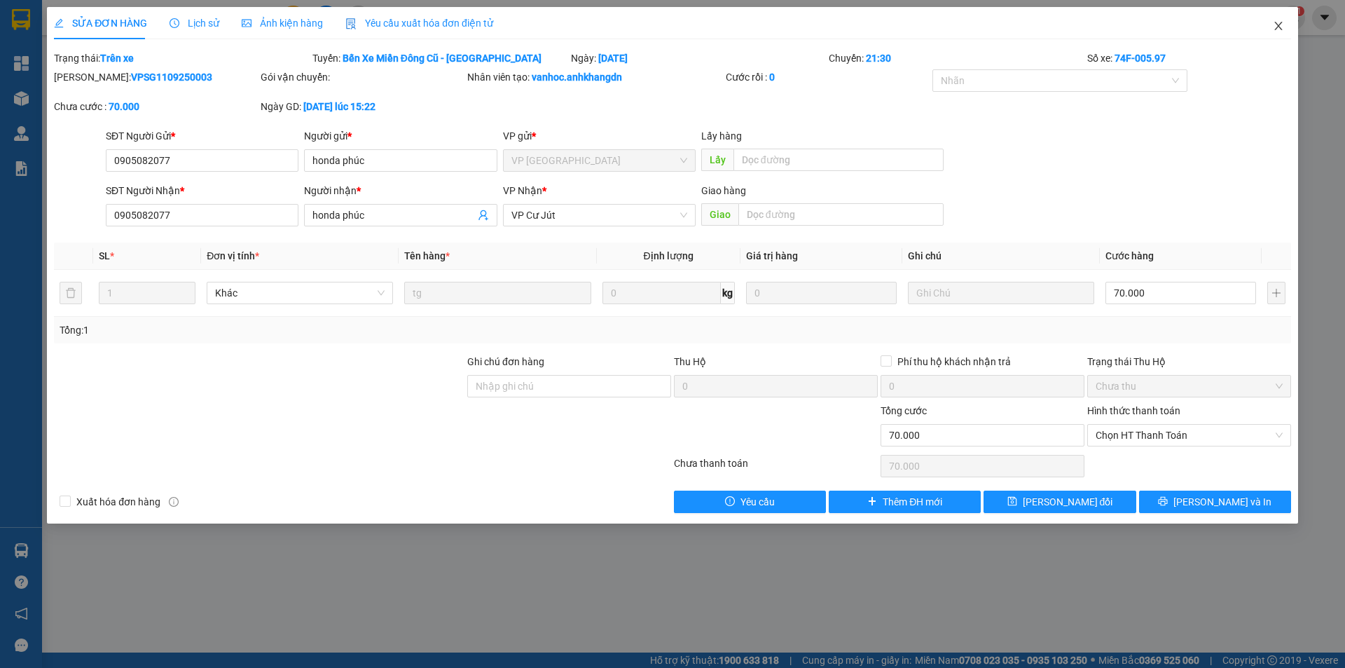
click at [1277, 24] on icon "close" at bounding box center [1279, 26] width 8 height 8
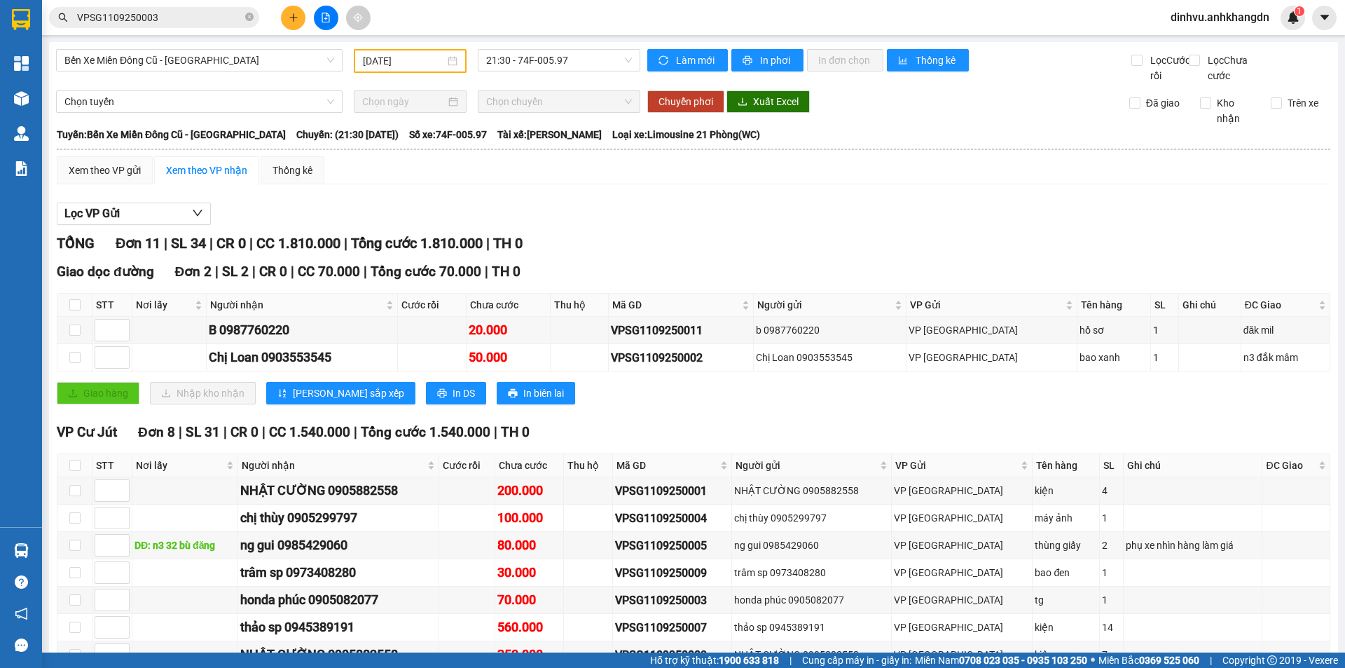
click at [164, 15] on input "VPSG1109250003" at bounding box center [159, 17] width 165 height 15
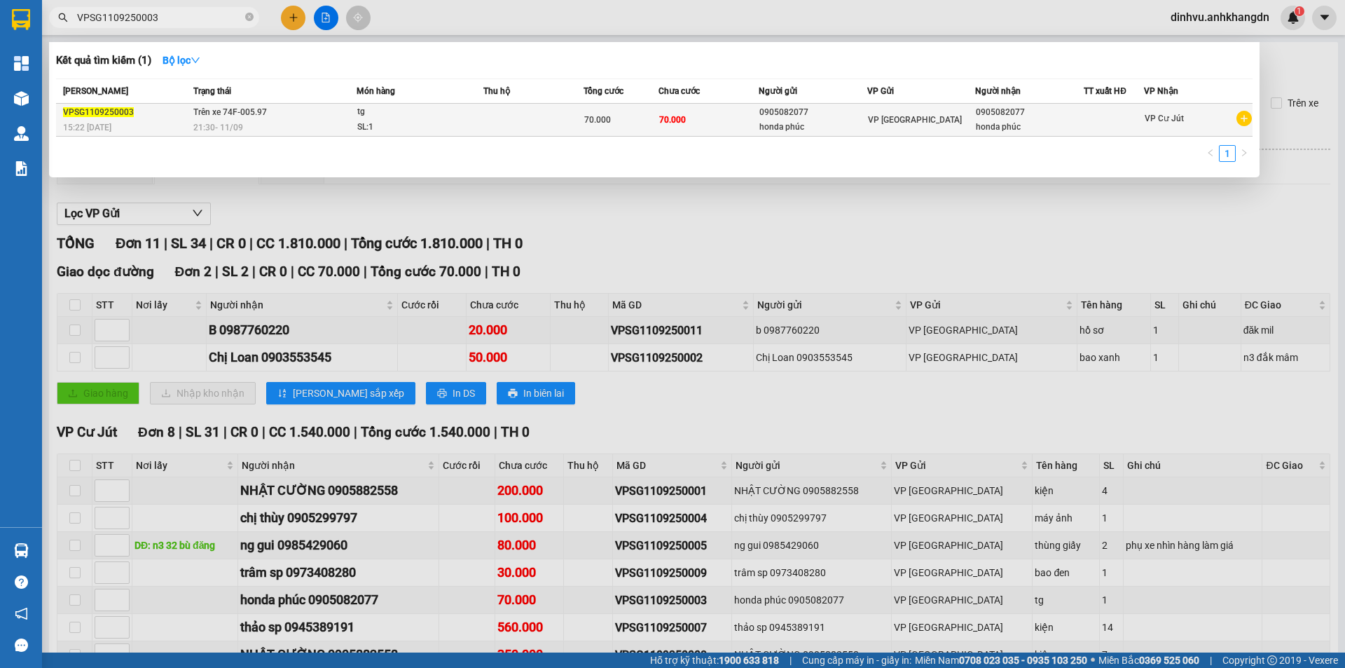
click at [228, 111] on span "Trên xe 74F-005.97" at bounding box center [230, 112] width 74 height 10
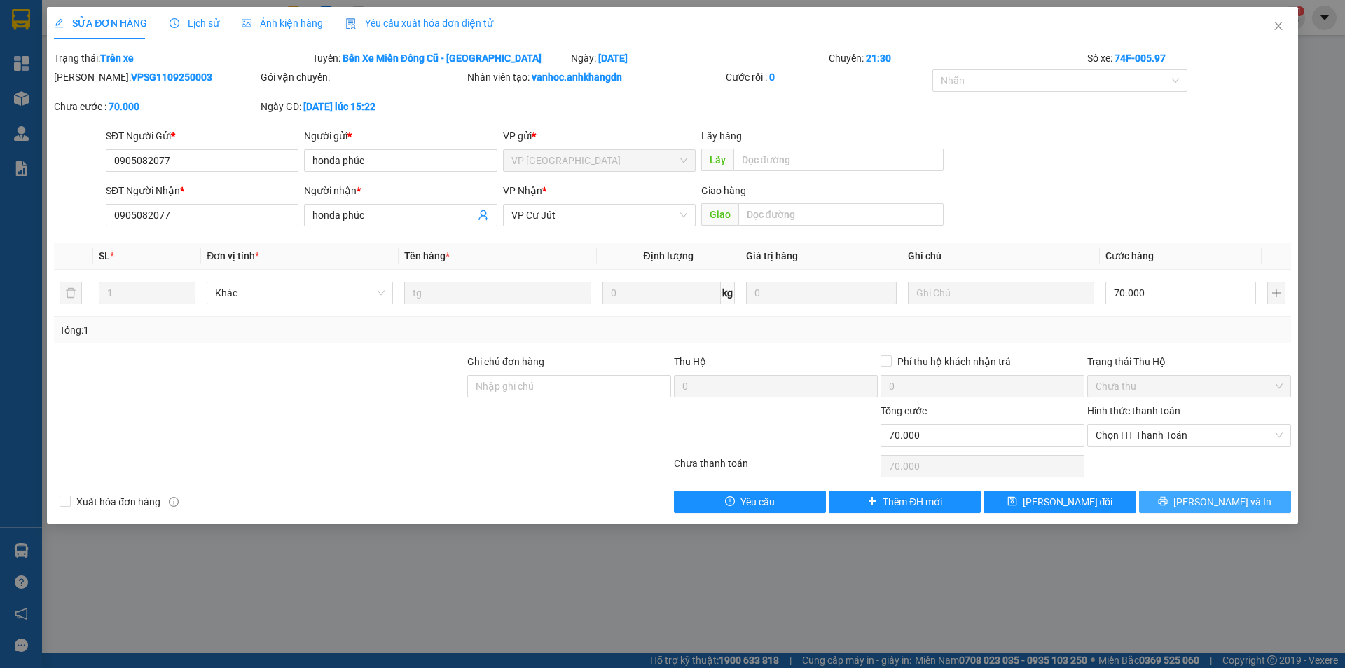
click at [1228, 500] on span "Lưu và In" at bounding box center [1223, 501] width 98 height 15
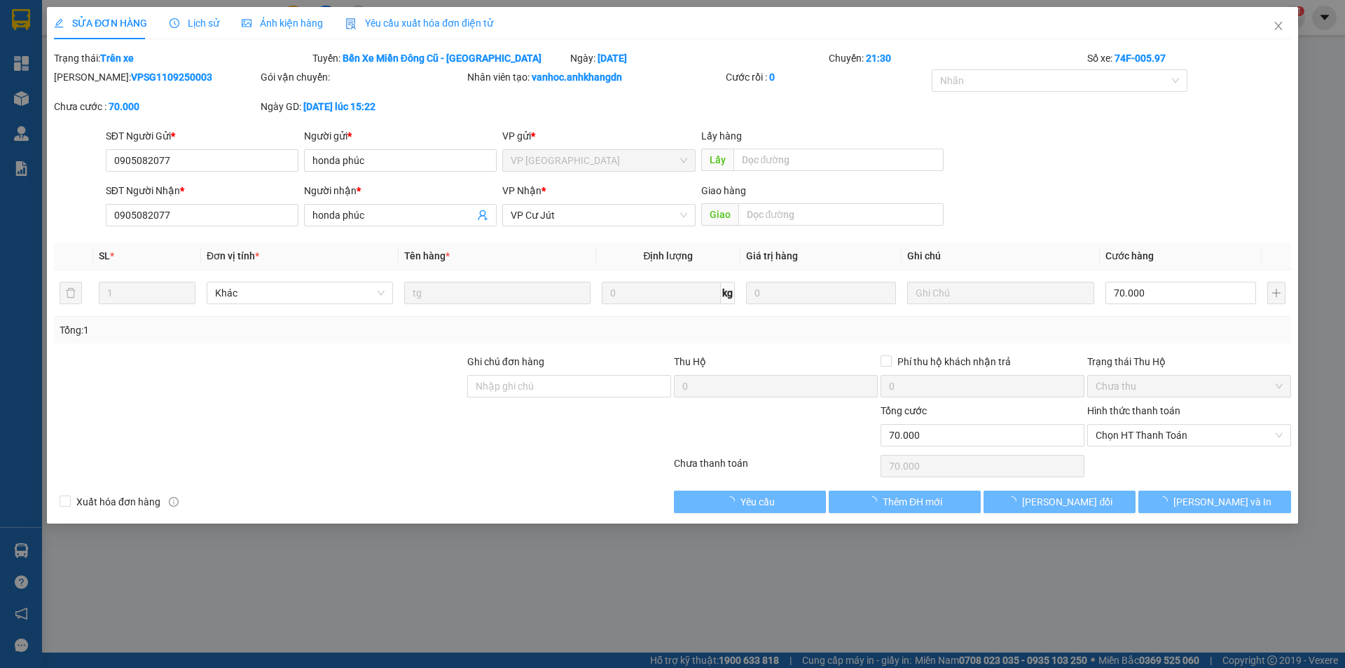
type input "0905082077"
type input "honda phúc"
type input "0905082077"
type input "honda phúc"
type input "70.000"
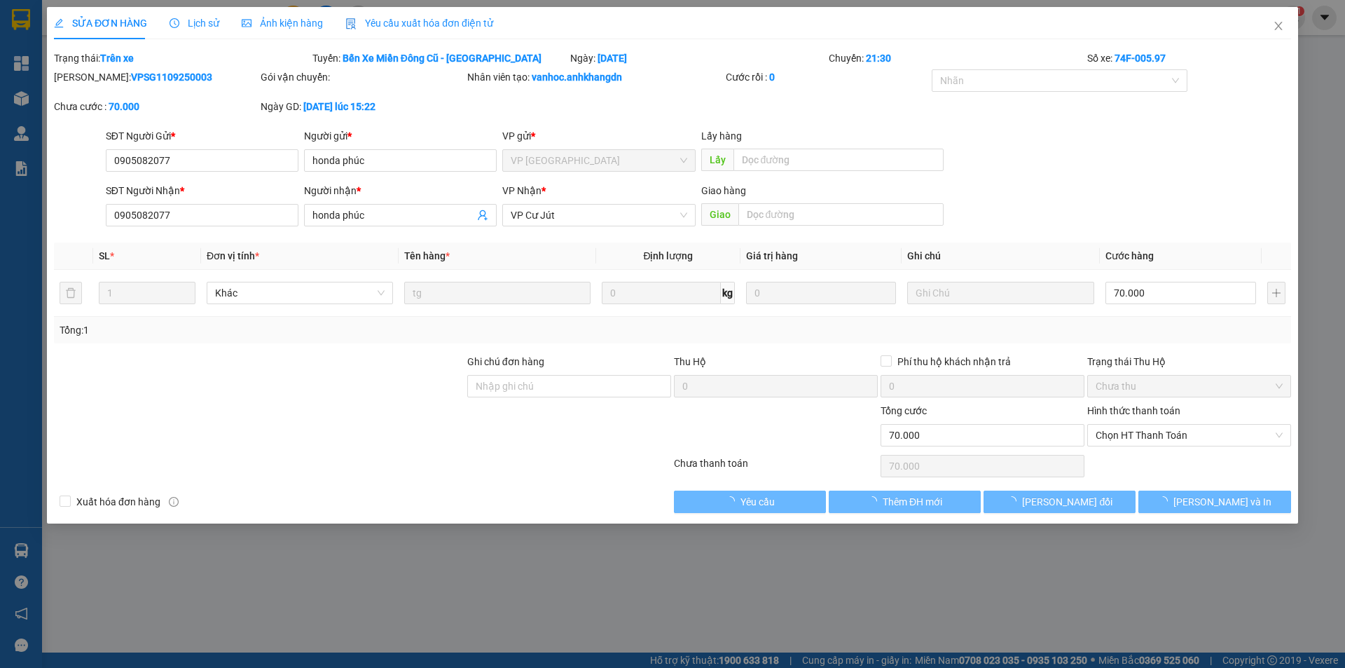
type input "70.000"
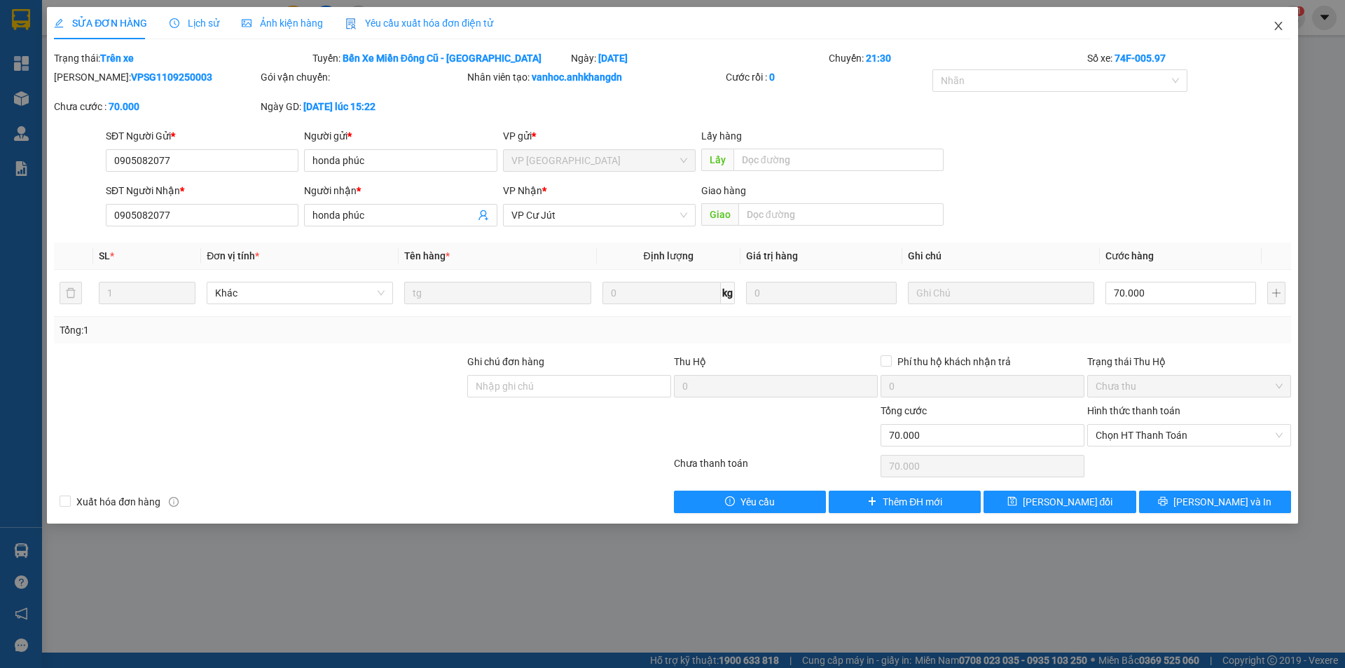
click at [1279, 24] on icon "close" at bounding box center [1278, 25] width 11 height 11
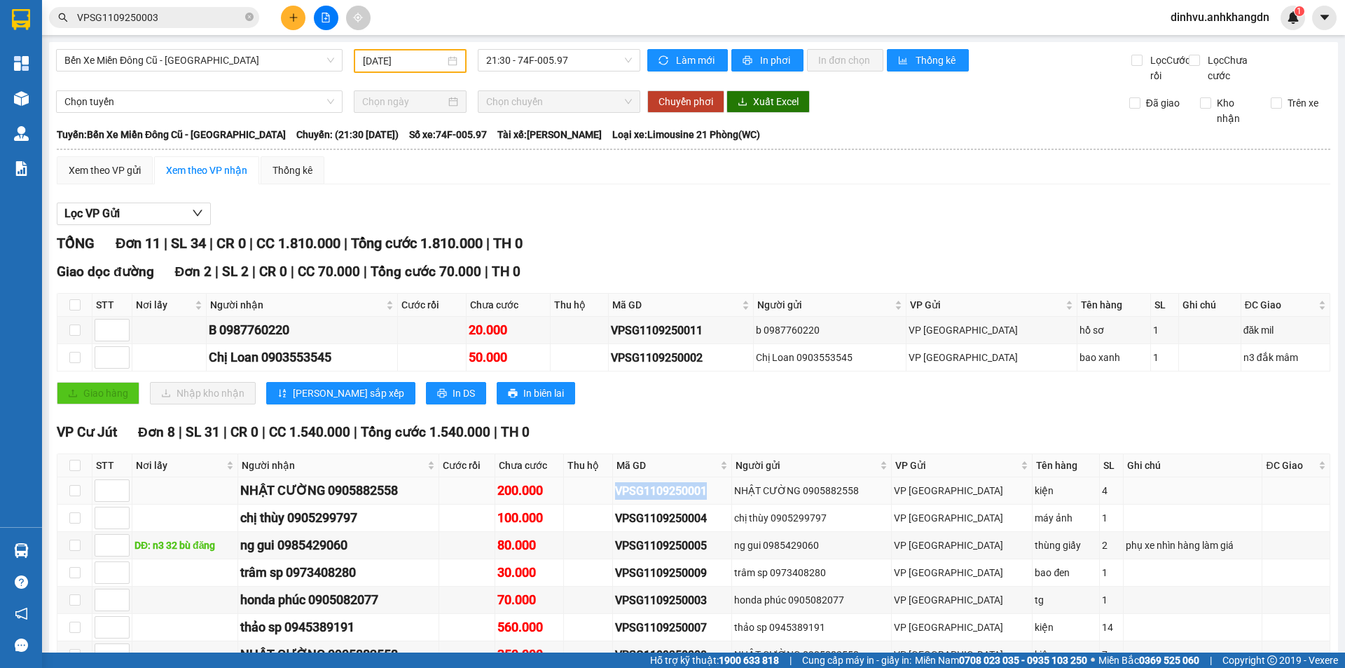
drag, startPoint x: 649, startPoint y: 505, endPoint x: 750, endPoint y: 502, distance: 101.7
click at [732, 502] on td "VPSG1109250001" at bounding box center [672, 490] width 119 height 27
copy div "VPSG1109250001"
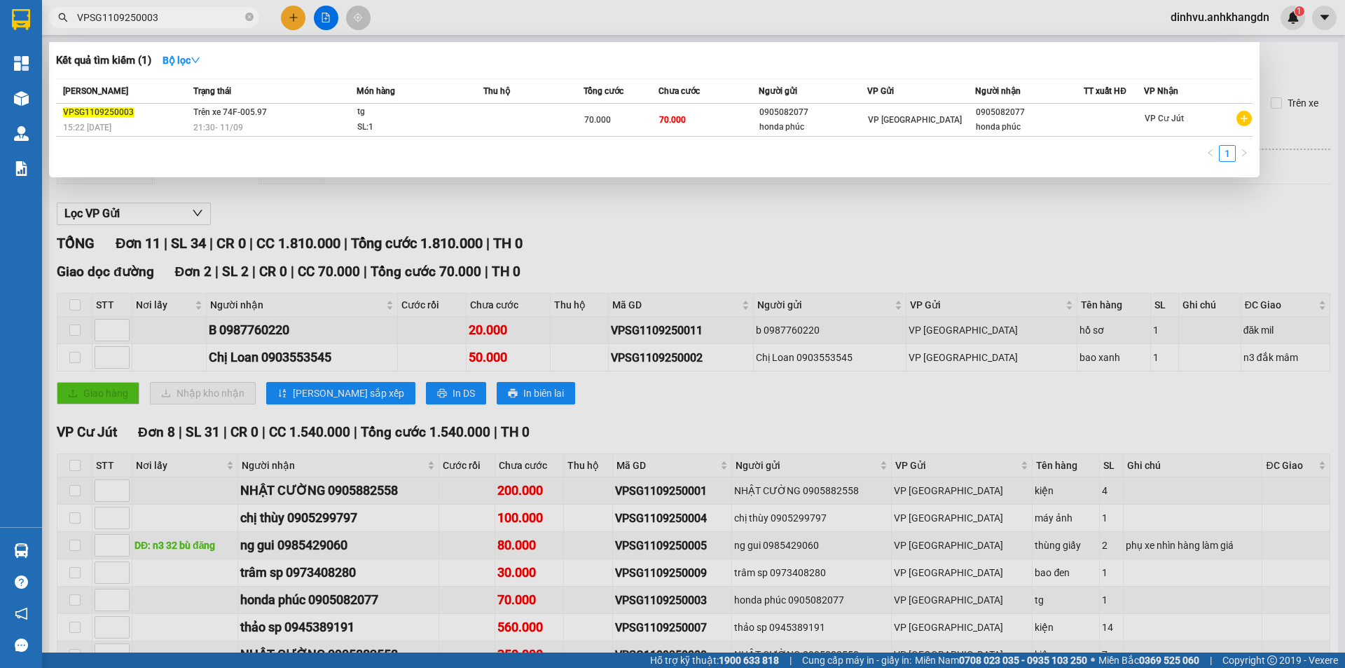
drag, startPoint x: 186, startPoint y: 17, endPoint x: 21, endPoint y: 32, distance: 165.3
click at [28, 30] on section "Kết quả tìm kiếm ( 1 ) Bộ lọc Mã ĐH Trạng thái Món hàng Thu hộ Tổng cước Chưa c…" at bounding box center [672, 334] width 1345 height 668
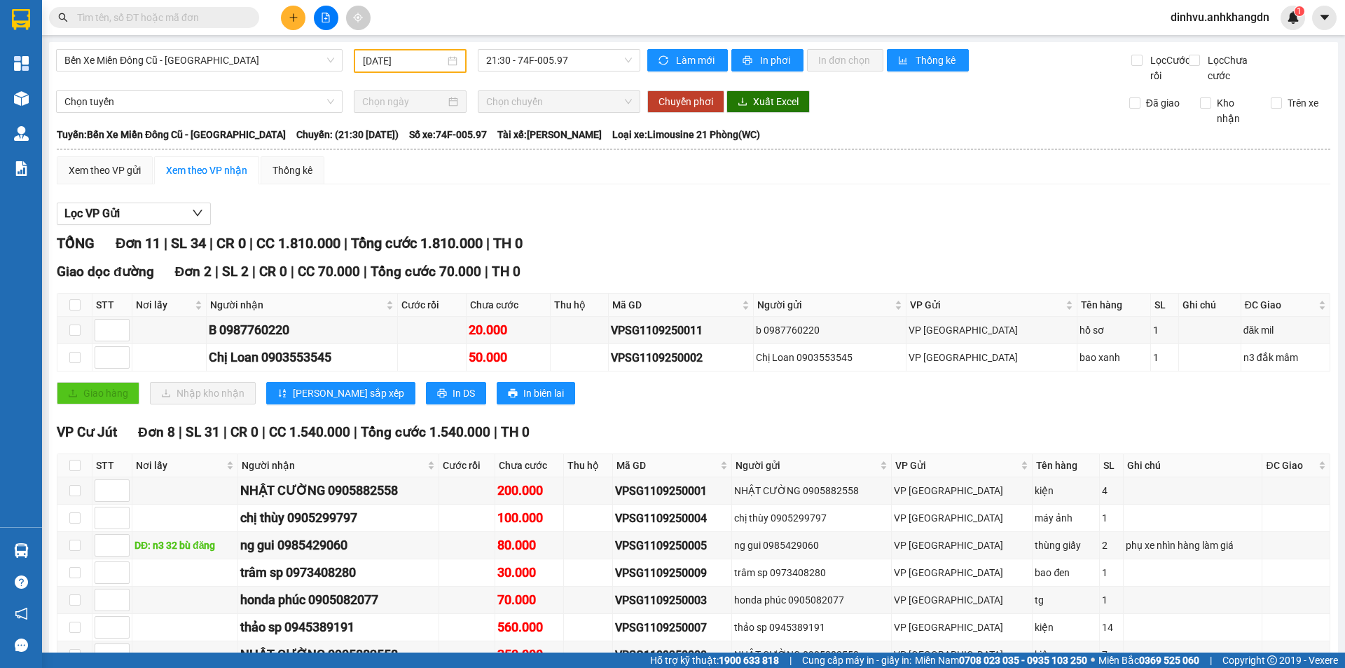
paste input "VPSG1109250001"
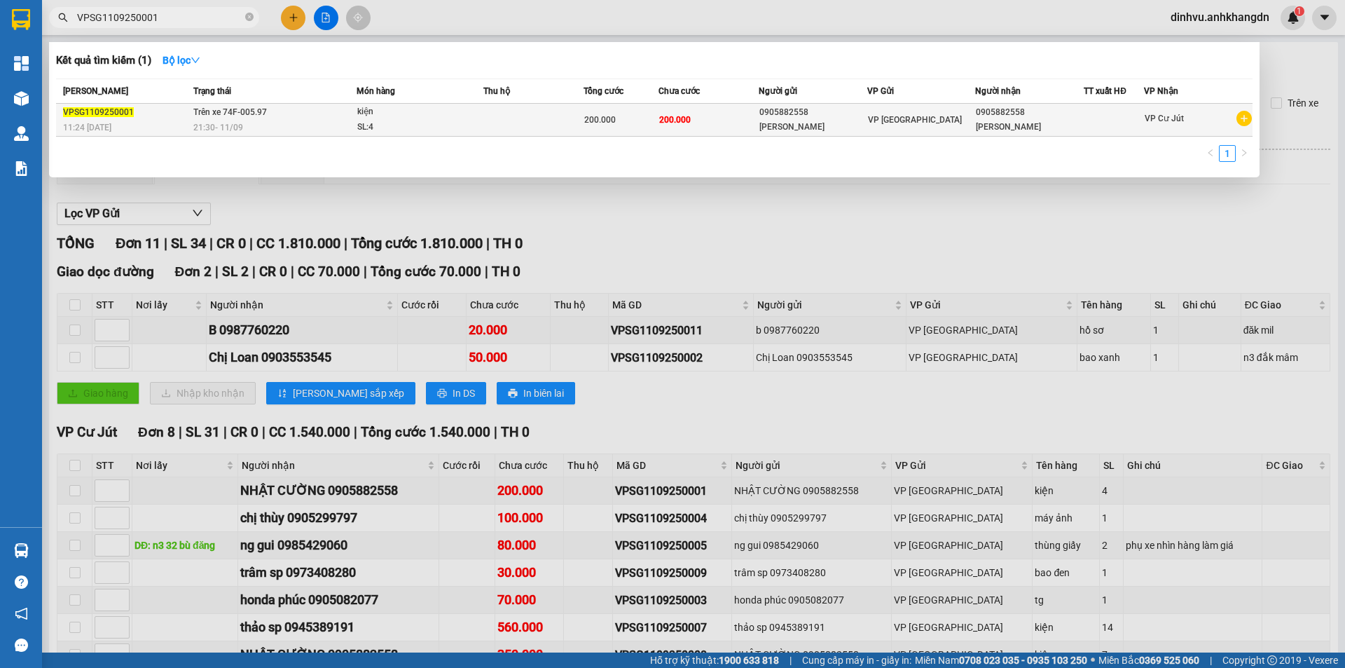
type input "VPSG1109250001"
click at [242, 111] on span "Trên xe 74F-005.97" at bounding box center [230, 112] width 74 height 10
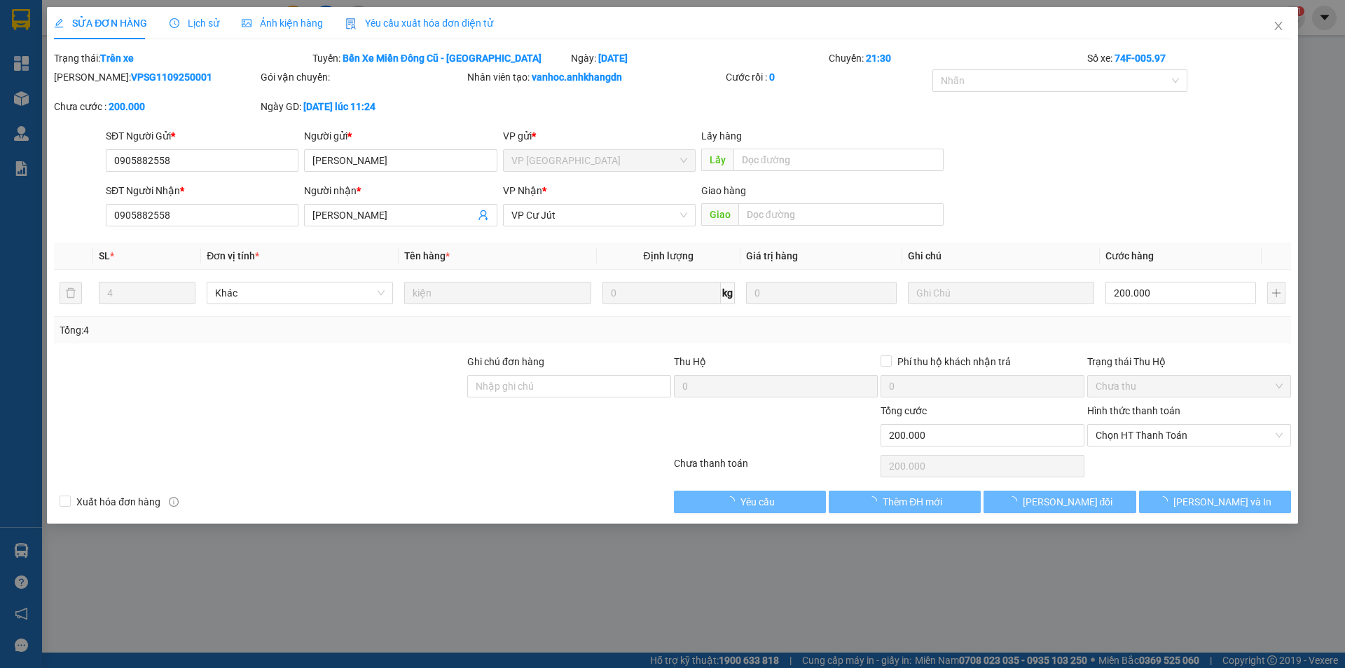
type input "0905882558"
type input "NHẬT CƯỜNG"
type input "0905882558"
type input "NHẬT CƯỜNG"
type input "200.000"
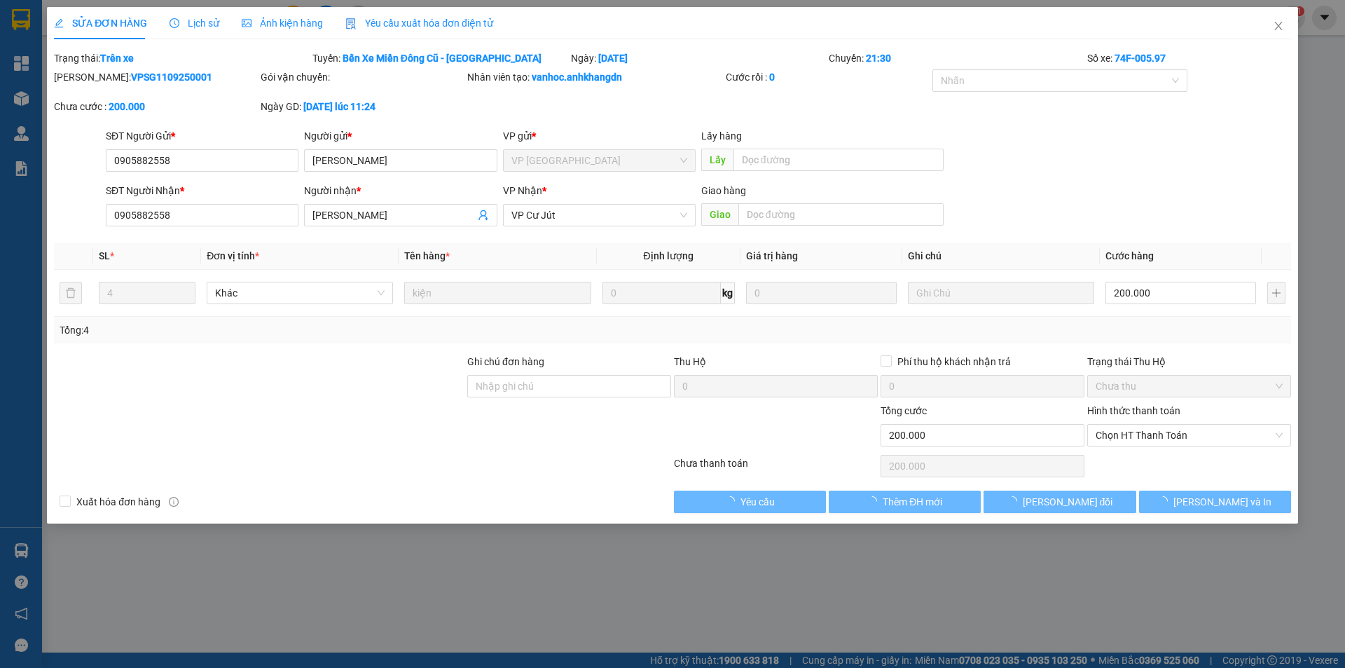
type input "200.000"
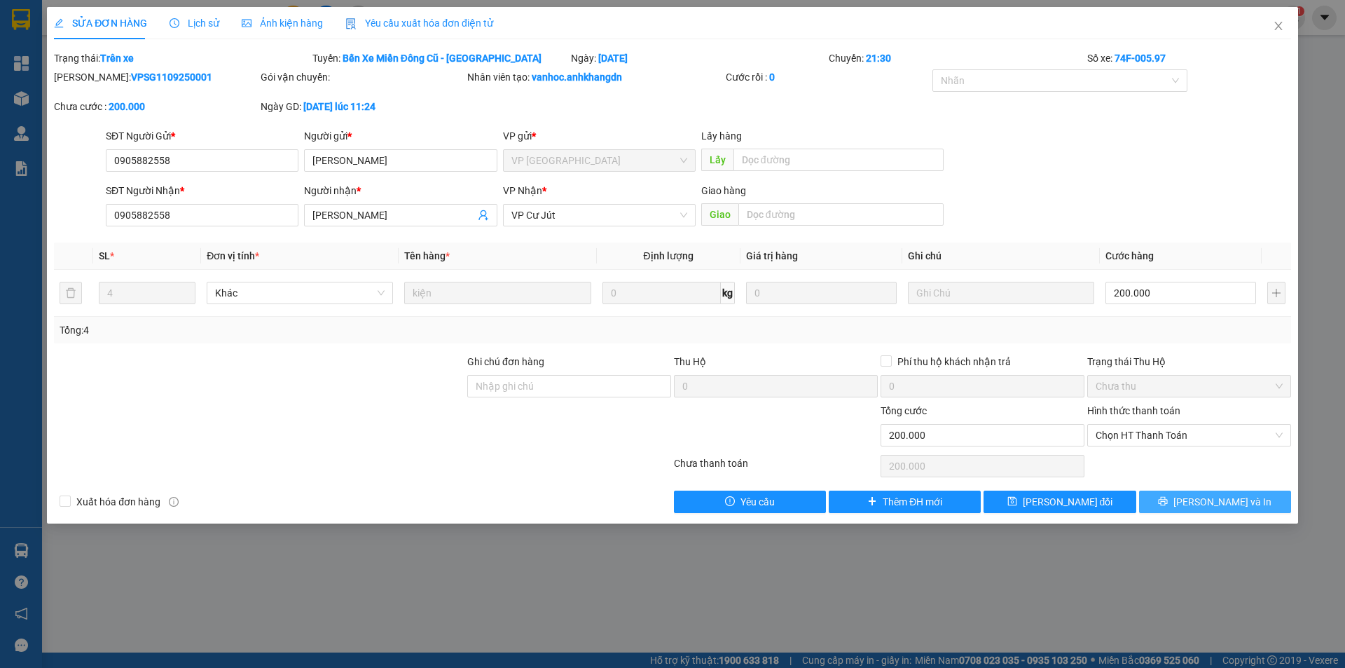
click at [1216, 503] on span "Lưu và In" at bounding box center [1223, 501] width 98 height 15
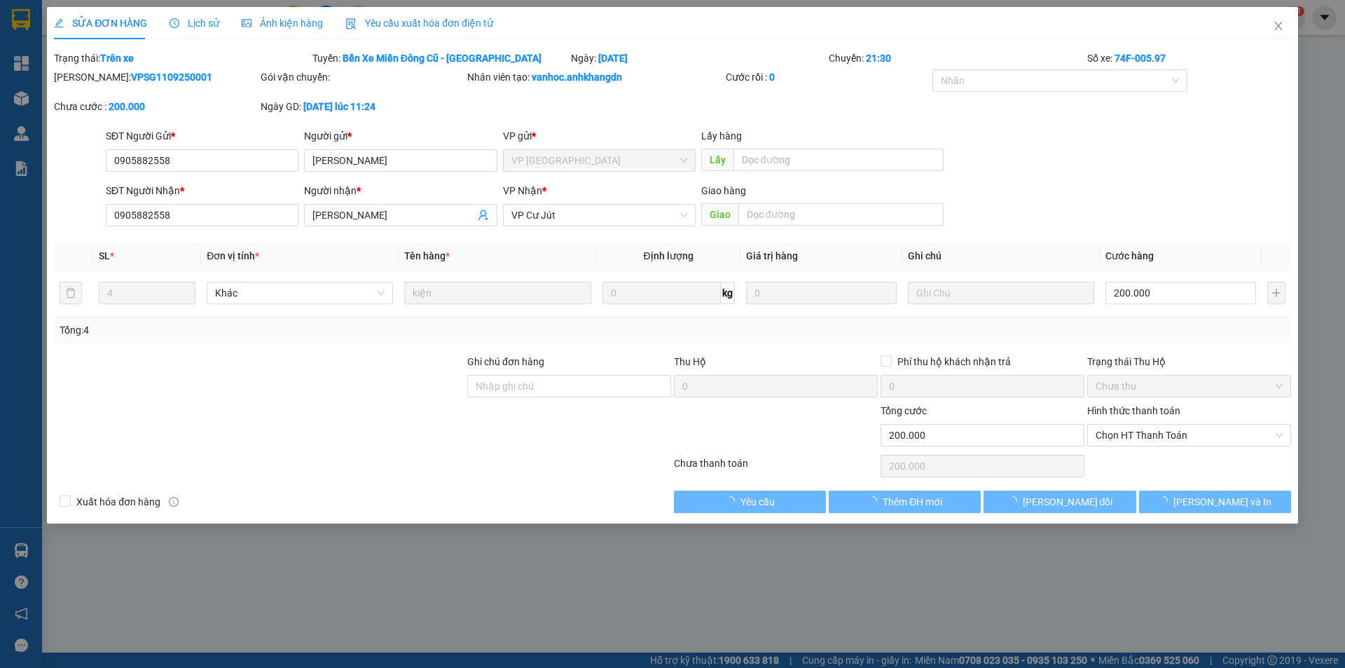
type input "0905882558"
type input "NHẬT CƯỜNG"
type input "0905882558"
type input "NHẬT CƯỜNG"
type input "200.000"
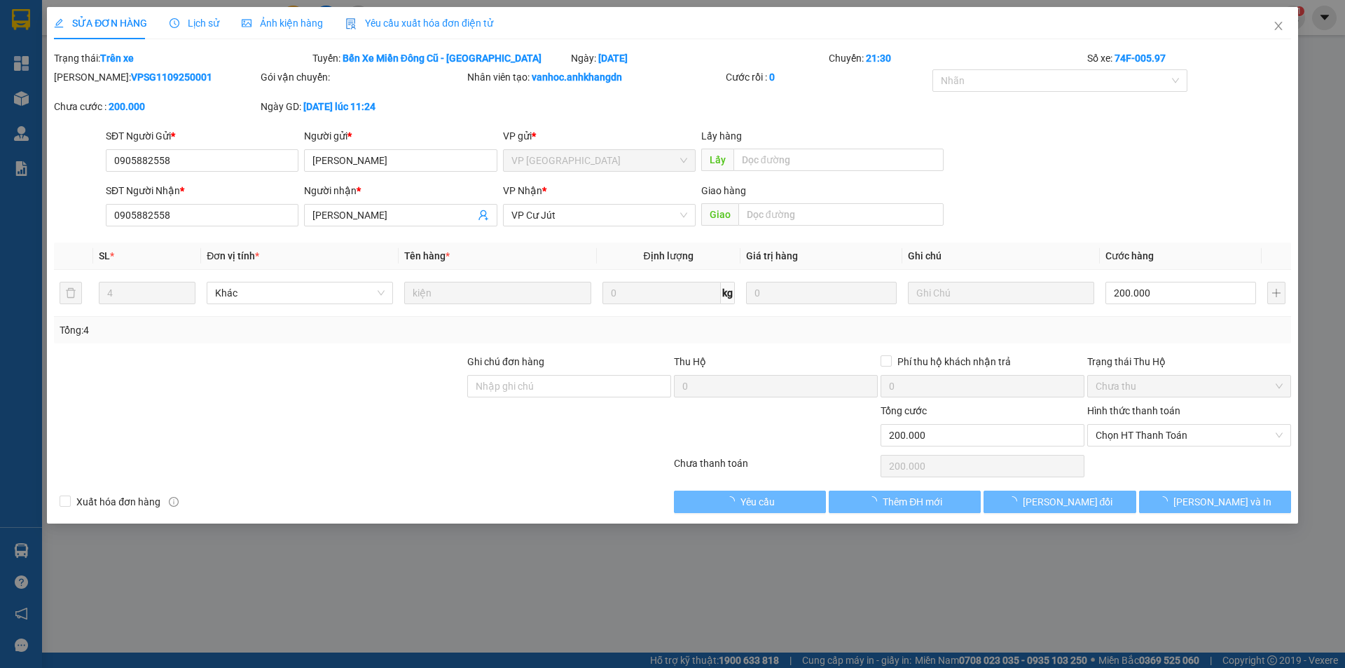
type input "200.000"
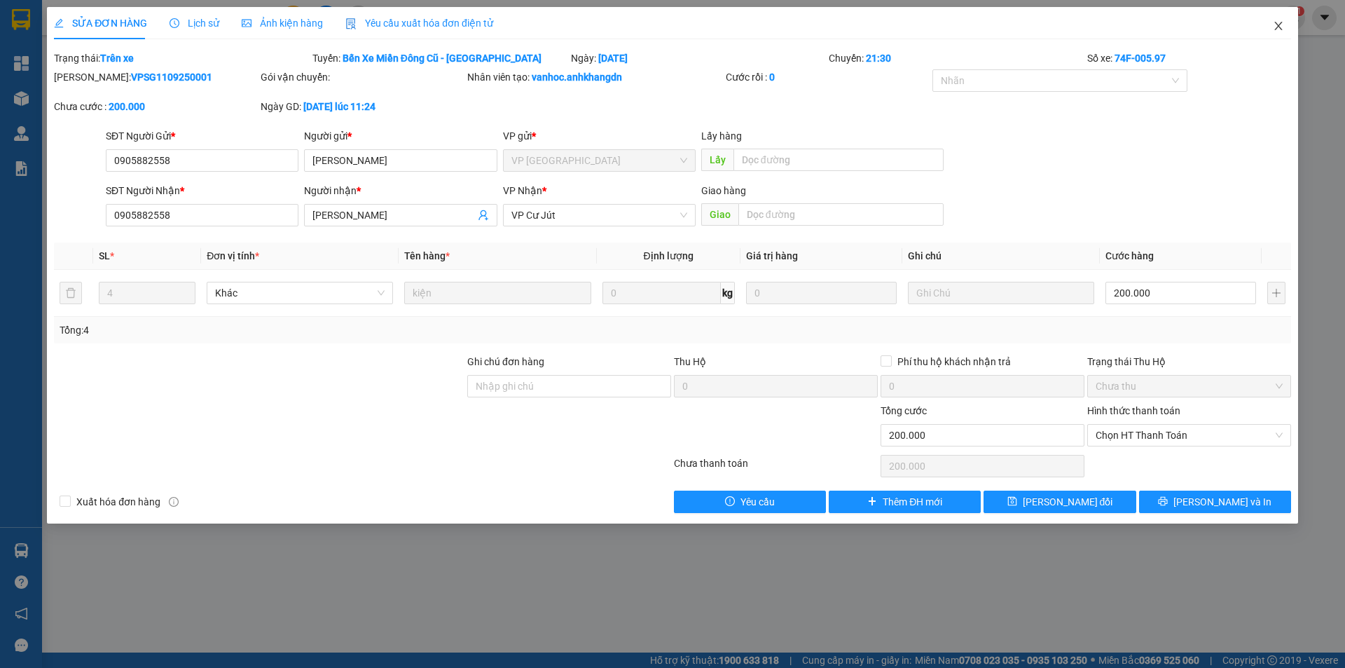
click at [1279, 25] on icon "close" at bounding box center [1278, 25] width 11 height 11
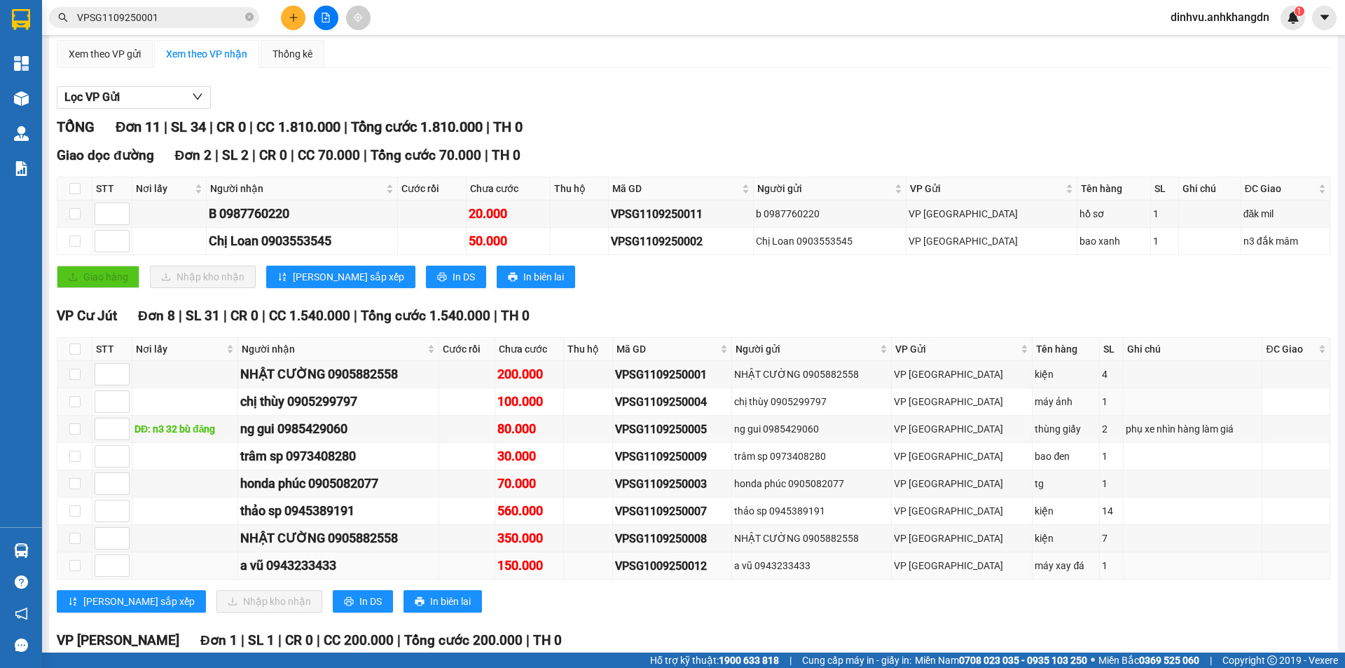
scroll to position [140, 0]
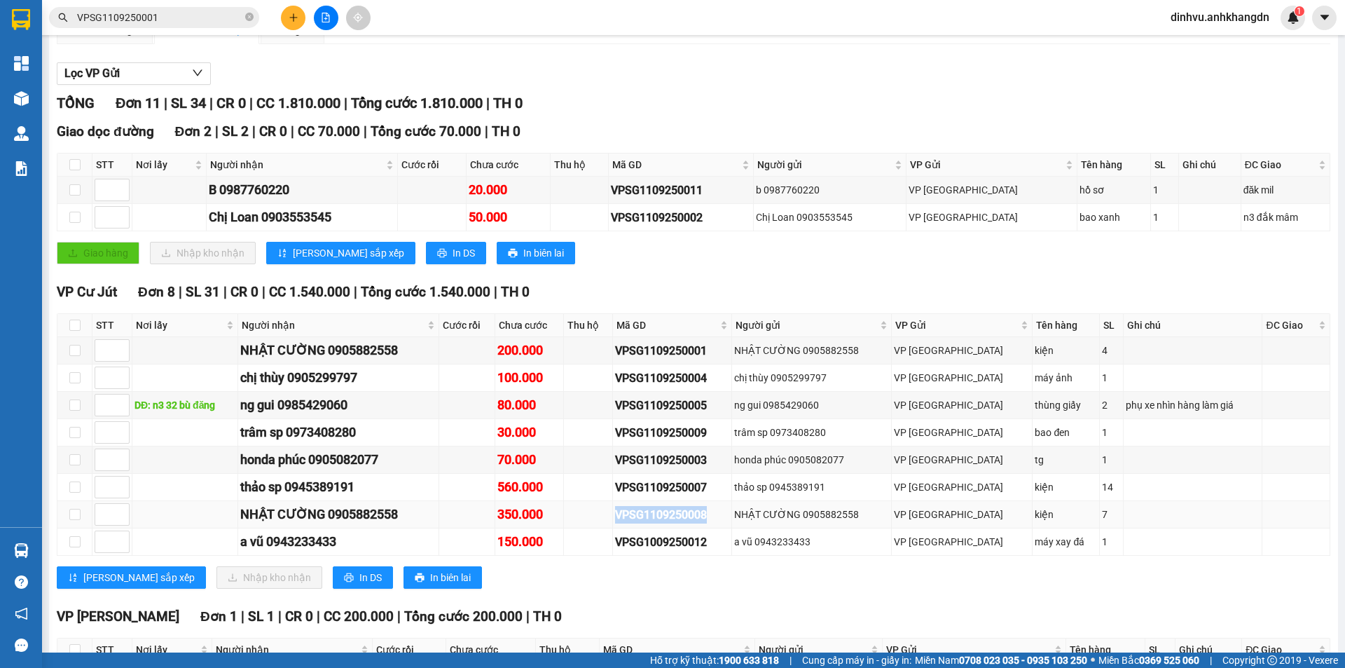
drag, startPoint x: 645, startPoint y: 530, endPoint x: 744, endPoint y: 528, distance: 98.8
click at [744, 528] on tr "NHẬT CƯỜNG 0905882558 350.000 VPSG1109250008 NHẬT CƯỜNG 0905882558 VP Sài Gòn k…" at bounding box center [693, 514] width 1273 height 27
copy div "VPSG1109250008"
click at [168, 15] on input "VPSG1109250001" at bounding box center [159, 17] width 165 height 15
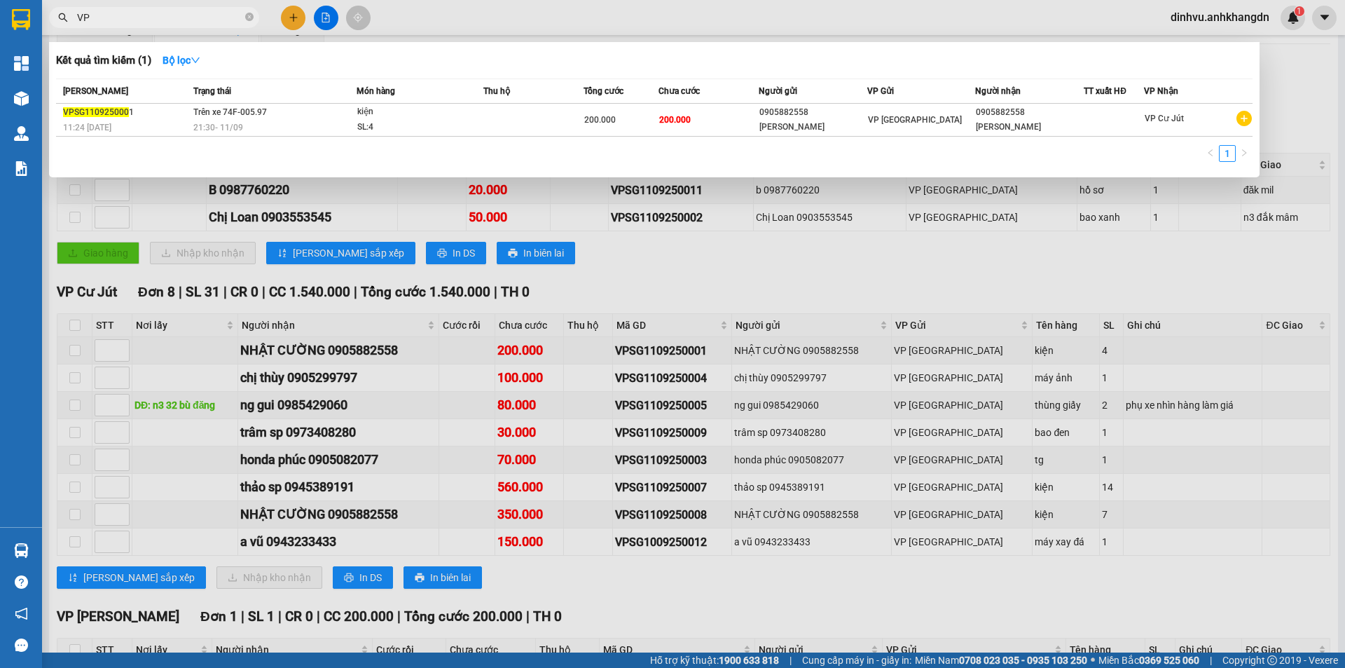
type input "V"
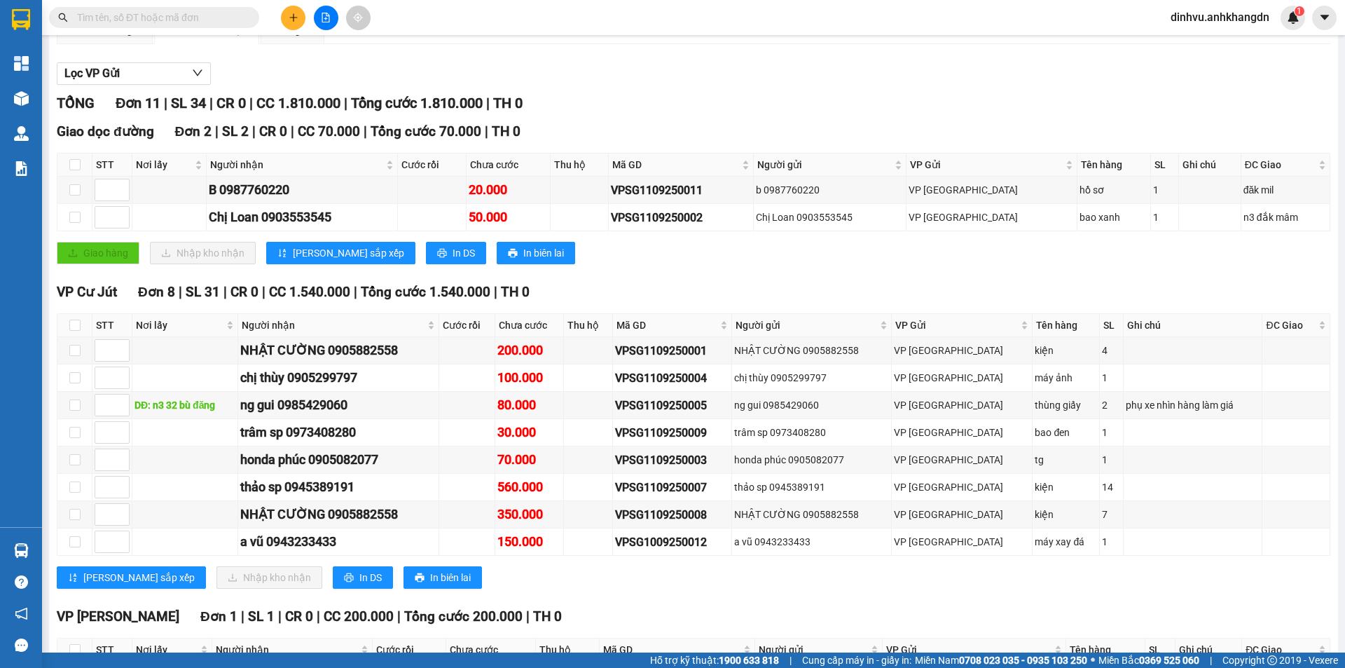
paste input "VPSG1109250008"
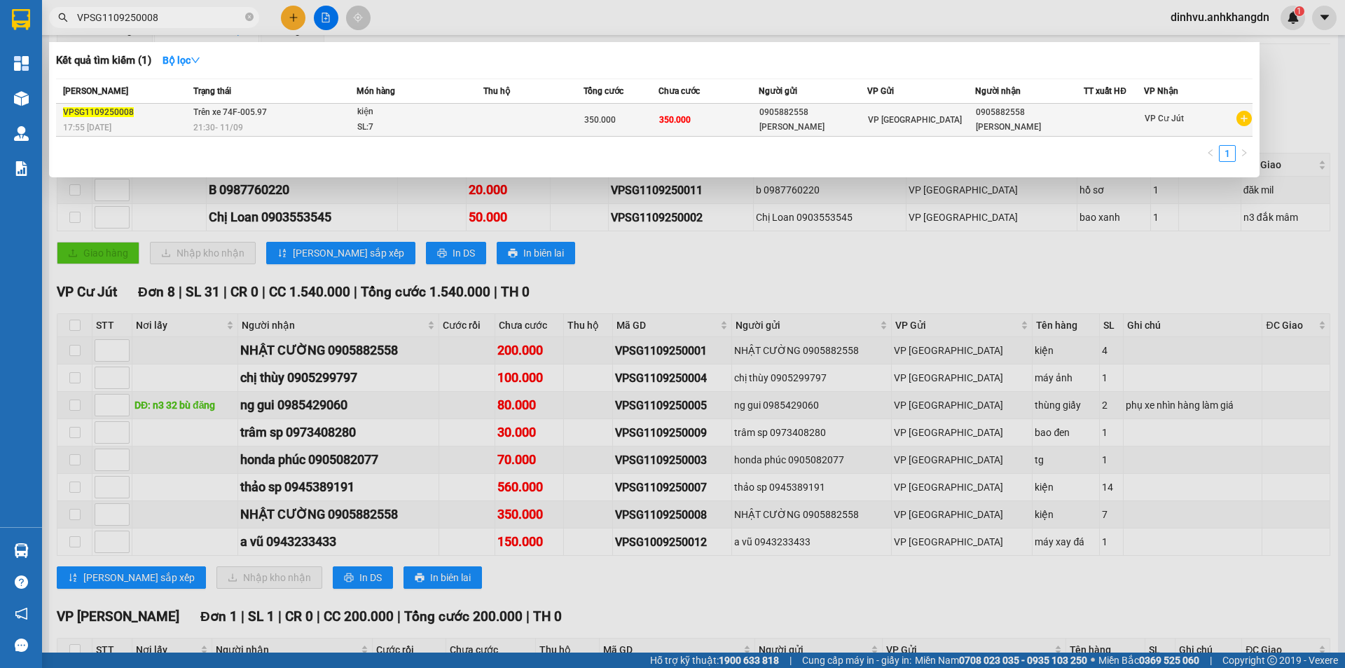
type input "VPSG1109250008"
click at [275, 109] on td "Trên xe 74F-005.97 21:30 - 11/09" at bounding box center [273, 120] width 167 height 33
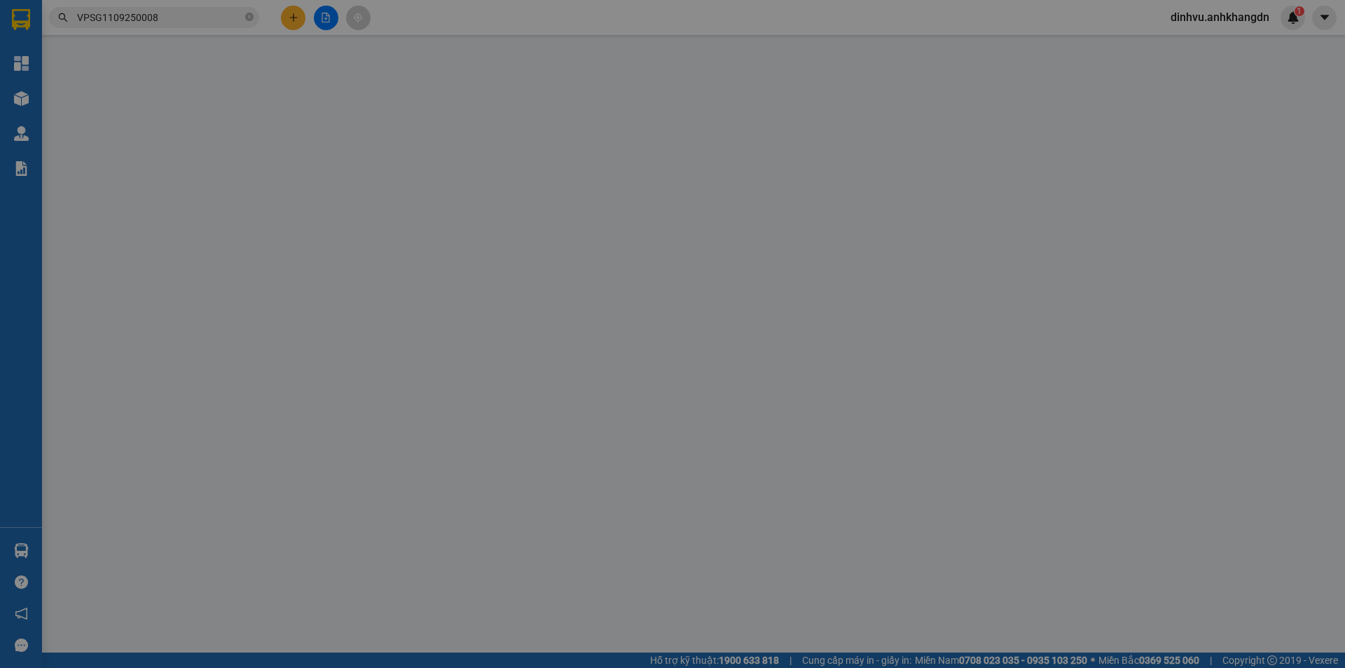
type input "0905882558"
type input "NHẬT CƯỜNG"
type input "0905882558"
type input "NHẬT CƯỜNG"
type input "350.000"
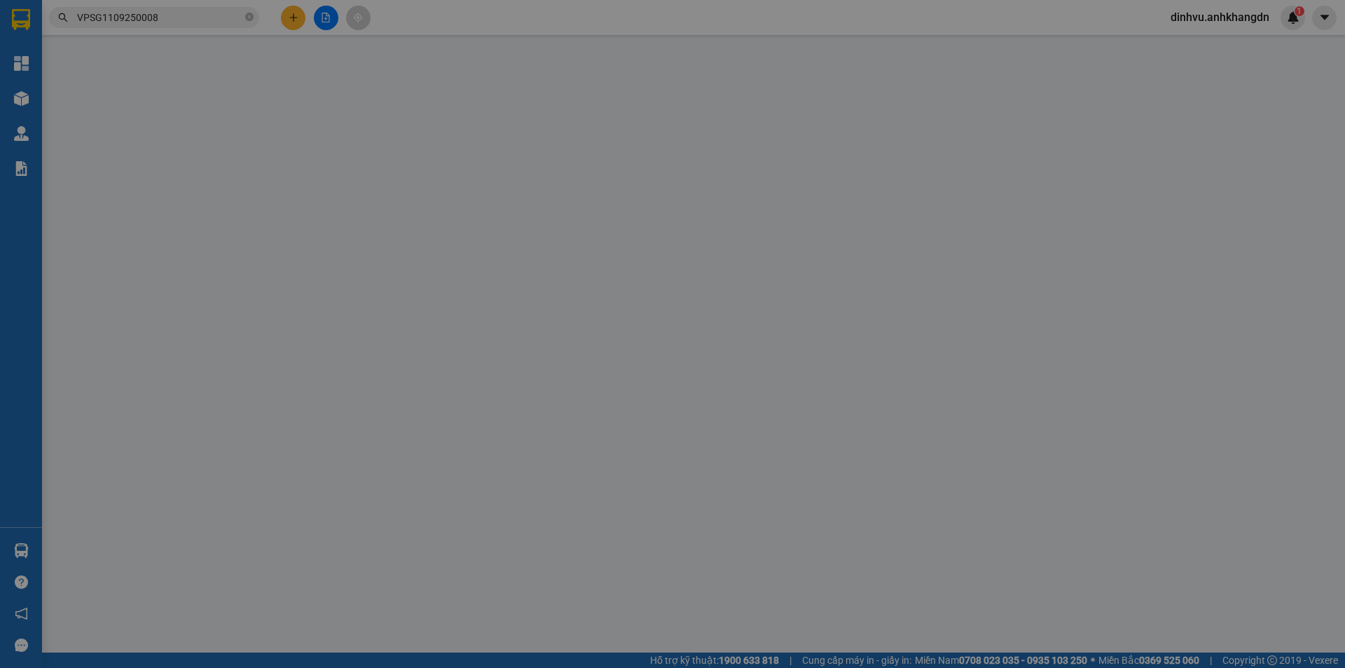
type input "350.000"
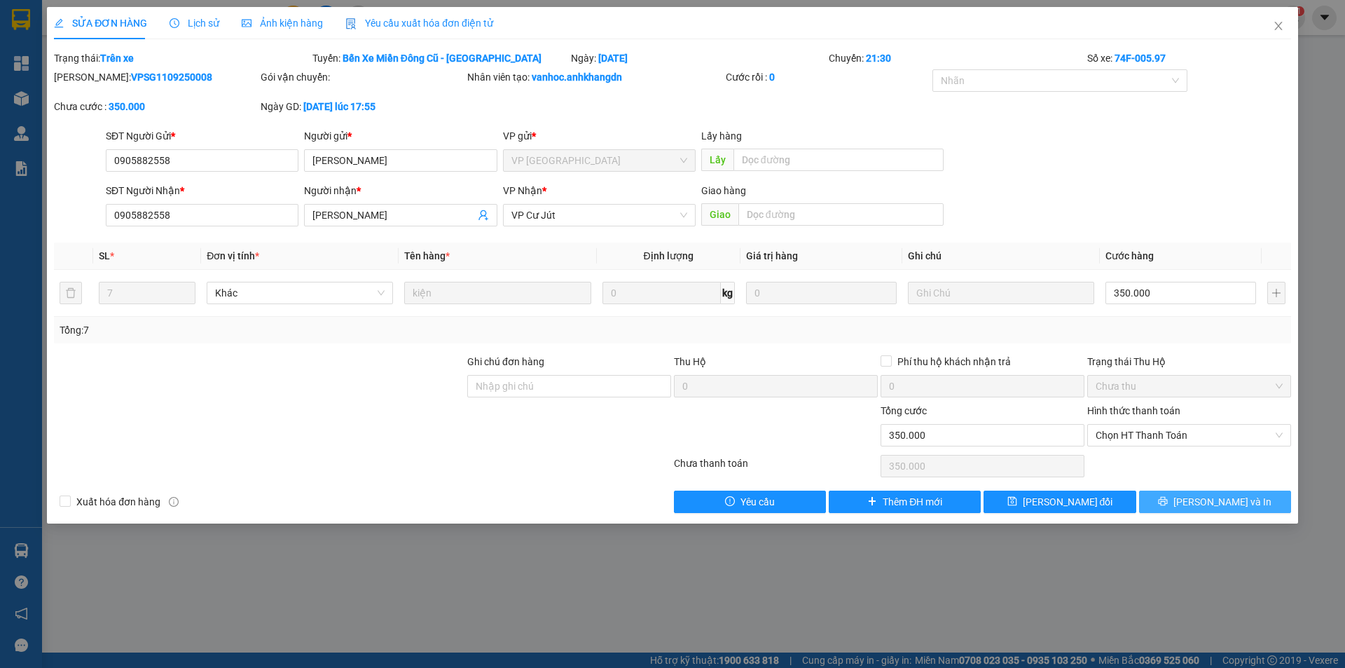
click at [1224, 505] on span "Lưu và In" at bounding box center [1223, 501] width 98 height 15
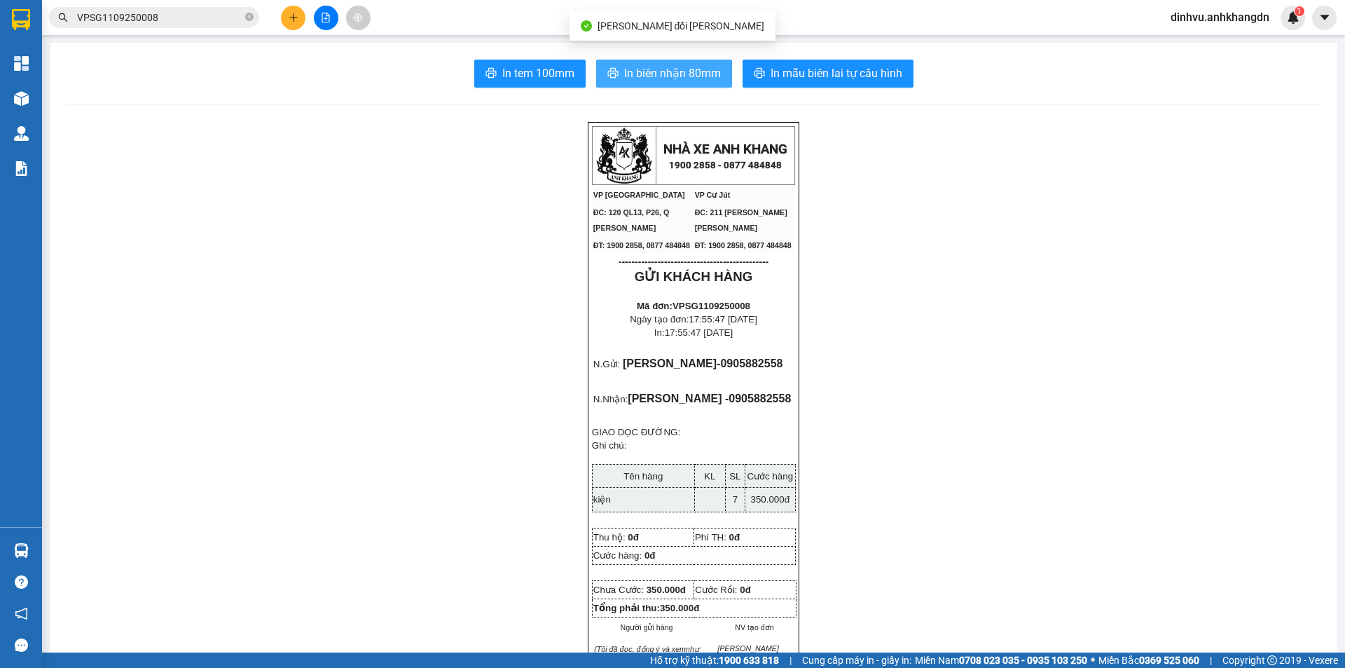
click at [664, 70] on span "In biên nhận 80mm" at bounding box center [672, 73] width 97 height 18
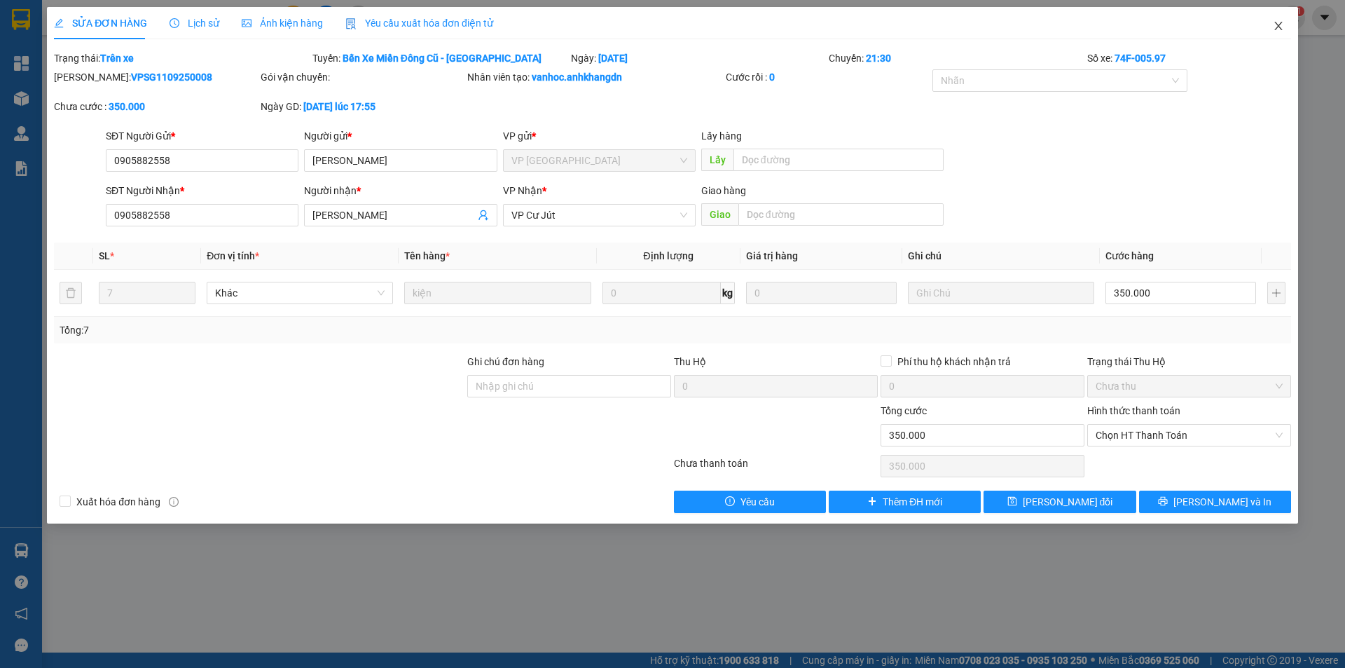
click at [1282, 19] on span "Close" at bounding box center [1278, 26] width 39 height 39
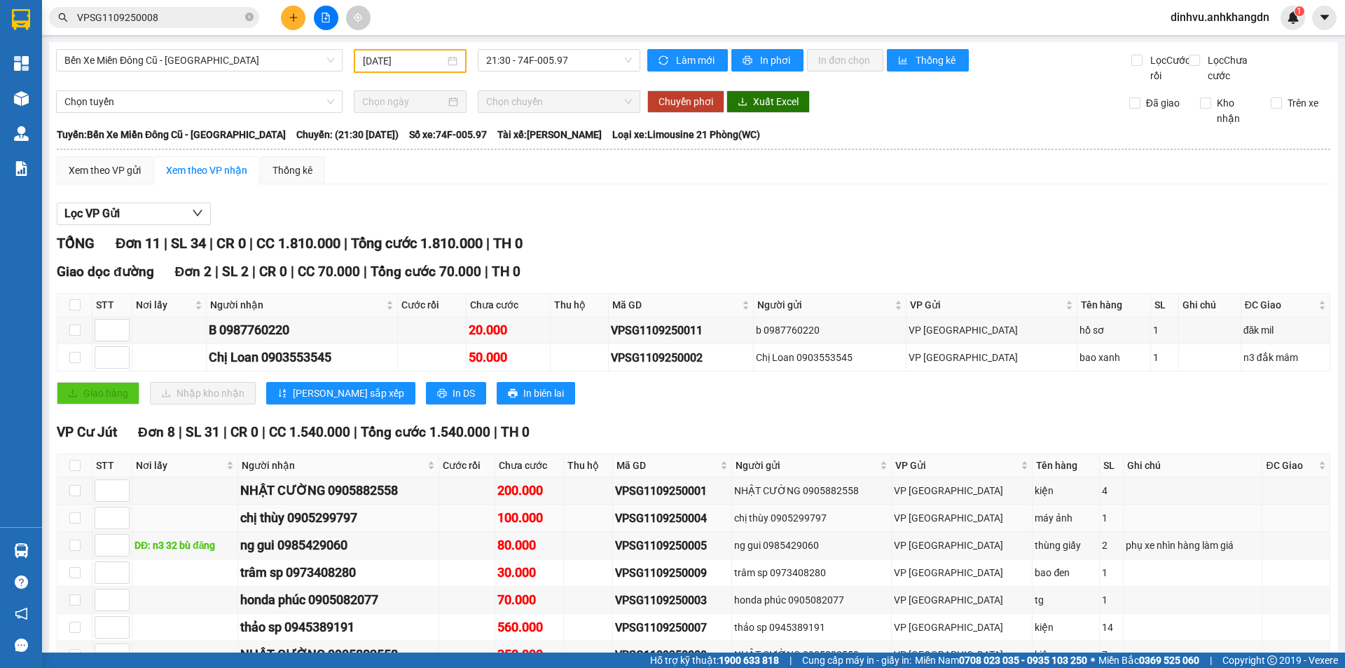
drag, startPoint x: 644, startPoint y: 533, endPoint x: 746, endPoint y: 526, distance: 102.6
click at [746, 526] on tr "chị thùy 0905299797 100.000 VPSG1109250004 chị thùy 0905299797 VP Sài Gòn máy ả…" at bounding box center [693, 518] width 1273 height 27
click at [159, 20] on input "VPSG1109250008" at bounding box center [159, 17] width 165 height 15
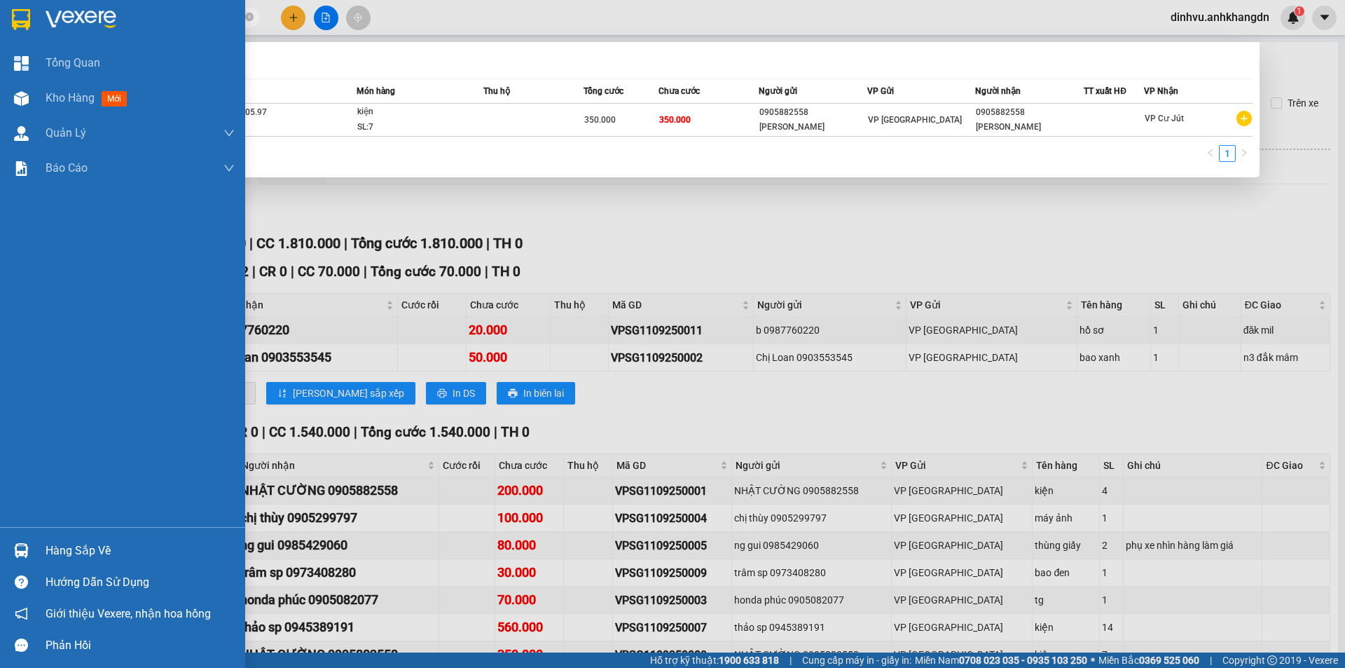
drag, startPoint x: 159, startPoint y: 20, endPoint x: 0, endPoint y: -8, distance: 161.5
click at [0, 0] on html "Kết quả tìm kiếm ( 1 ) Bộ lọc Mã ĐH Trạng thái Món hàng Thu hộ Tổng cước Chưa c…" at bounding box center [672, 334] width 1345 height 668
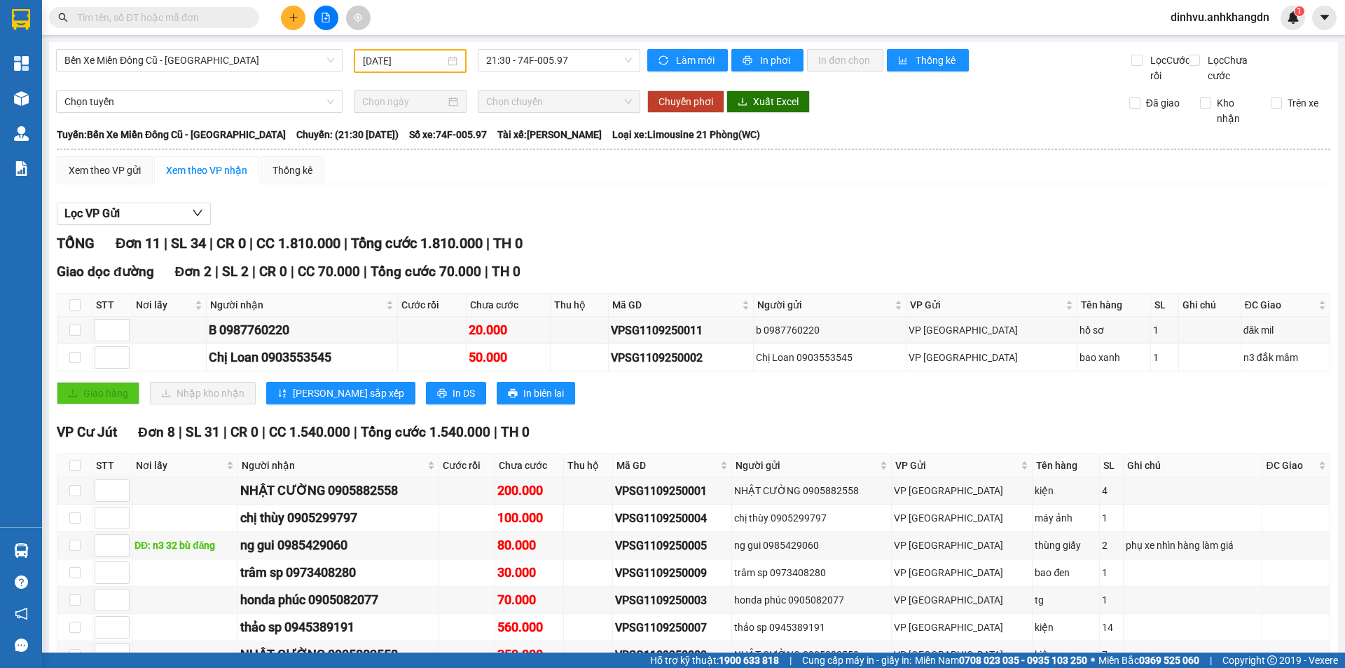
paste input "VPSG1109250004"
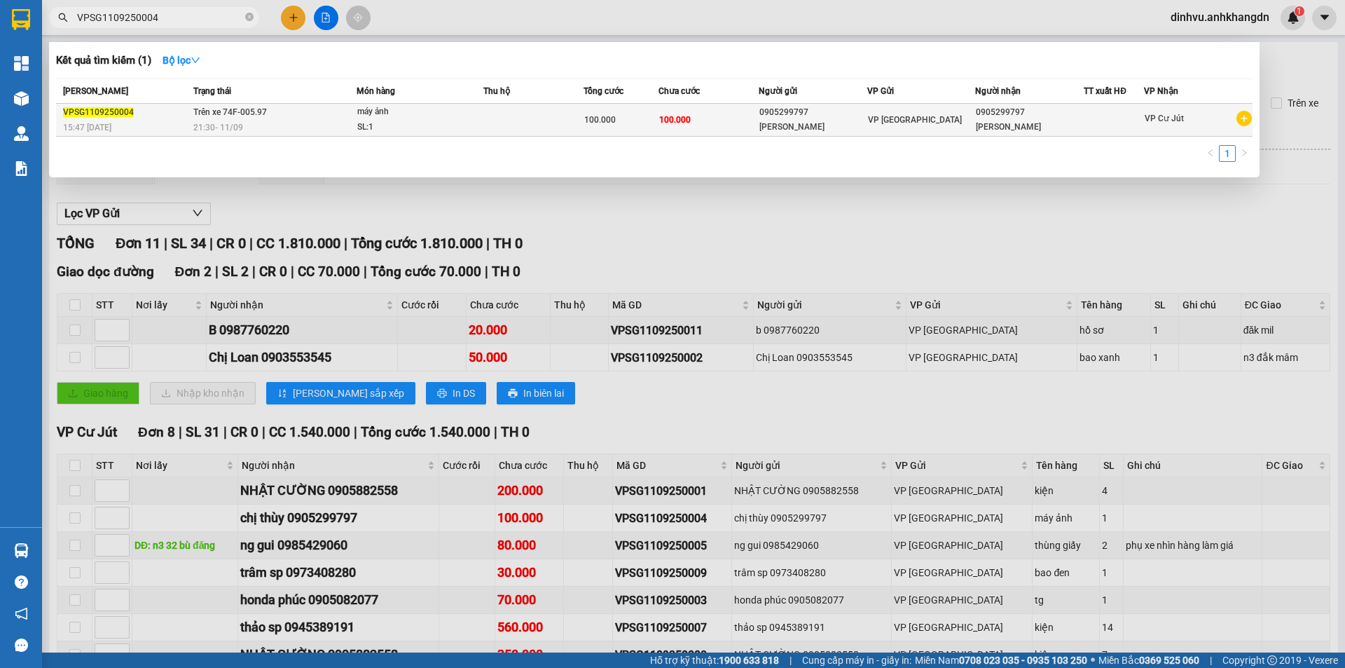
type input "VPSG1109250004"
click at [419, 118] on div "máy ảnh" at bounding box center [409, 111] width 105 height 15
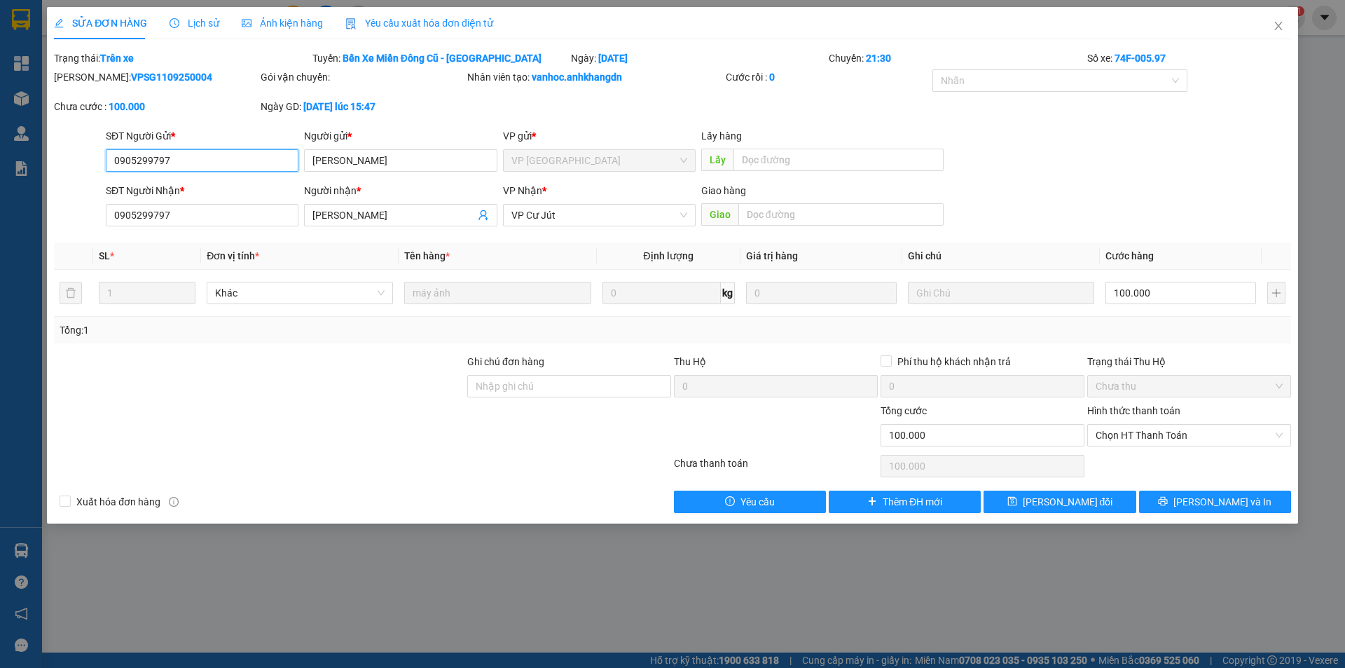
type input "0905299797"
type input "chị thùy"
type input "0905299797"
type input "chị thùy"
type input "100.000"
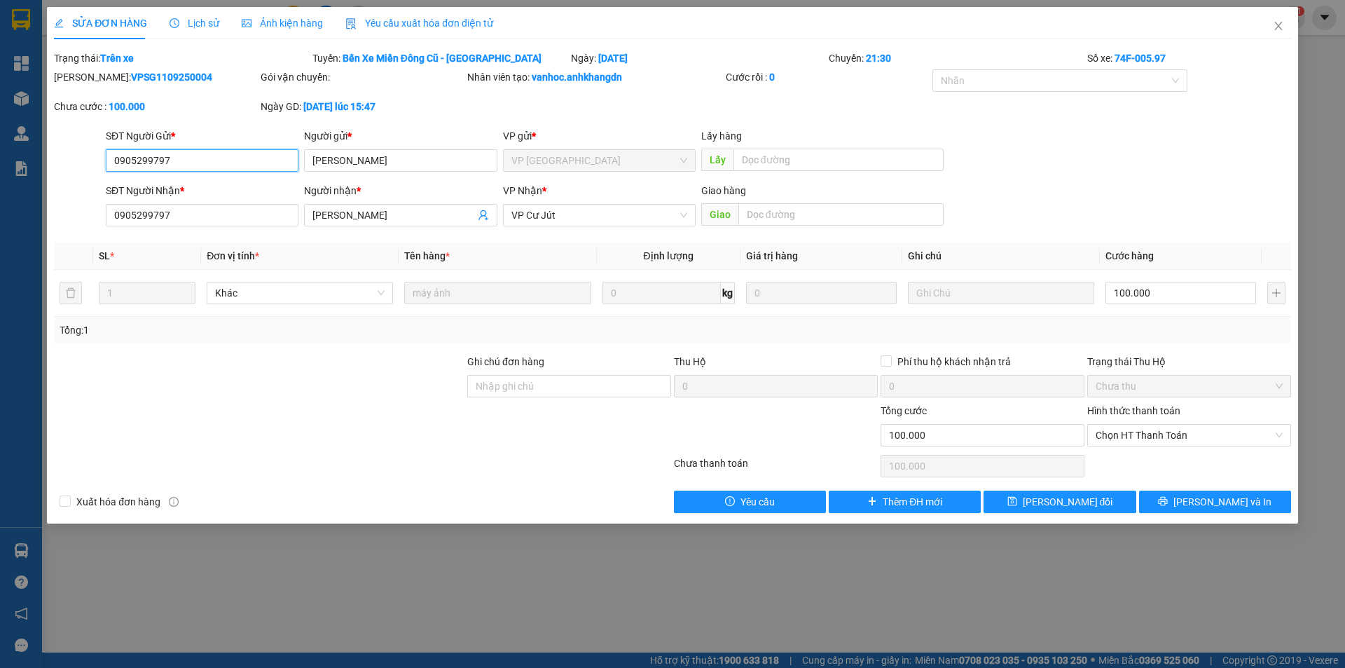
type input "100.000"
click at [1241, 505] on span "Lưu và In" at bounding box center [1223, 501] width 98 height 15
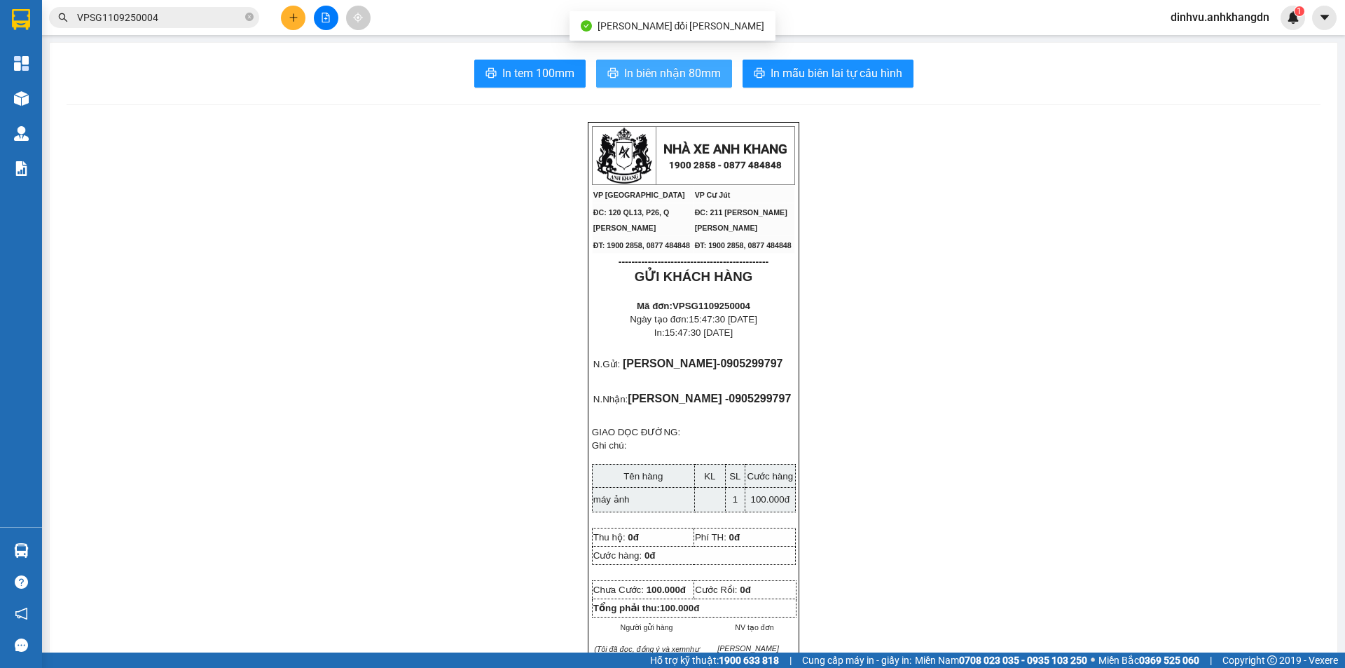
click at [625, 74] on span "In biên nhận 80mm" at bounding box center [672, 73] width 97 height 18
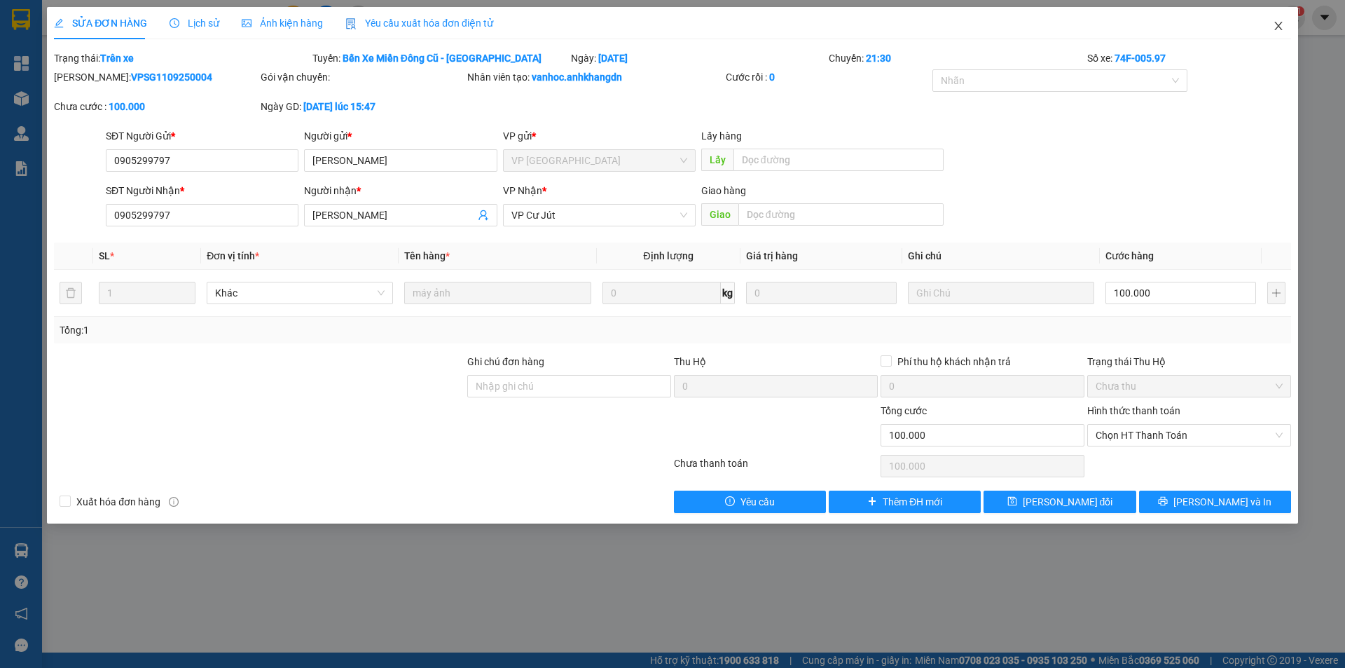
click at [1273, 25] on icon "close" at bounding box center [1278, 25] width 11 height 11
